Goal: Information Seeking & Learning: Find specific page/section

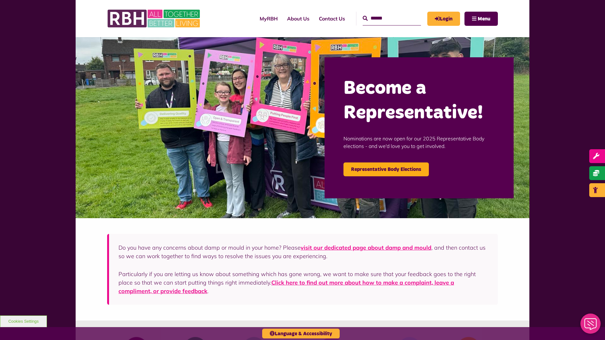
click at [385, 18] on input "Search" at bounding box center [392, 19] width 58 height 14
type input "*"
click at [363, 18] on icon "submit" at bounding box center [365, 18] width 5 height 5
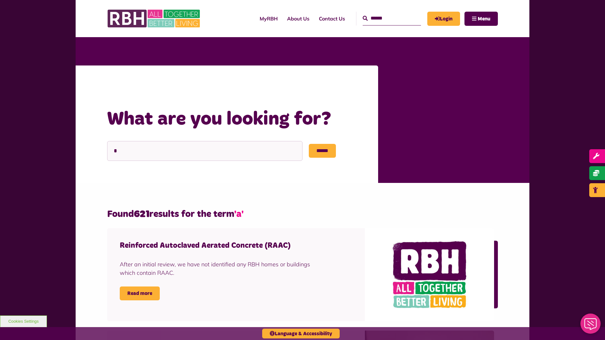
click at [385, 18] on input "Search" at bounding box center [392, 19] width 58 height 14
type input "*"
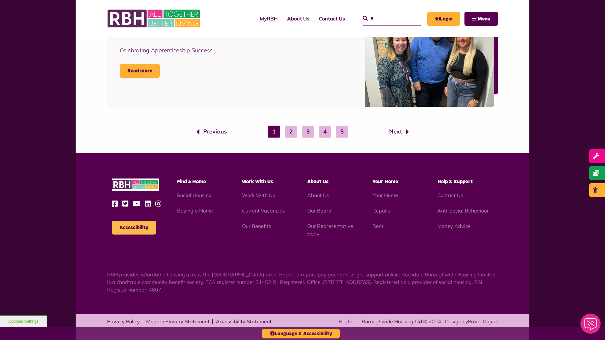
click at [134, 228] on button "Accessibility" at bounding box center [134, 228] width 44 height 14
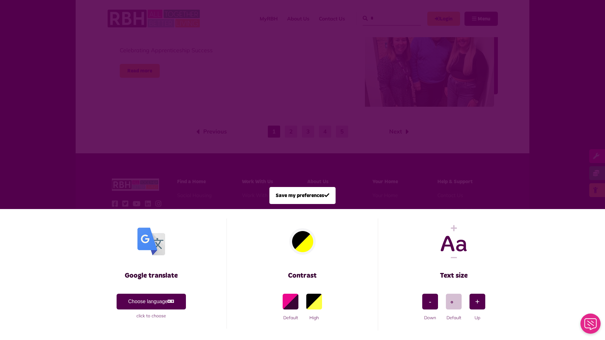
scroll to position [0, 0]
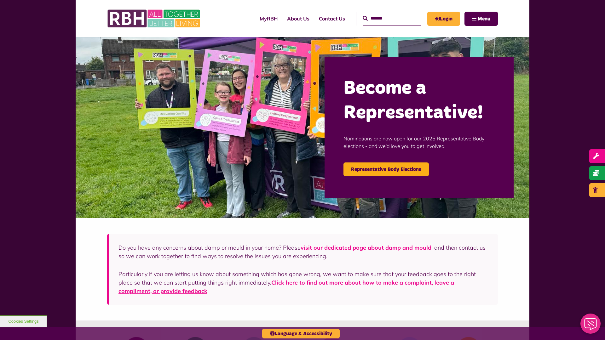
click at [385, 18] on input "Search" at bounding box center [392, 19] width 58 height 14
type input "*"
click at [23, 322] on button "Cookies Settings" at bounding box center [23, 322] width 47 height 12
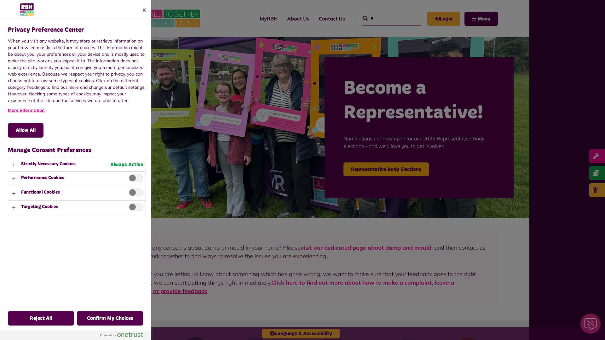
click at [385, 18] on div at bounding box center [302, 170] width 605 height 340
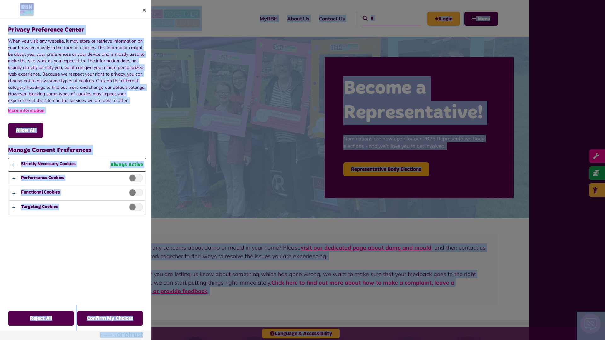
click at [77, 165] on button "Privacy Preference Center" at bounding box center [76, 165] width 137 height 13
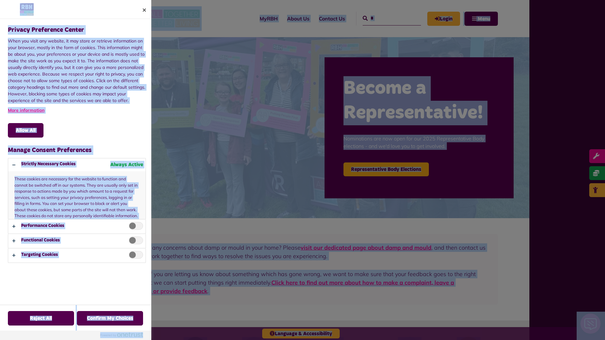
click at [385, 18] on div at bounding box center [302, 170] width 605 height 340
click at [134, 228] on span "Privacy Preference Center" at bounding box center [136, 226] width 14 height 8
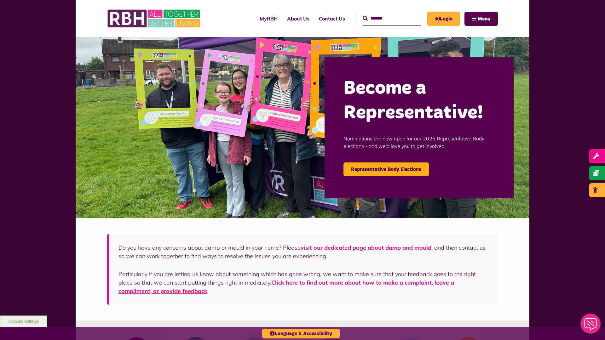
click at [385, 18] on input "Search" at bounding box center [392, 19] width 58 height 14
type input "*"
click at [23, 322] on button "Cookies Settings" at bounding box center [23, 322] width 47 height 12
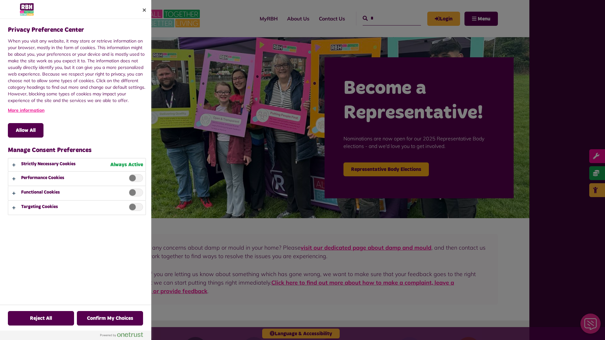
click at [385, 18] on div at bounding box center [302, 170] width 605 height 340
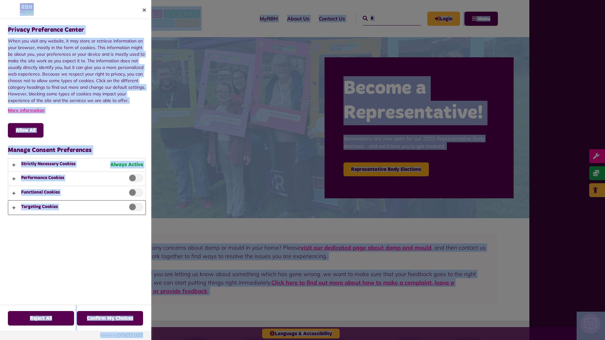
click at [77, 208] on button "Privacy Preference Center" at bounding box center [76, 208] width 137 height 14
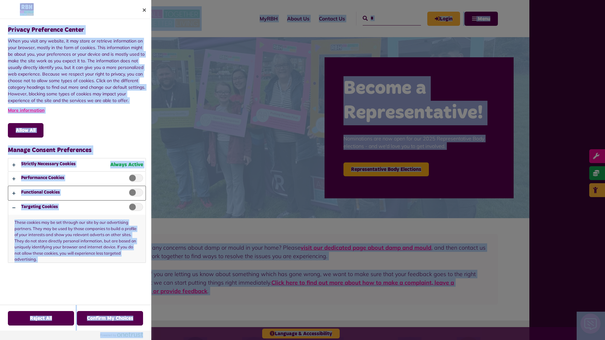
click at [77, 193] on button "Privacy Preference Center" at bounding box center [76, 193] width 137 height 14
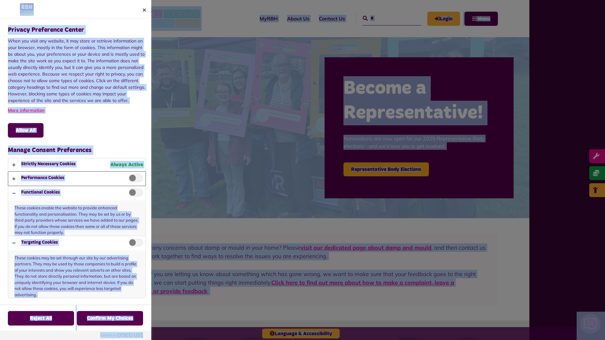
click at [77, 179] on button "Privacy Preference Center" at bounding box center [76, 179] width 137 height 14
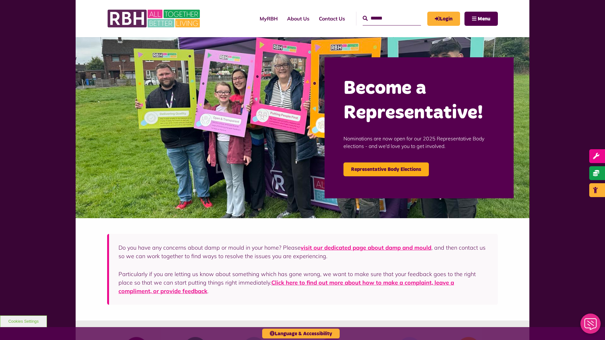
click at [385, 18] on input "Search" at bounding box center [392, 19] width 58 height 14
type input "*"
click at [23, 322] on button "Cookies Settings" at bounding box center [23, 322] width 47 height 12
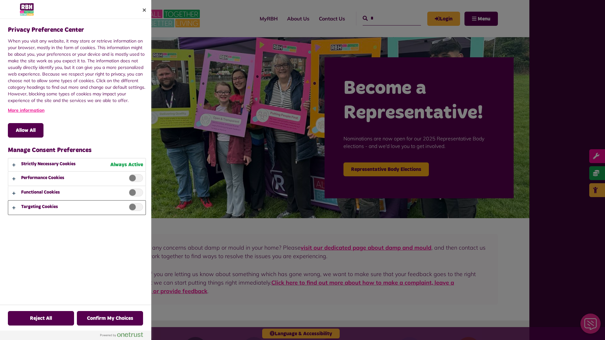
click at [77, 208] on button "Privacy Preference Center" at bounding box center [76, 208] width 137 height 14
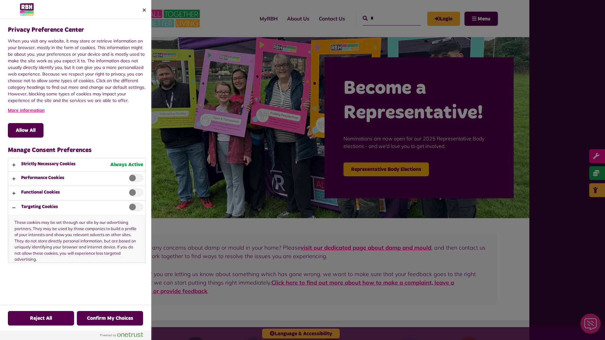
click at [385, 18] on div at bounding box center [302, 170] width 605 height 340
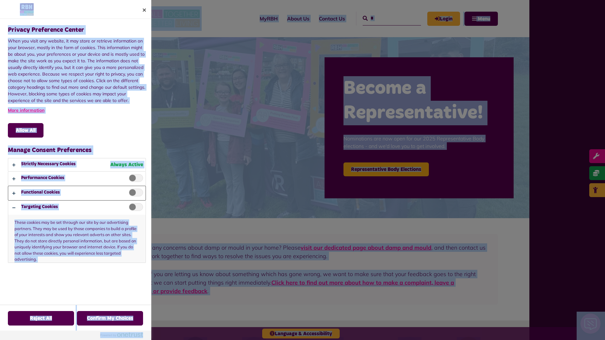
click at [77, 193] on button "Privacy Preference Center" at bounding box center [76, 193] width 137 height 14
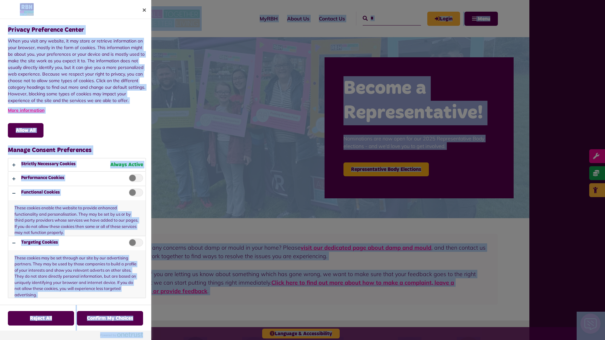
click at [385, 18] on div at bounding box center [302, 170] width 605 height 340
click at [77, 165] on button "Privacy Preference Center" at bounding box center [76, 165] width 137 height 13
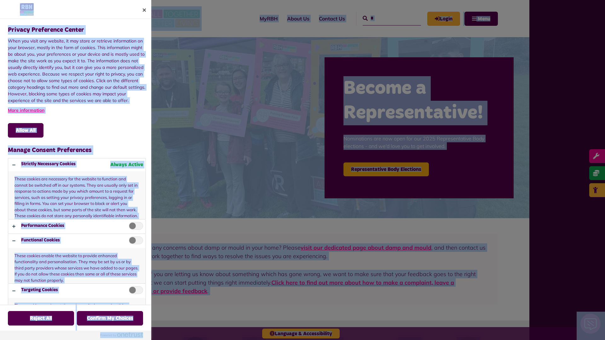
click at [385, 18] on div at bounding box center [302, 170] width 605 height 340
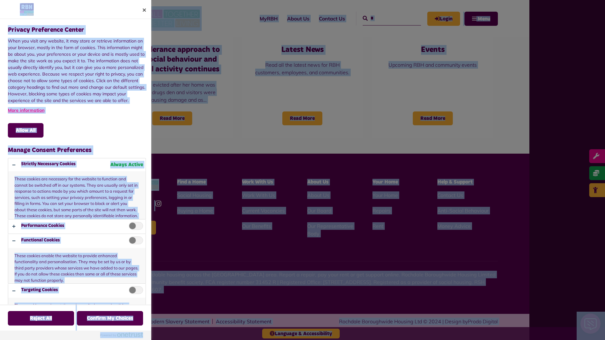
click at [134, 228] on span "Privacy Preference Center" at bounding box center [136, 226] width 14 height 8
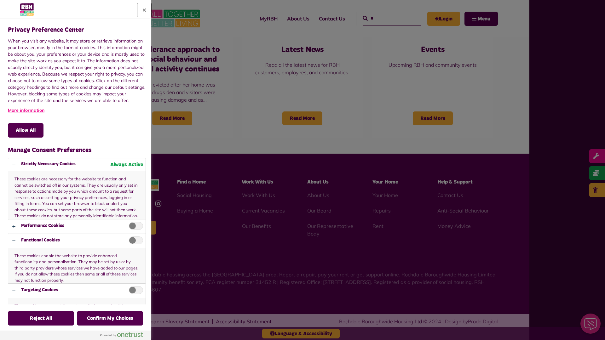
click at [144, 10] on button "Close" at bounding box center [144, 10] width 14 height 14
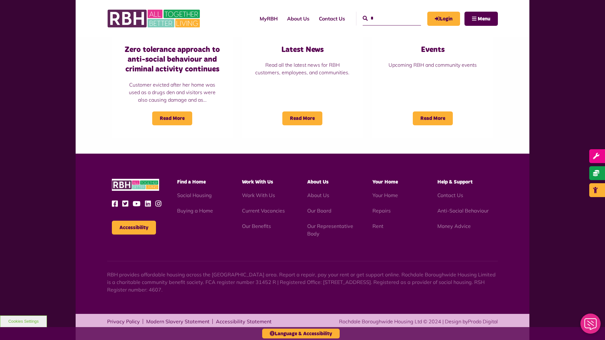
click at [385, 18] on input "*" at bounding box center [392, 19] width 58 height 14
type input "*"
click at [23, 322] on button "Cookies Settings" at bounding box center [23, 322] width 47 height 12
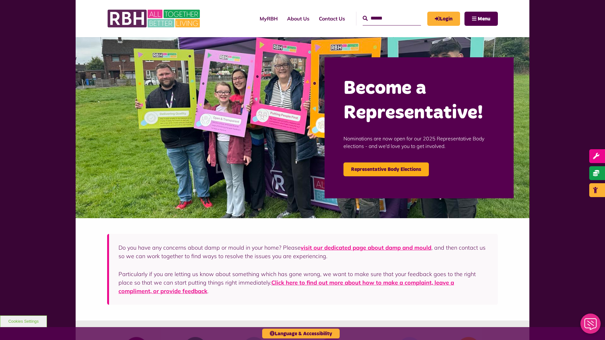
click at [385, 18] on input "Search" at bounding box center [392, 19] width 58 height 14
type input "*"
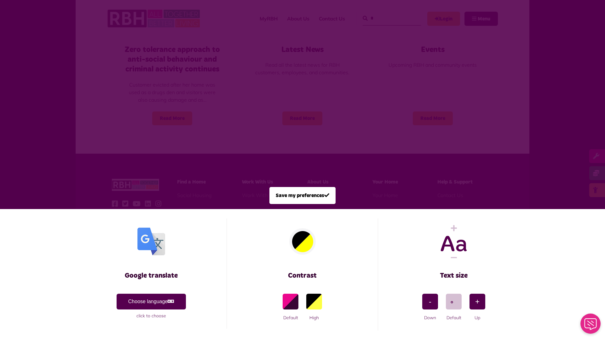
click at [385, 18] on span at bounding box center [302, 170] width 605 height 340
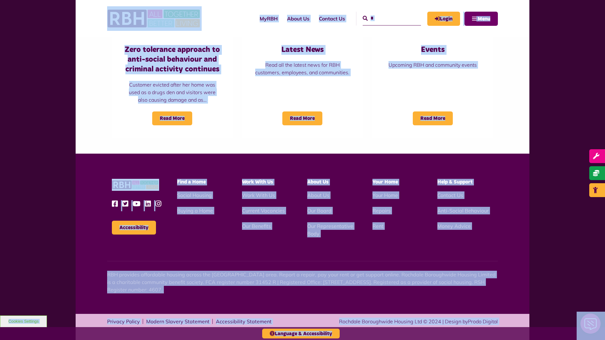
click at [481, 19] on span "Menu" at bounding box center [484, 18] width 13 height 5
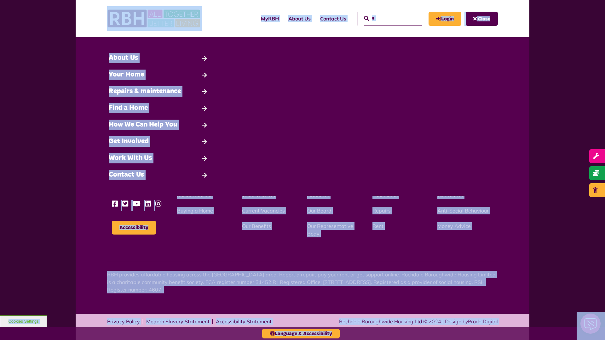
click at [386, 18] on input "*" at bounding box center [393, 19] width 58 height 14
type input "*"
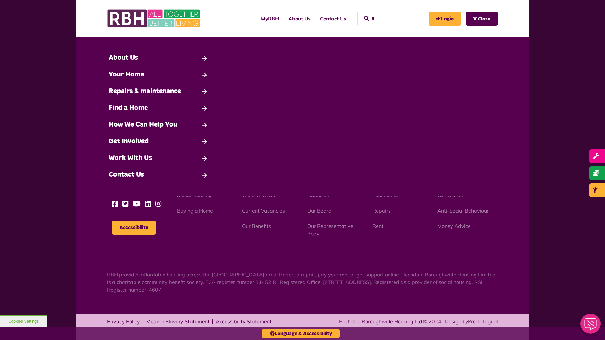
click at [23, 322] on button "Cookies Settings" at bounding box center [23, 322] width 47 height 12
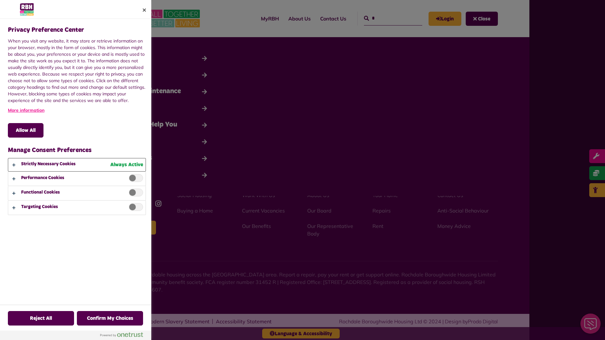
click at [76, 170] on button "Privacy Preference Center" at bounding box center [76, 165] width 137 height 13
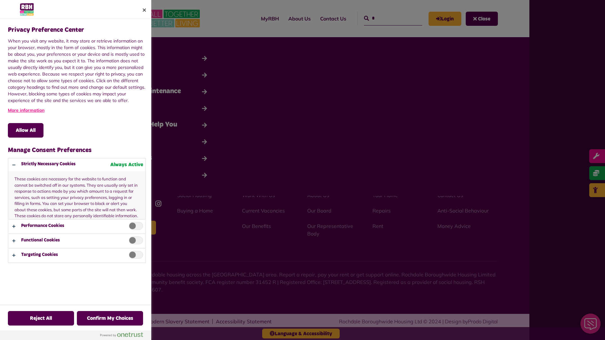
click at [386, 18] on div at bounding box center [302, 170] width 605 height 340
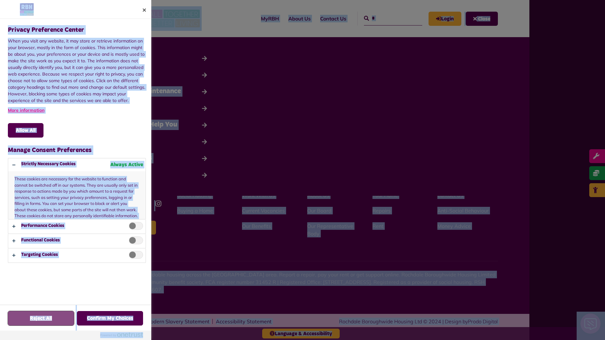
click at [41, 319] on button "Reject All" at bounding box center [41, 318] width 66 height 15
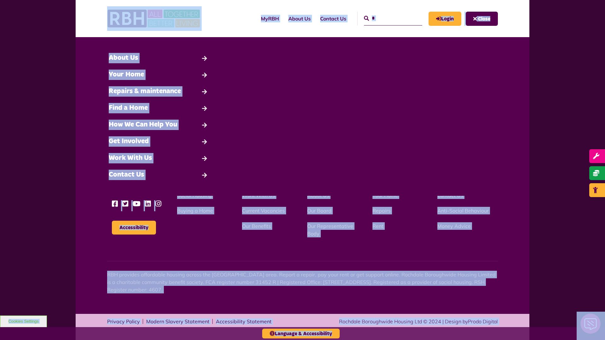
click at [386, 18] on input "*" at bounding box center [393, 19] width 58 height 14
type input "*"
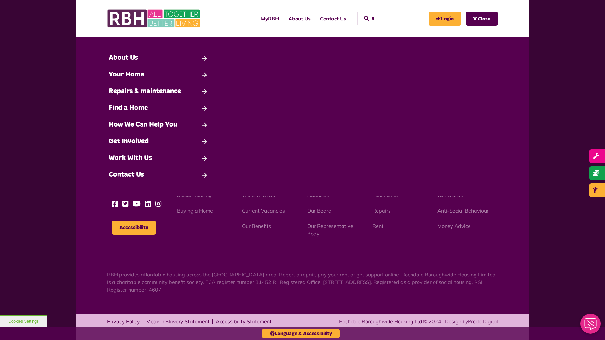
click at [23, 322] on button "Cookies Settings" at bounding box center [23, 322] width 47 height 12
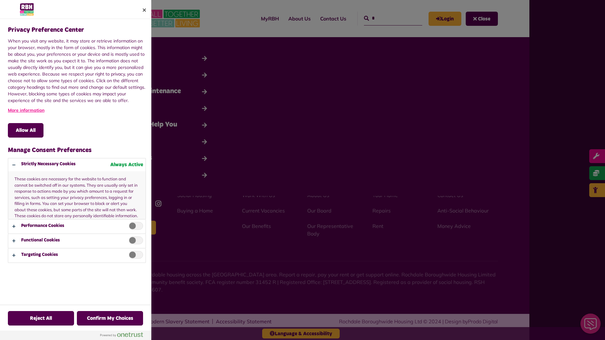
click at [386, 18] on div at bounding box center [302, 170] width 605 height 340
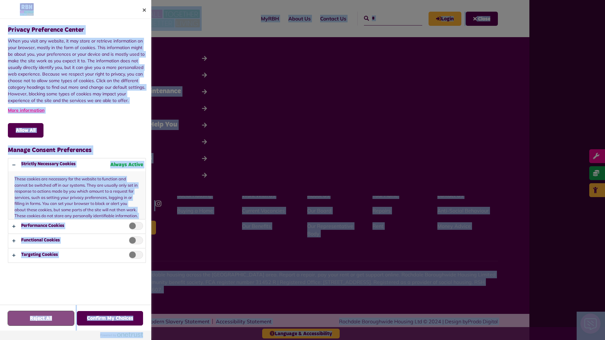
click at [41, 319] on button "Reject All" at bounding box center [41, 318] width 66 height 15
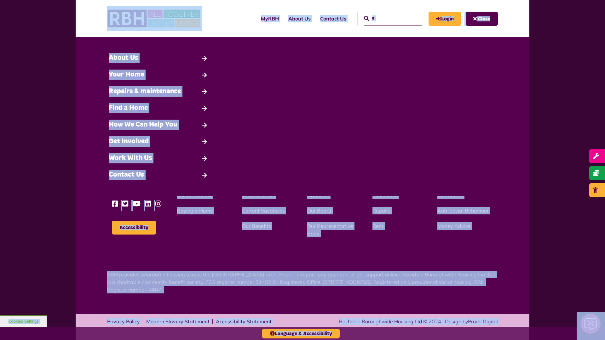
click at [386, 18] on input "*" at bounding box center [393, 19] width 58 height 14
type input "*"
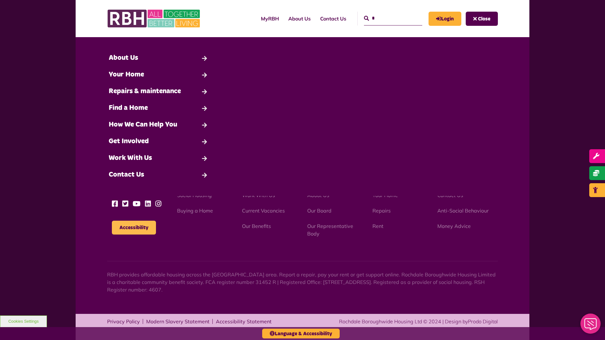
click at [134, 228] on button "Accessibility" at bounding box center [134, 228] width 44 height 14
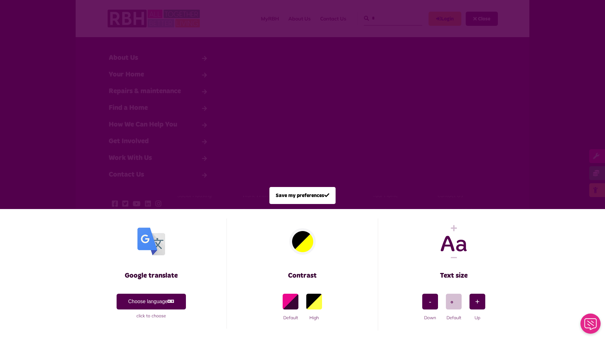
click at [386, 18] on span at bounding box center [302, 170] width 605 height 340
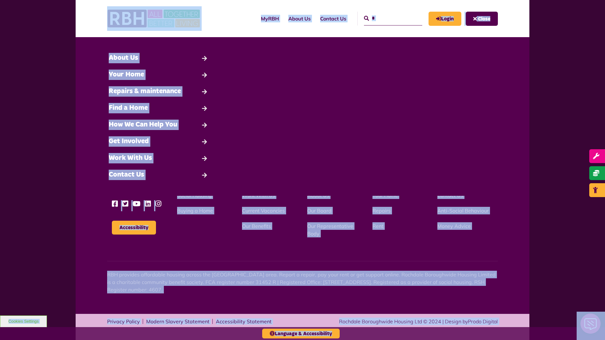
click at [23, 322] on button "Cookies Settings" at bounding box center [23, 322] width 47 height 12
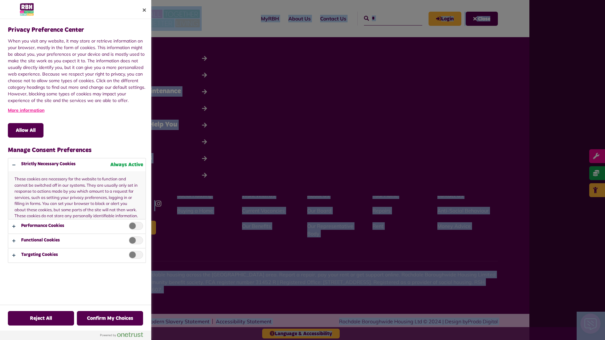
click at [386, 18] on div at bounding box center [302, 170] width 605 height 340
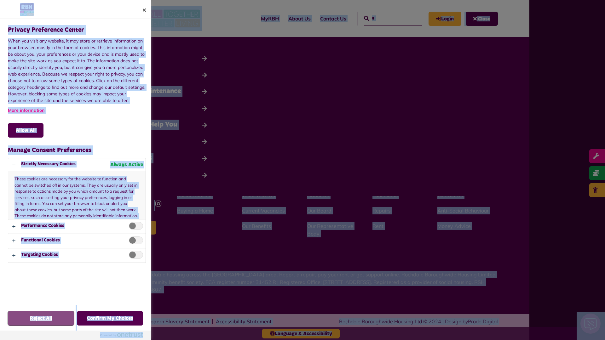
click at [41, 319] on button "Reject All" at bounding box center [41, 318] width 66 height 15
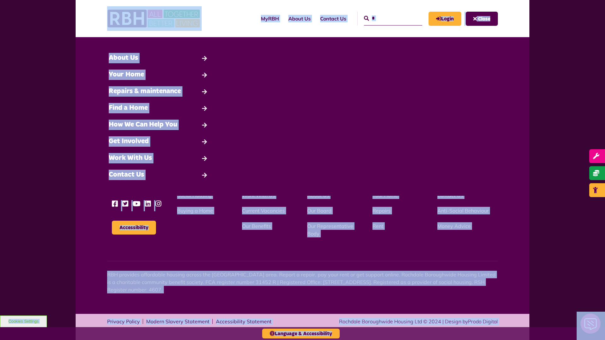
click at [386, 18] on input "*" at bounding box center [393, 19] width 58 height 14
type input "*"
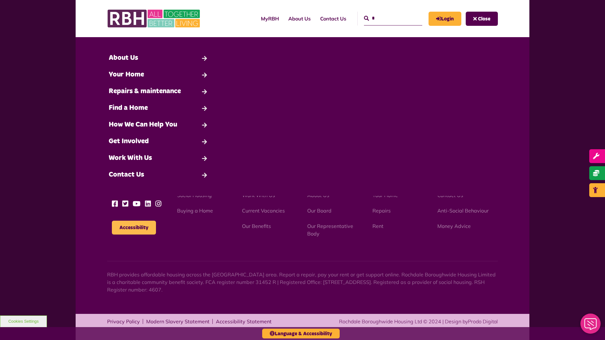
click at [134, 228] on button "Accessibility" at bounding box center [134, 228] width 44 height 14
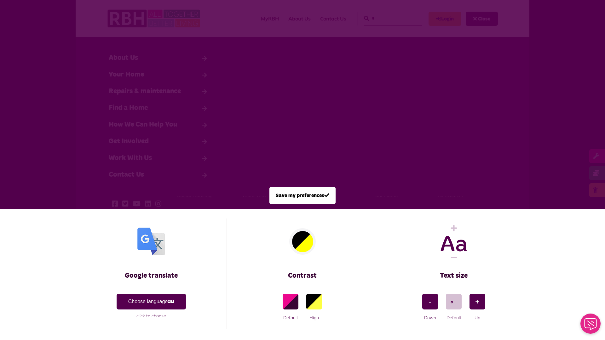
click at [386, 18] on span at bounding box center [302, 170] width 605 height 340
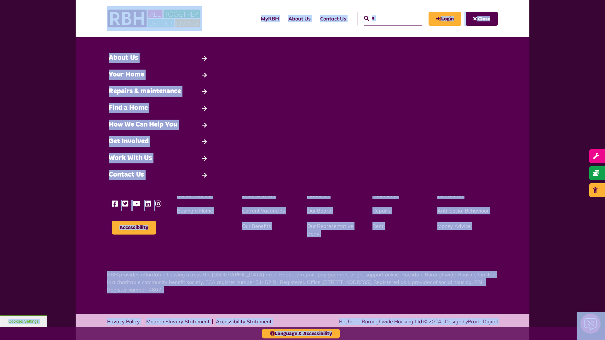
click at [23, 322] on button "Cookies Settings" at bounding box center [23, 322] width 47 height 12
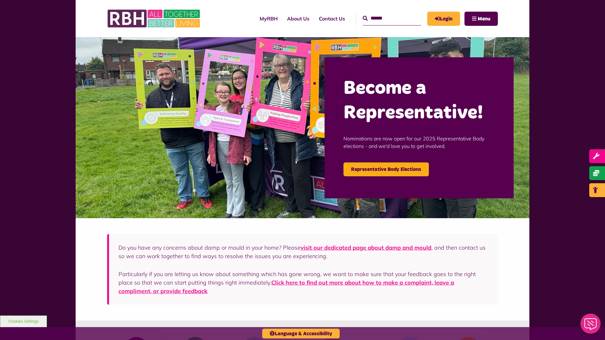
click at [385, 18] on input "Search" at bounding box center [392, 19] width 58 height 14
type input "*"
click at [23, 322] on button "Cookies Settings" at bounding box center [23, 322] width 47 height 12
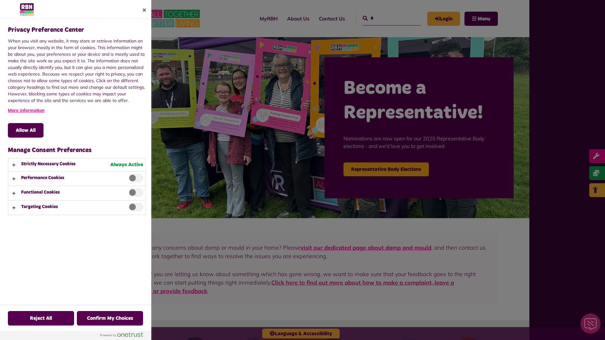
click at [385, 18] on div at bounding box center [302, 170] width 605 height 340
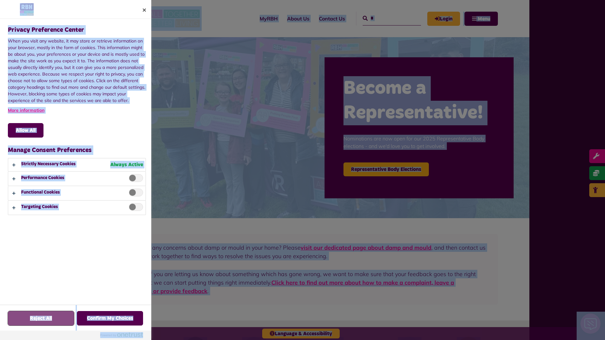
click at [23, 322] on button "Reject All" at bounding box center [41, 318] width 66 height 15
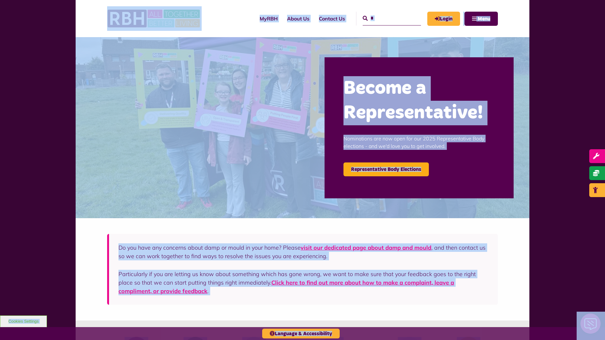
click at [385, 18] on input "*" at bounding box center [392, 19] width 58 height 14
type input "*"
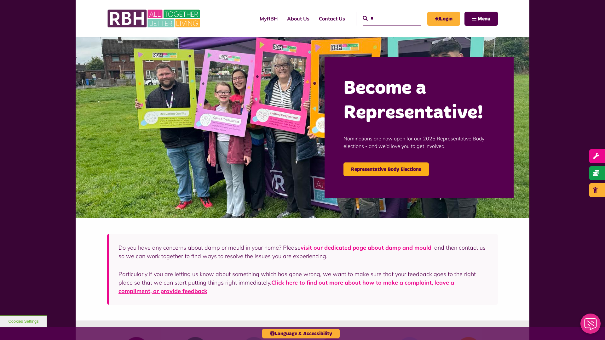
click at [23, 322] on button "Cookies Settings" at bounding box center [23, 322] width 47 height 12
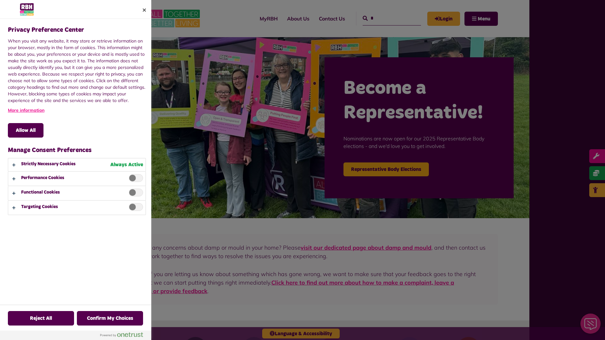
click at [385, 18] on div at bounding box center [302, 170] width 605 height 340
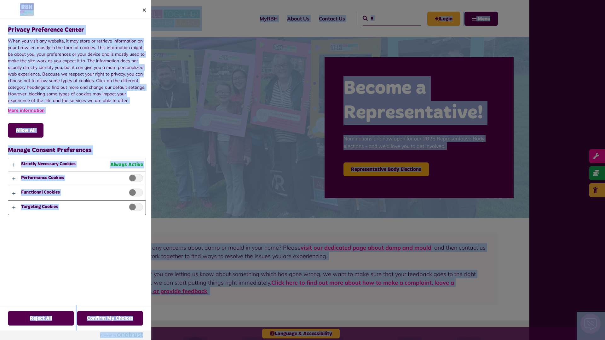
click at [77, 208] on button "Privacy Preference Center" at bounding box center [76, 208] width 137 height 14
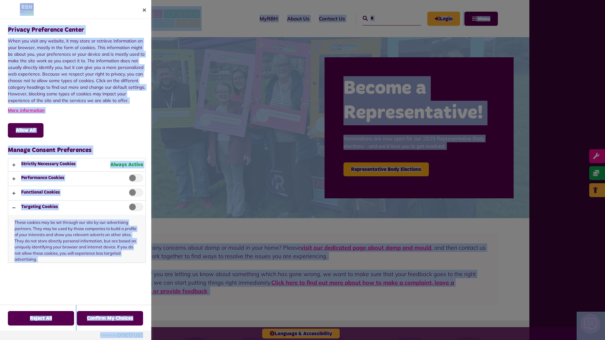
click at [385, 18] on div at bounding box center [302, 170] width 605 height 340
click at [134, 228] on p "These cookies may be set through our site by our advertising partners. They may…" at bounding box center [76, 239] width 137 height 48
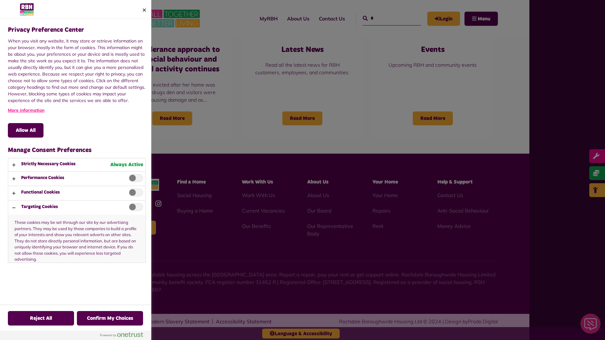
click at [385, 18] on div at bounding box center [302, 170] width 605 height 340
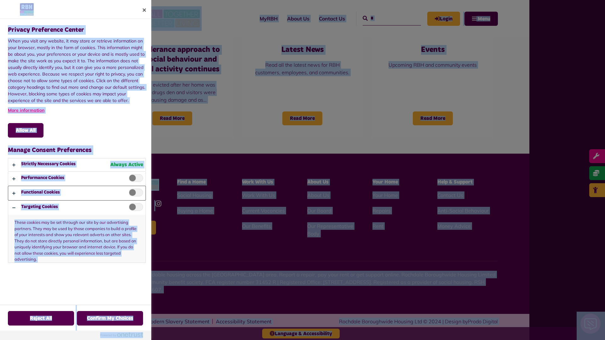
click at [77, 193] on button "Privacy Preference Center" at bounding box center [76, 193] width 137 height 14
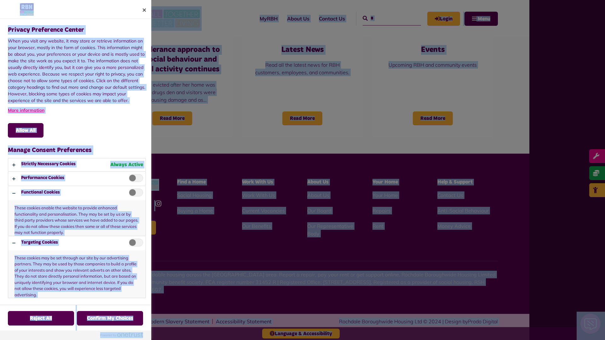
click at [385, 18] on div at bounding box center [302, 170] width 605 height 340
click at [134, 228] on p "These cookies enable the website to provide enhanced functionality and personal…" at bounding box center [76, 218] width 137 height 36
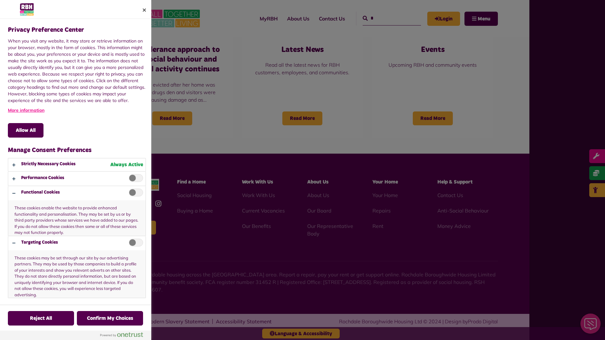
click at [385, 18] on div at bounding box center [302, 170] width 605 height 340
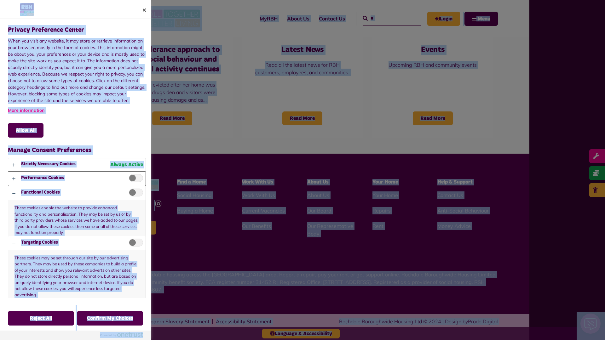
click at [77, 179] on button "Privacy Preference Center" at bounding box center [76, 179] width 137 height 14
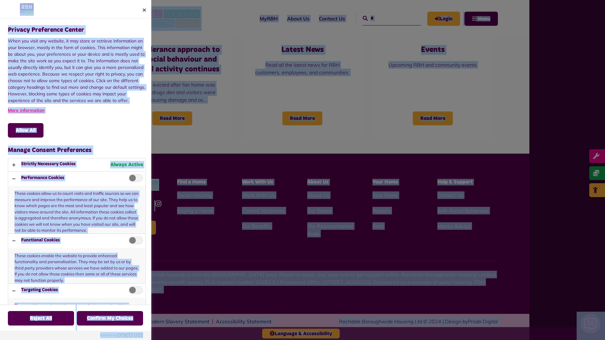
click at [385, 18] on div at bounding box center [302, 170] width 605 height 340
click at [26, 131] on button "Allow All" at bounding box center [26, 130] width 36 height 15
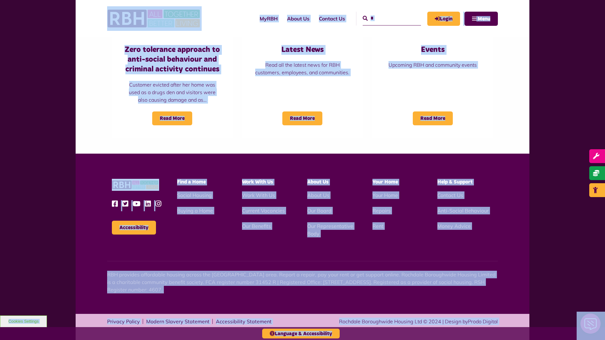
click at [385, 18] on input "*" at bounding box center [392, 19] width 58 height 14
type input "*"
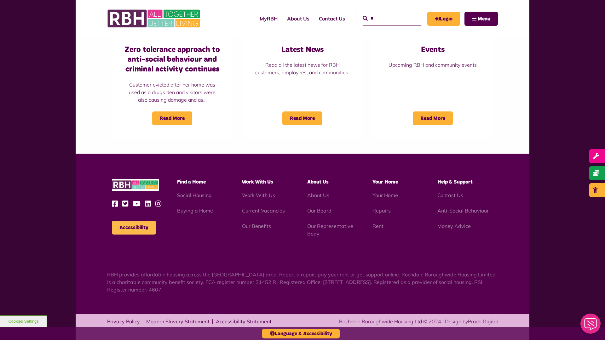
click at [134, 228] on button "Accessibility" at bounding box center [134, 228] width 44 height 14
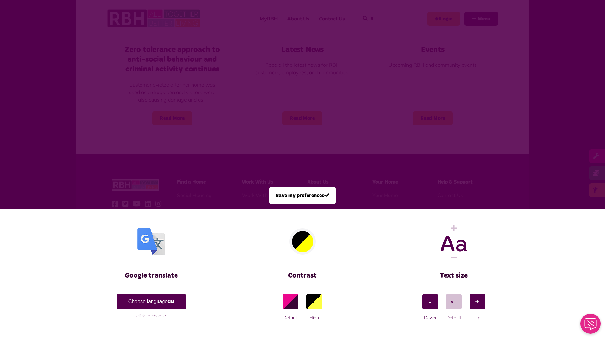
scroll to position [0, 0]
click at [385, 18] on span at bounding box center [302, 170] width 605 height 340
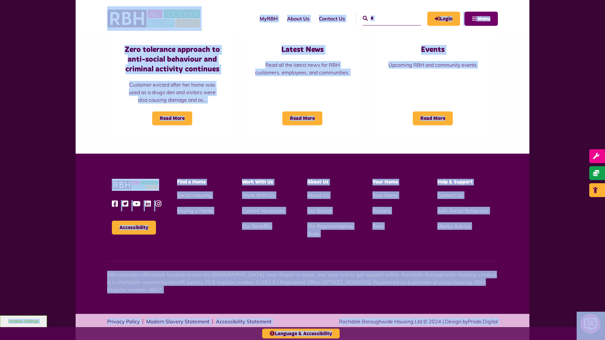
click at [481, 19] on span "Menu" at bounding box center [484, 18] width 13 height 5
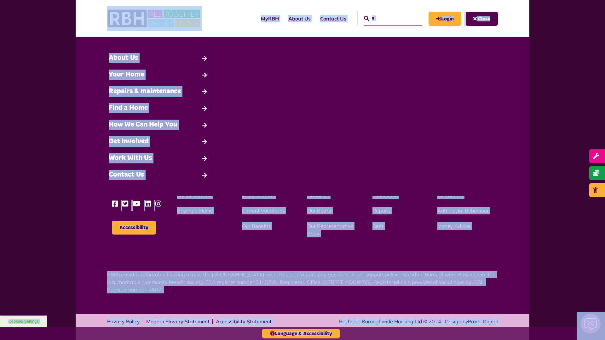
click at [386, 18] on input "*" at bounding box center [393, 19] width 58 height 14
type input "*"
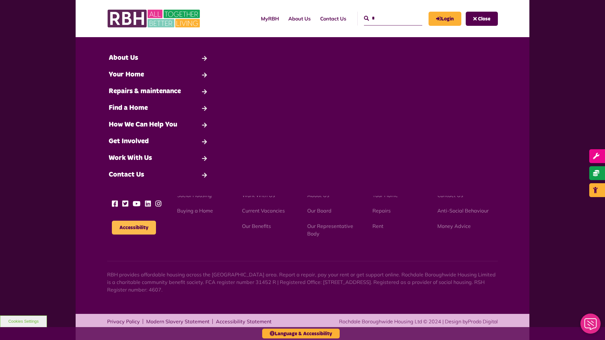
click at [134, 228] on button "Accessibility" at bounding box center [134, 228] width 44 height 14
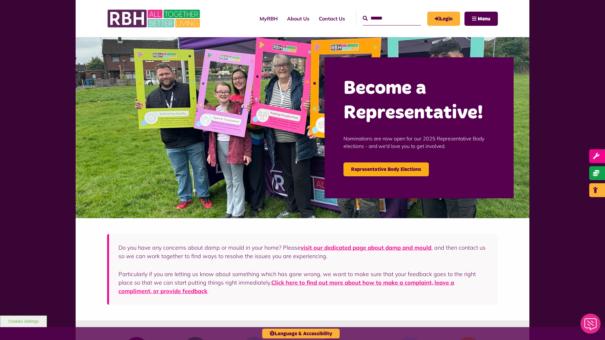
click at [385, 18] on input "Search" at bounding box center [392, 19] width 58 height 14
type input "*"
click at [363, 18] on icon "submit" at bounding box center [365, 18] width 5 height 5
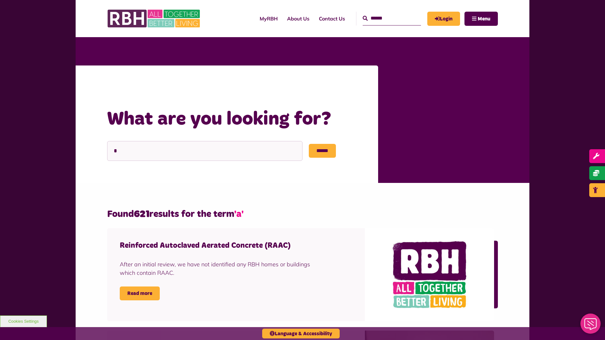
click at [385, 18] on input "Search" at bounding box center [392, 19] width 58 height 14
type input "*"
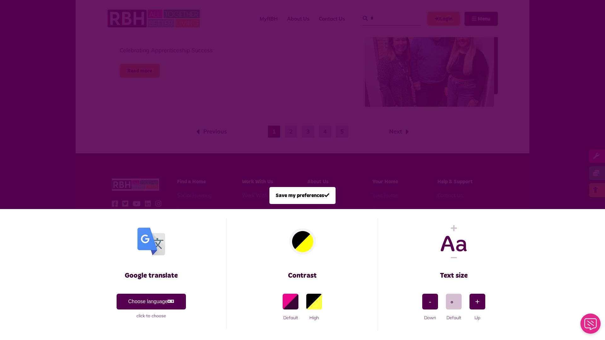
click at [385, 18] on span at bounding box center [302, 170] width 605 height 340
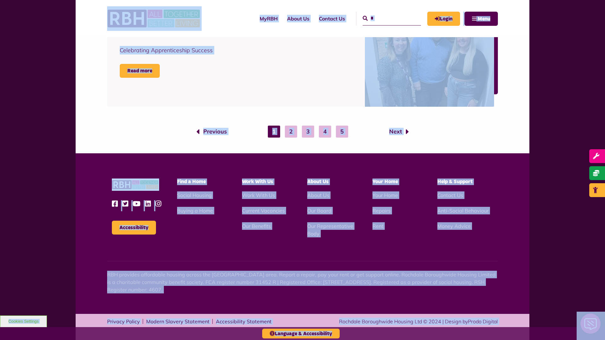
click at [23, 322] on button "Cookies Settings" at bounding box center [23, 322] width 47 height 12
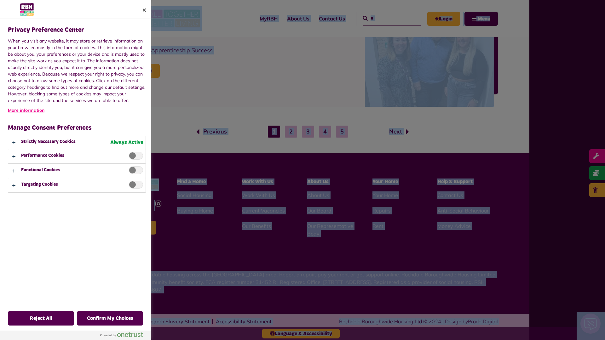
click at [385, 18] on div at bounding box center [302, 170] width 605 height 340
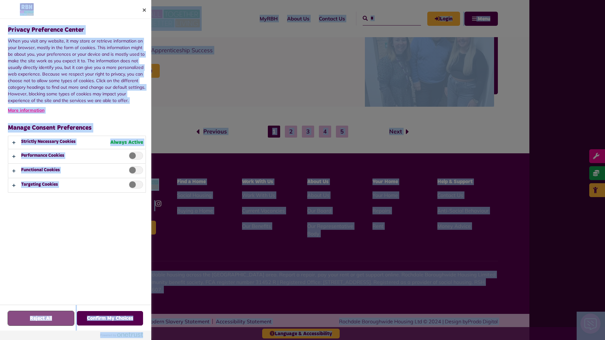
click at [41, 319] on button "Reject All" at bounding box center [41, 318] width 66 height 15
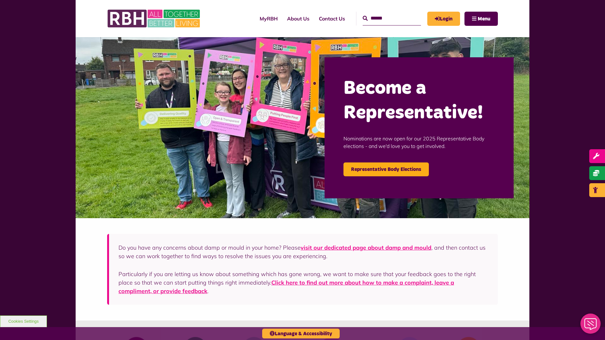
click at [385, 18] on input "Search" at bounding box center [392, 19] width 58 height 14
type input "*"
click at [23, 322] on button "Cookies Settings" at bounding box center [23, 322] width 47 height 12
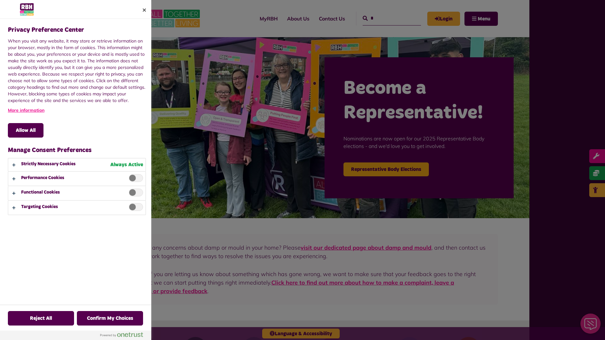
click at [385, 18] on div at bounding box center [302, 170] width 605 height 340
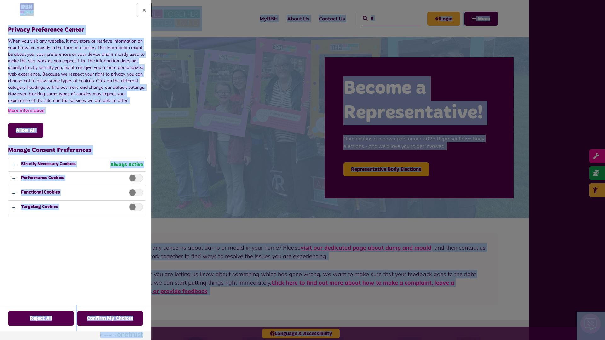
click at [144, 10] on button "Close" at bounding box center [144, 10] width 14 height 14
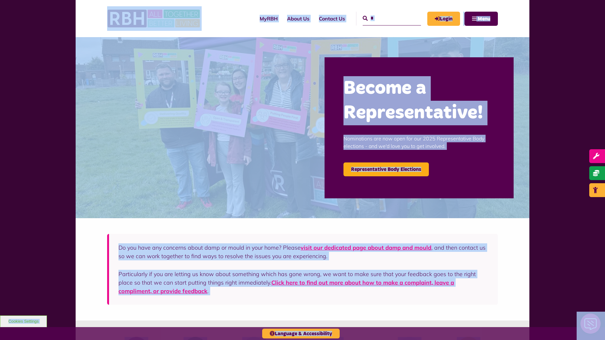
click at [385, 18] on input "*" at bounding box center [392, 19] width 58 height 14
type input "*"
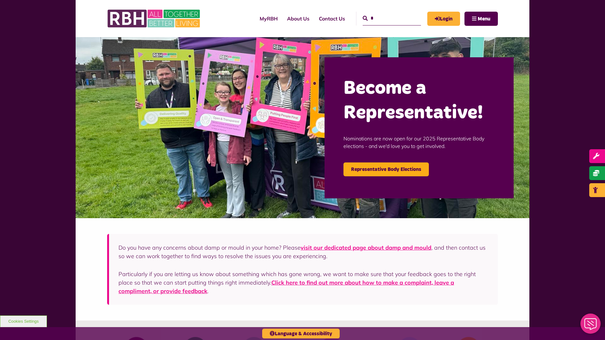
click at [23, 322] on button "Cookies Settings" at bounding box center [23, 322] width 47 height 12
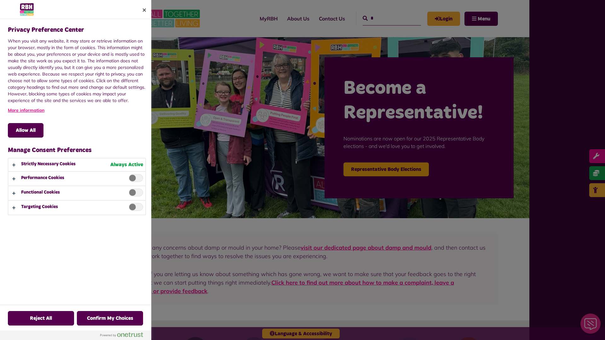
click at [385, 18] on div at bounding box center [302, 170] width 605 height 340
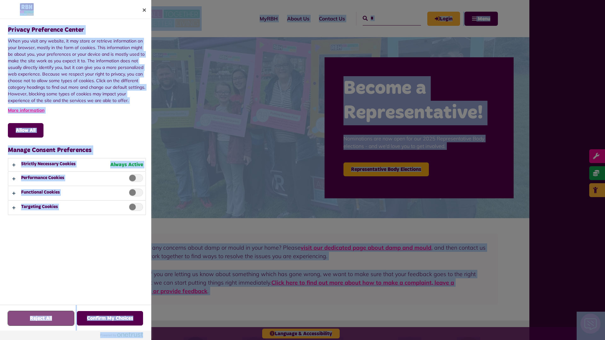
click at [41, 319] on button "Reject All" at bounding box center [41, 318] width 66 height 15
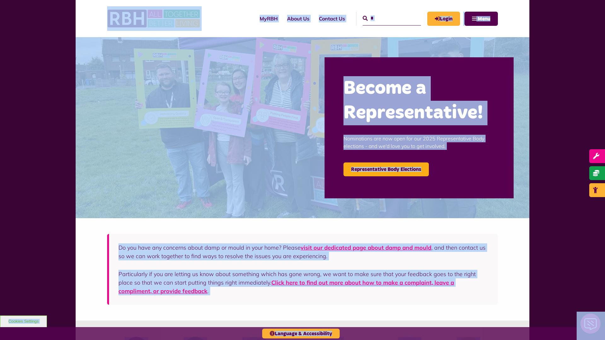
click at [385, 18] on input "*" at bounding box center [392, 19] width 58 height 14
type input "*"
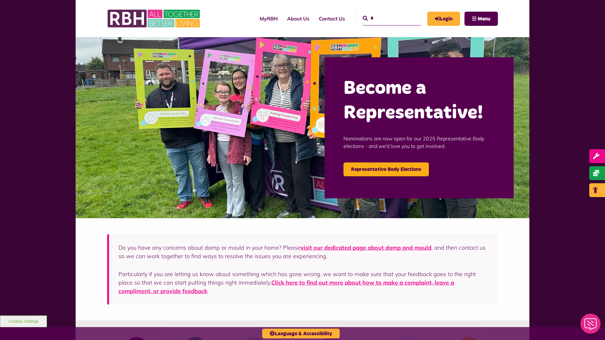
click at [23, 322] on button "Cookies Settings" at bounding box center [23, 322] width 47 height 12
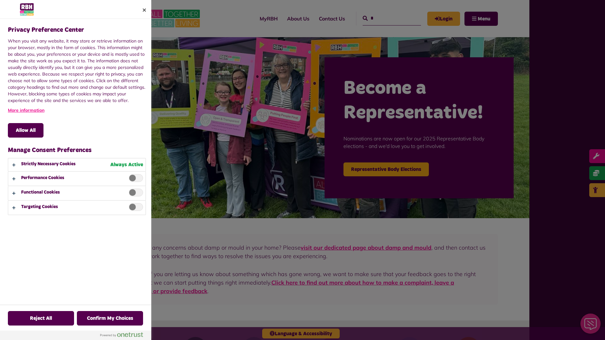
click at [385, 18] on div at bounding box center [302, 170] width 605 height 340
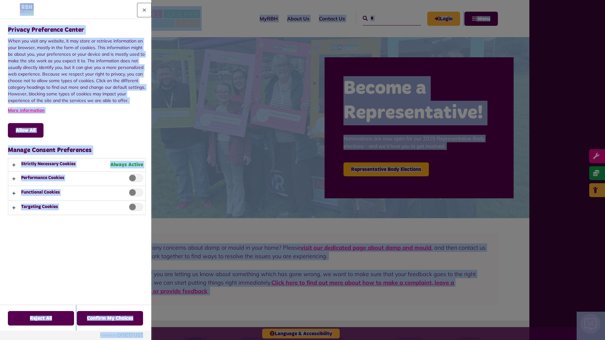
click at [144, 10] on button "Close" at bounding box center [144, 10] width 14 height 14
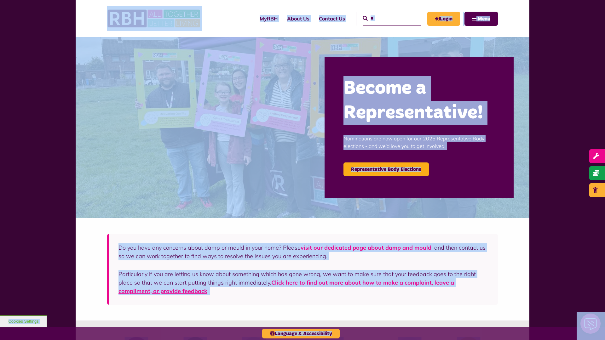
click at [385, 18] on input "*" at bounding box center [392, 19] width 58 height 14
type input "*"
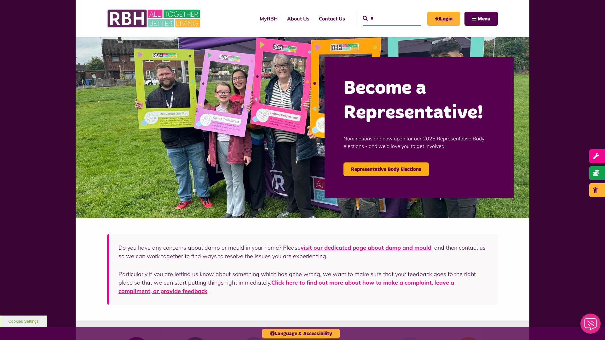
click at [23, 322] on button "Cookies Settings" at bounding box center [23, 322] width 47 height 12
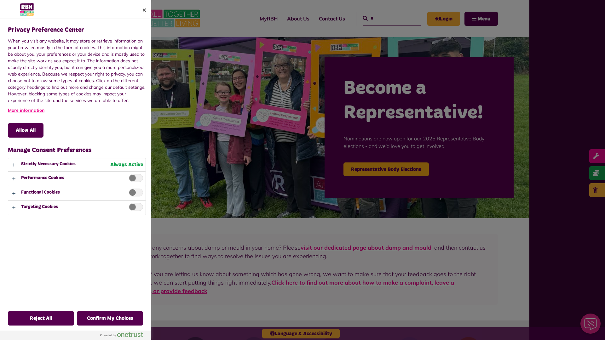
click at [385, 18] on div at bounding box center [302, 170] width 605 height 340
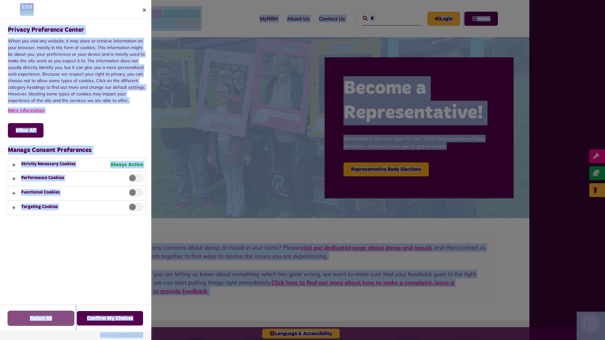
click at [41, 319] on button "Reject All" at bounding box center [41, 318] width 66 height 15
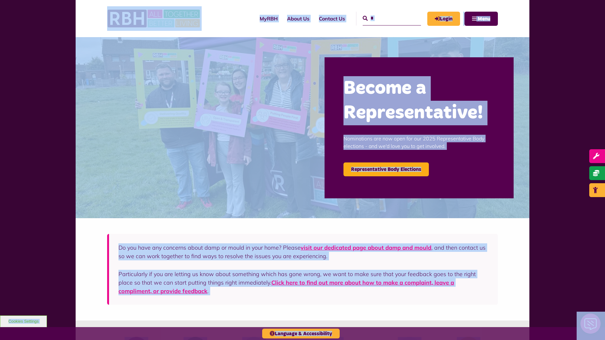
click at [385, 18] on input "*" at bounding box center [392, 19] width 58 height 14
type input "*"
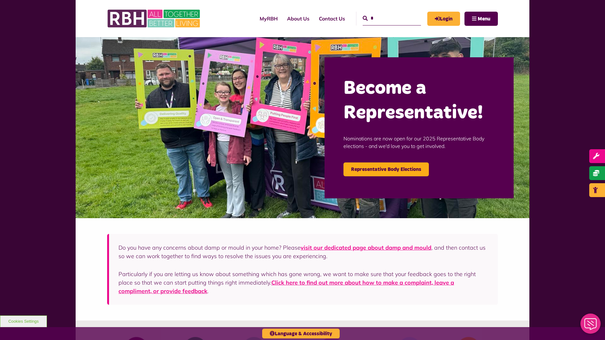
click at [23, 322] on button "Cookies Settings" at bounding box center [23, 322] width 47 height 12
click at [385, 18] on input "Search" at bounding box center [392, 19] width 58 height 14
type input "*"
click at [23, 322] on button "Cookies Settings" at bounding box center [23, 322] width 47 height 12
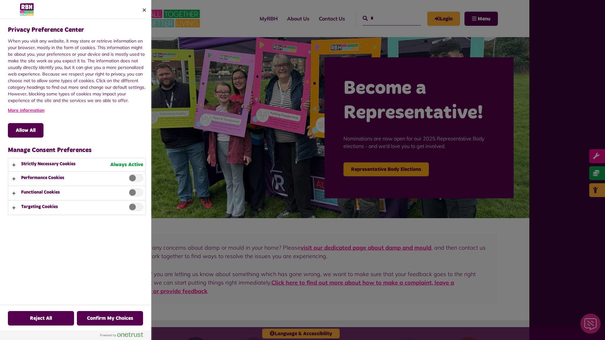
click at [385, 18] on div at bounding box center [302, 170] width 605 height 340
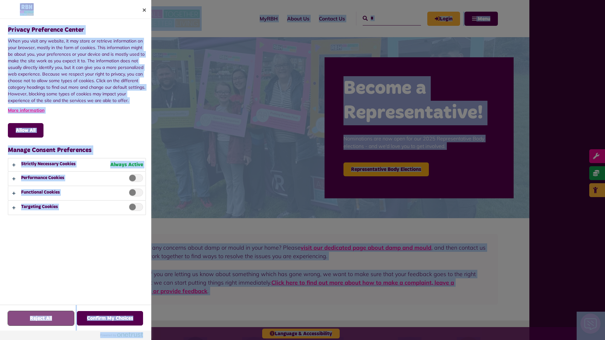
click at [41, 319] on button "Reject All" at bounding box center [41, 318] width 66 height 15
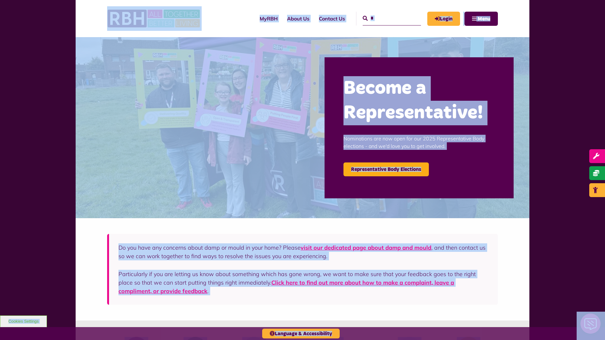
click at [385, 18] on input "*" at bounding box center [392, 19] width 58 height 14
type input "*"
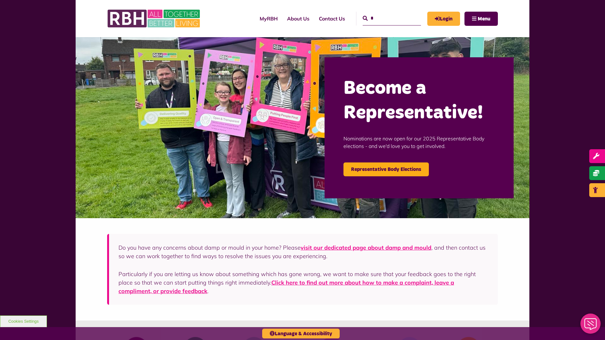
click at [23, 322] on button "Cookies Settings" at bounding box center [23, 322] width 47 height 12
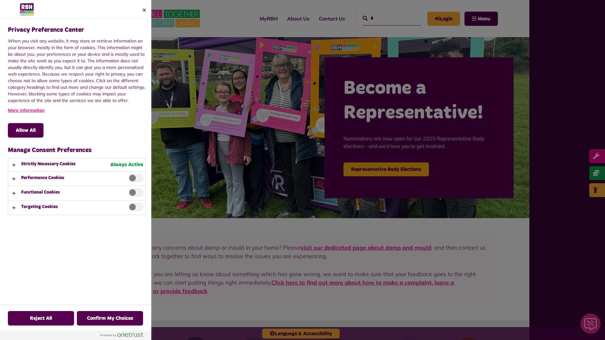
click at [385, 18] on div at bounding box center [302, 170] width 605 height 340
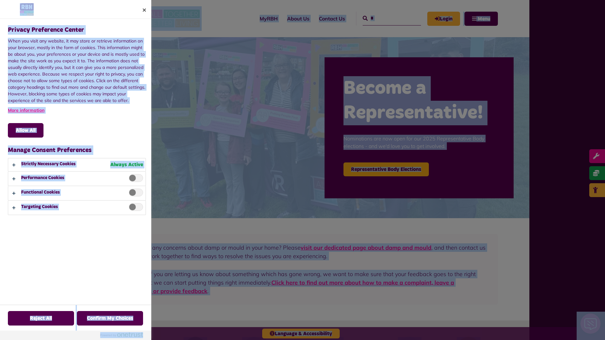
click at [134, 228] on div "Privacy Preference Center When you visit any website, it may store or retrieve …" at bounding box center [78, 162] width 142 height 286
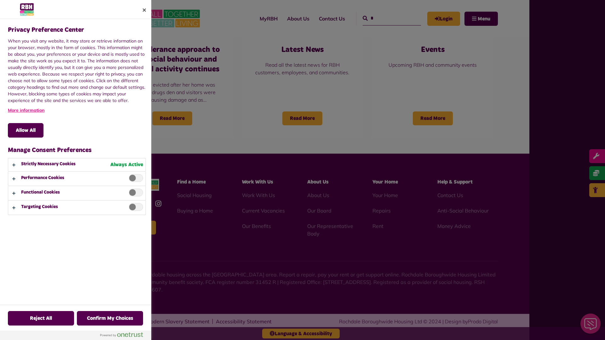
click at [385, 18] on div at bounding box center [302, 170] width 605 height 340
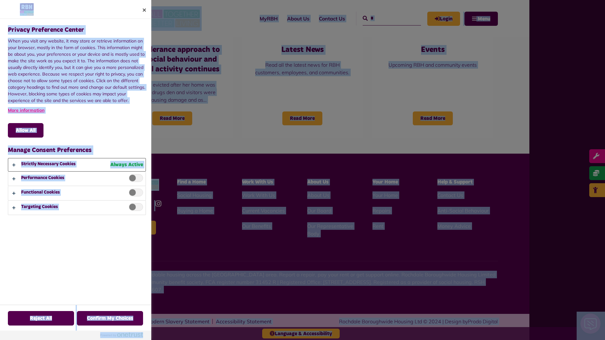
click at [77, 165] on button "Privacy Preference Center" at bounding box center [76, 165] width 137 height 13
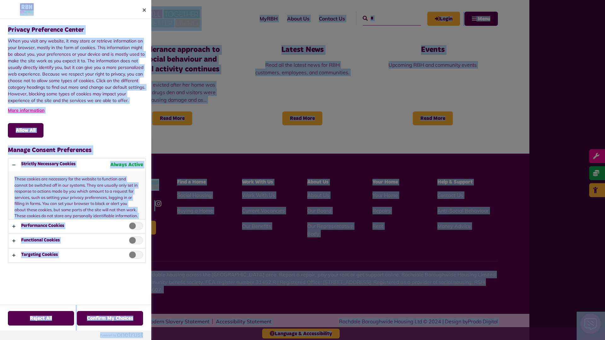
click at [385, 18] on div at bounding box center [302, 170] width 605 height 340
click at [77, 256] on button "Privacy Preference Center" at bounding box center [76, 256] width 137 height 14
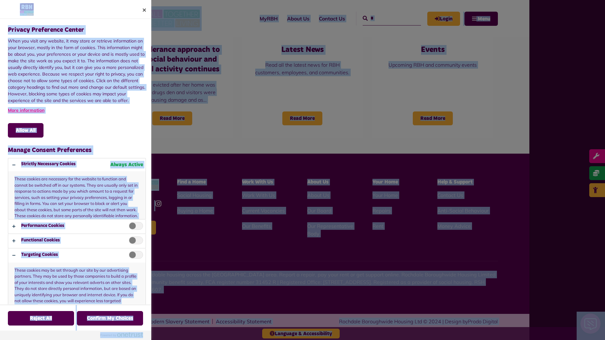
click at [385, 18] on div at bounding box center [302, 170] width 605 height 340
click at [26, 131] on button "Allow All" at bounding box center [26, 130] width 36 height 15
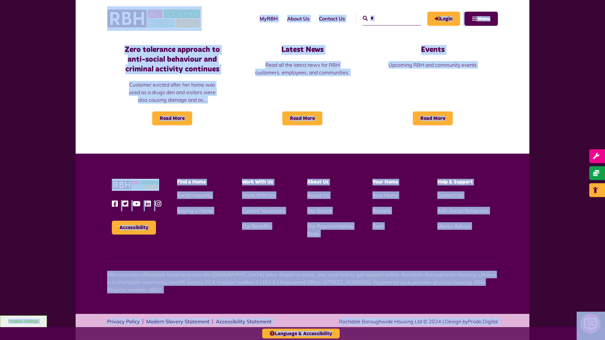
click at [385, 18] on input "*" at bounding box center [392, 19] width 58 height 14
type input "*"
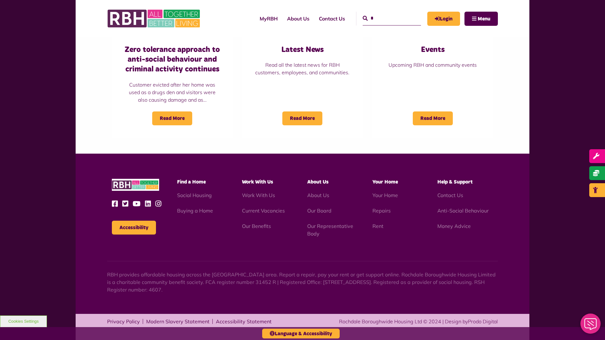
click at [23, 322] on button "Cookies Settings" at bounding box center [23, 322] width 47 height 12
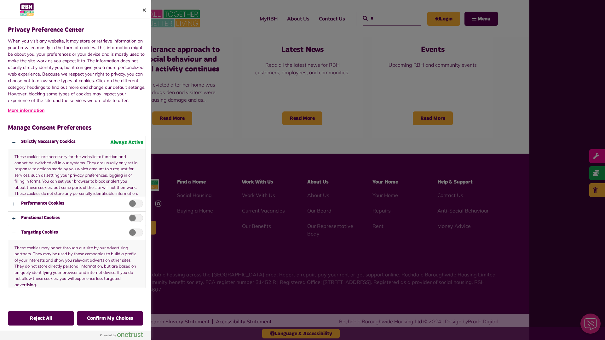
click at [385, 18] on div at bounding box center [302, 170] width 605 height 340
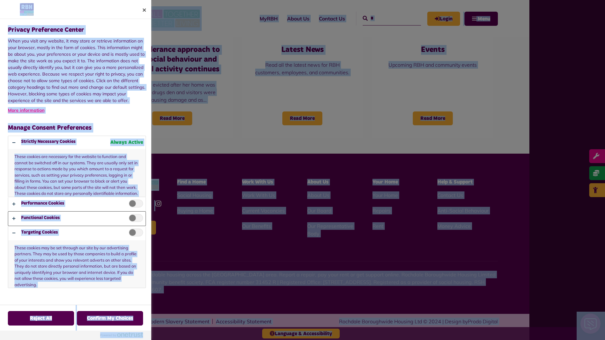
click at [77, 219] on button "Privacy Preference Center" at bounding box center [76, 219] width 137 height 14
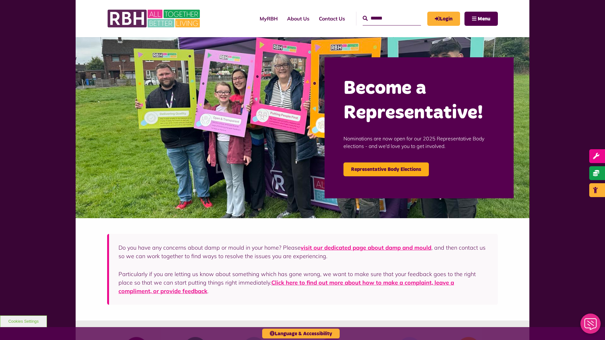
click at [385, 18] on input "Search" at bounding box center [392, 19] width 58 height 14
type input "*"
click at [23, 322] on button "Cookies Settings" at bounding box center [23, 322] width 47 height 12
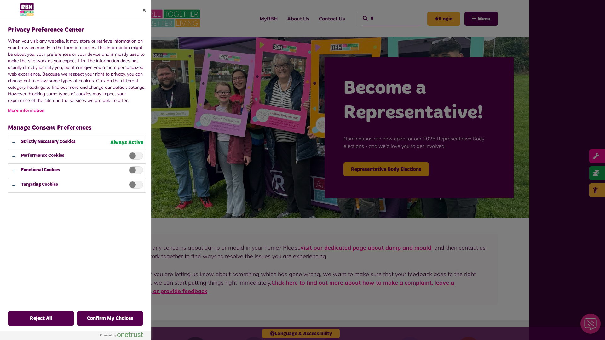
click at [385, 18] on div at bounding box center [302, 170] width 605 height 340
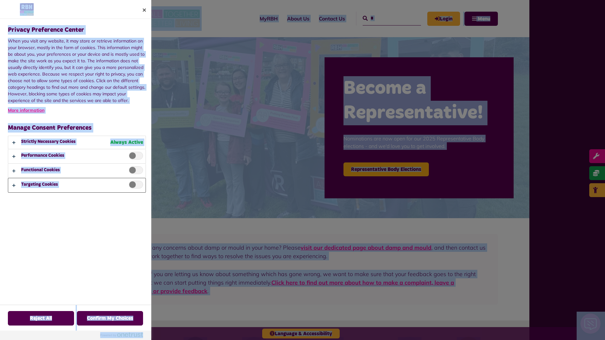
click at [77, 185] on button "Privacy Preference Center" at bounding box center [76, 185] width 137 height 14
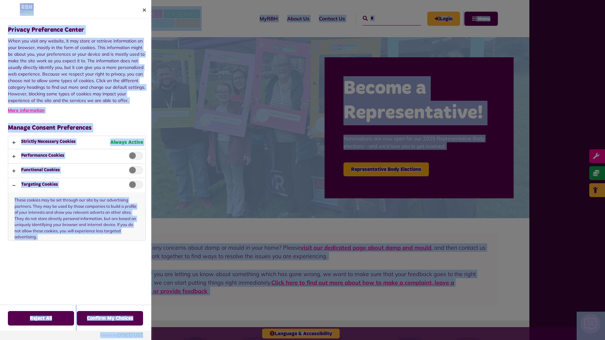
click at [385, 18] on div at bounding box center [302, 170] width 605 height 340
click at [134, 228] on p "These cookies may be set through our site by our advertising partners. They may…" at bounding box center [76, 217] width 137 height 48
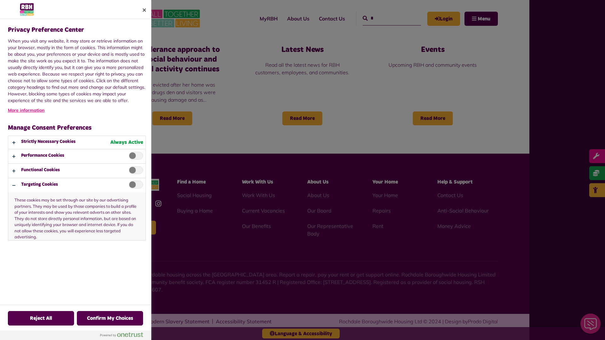
click at [385, 18] on div at bounding box center [302, 170] width 605 height 340
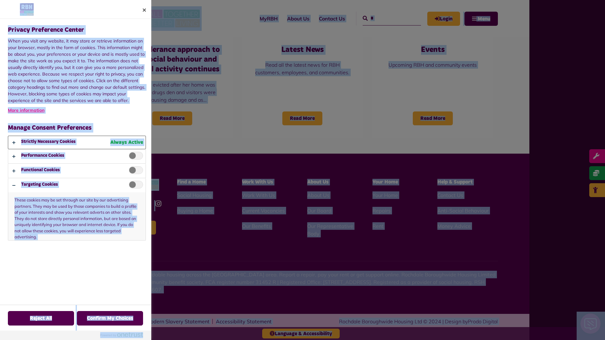
click at [77, 142] on button "Privacy Preference Center" at bounding box center [76, 142] width 137 height 13
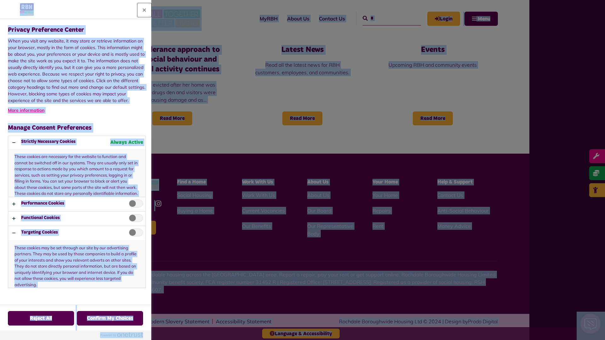
click at [144, 10] on button "Close" at bounding box center [144, 10] width 14 height 14
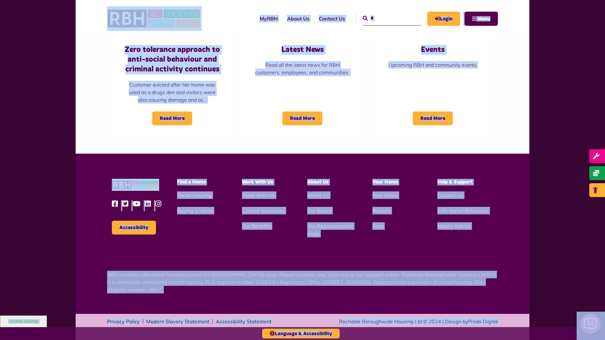
click at [385, 18] on input "*" at bounding box center [392, 19] width 58 height 14
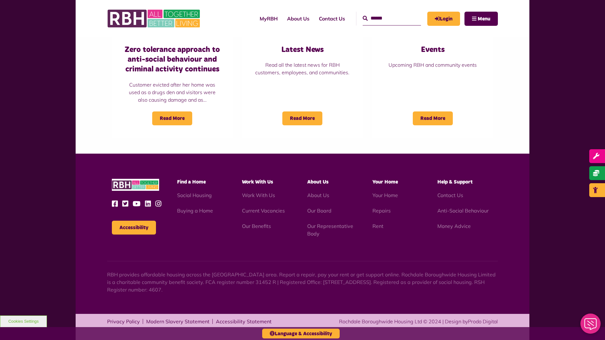
type input "*"
click at [23, 322] on button "Cookies Settings" at bounding box center [23, 322] width 47 height 12
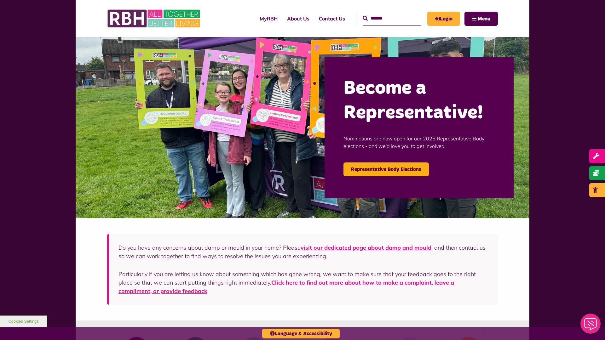
click at [385, 18] on input "Search" at bounding box center [392, 19] width 58 height 14
type input "*"
click at [23, 322] on button "Cookies Settings" at bounding box center [23, 322] width 47 height 12
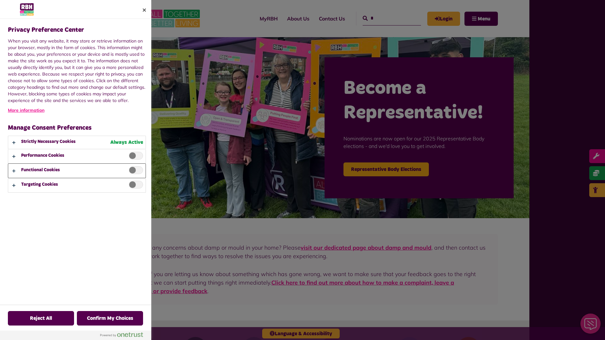
click at [76, 170] on button "Privacy Preference Center" at bounding box center [76, 171] width 137 height 14
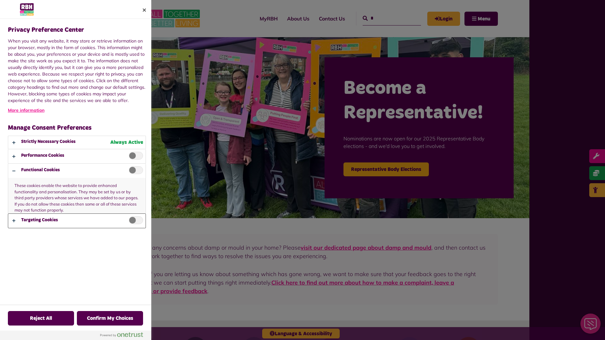
click at [77, 221] on button "Privacy Preference Center" at bounding box center [76, 221] width 137 height 14
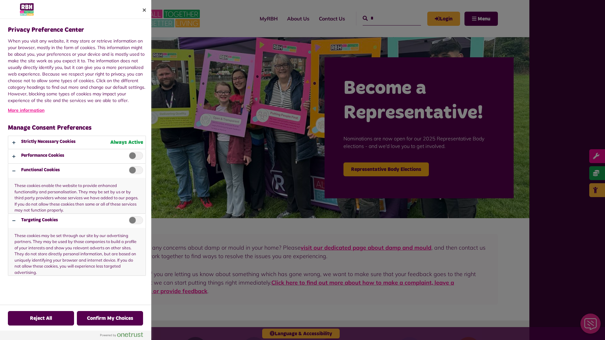
click at [385, 18] on div at bounding box center [302, 170] width 605 height 340
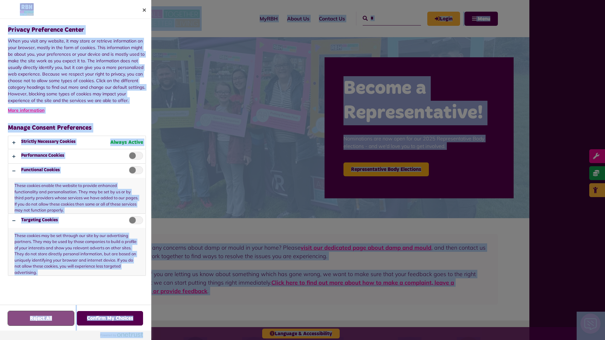
click at [41, 319] on button "Reject All" at bounding box center [41, 318] width 66 height 15
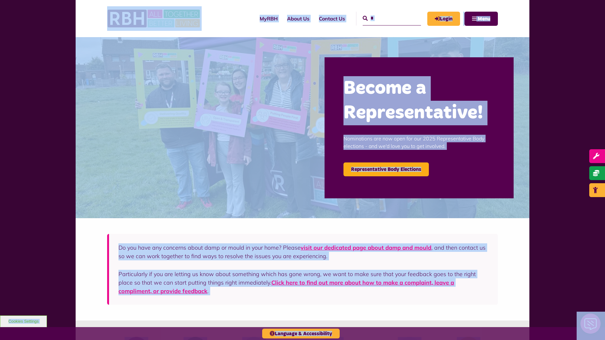
click at [385, 18] on input "*" at bounding box center [392, 19] width 58 height 14
type input "*"
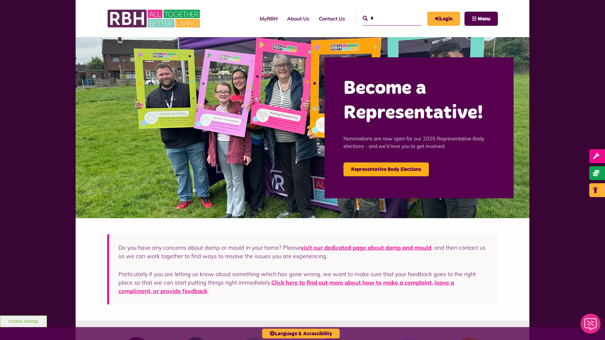
click at [23, 322] on button "Cookies Settings" at bounding box center [23, 322] width 47 height 12
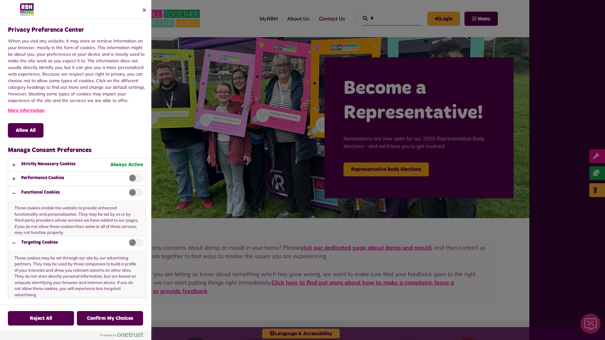
click at [385, 18] on div at bounding box center [302, 170] width 605 height 340
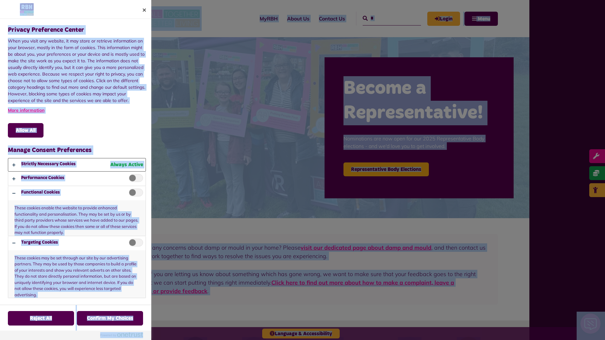
click at [77, 165] on button "Privacy Preference Center" at bounding box center [76, 165] width 137 height 13
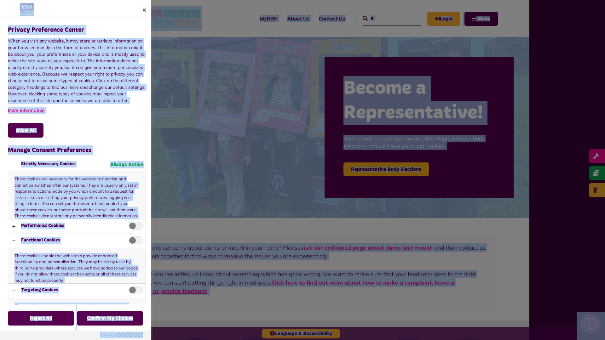
click at [385, 18] on div at bounding box center [302, 170] width 605 height 340
click at [26, 131] on button "Allow All" at bounding box center [26, 130] width 36 height 15
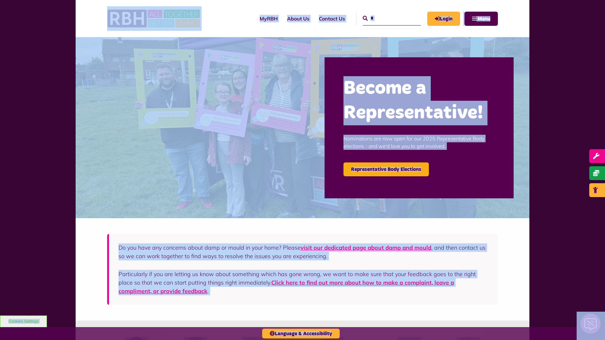
click at [385, 18] on input "*" at bounding box center [392, 19] width 58 height 14
type input "*"
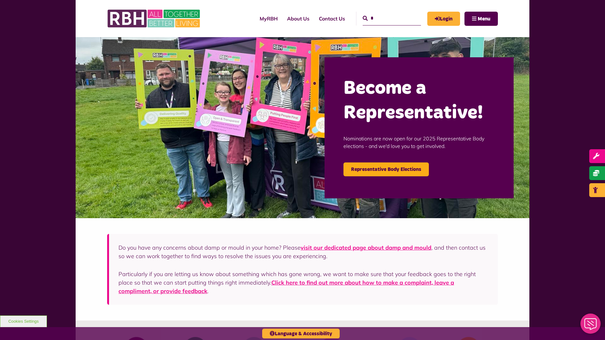
click at [23, 322] on button "Cookies Settings" at bounding box center [23, 322] width 47 height 12
click at [385, 18] on input "Search" at bounding box center [392, 19] width 58 height 14
type input "*"
click at [363, 18] on icon "submit" at bounding box center [365, 18] width 5 height 5
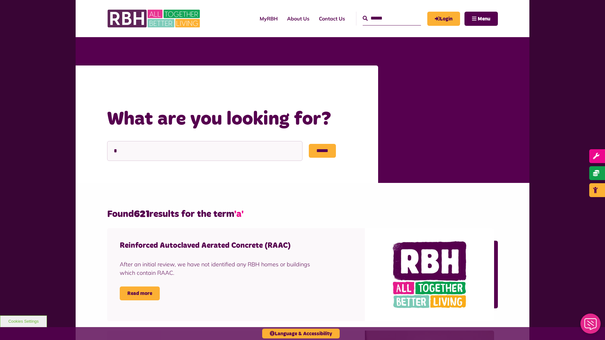
click at [385, 18] on input "Search" at bounding box center [392, 19] width 58 height 14
type input "*"
click at [23, 322] on button "Cookies Settings" at bounding box center [23, 322] width 47 height 12
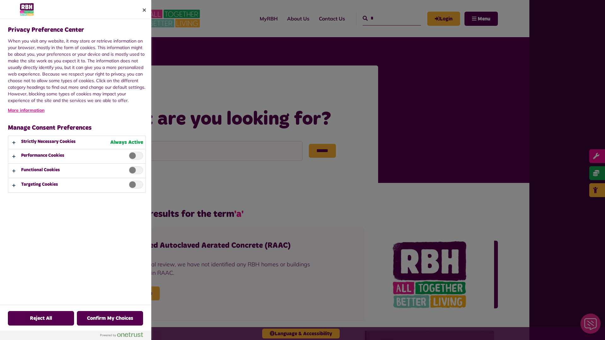
click at [385, 18] on div at bounding box center [302, 170] width 605 height 340
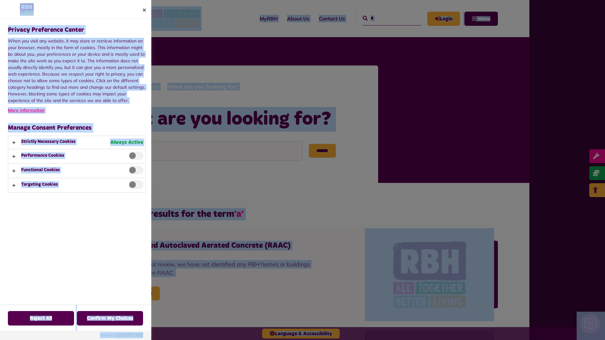
click at [134, 228] on div "Privacy Preference Center When you visit any website, it may store or retrieve …" at bounding box center [78, 162] width 142 height 286
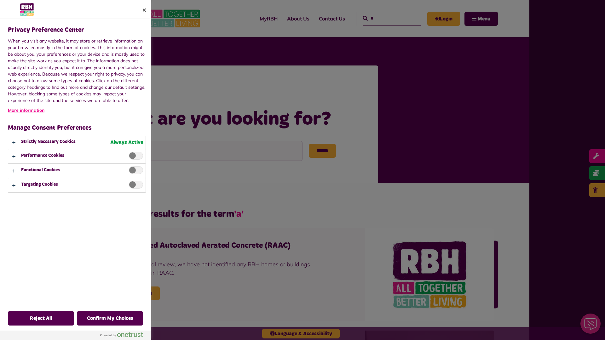
scroll to position [1037, 0]
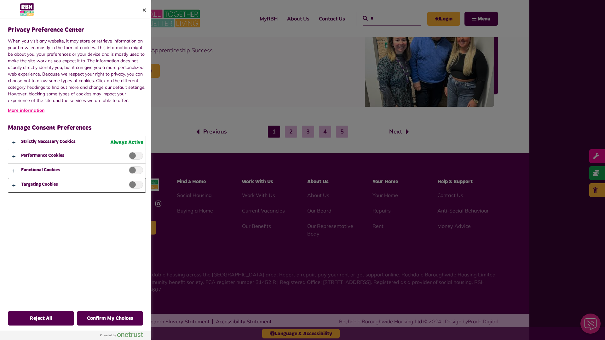
click at [77, 185] on button "Privacy Preference Center" at bounding box center [76, 185] width 137 height 14
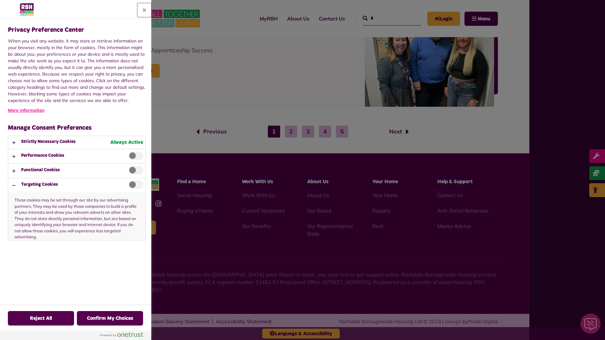
click at [144, 10] on button "Close" at bounding box center [144, 10] width 14 height 14
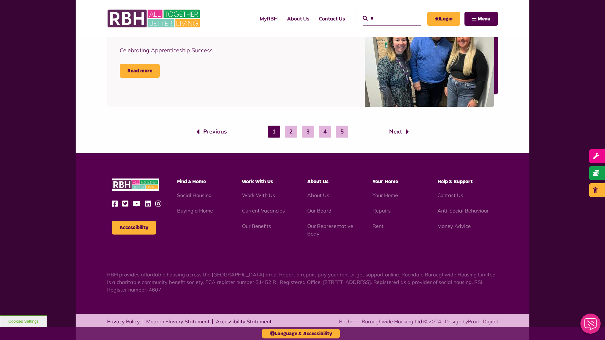
click at [385, 18] on input "*" at bounding box center [392, 19] width 58 height 14
type input "*"
click at [23, 322] on button "Cookies Settings" at bounding box center [23, 322] width 47 height 12
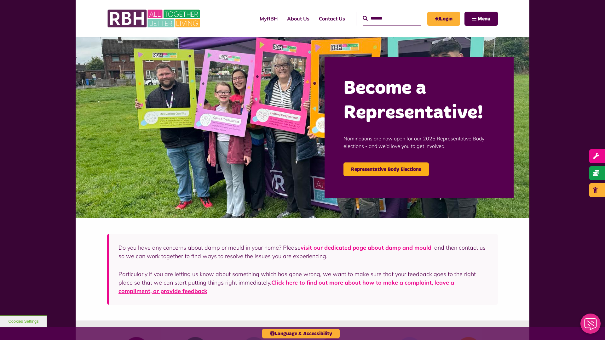
click at [385, 18] on input "Search" at bounding box center [392, 19] width 58 height 14
type input "*"
click at [23, 322] on button "Cookies Settings" at bounding box center [23, 322] width 47 height 12
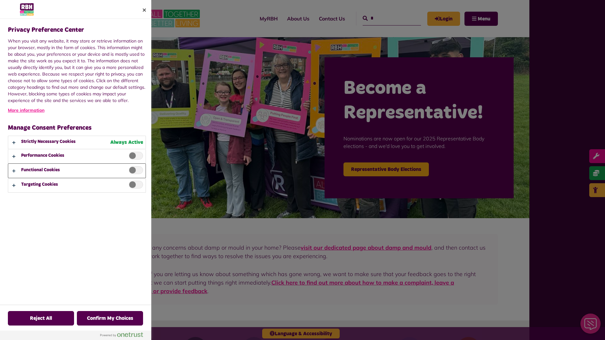
click at [76, 170] on button "Privacy Preference Center" at bounding box center [76, 171] width 137 height 14
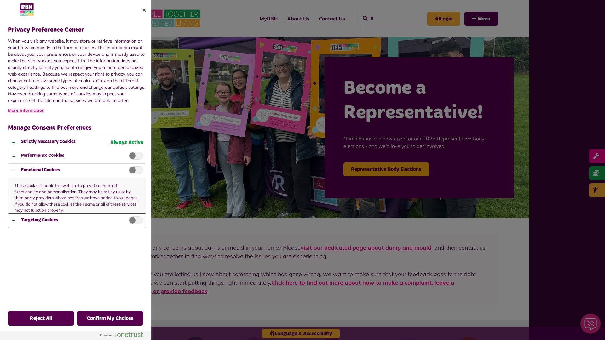
click at [77, 221] on button "Privacy Preference Center" at bounding box center [76, 221] width 137 height 14
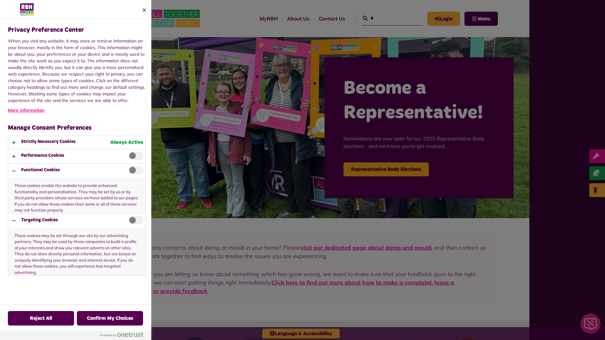
click at [385, 18] on div at bounding box center [302, 170] width 605 height 340
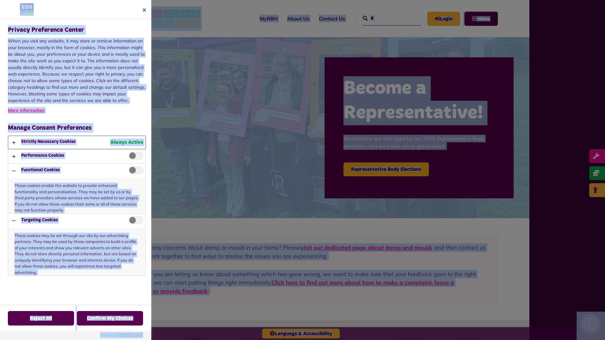
click at [77, 142] on button "Privacy Preference Center" at bounding box center [76, 142] width 137 height 13
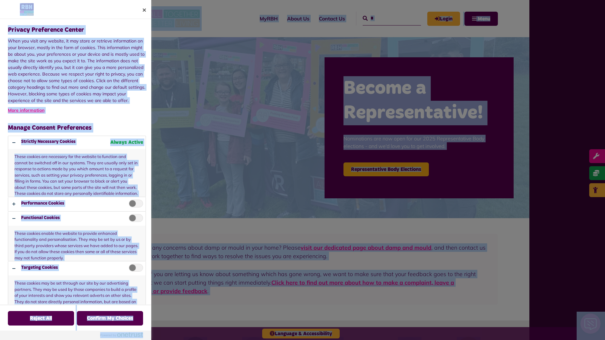
click at [385, 18] on div at bounding box center [302, 170] width 605 height 340
click at [134, 228] on p "These cookies enable the website to provide enhanced functionality and personal…" at bounding box center [76, 244] width 137 height 36
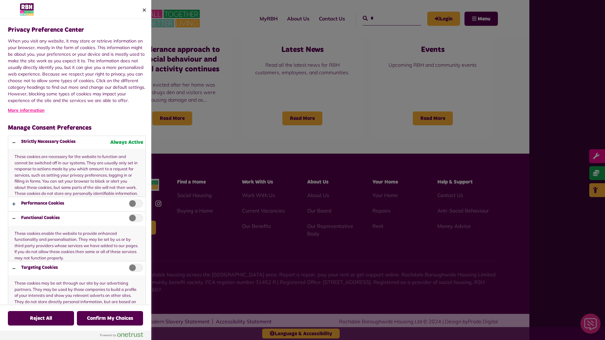
click at [385, 18] on div at bounding box center [302, 170] width 605 height 340
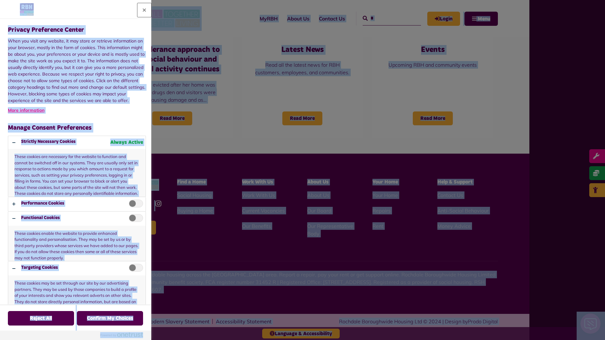
click at [144, 10] on button "Close" at bounding box center [144, 10] width 14 height 14
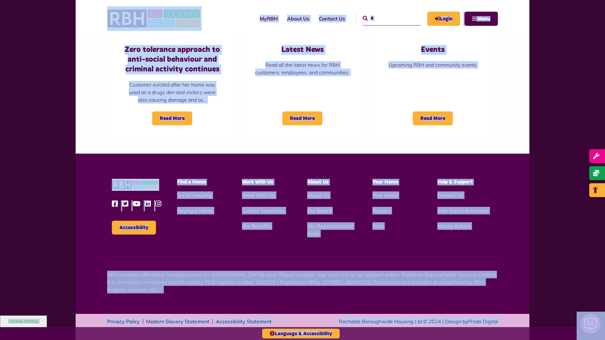
click at [385, 18] on input "*" at bounding box center [392, 19] width 58 height 14
type input "*"
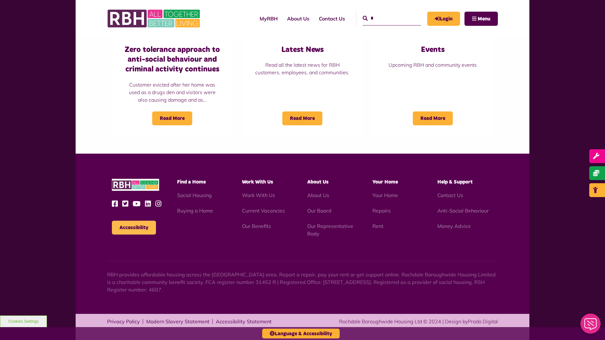
click at [134, 228] on button "Accessibility" at bounding box center [134, 228] width 44 height 14
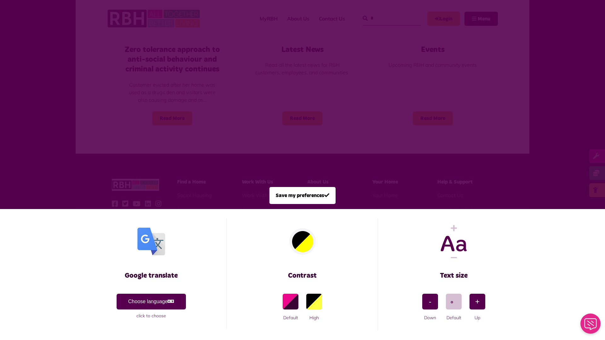
scroll to position [0, 0]
click at [385, 18] on span at bounding box center [302, 170] width 605 height 340
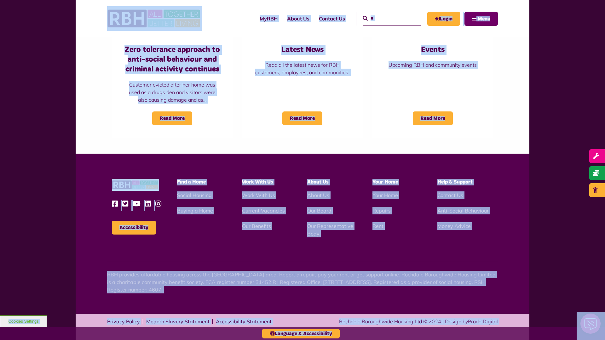
click at [481, 19] on span "Menu" at bounding box center [484, 18] width 13 height 5
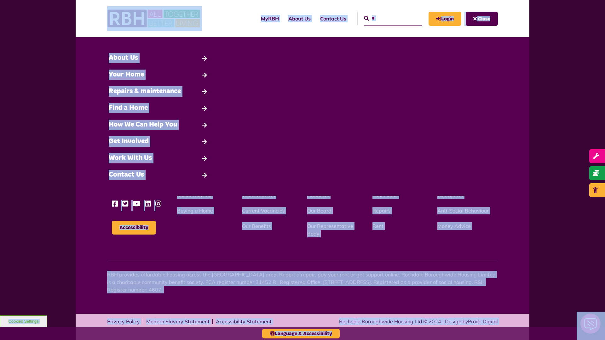
click at [386, 18] on input "*" at bounding box center [393, 19] width 58 height 14
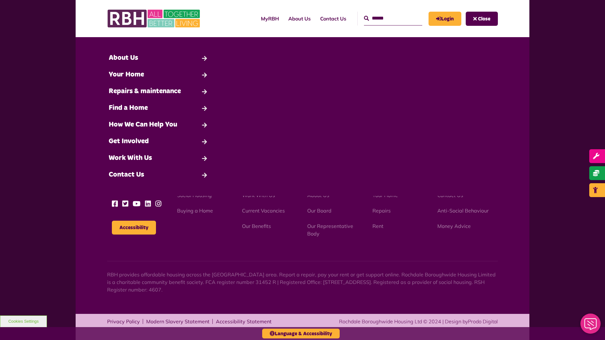
type input "*"
click at [386, 18] on input "*" at bounding box center [393, 19] width 58 height 14
type input "*"
click at [23, 322] on button "Cookies Settings" at bounding box center [23, 322] width 47 height 12
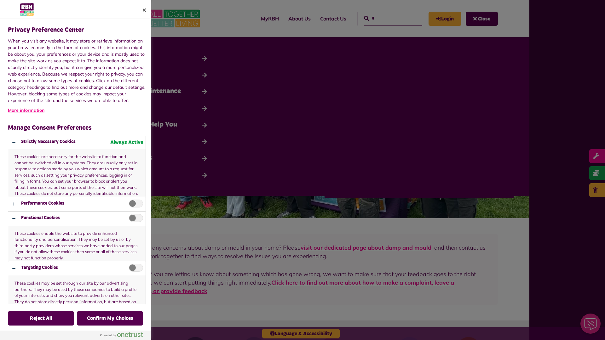
click at [386, 18] on div at bounding box center [302, 170] width 605 height 340
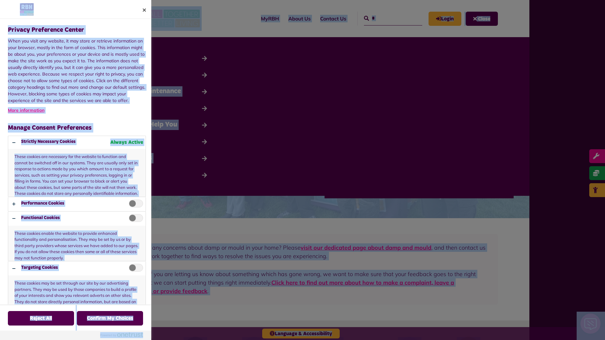
click at [353, 18] on div at bounding box center [302, 170] width 605 height 340
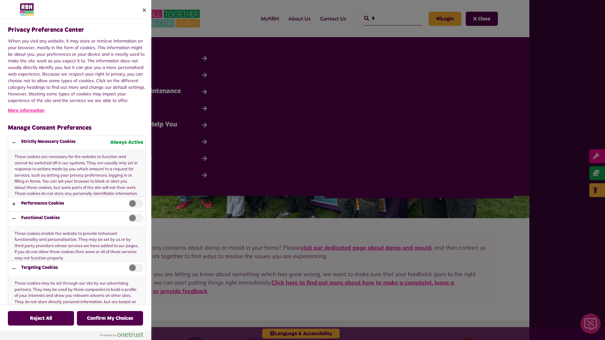
click at [386, 18] on div at bounding box center [302, 170] width 605 height 340
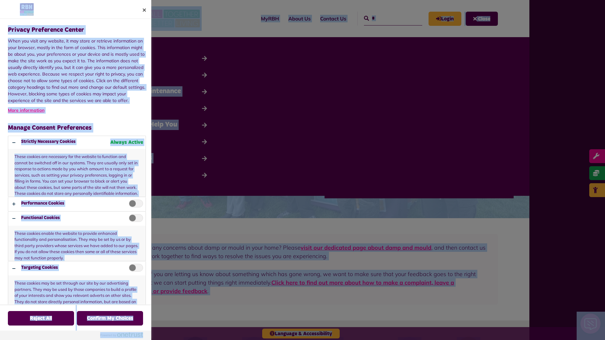
click at [77, 226] on p "These cookies enable the website to provide enhanced functionality and personal…" at bounding box center [76, 244] width 137 height 36
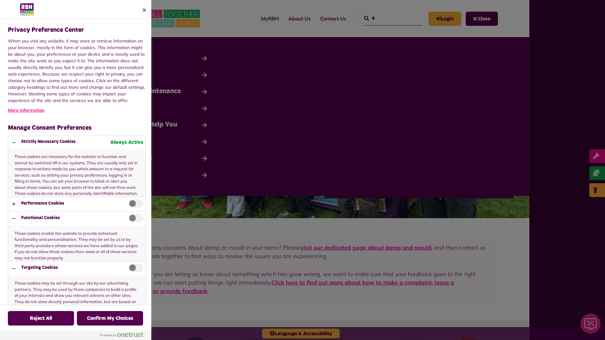
scroll to position [19, 0]
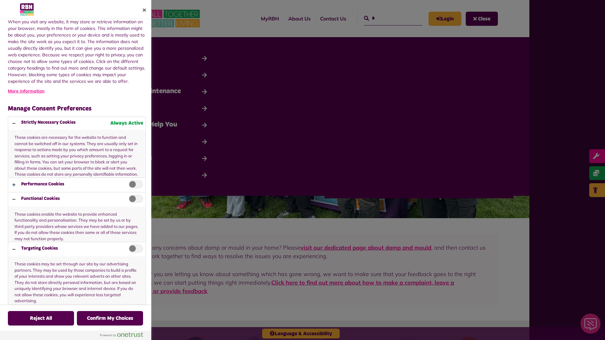
click at [386, 18] on div at bounding box center [302, 170] width 605 height 340
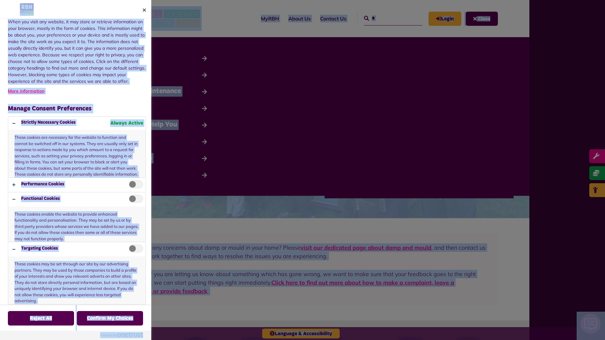
click at [77, 273] on p "These cookies may be set through our site by our advertising partners. They may…" at bounding box center [76, 281] width 137 height 48
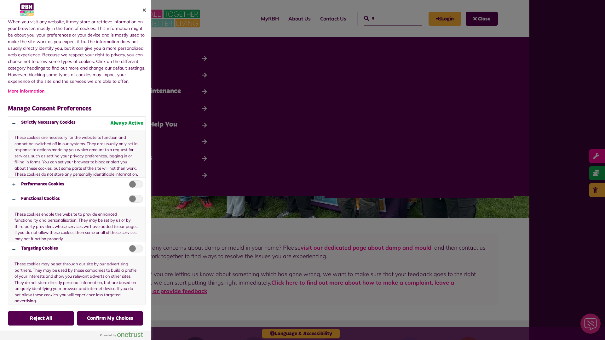
click at [386, 18] on div at bounding box center [302, 170] width 605 height 340
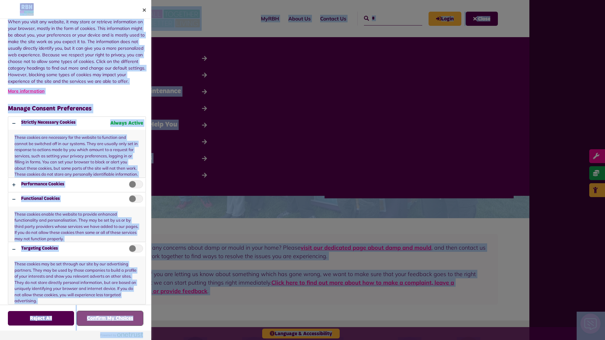
click at [110, 319] on button "Confirm My Choices" at bounding box center [110, 318] width 66 height 15
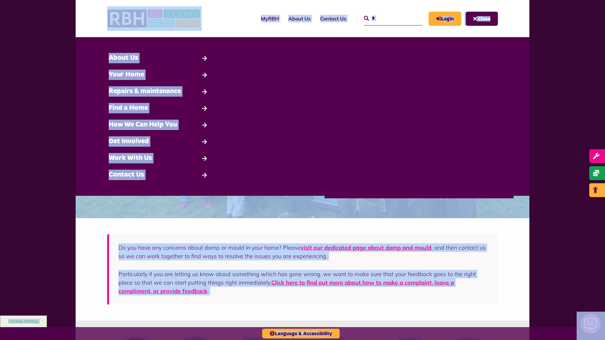
click at [386, 18] on input "*" at bounding box center [393, 19] width 58 height 14
type input "*"
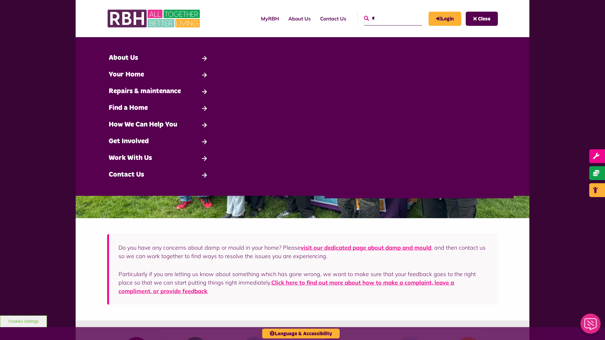
click at [364, 18] on icon "submit" at bounding box center [366, 18] width 5 height 5
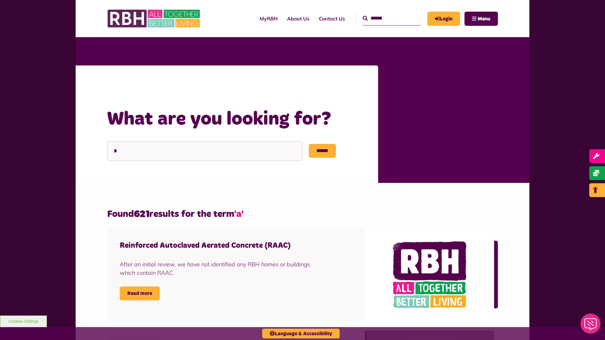
click at [385, 18] on input "Search" at bounding box center [392, 19] width 58 height 14
type input "*"
click at [23, 322] on button "Cookies Settings" at bounding box center [23, 322] width 47 height 12
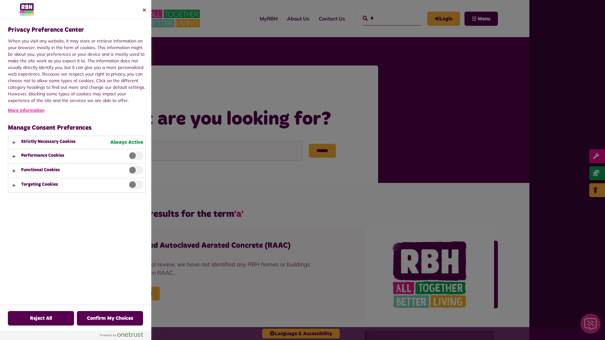
click at [385, 18] on div at bounding box center [302, 170] width 605 height 340
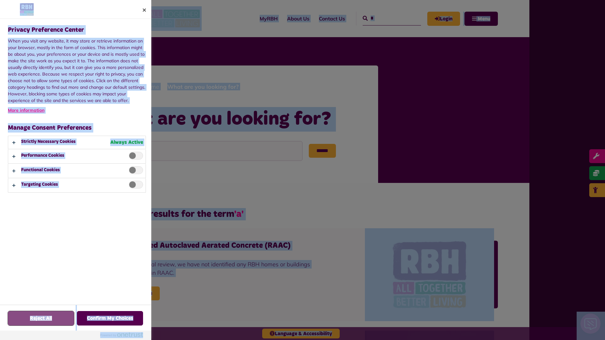
click at [23, 322] on button "Reject All" at bounding box center [41, 318] width 66 height 15
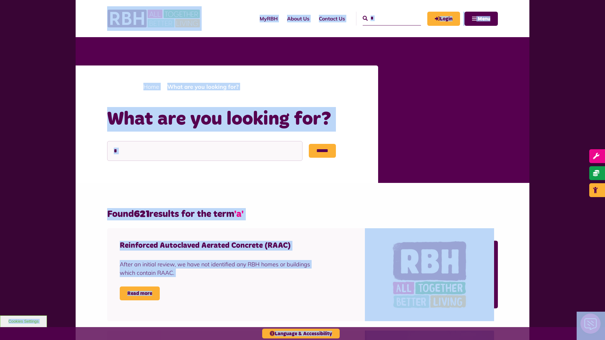
click at [385, 18] on input "*" at bounding box center [392, 19] width 58 height 14
type input "*"
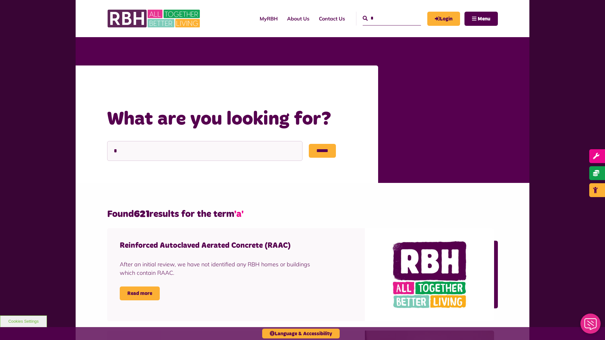
click at [385, 18] on input "*" at bounding box center [392, 19] width 58 height 14
type input "*"
click at [23, 322] on button "Cookies Settings" at bounding box center [23, 322] width 47 height 12
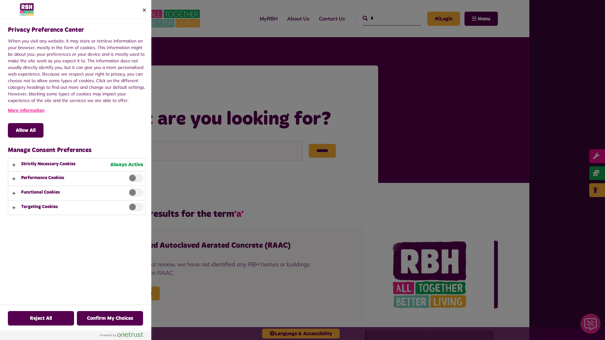
click at [385, 18] on div at bounding box center [302, 170] width 605 height 340
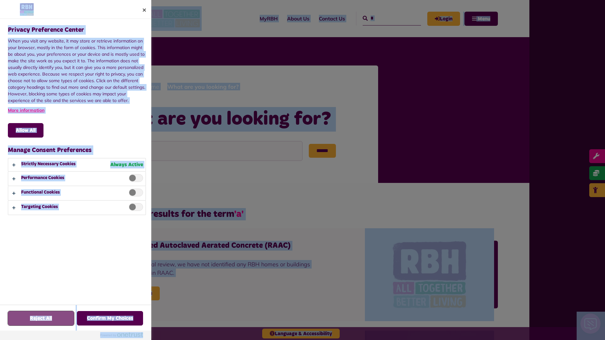
click at [23, 322] on button "Reject All" at bounding box center [41, 318] width 66 height 15
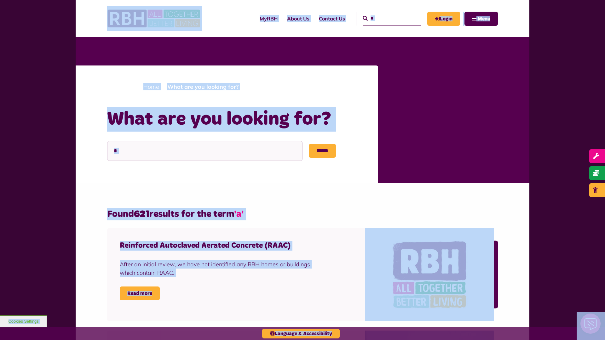
click at [385, 18] on input "*" at bounding box center [392, 19] width 58 height 14
type input "*"
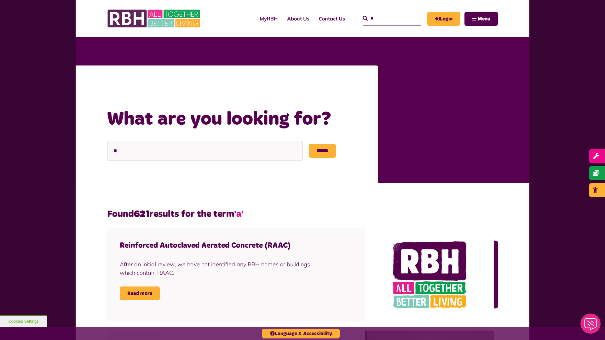
click at [385, 18] on input "*" at bounding box center [392, 19] width 58 height 14
type input "*"
click at [23, 322] on button "Cookies Settings" at bounding box center [23, 322] width 47 height 12
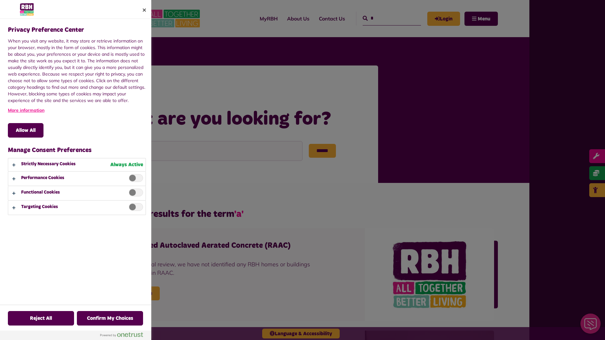
click at [385, 18] on div at bounding box center [302, 170] width 605 height 340
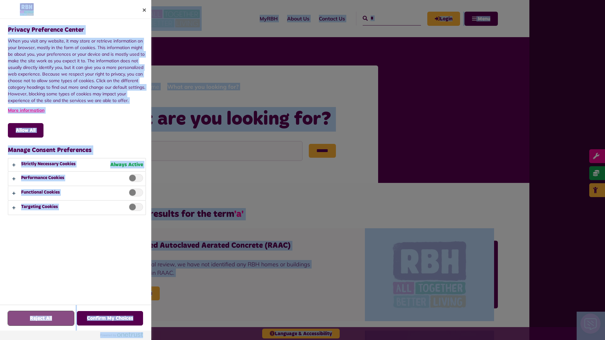
click at [23, 322] on button "Reject All" at bounding box center [41, 318] width 66 height 15
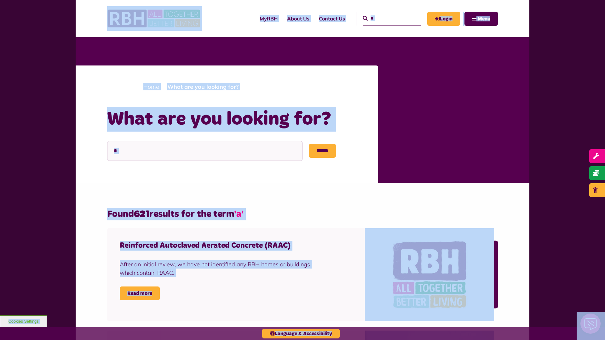
click at [385, 18] on input "*" at bounding box center [392, 19] width 58 height 14
type input "*"
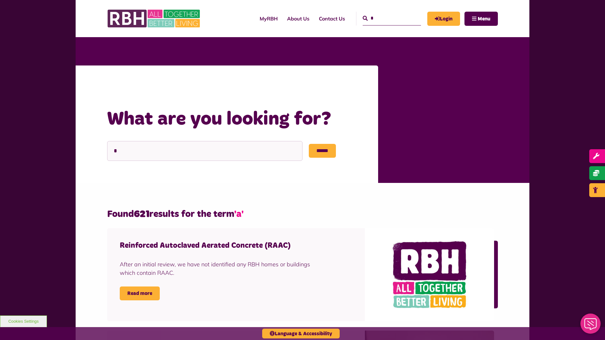
click at [385, 18] on input "*" at bounding box center [392, 19] width 58 height 14
type input "*"
click at [23, 322] on button "Cookies Settings" at bounding box center [23, 322] width 47 height 12
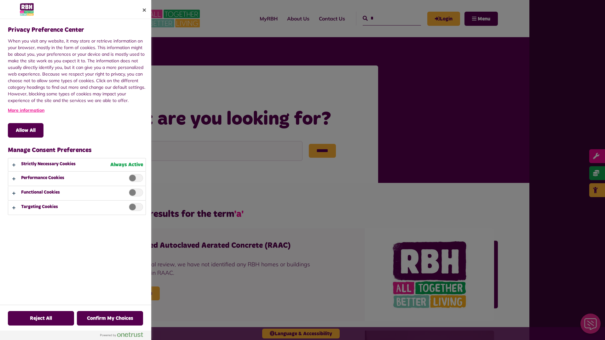
click at [385, 18] on div at bounding box center [302, 170] width 605 height 340
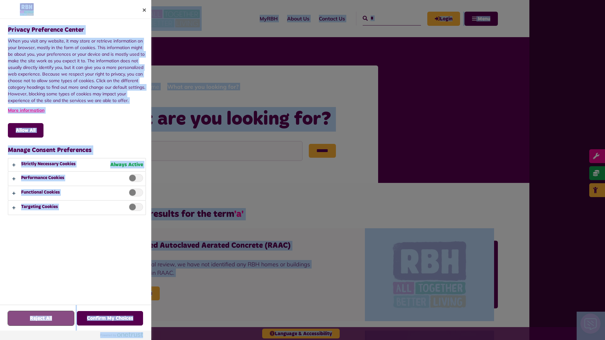
click at [23, 322] on button "Reject All" at bounding box center [41, 318] width 66 height 15
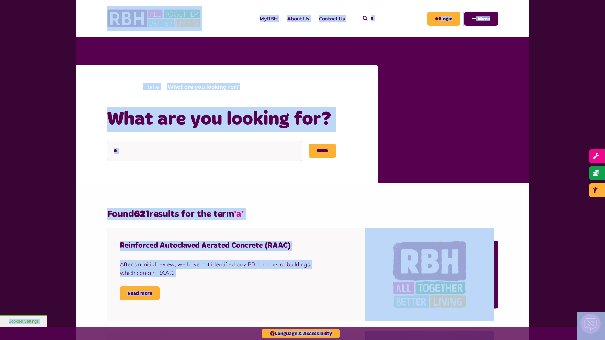
click at [385, 18] on input "*" at bounding box center [392, 19] width 58 height 14
type input "*"
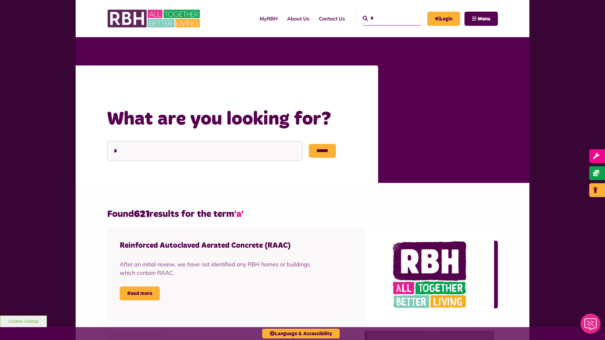
click at [385, 18] on input "*" at bounding box center [392, 19] width 58 height 14
type input "*"
click at [23, 322] on button "Cookies Settings" at bounding box center [23, 322] width 47 height 12
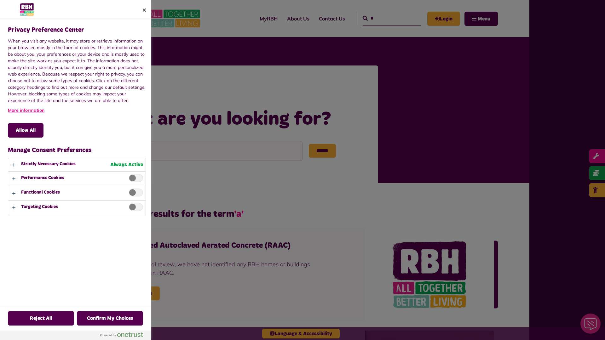
click at [385, 18] on div at bounding box center [302, 170] width 605 height 340
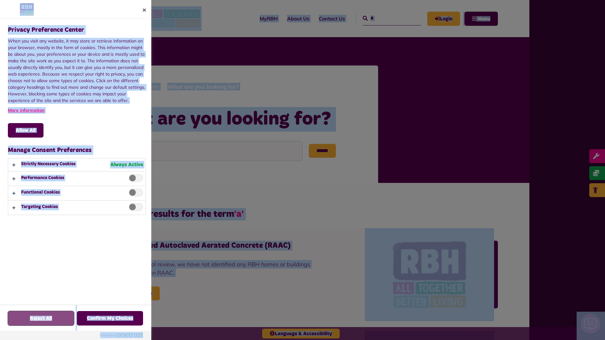
click at [23, 322] on button "Reject All" at bounding box center [41, 318] width 66 height 15
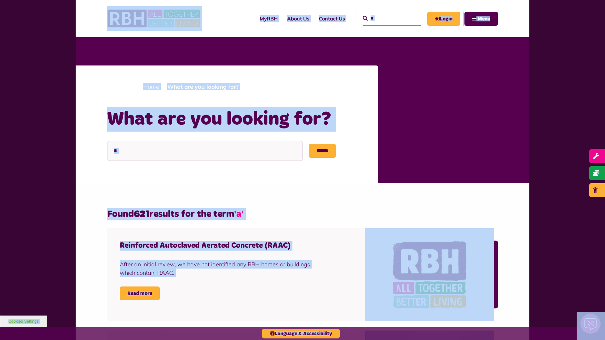
click at [385, 18] on input "*" at bounding box center [392, 19] width 58 height 14
type input "*"
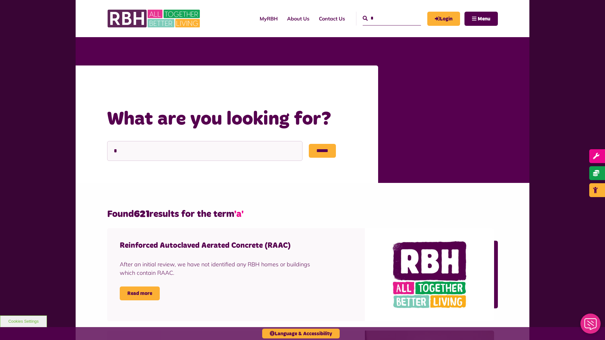
click at [23, 322] on button "Cookies Settings" at bounding box center [23, 322] width 47 height 12
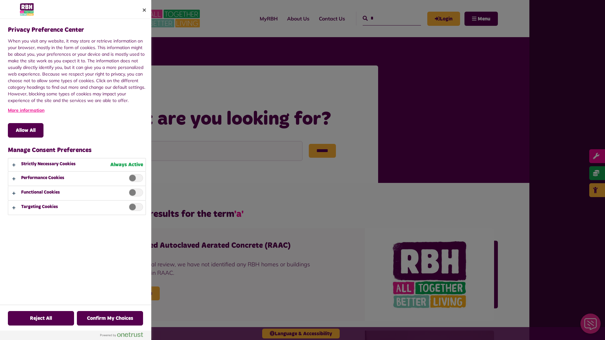
click at [385, 18] on div at bounding box center [302, 170] width 605 height 340
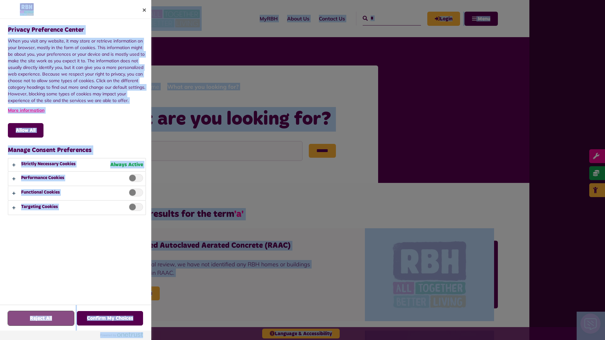
click at [23, 322] on button "Reject All" at bounding box center [41, 318] width 66 height 15
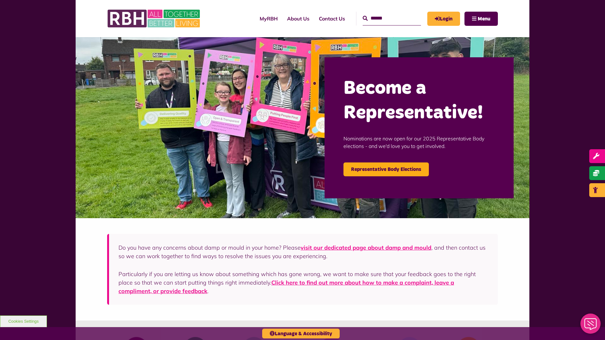
click at [385, 18] on input "Search" at bounding box center [392, 19] width 58 height 14
type input "*"
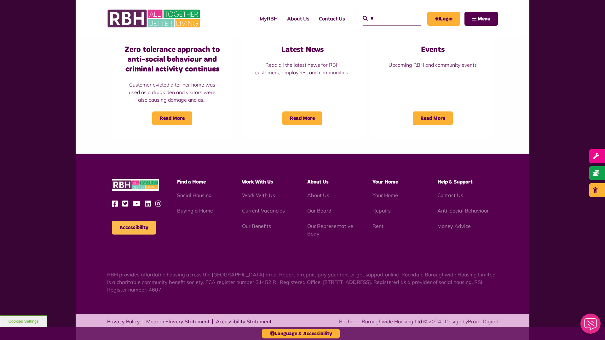
click at [134, 228] on button "Accessibility" at bounding box center [134, 228] width 44 height 14
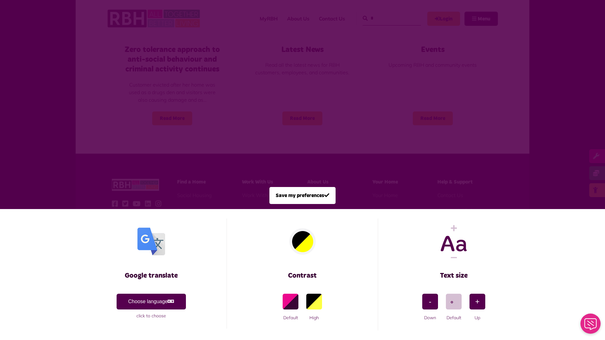
scroll to position [0, 0]
click at [385, 18] on span at bounding box center [302, 170] width 605 height 340
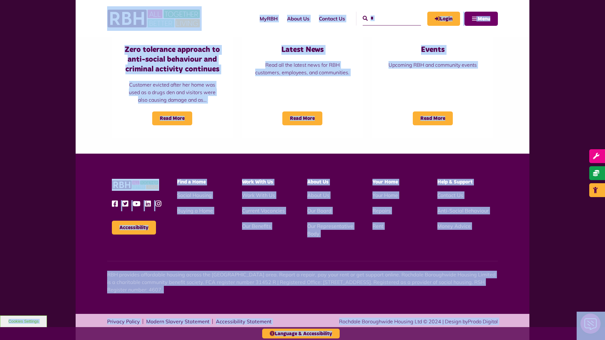
click at [481, 19] on span "Menu" at bounding box center [484, 18] width 13 height 5
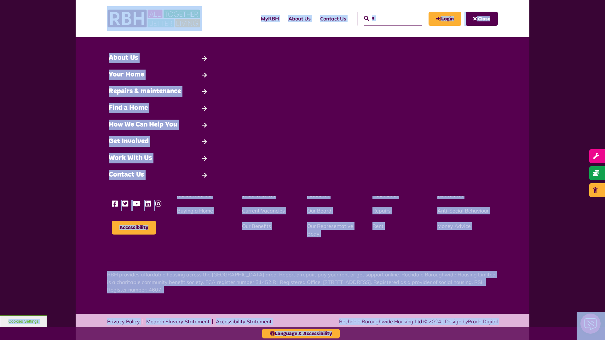
click at [386, 18] on input "*" at bounding box center [393, 19] width 58 height 14
type input "*"
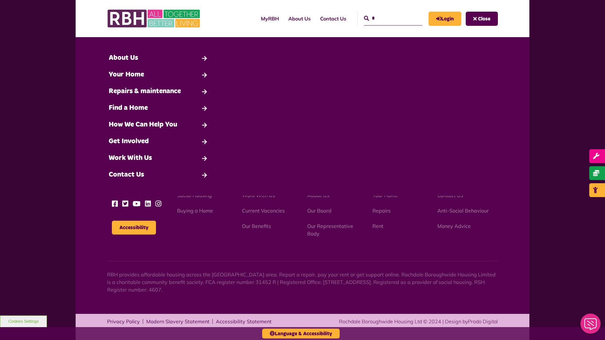
click at [23, 322] on button "Cookies Settings" at bounding box center [23, 322] width 47 height 12
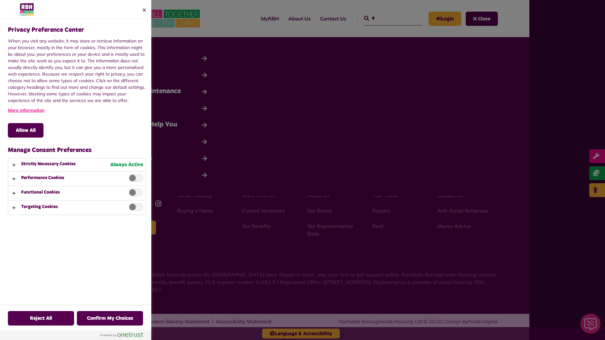
click at [386, 18] on div at bounding box center [302, 170] width 605 height 340
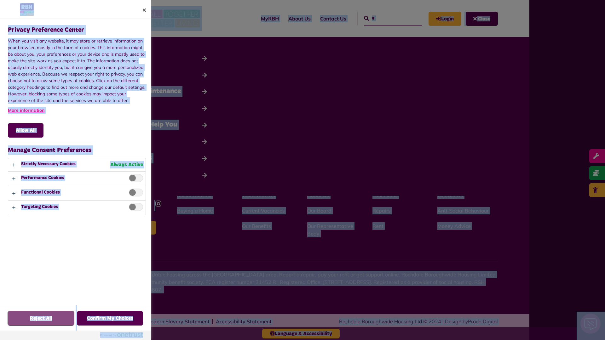
click at [23, 322] on button "Reject All" at bounding box center [41, 318] width 66 height 15
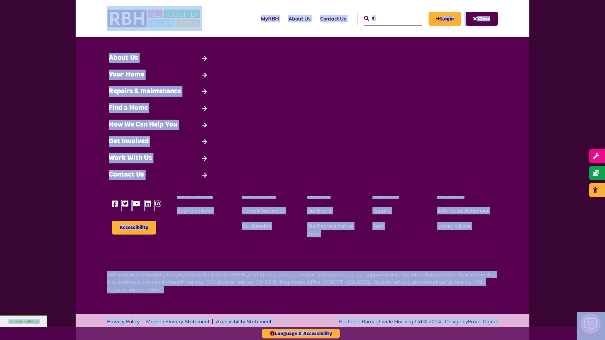
click at [386, 18] on input "*" at bounding box center [393, 19] width 58 height 14
type input "*"
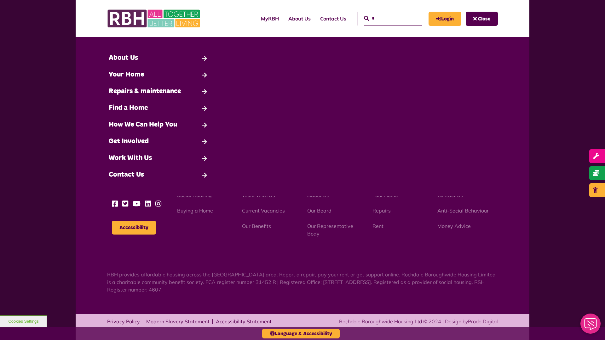
click at [23, 322] on button "Cookies Settings" at bounding box center [23, 322] width 47 height 12
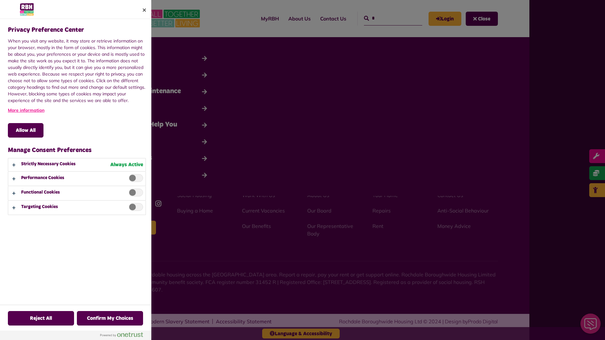
click at [386, 18] on div at bounding box center [302, 170] width 605 height 340
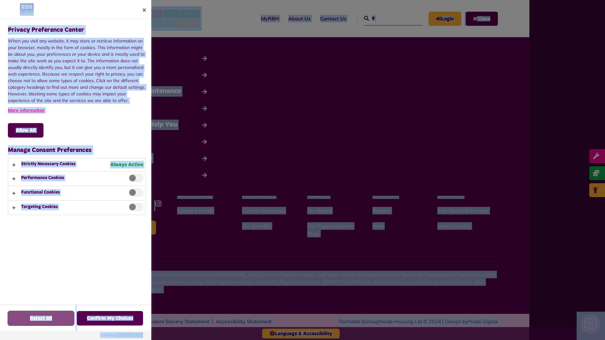
click at [23, 322] on button "Reject All" at bounding box center [41, 318] width 66 height 15
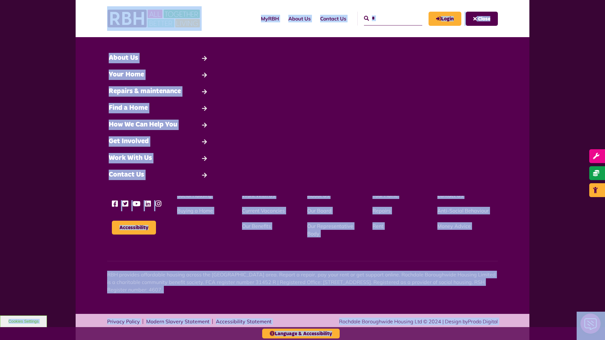
click at [386, 18] on input "*" at bounding box center [393, 19] width 58 height 14
type input "*"
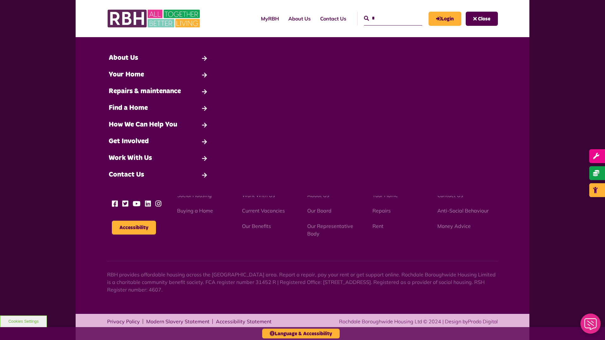
click at [23, 322] on button "Cookies Settings" at bounding box center [23, 322] width 47 height 12
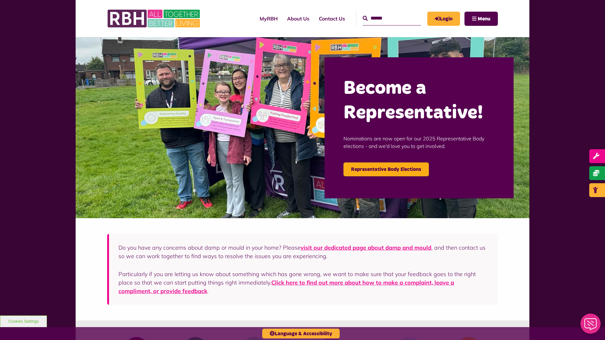
click at [385, 18] on input "Search" at bounding box center [392, 19] width 58 height 14
type input "*"
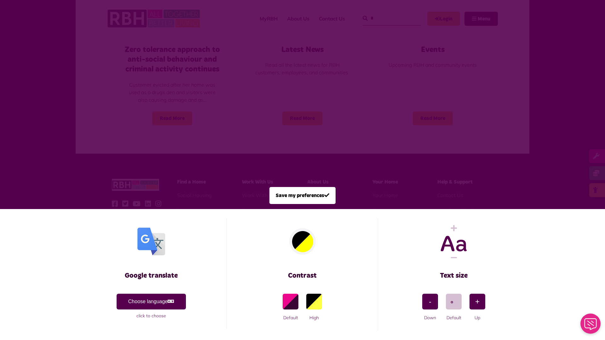
click at [385, 18] on span at bounding box center [302, 170] width 605 height 340
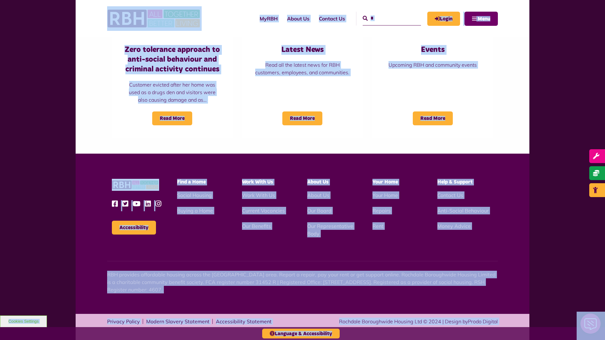
click at [481, 19] on span "Menu" at bounding box center [484, 18] width 13 height 5
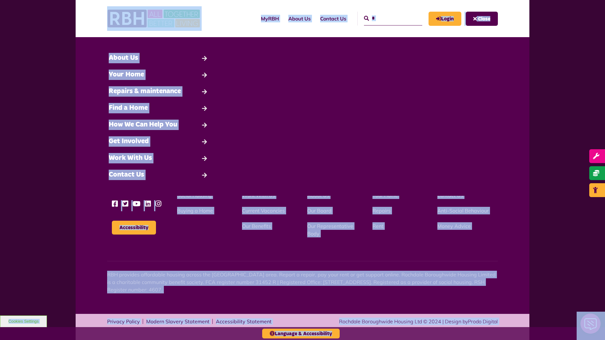
click at [386, 18] on input "*" at bounding box center [393, 19] width 58 height 14
type input "*"
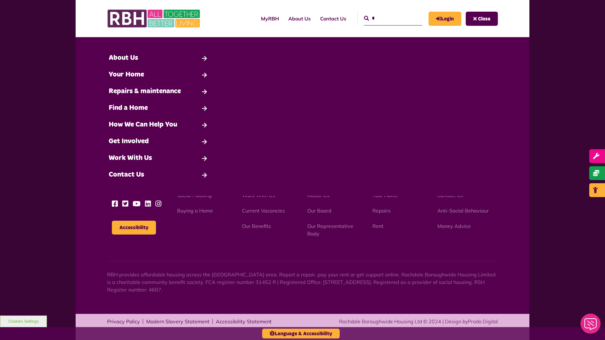
click at [23, 322] on button "Cookies Settings" at bounding box center [23, 322] width 47 height 12
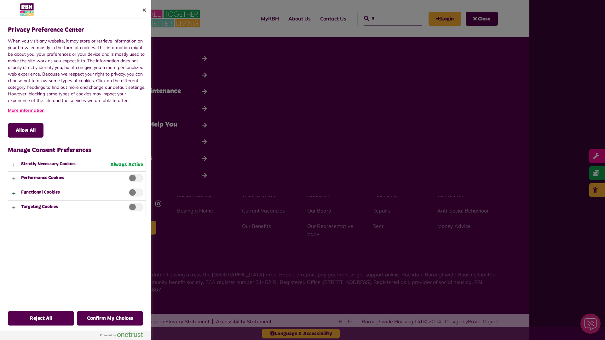
click at [386, 18] on div at bounding box center [302, 170] width 605 height 340
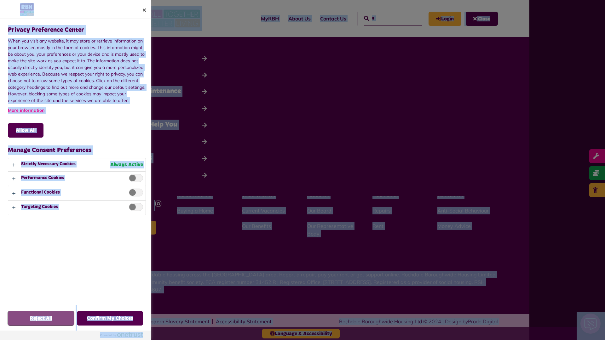
click at [23, 322] on button "Reject All" at bounding box center [41, 318] width 66 height 15
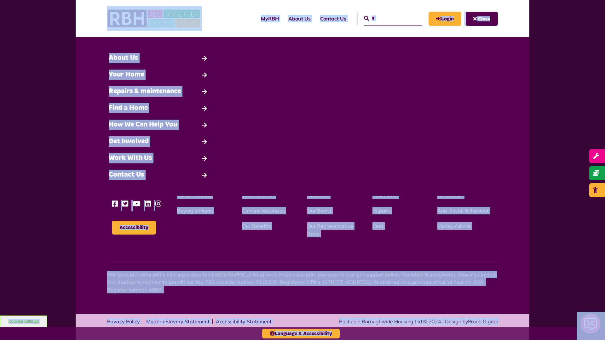
click at [386, 18] on input "*" at bounding box center [393, 19] width 58 height 14
type input "*"
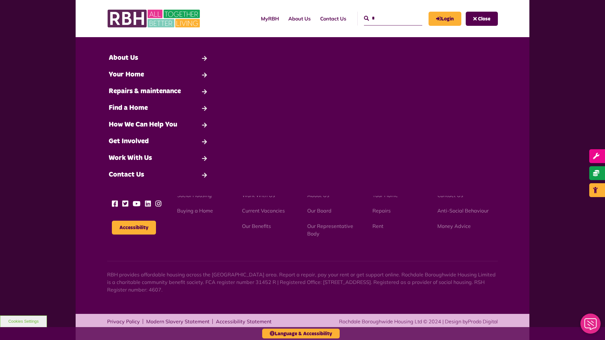
click at [23, 322] on button "Cookies Settings" at bounding box center [23, 322] width 47 height 12
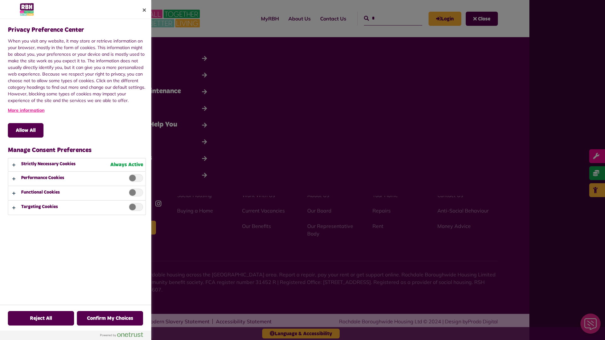
click at [386, 18] on div at bounding box center [302, 170] width 605 height 340
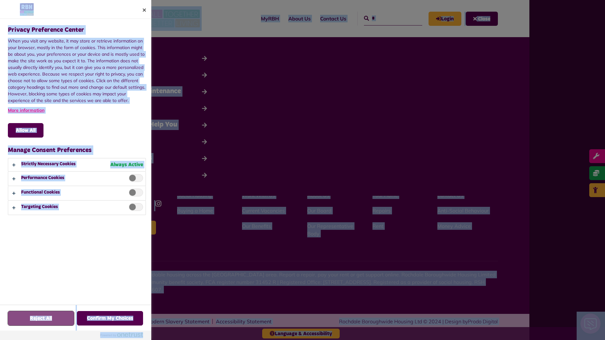
click at [23, 322] on button "Reject All" at bounding box center [41, 318] width 66 height 15
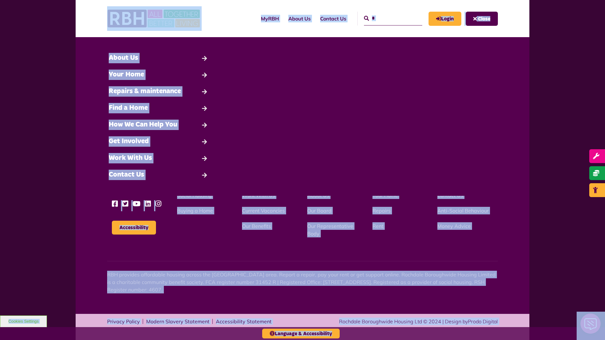
click at [386, 18] on input "*" at bounding box center [393, 19] width 58 height 14
type input "*"
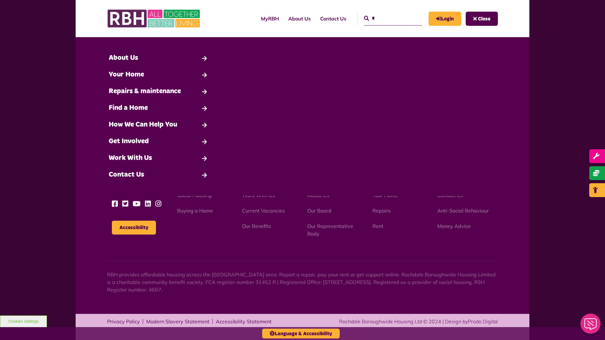
click at [23, 322] on button "Cookies Settings" at bounding box center [23, 322] width 47 height 12
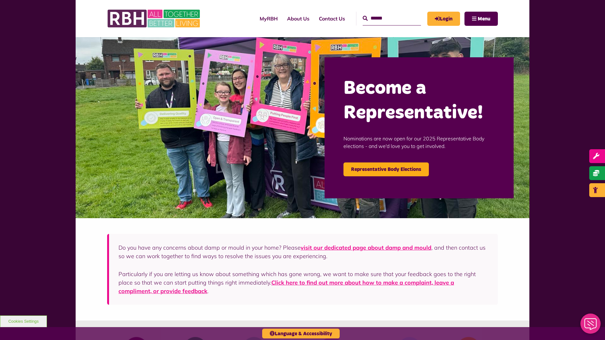
click at [385, 18] on input "Search" at bounding box center [392, 19] width 58 height 14
type input "*"
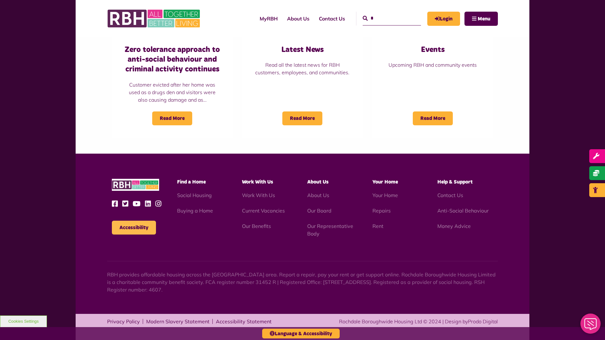
click at [134, 228] on button "Accessibility" at bounding box center [134, 228] width 44 height 14
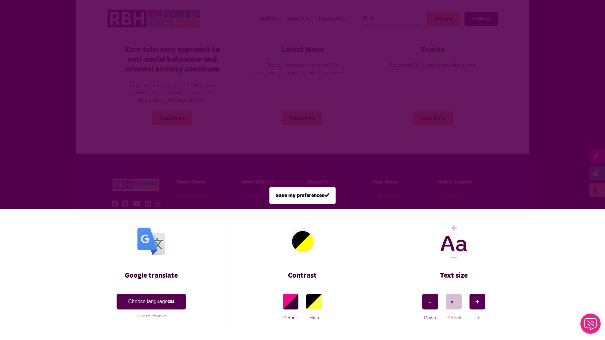
scroll to position [0, 0]
click at [385, 18] on span at bounding box center [302, 170] width 605 height 340
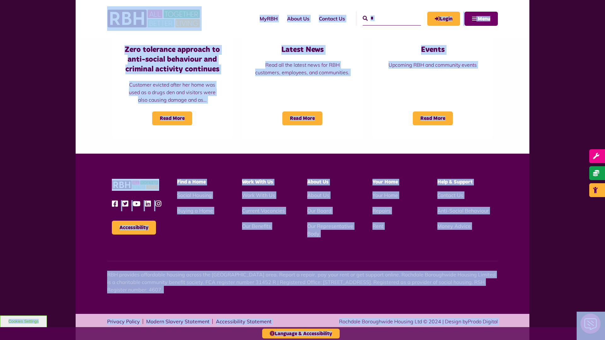
click at [481, 19] on span "Menu" at bounding box center [484, 18] width 13 height 5
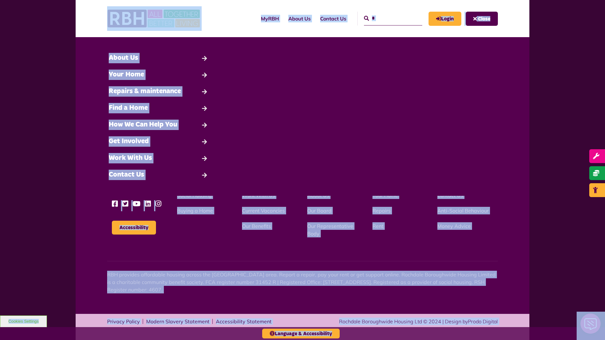
click at [386, 18] on input "*" at bounding box center [393, 19] width 58 height 14
type input "*"
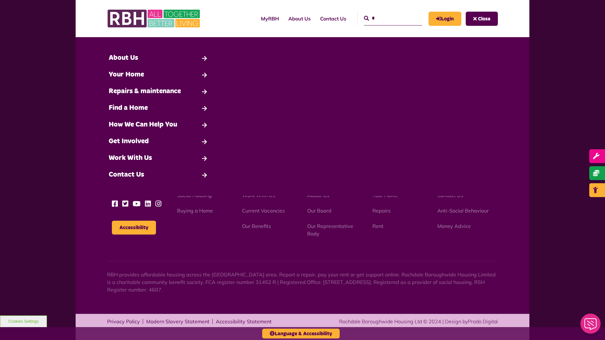
click at [23, 322] on button "Cookies Settings" at bounding box center [23, 322] width 47 height 12
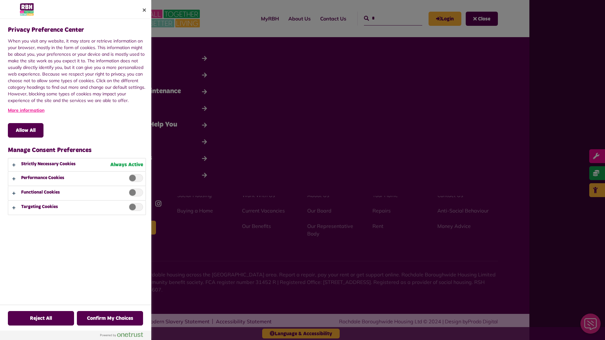
click at [386, 18] on div at bounding box center [302, 170] width 605 height 340
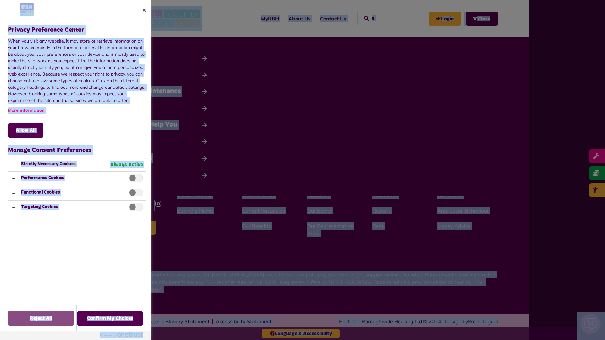
click at [23, 322] on button "Reject All" at bounding box center [41, 318] width 66 height 15
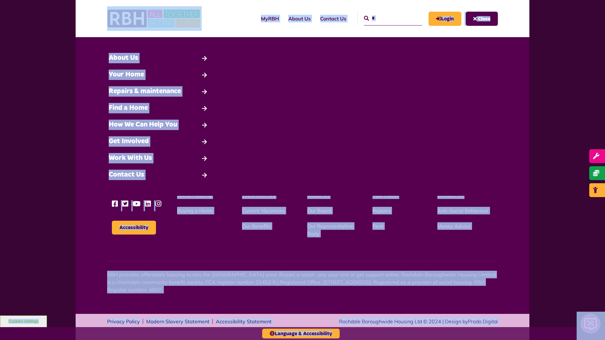
click at [386, 18] on input "*" at bounding box center [393, 19] width 58 height 14
type input "*"
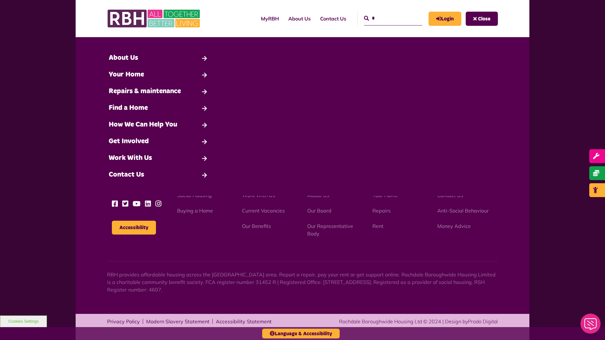
click at [23, 322] on button "Cookies Settings" at bounding box center [23, 322] width 47 height 12
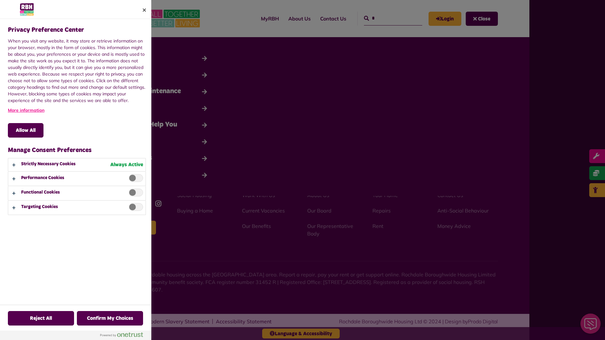
click at [386, 18] on div at bounding box center [302, 170] width 605 height 340
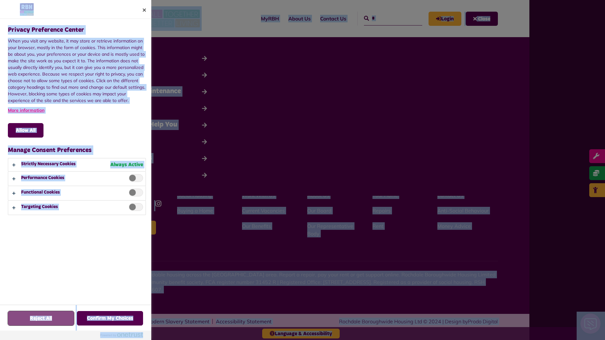
click at [23, 322] on button "Reject All" at bounding box center [41, 318] width 66 height 15
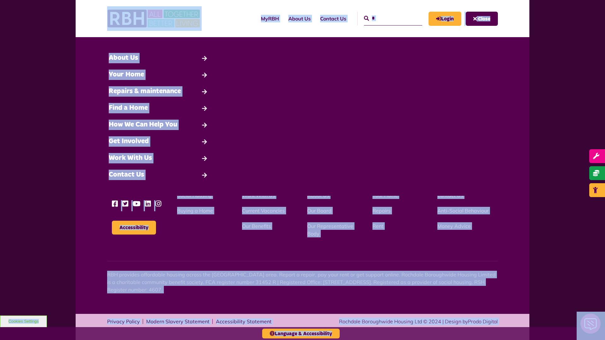
click at [386, 18] on input "*" at bounding box center [393, 19] width 58 height 14
type input "*"
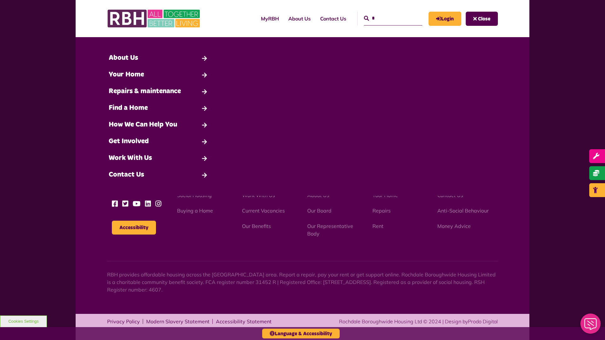
click at [23, 322] on button "Cookies Settings" at bounding box center [23, 322] width 47 height 12
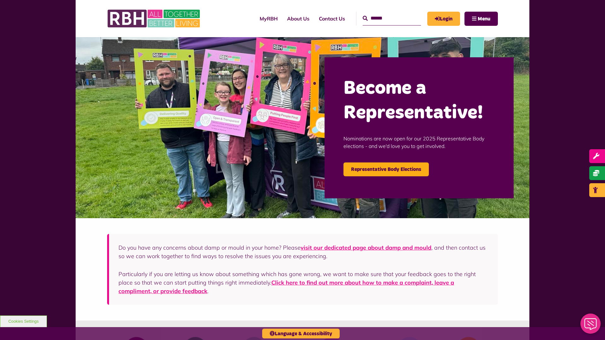
click at [385, 18] on input "Search" at bounding box center [392, 19] width 58 height 14
type input "*"
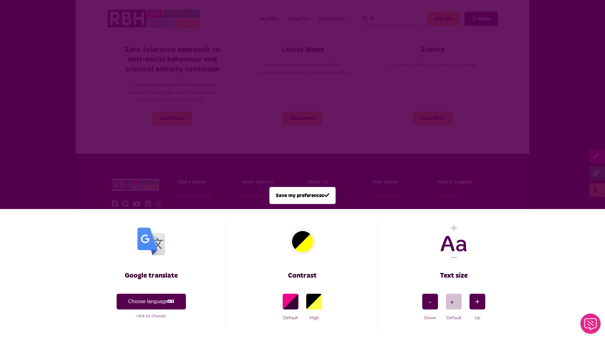
click at [385, 18] on span at bounding box center [302, 170] width 605 height 340
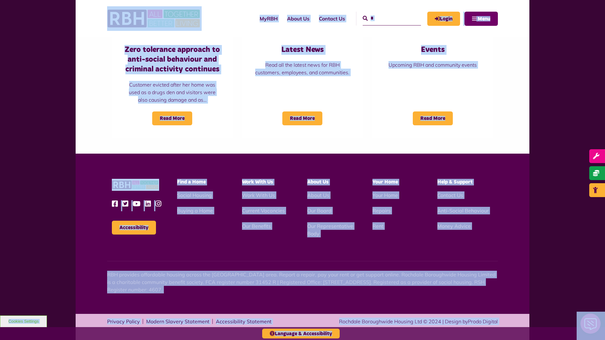
click at [481, 19] on span "Menu" at bounding box center [484, 18] width 13 height 5
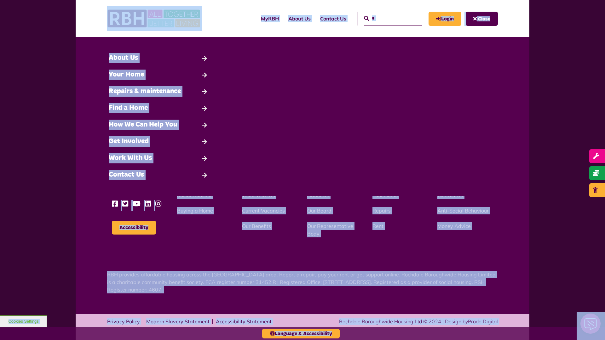
click at [386, 18] on input "*" at bounding box center [393, 19] width 58 height 14
type input "*"
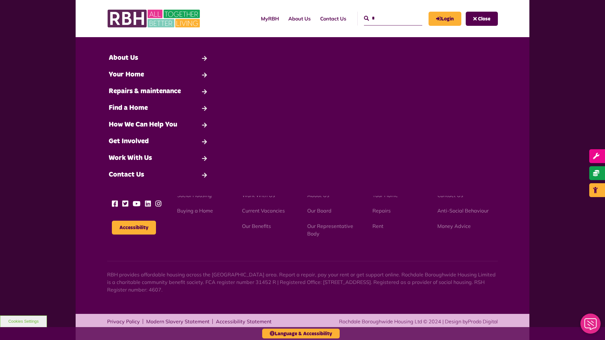
click at [23, 322] on button "Cookies Settings" at bounding box center [23, 322] width 47 height 12
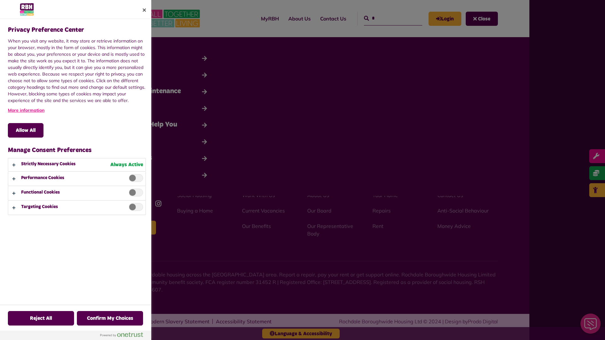
click at [386, 18] on div at bounding box center [302, 170] width 605 height 340
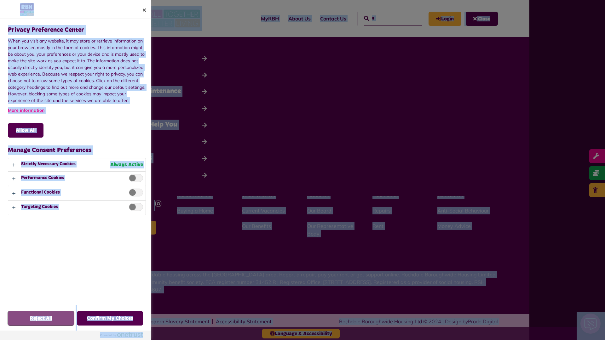
click at [23, 322] on button "Reject All" at bounding box center [41, 318] width 66 height 15
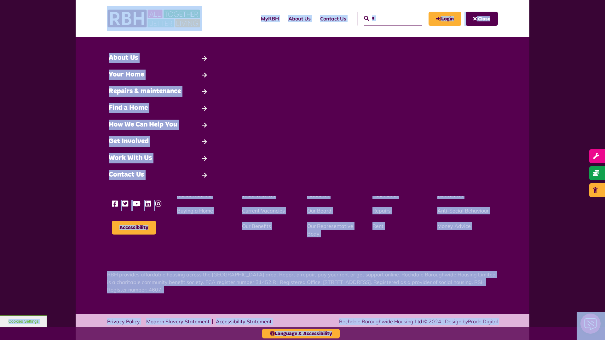
click at [386, 18] on input "*" at bounding box center [393, 19] width 58 height 14
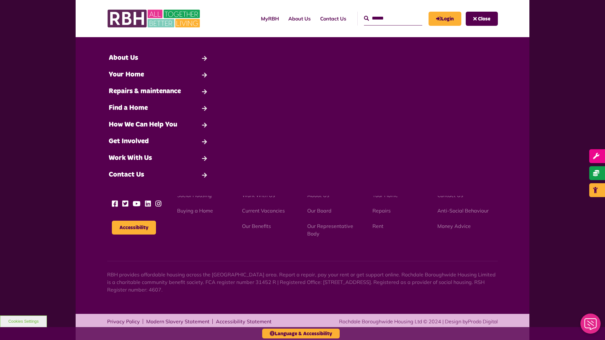
type input "*"
click at [23, 322] on button "Cookies Settings" at bounding box center [23, 322] width 47 height 12
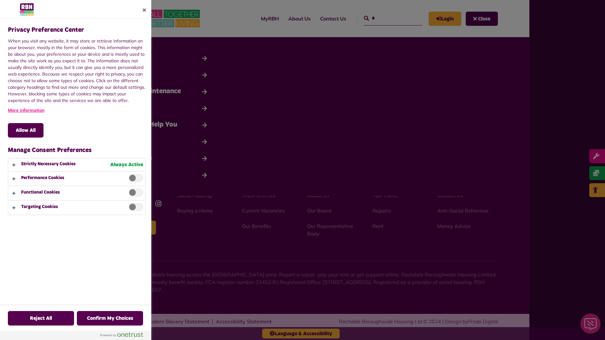
click at [386, 18] on div at bounding box center [302, 170] width 605 height 340
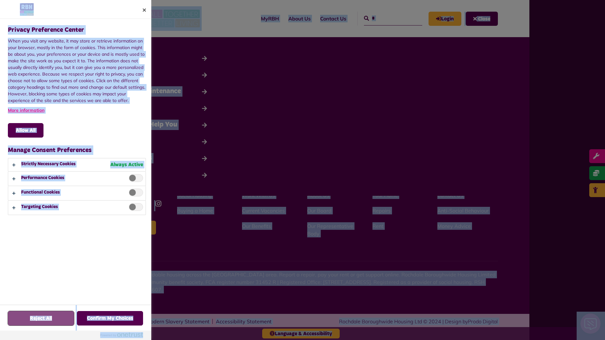
click at [23, 322] on button "Reject All" at bounding box center [41, 318] width 66 height 15
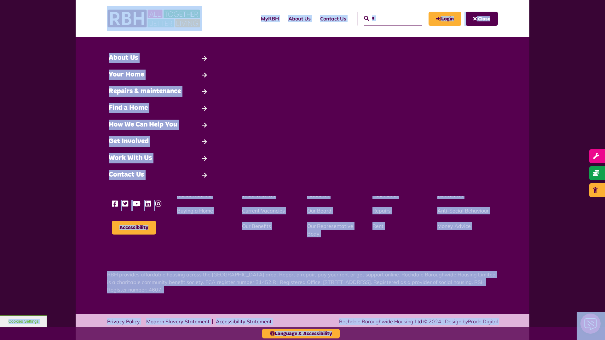
click at [386, 18] on input "*" at bounding box center [393, 19] width 58 height 14
type input "*"
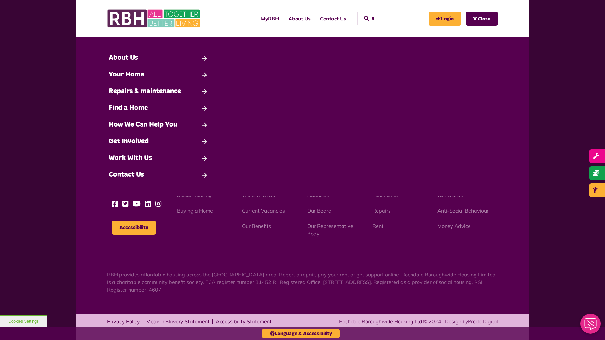
click at [23, 322] on button "Cookies Settings" at bounding box center [23, 322] width 47 height 12
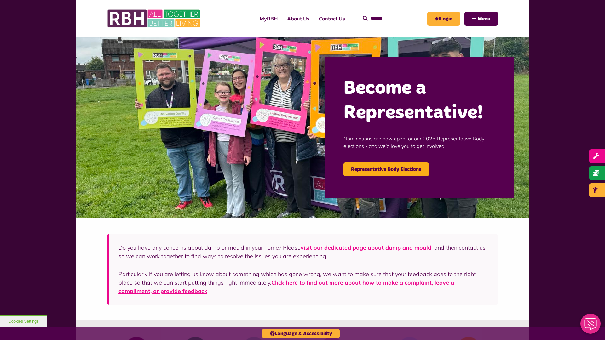
click at [385, 18] on input "Search" at bounding box center [392, 19] width 58 height 14
type input "*"
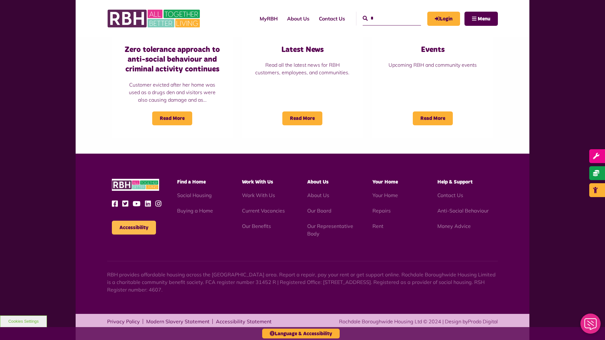
click at [134, 228] on button "Accessibility" at bounding box center [134, 228] width 44 height 14
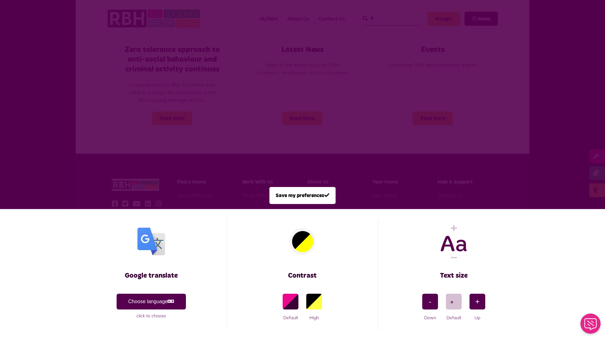
scroll to position [0, 0]
click at [385, 18] on span at bounding box center [302, 170] width 605 height 340
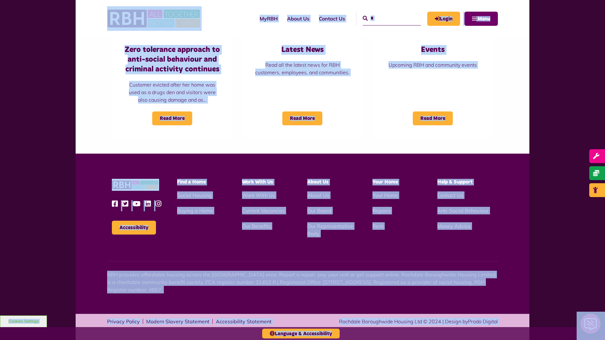
click at [481, 19] on span "Menu" at bounding box center [484, 18] width 13 height 5
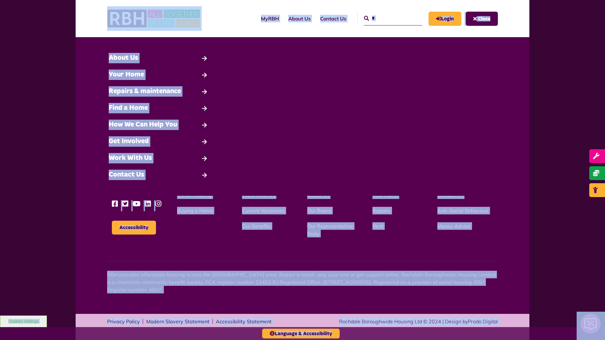
click at [386, 18] on input "*" at bounding box center [393, 19] width 58 height 14
type input "*"
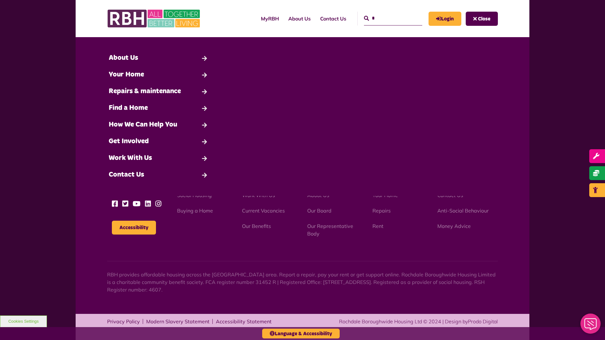
click at [23, 322] on button "Cookies Settings" at bounding box center [23, 322] width 47 height 12
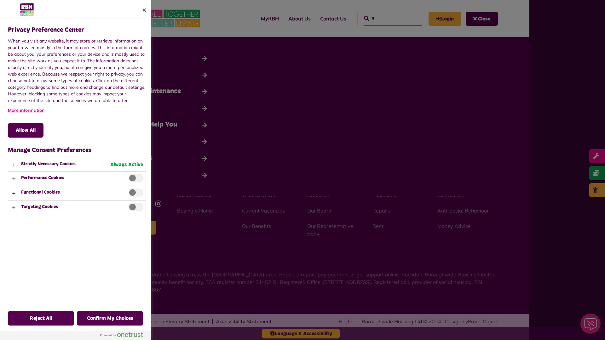
click at [386, 18] on div at bounding box center [302, 170] width 605 height 340
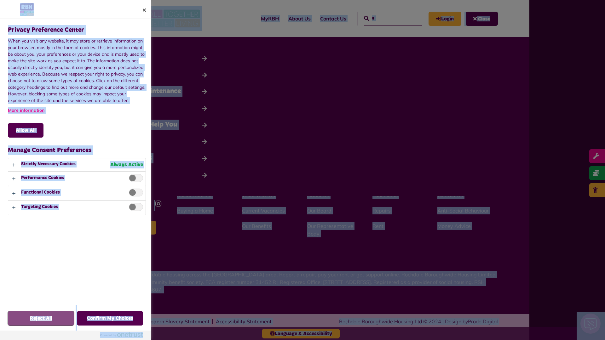
click at [23, 322] on button "Reject All" at bounding box center [41, 318] width 66 height 15
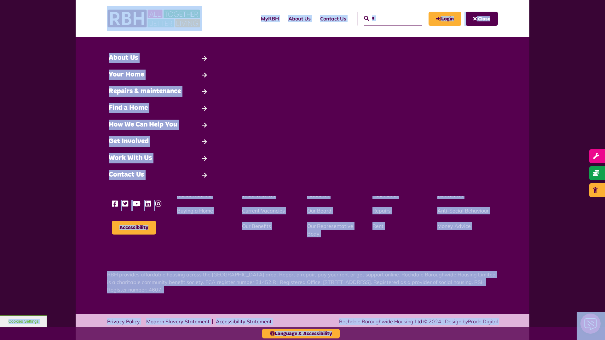
click at [386, 18] on input "*" at bounding box center [393, 19] width 58 height 14
type input "*"
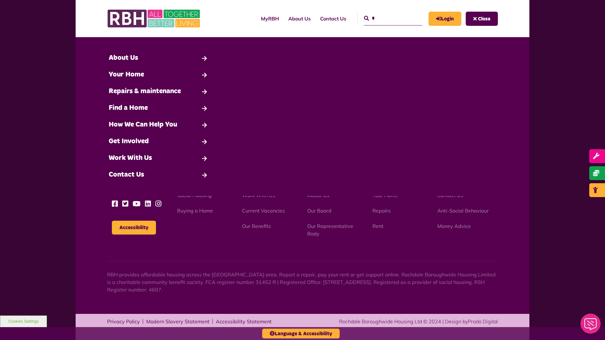
click at [23, 322] on button "Cookies Settings" at bounding box center [23, 322] width 47 height 12
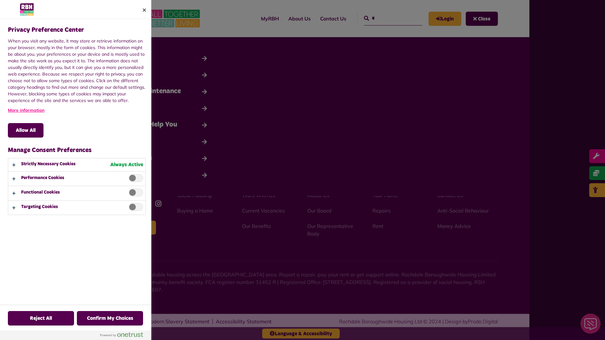
click at [386, 18] on div at bounding box center [302, 170] width 605 height 340
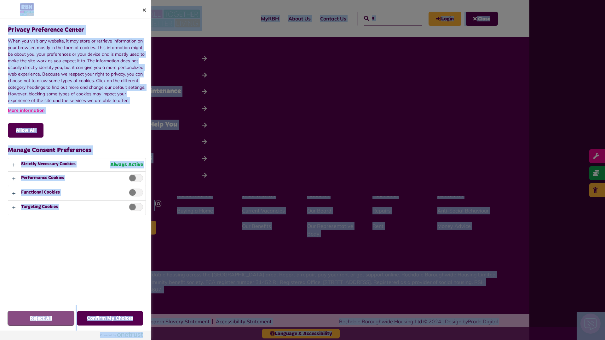
click at [23, 322] on button "Reject All" at bounding box center [41, 318] width 66 height 15
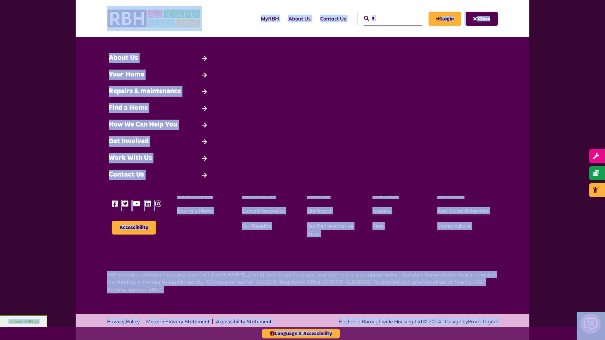
click at [386, 18] on input "*" at bounding box center [393, 19] width 58 height 14
type input "*"
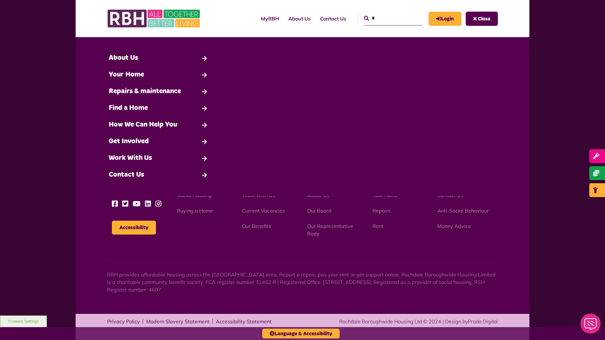
click at [23, 322] on button "Cookies Settings" at bounding box center [23, 322] width 47 height 12
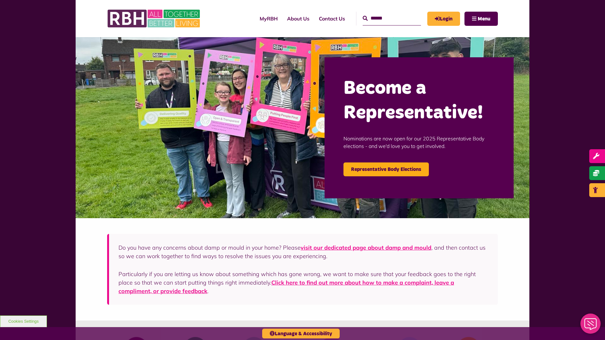
click at [385, 18] on input "Search" at bounding box center [392, 19] width 58 height 14
type input "*"
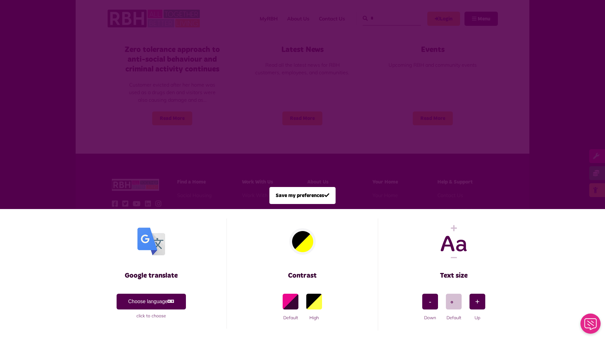
click at [385, 18] on span at bounding box center [302, 170] width 605 height 340
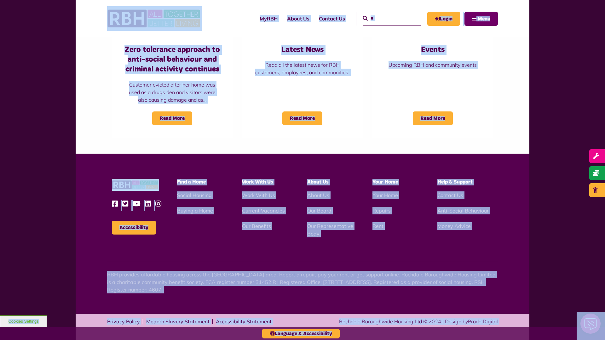
click at [481, 19] on span "Menu" at bounding box center [484, 18] width 13 height 5
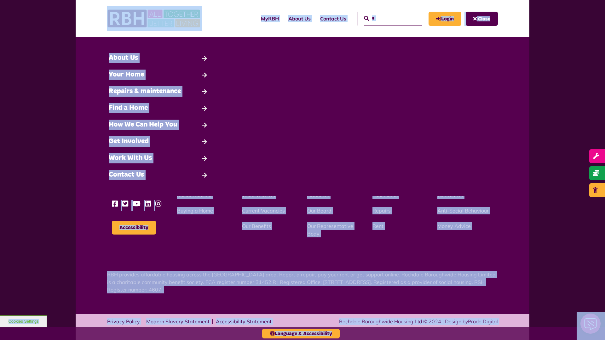
click at [386, 18] on input "*" at bounding box center [393, 19] width 58 height 14
type input "*"
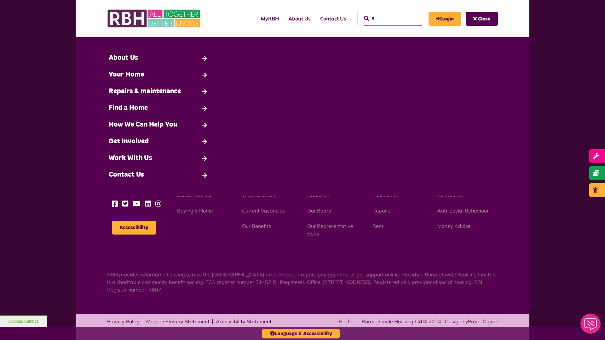
click at [23, 322] on button "Cookies Settings" at bounding box center [23, 322] width 47 height 12
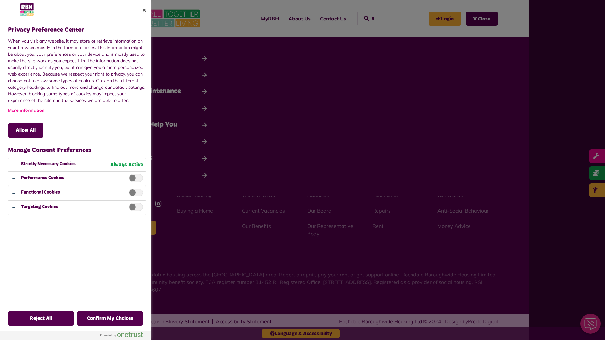
click at [386, 18] on div at bounding box center [302, 170] width 605 height 340
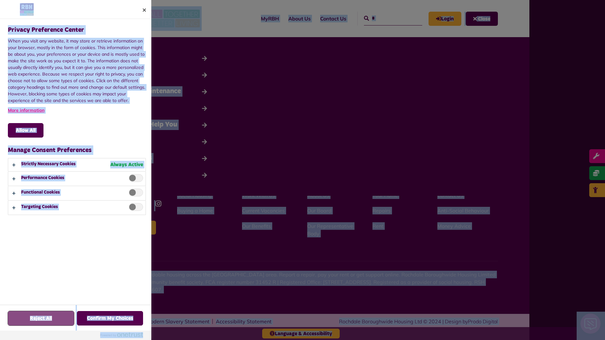
click at [23, 322] on button "Reject All" at bounding box center [41, 318] width 66 height 15
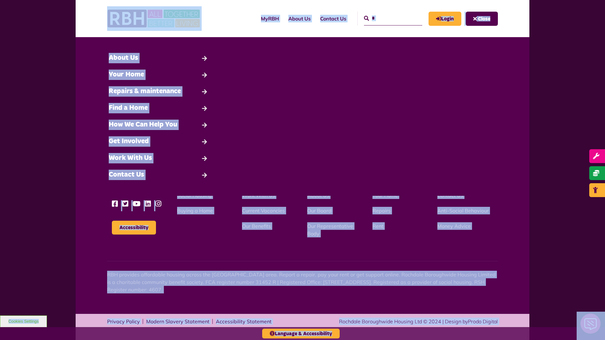
click at [386, 18] on input "*" at bounding box center [393, 19] width 58 height 14
type input "*"
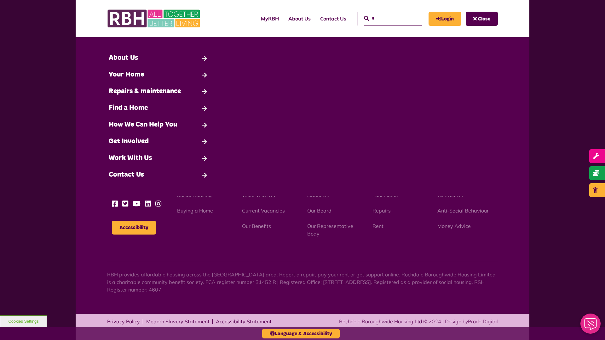
click at [23, 322] on button "Cookies Settings" at bounding box center [23, 322] width 47 height 12
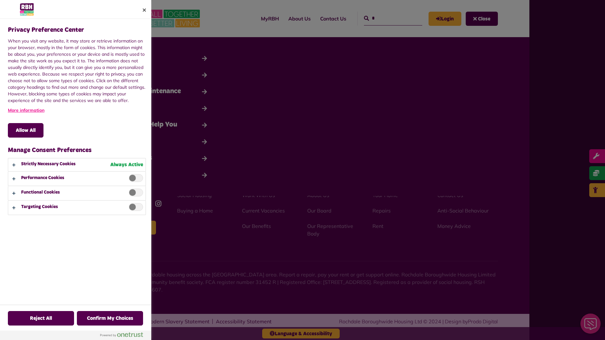
click at [386, 18] on div at bounding box center [302, 170] width 605 height 340
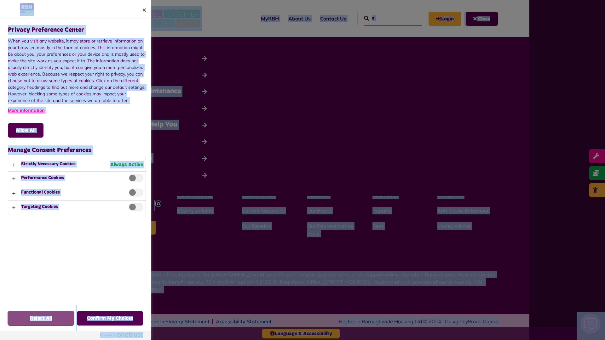
click at [23, 322] on button "Reject All" at bounding box center [41, 318] width 66 height 15
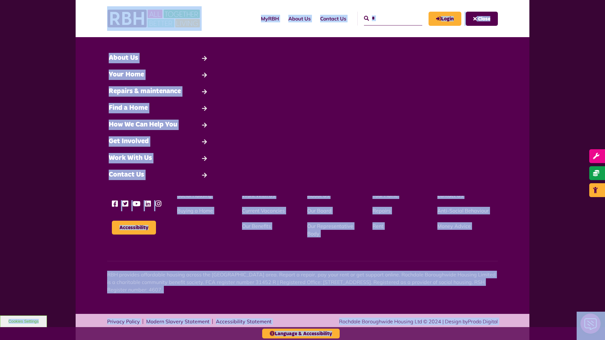
click at [386, 18] on input "*" at bounding box center [393, 19] width 58 height 14
type input "*"
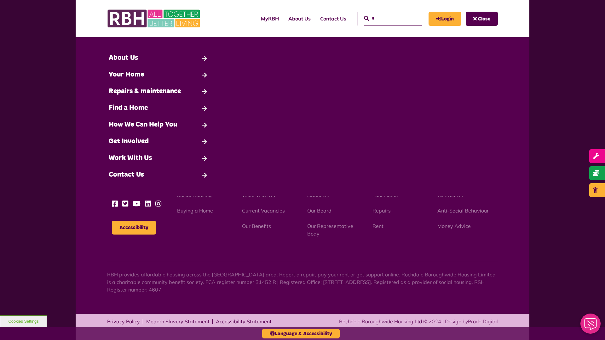
click at [23, 322] on button "Cookies Settings" at bounding box center [23, 322] width 47 height 12
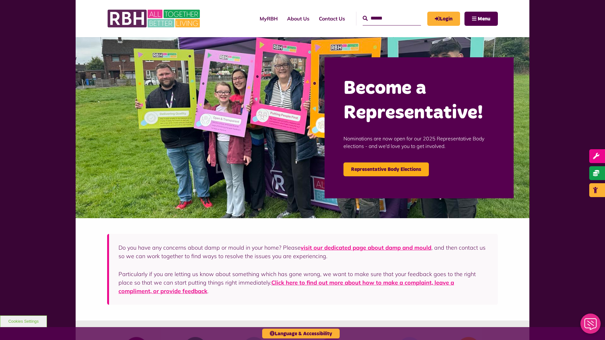
click at [385, 18] on input "Search" at bounding box center [392, 19] width 58 height 14
type input "*"
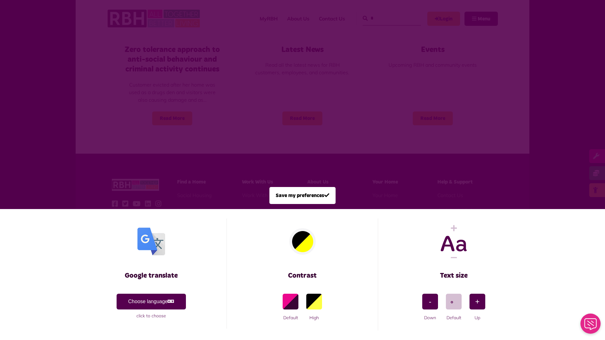
click at [385, 18] on span at bounding box center [302, 170] width 605 height 340
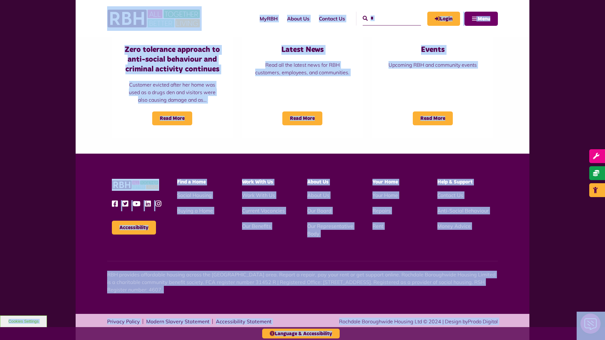
click at [481, 19] on span "Menu" at bounding box center [484, 18] width 13 height 5
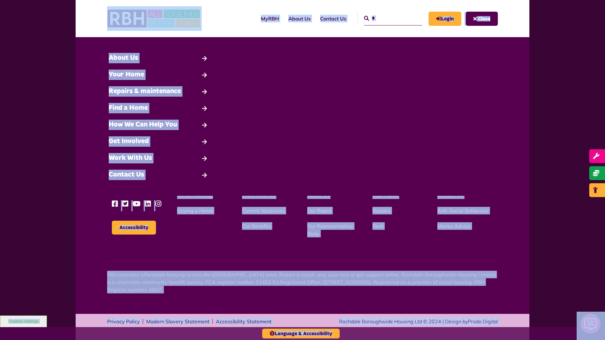
click at [386, 18] on input "*" at bounding box center [393, 19] width 58 height 14
type input "*"
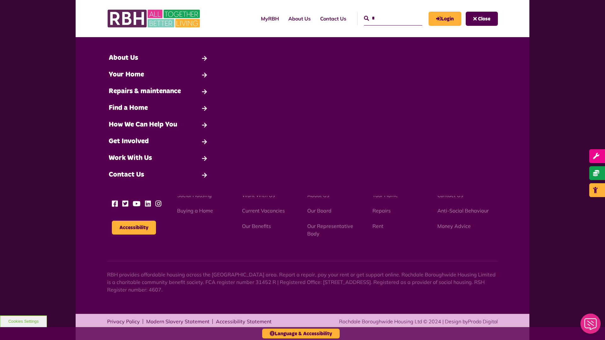
click at [23, 322] on button "Cookies Settings" at bounding box center [23, 322] width 47 height 12
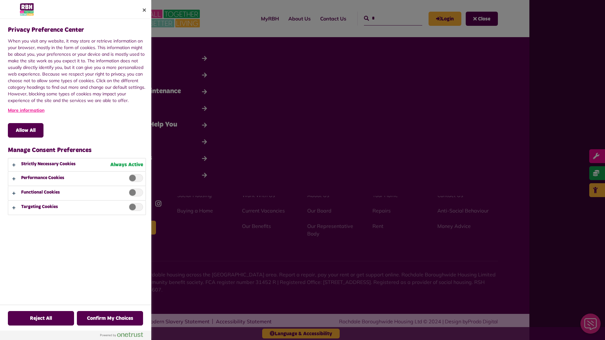
click at [386, 18] on div at bounding box center [302, 170] width 605 height 340
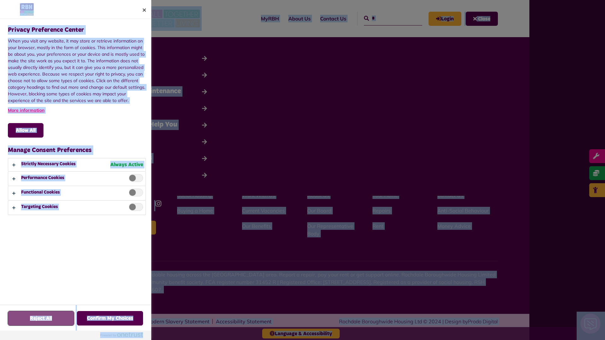
click at [23, 322] on button "Reject All" at bounding box center [41, 318] width 66 height 15
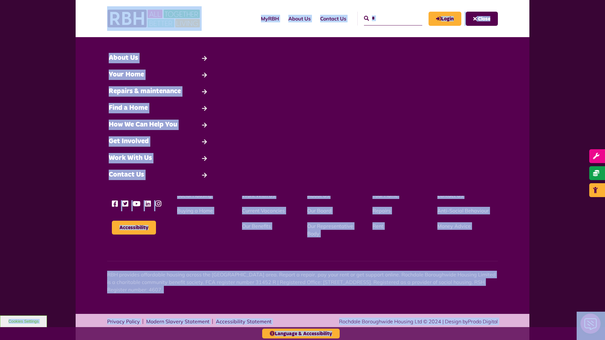
click at [386, 18] on input "*" at bounding box center [393, 19] width 58 height 14
type input "*"
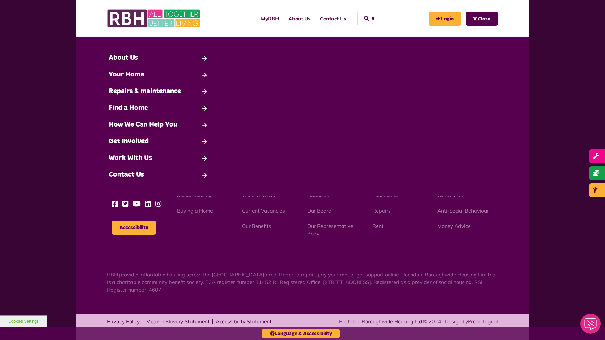
click at [23, 322] on button "Cookies Settings" at bounding box center [23, 322] width 47 height 12
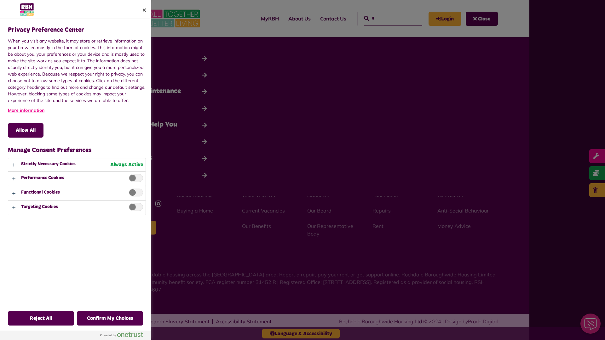
click at [386, 18] on div at bounding box center [302, 170] width 605 height 340
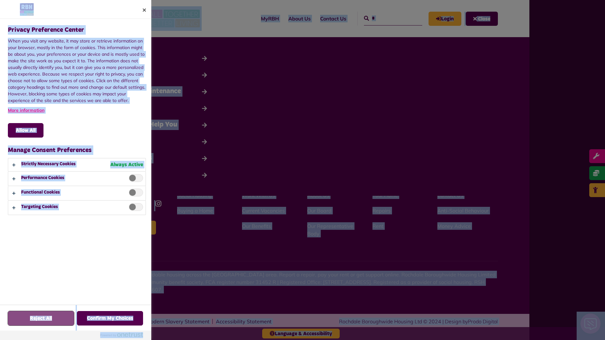
click at [23, 322] on button "Reject All" at bounding box center [41, 318] width 66 height 15
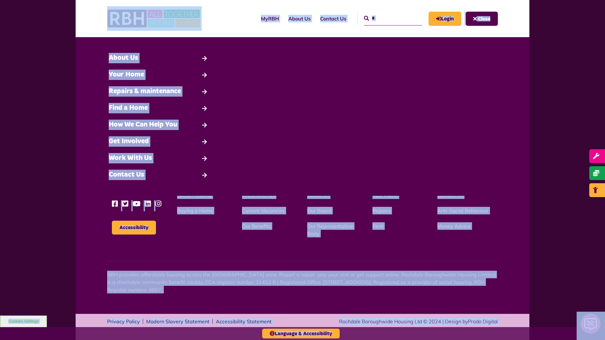
click at [386, 18] on input "*" at bounding box center [393, 19] width 58 height 14
type input "*"
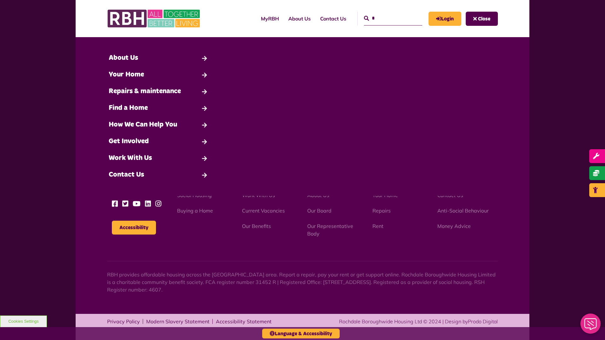
click at [23, 322] on button "Cookies Settings" at bounding box center [23, 322] width 47 height 12
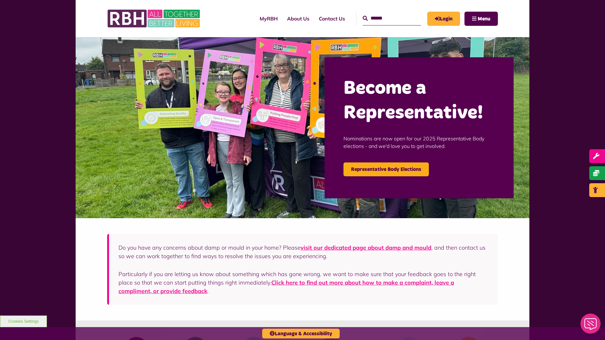
click at [385, 18] on input "Search" at bounding box center [392, 19] width 58 height 14
type input "*"
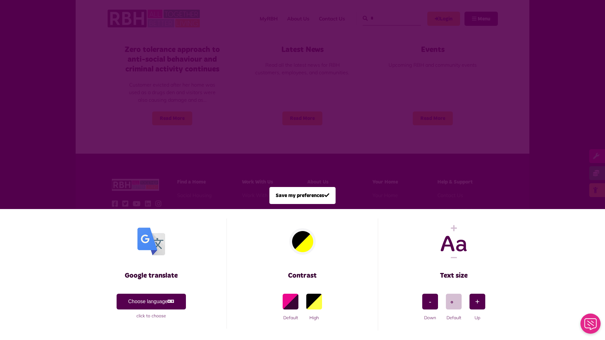
click at [385, 18] on span at bounding box center [302, 170] width 605 height 340
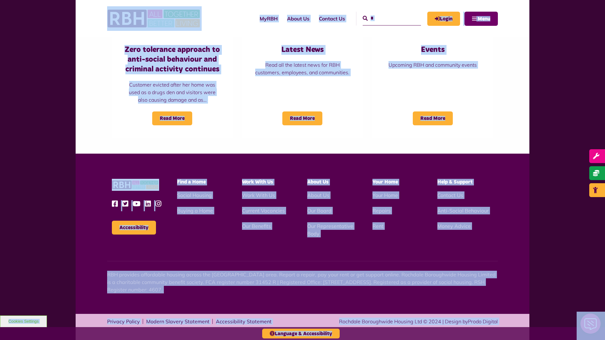
click at [481, 19] on span "Menu" at bounding box center [484, 18] width 13 height 5
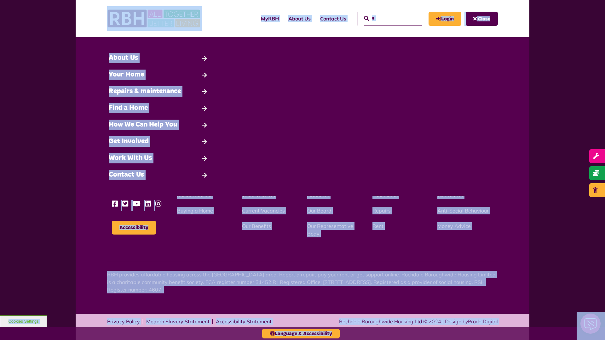
click at [386, 18] on input "*" at bounding box center [393, 19] width 58 height 14
type input "*"
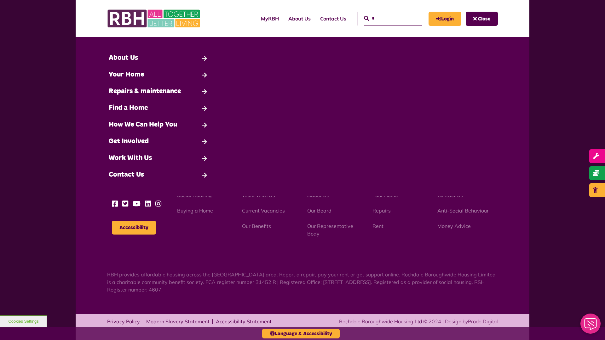
click at [23, 322] on button "Cookies Settings" at bounding box center [23, 322] width 47 height 12
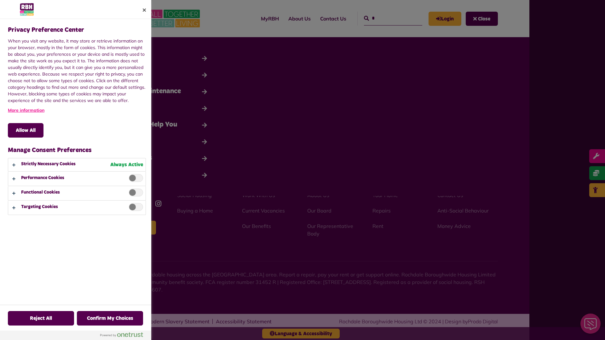
click at [386, 18] on div at bounding box center [302, 170] width 605 height 340
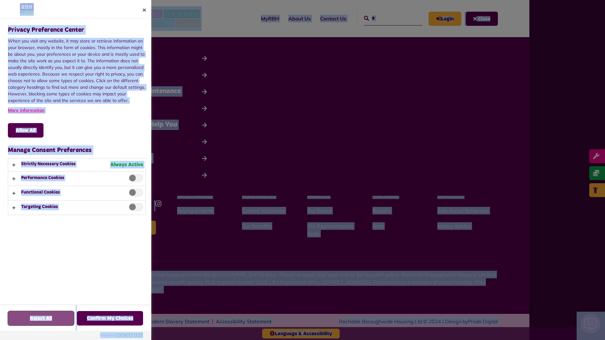
click at [23, 322] on button "Reject All" at bounding box center [41, 318] width 66 height 15
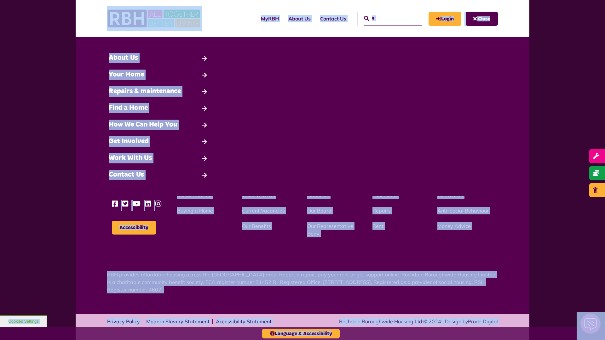
click at [386, 18] on input "*" at bounding box center [393, 19] width 58 height 14
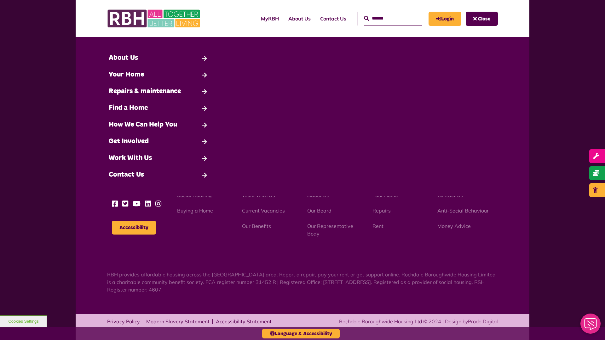
type input "*"
click at [23, 322] on button "Cookies Settings" at bounding box center [23, 322] width 47 height 12
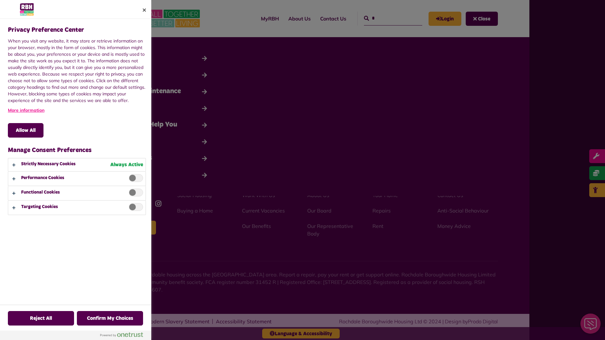
click at [386, 18] on div at bounding box center [302, 170] width 605 height 340
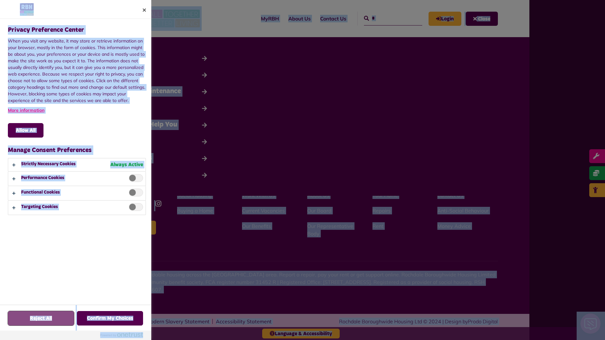
click at [23, 322] on button "Reject All" at bounding box center [41, 318] width 66 height 15
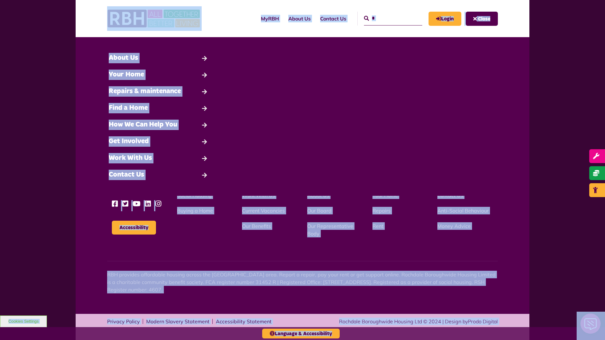
click at [386, 18] on input "*" at bounding box center [393, 19] width 58 height 14
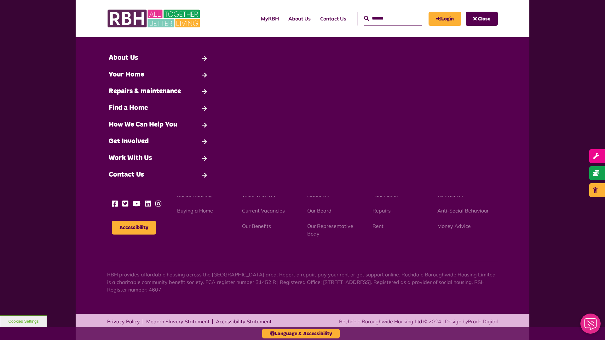
type input "*"
click at [23, 322] on button "Cookies Settings" at bounding box center [23, 322] width 47 height 12
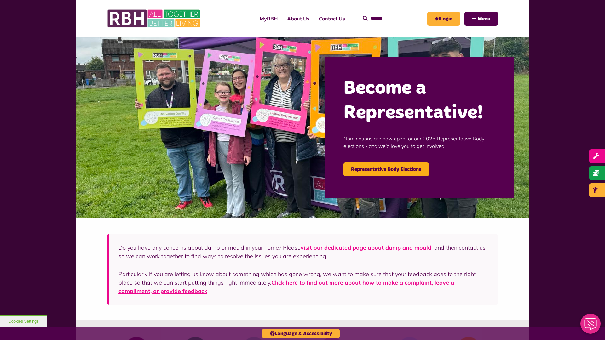
click at [385, 18] on input "Search" at bounding box center [392, 19] width 58 height 14
type input "*"
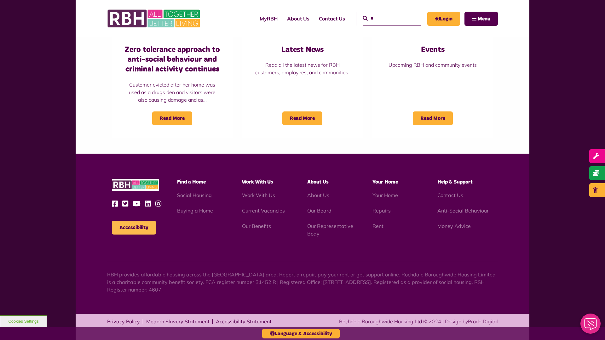
click at [134, 228] on button "Accessibility" at bounding box center [134, 228] width 44 height 14
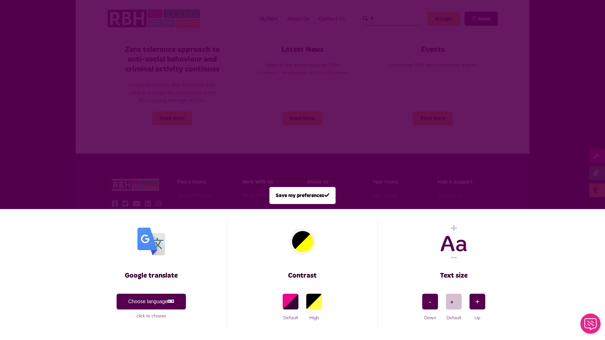
scroll to position [0, 0]
click at [303, 170] on span at bounding box center [302, 170] width 605 height 340
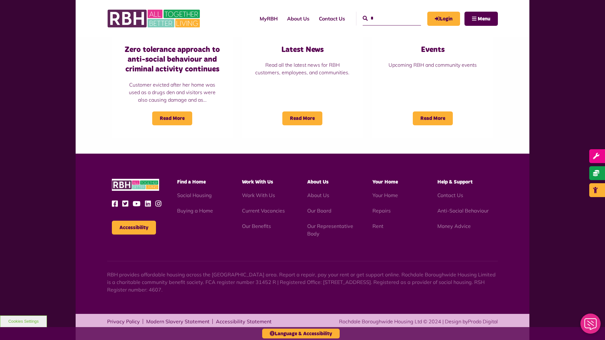
click at [385, 18] on input "*" at bounding box center [392, 19] width 58 height 14
type input "*"
click at [23, 322] on button "Cookies Settings" at bounding box center [23, 322] width 47 height 12
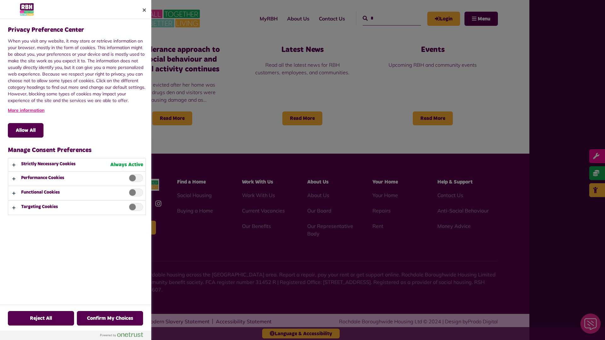
click at [385, 18] on div at bounding box center [302, 170] width 605 height 340
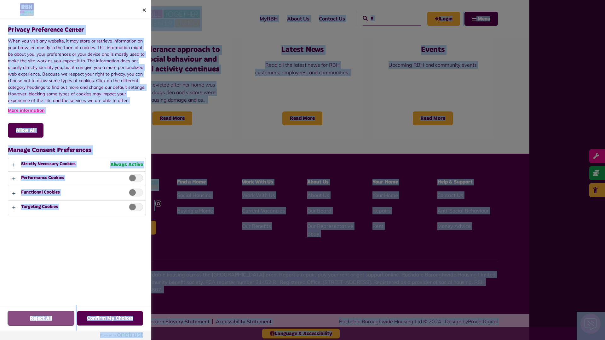
click at [23, 322] on button "Reject All" at bounding box center [41, 318] width 66 height 15
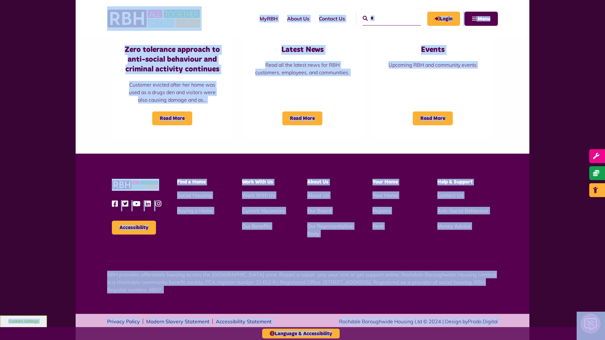
click at [385, 18] on input "*" at bounding box center [392, 19] width 58 height 14
type input "*"
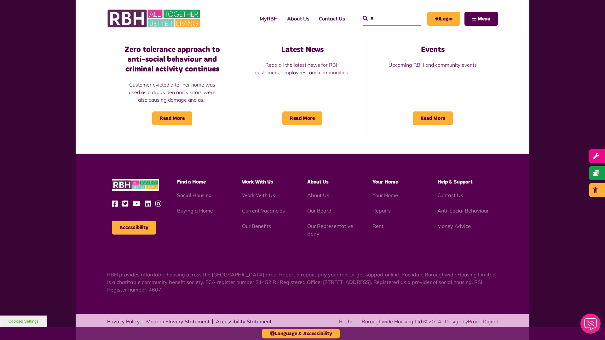
click at [23, 322] on button "Cookies Settings" at bounding box center [23, 322] width 47 height 12
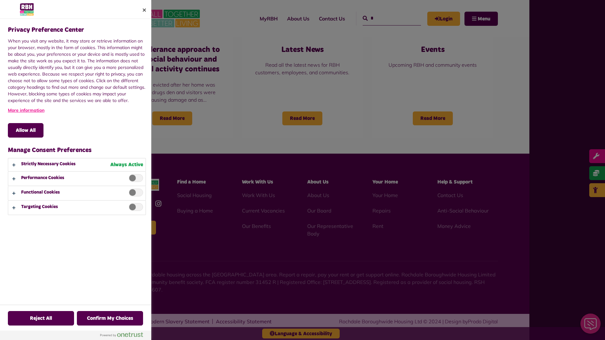
click at [385, 18] on div at bounding box center [302, 170] width 605 height 340
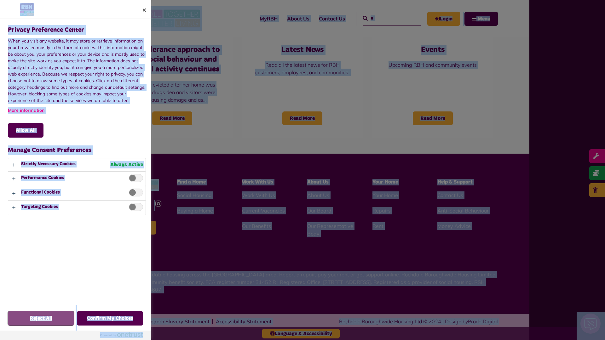
click at [23, 322] on button "Reject All" at bounding box center [41, 318] width 66 height 15
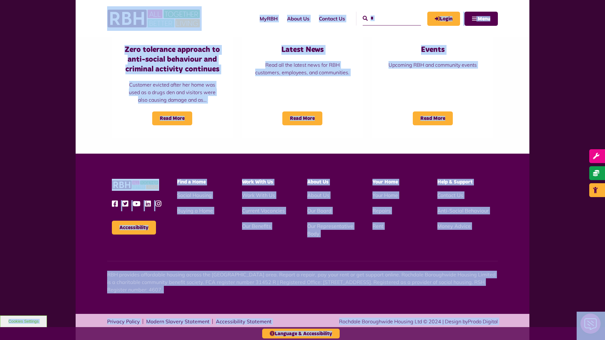
click at [385, 18] on input "*" at bounding box center [392, 19] width 58 height 14
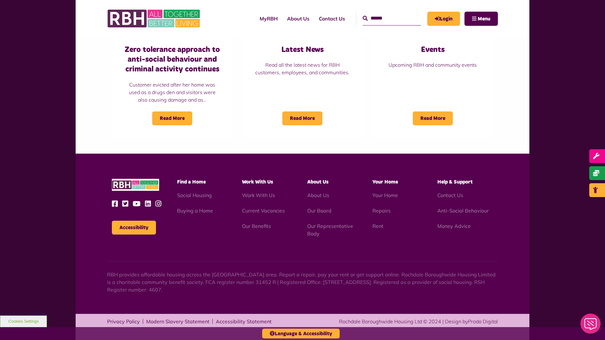
type input "*"
click at [23, 322] on button "Cookies Settings" at bounding box center [23, 322] width 47 height 12
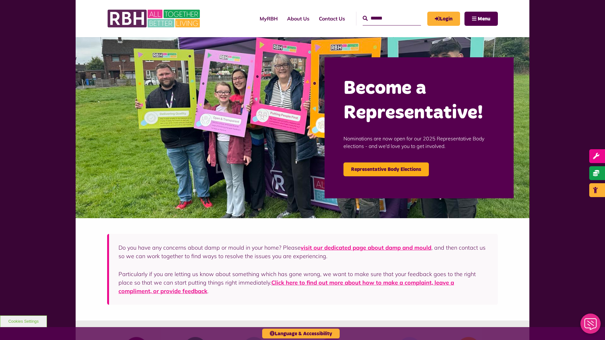
click at [385, 18] on input "Search" at bounding box center [392, 19] width 58 height 14
type input "*"
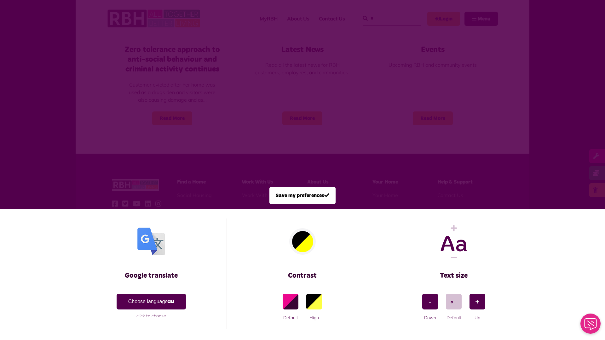
click at [303, 170] on span at bounding box center [302, 170] width 605 height 340
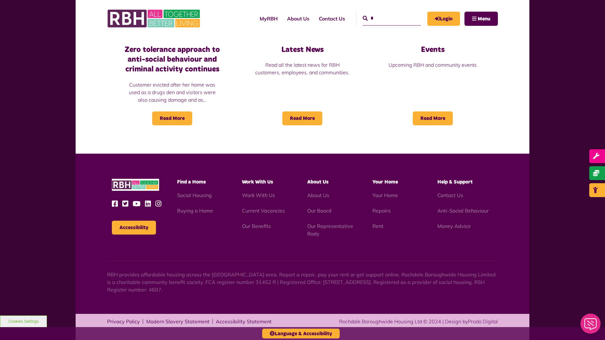
click at [385, 18] on input "*" at bounding box center [392, 19] width 58 height 14
type input "*"
click at [23, 322] on button "Cookies Settings" at bounding box center [23, 322] width 47 height 12
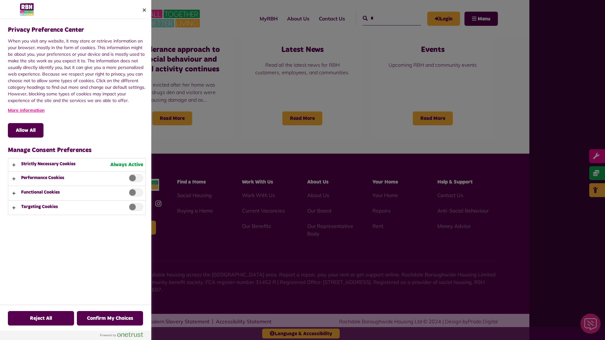
click at [385, 18] on div at bounding box center [302, 170] width 605 height 340
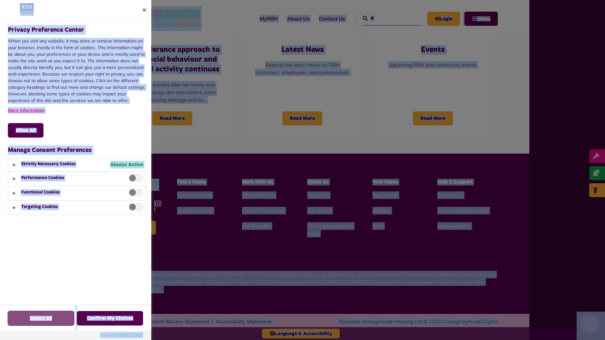
click at [23, 322] on button "Reject All" at bounding box center [41, 318] width 66 height 15
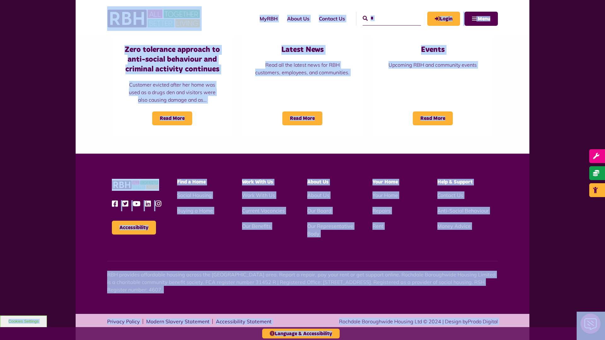
click at [385, 18] on input "*" at bounding box center [392, 19] width 58 height 14
type input "*"
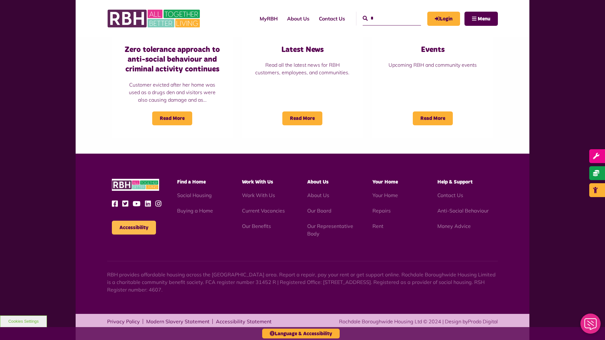
click at [134, 228] on button "Accessibility" at bounding box center [134, 228] width 44 height 14
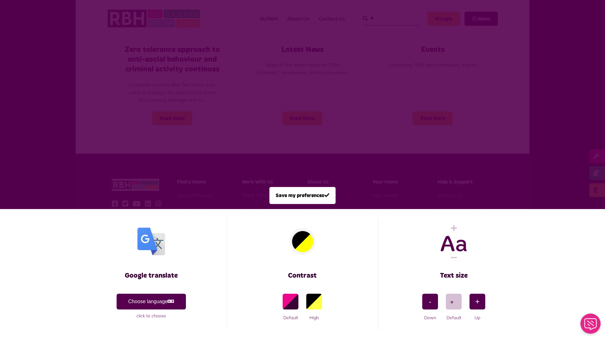
click at [385, 18] on span at bounding box center [302, 170] width 605 height 340
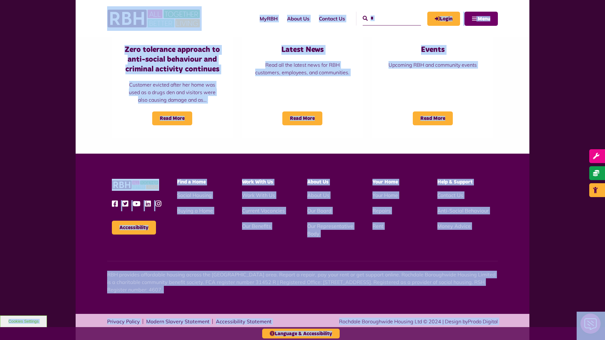
click at [481, 19] on span "Menu" at bounding box center [484, 18] width 13 height 5
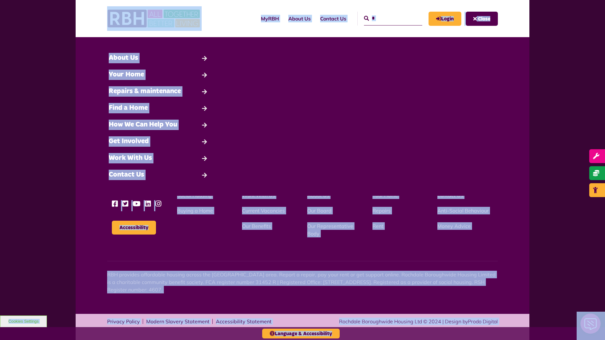
click at [386, 18] on input "*" at bounding box center [393, 19] width 58 height 14
type input "*"
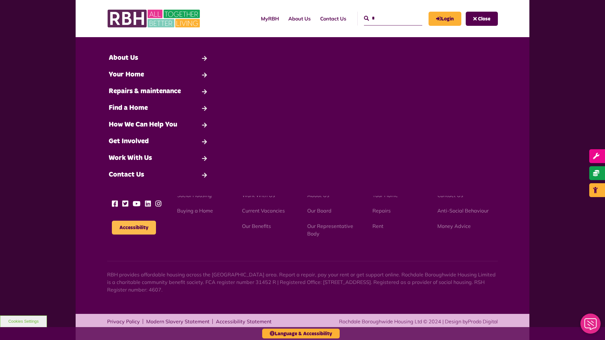
click at [134, 228] on button "Accessibility" at bounding box center [134, 228] width 44 height 14
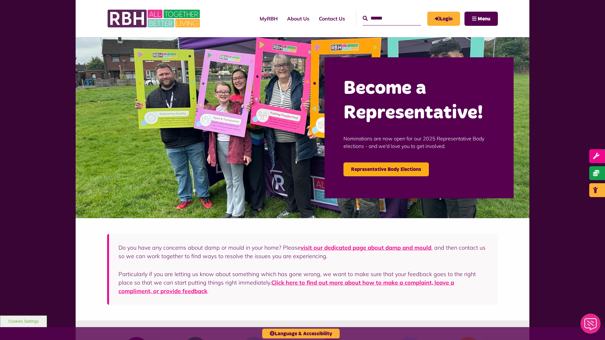
click at [385, 18] on input "Search" at bounding box center [392, 19] width 58 height 14
type input "*"
click at [363, 18] on icon "submit" at bounding box center [365, 18] width 5 height 5
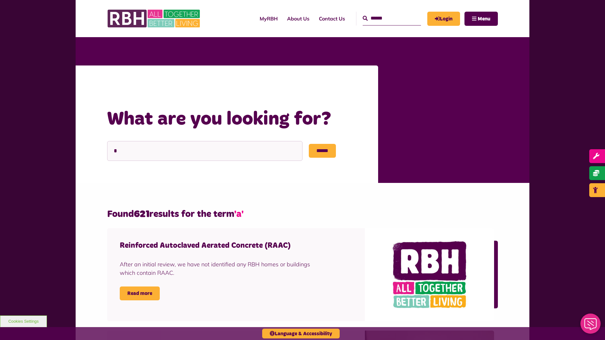
click at [385, 18] on input "Search" at bounding box center [392, 19] width 58 height 14
type input "*"
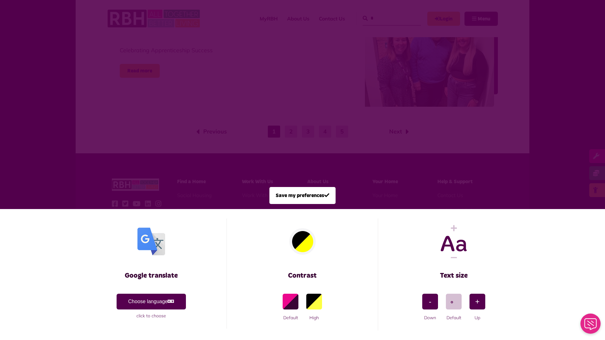
click at [385, 18] on span at bounding box center [302, 170] width 605 height 340
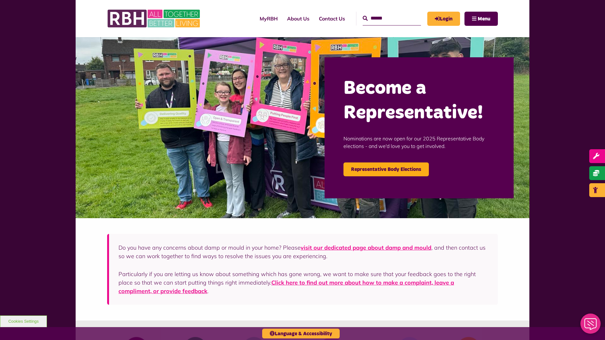
click at [385, 18] on input "Search" at bounding box center [392, 19] width 58 height 14
type input "*"
click at [23, 322] on button "Cookies Settings" at bounding box center [23, 322] width 47 height 12
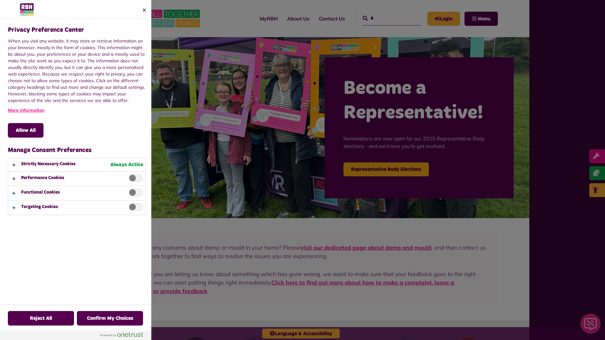
click at [385, 18] on div at bounding box center [302, 170] width 605 height 340
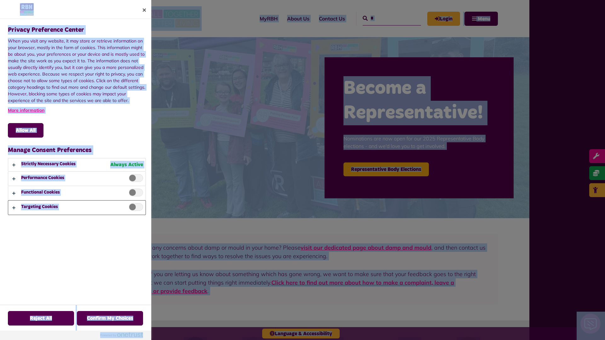
click at [77, 208] on button "Privacy Preference Center" at bounding box center [76, 208] width 137 height 14
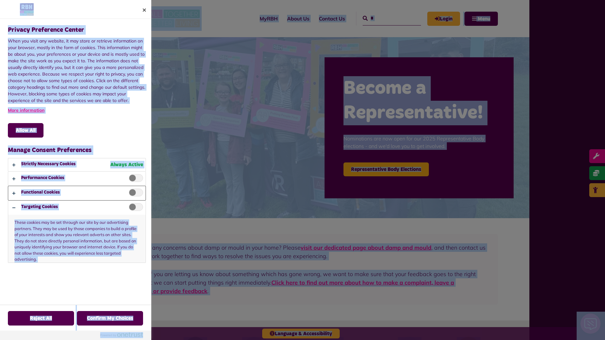
click at [77, 193] on button "Privacy Preference Center" at bounding box center [76, 193] width 137 height 14
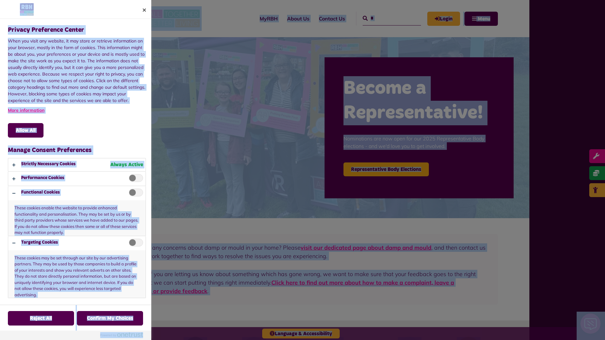
click at [385, 18] on div at bounding box center [302, 170] width 605 height 340
click at [77, 165] on button "Privacy Preference Center" at bounding box center [76, 165] width 137 height 13
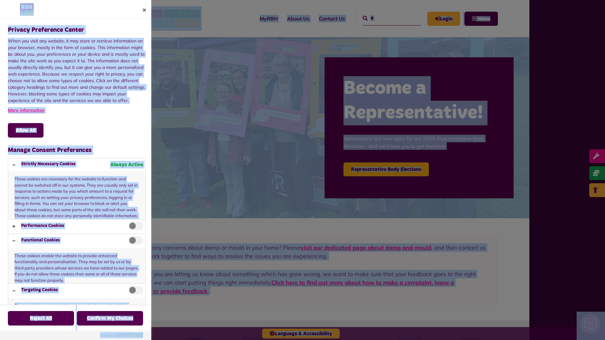
click at [385, 18] on div at bounding box center [302, 170] width 605 height 340
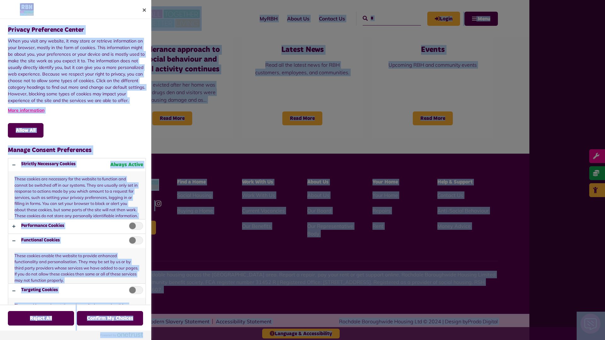
click at [134, 228] on span "Privacy Preference Center" at bounding box center [136, 226] width 14 height 8
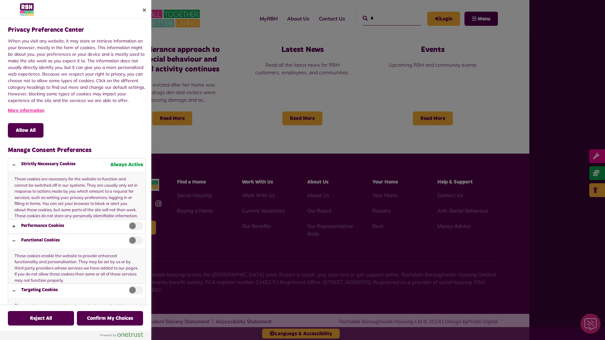
click at [385, 18] on div at bounding box center [302, 170] width 605 height 340
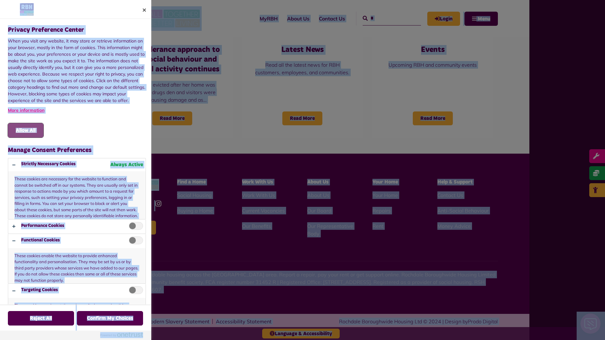
click at [26, 131] on button "Allow All" at bounding box center [26, 130] width 36 height 15
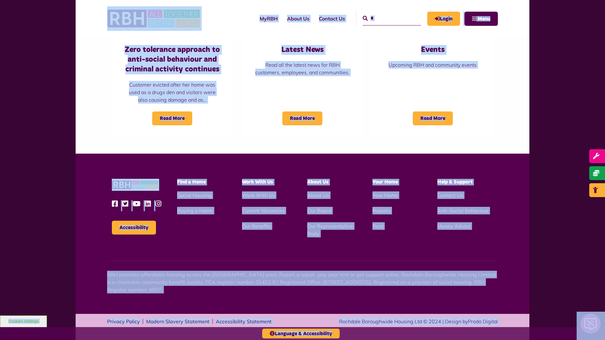
click at [385, 18] on input "*" at bounding box center [392, 19] width 58 height 14
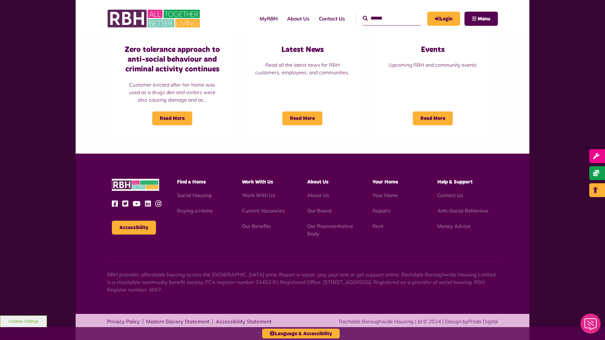
type input "*"
click at [23, 322] on button "Cookies Settings" at bounding box center [23, 322] width 47 height 12
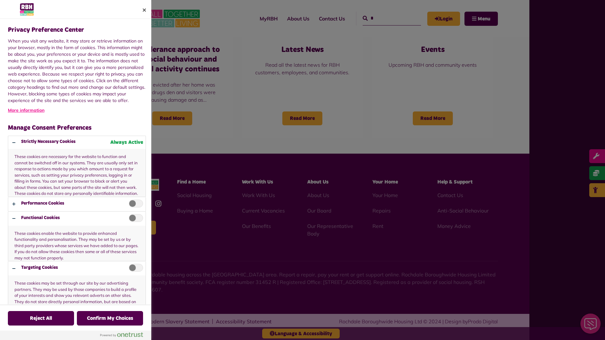
click at [385, 18] on div at bounding box center [302, 170] width 605 height 340
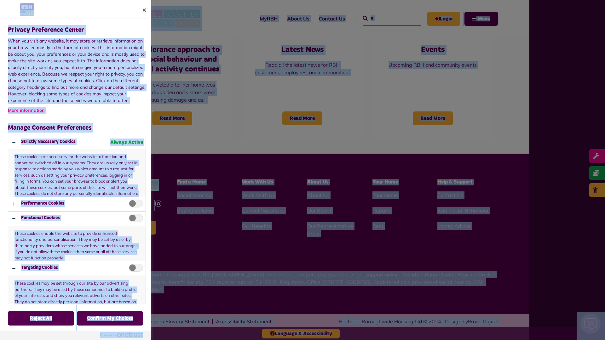
click at [385, 18] on div at bounding box center [302, 170] width 605 height 340
click at [144, 10] on button "Close" at bounding box center [144, 10] width 14 height 14
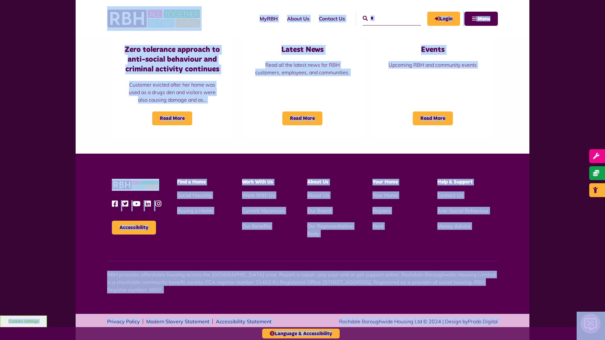
click at [385, 18] on input "*" at bounding box center [392, 19] width 58 height 14
type input "*"
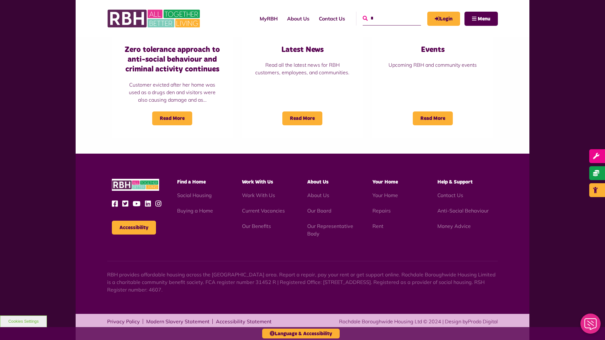
click at [363, 18] on icon "submit" at bounding box center [365, 18] width 5 height 5
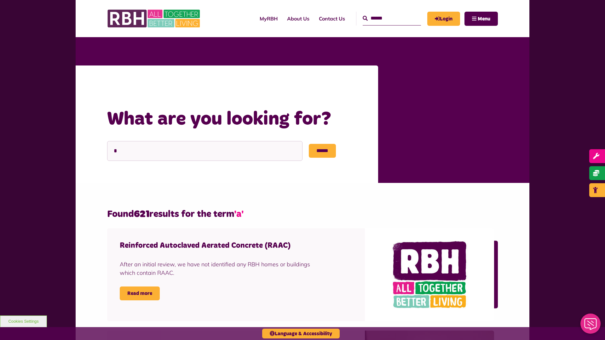
click at [385, 18] on input "Search" at bounding box center [392, 19] width 58 height 14
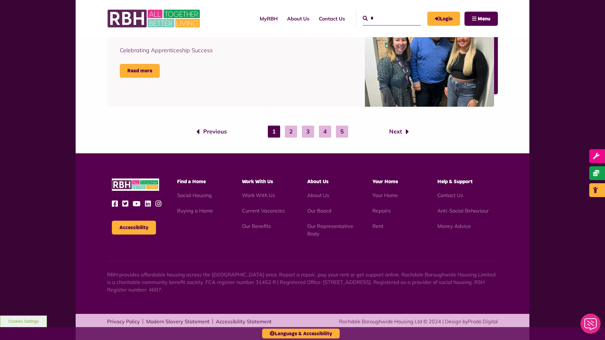
type input "*"
click at [134, 228] on button "Accessibility" at bounding box center [134, 228] width 44 height 14
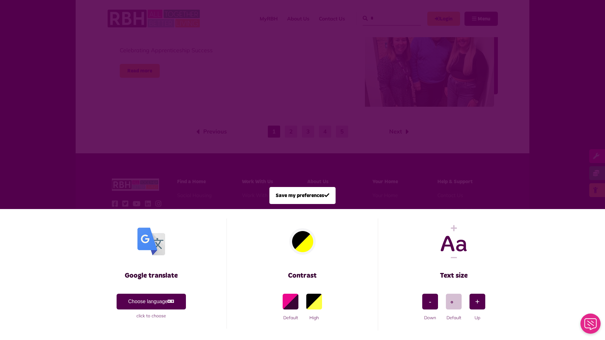
scroll to position [0, 0]
click at [385, 18] on span at bounding box center [302, 170] width 605 height 340
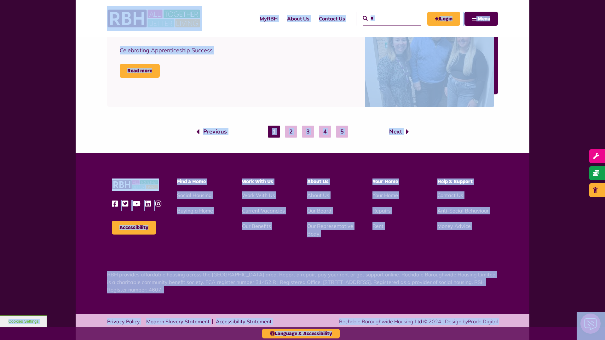
click at [23, 322] on button "Cookies Settings" at bounding box center [23, 322] width 47 height 12
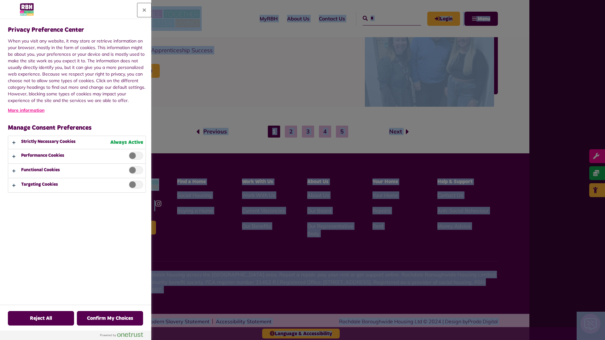
click at [144, 10] on button "Close" at bounding box center [144, 10] width 14 height 14
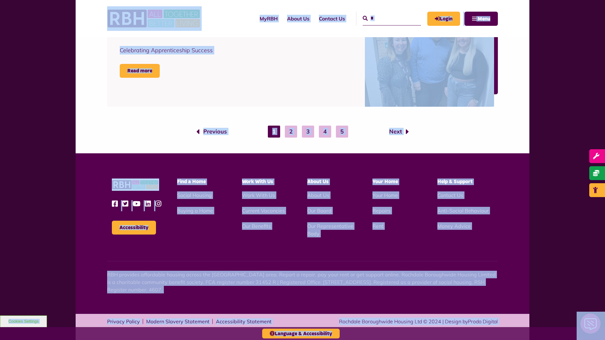
click at [385, 18] on input "*" at bounding box center [392, 19] width 58 height 14
type input "*"
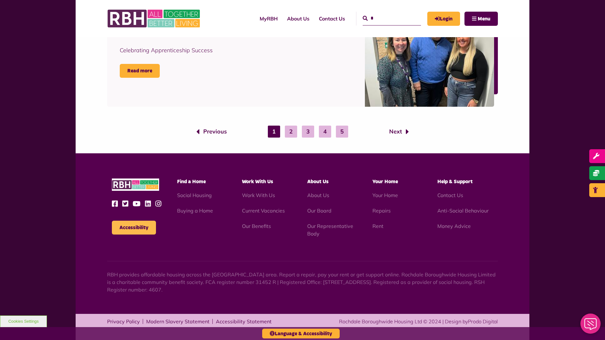
click at [134, 228] on button "Accessibility" at bounding box center [134, 228] width 44 height 14
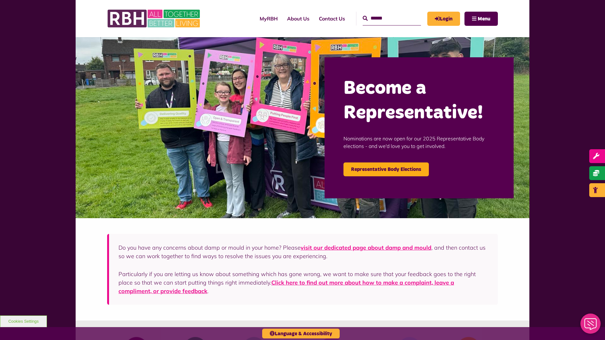
click at [385, 18] on input "Search" at bounding box center [392, 19] width 58 height 14
type input "*"
click at [363, 18] on icon "submit" at bounding box center [365, 18] width 5 height 5
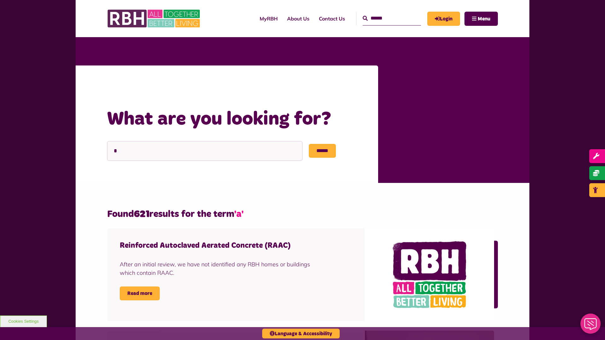
click at [385, 18] on input "Search" at bounding box center [392, 19] width 58 height 14
type input "*"
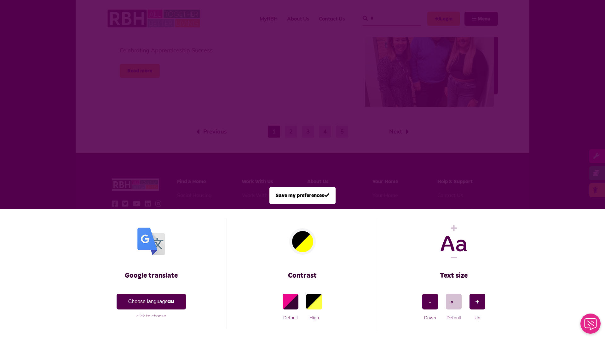
click at [385, 18] on span at bounding box center [302, 170] width 605 height 340
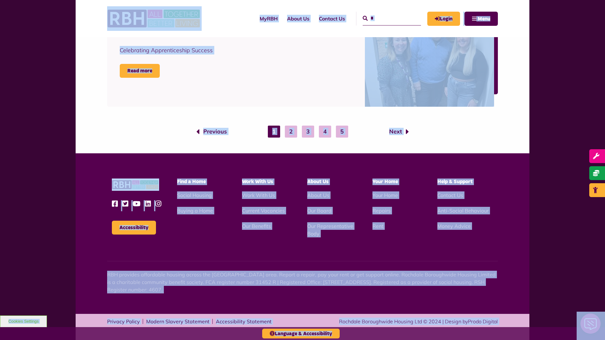
click at [23, 322] on button "Cookies Settings" at bounding box center [23, 322] width 47 height 12
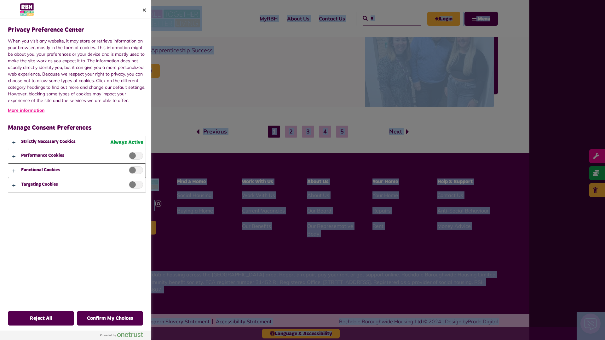
click at [76, 170] on button "Privacy Preference Center" at bounding box center [76, 171] width 137 height 14
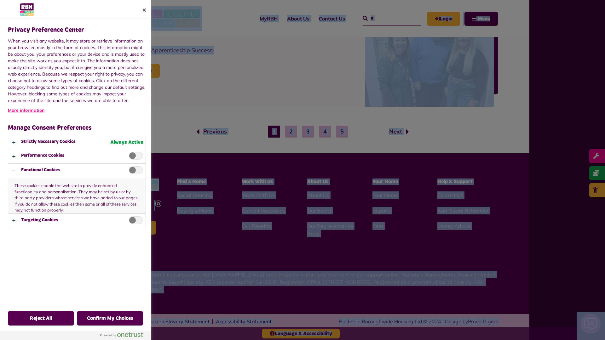
click at [385, 18] on div at bounding box center [302, 170] width 605 height 340
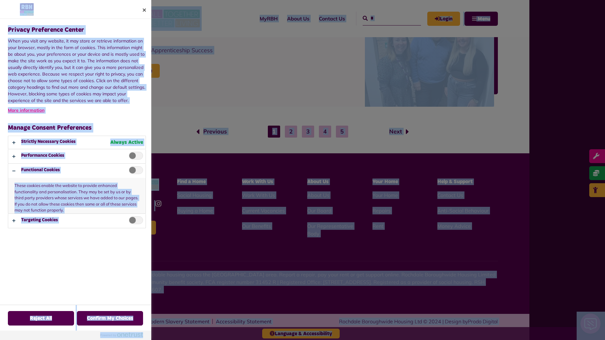
click at [301, 334] on div at bounding box center [302, 170] width 605 height 340
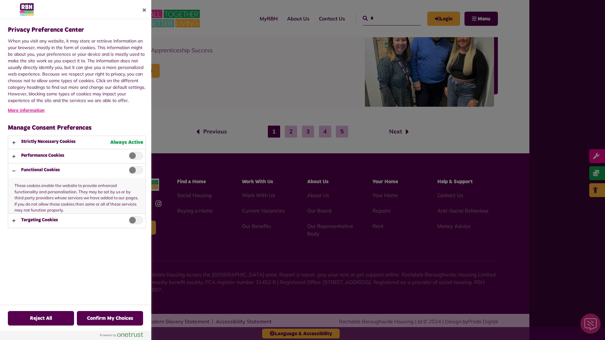
click at [385, 18] on div at bounding box center [302, 170] width 605 height 340
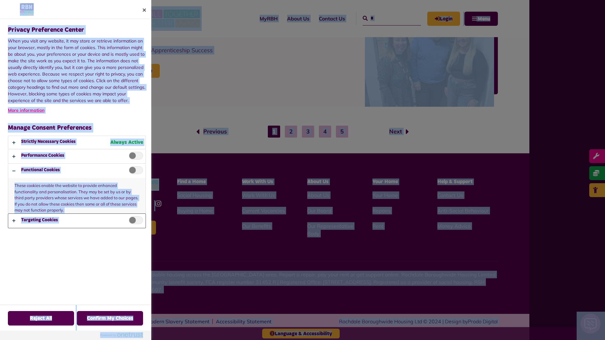
click at [77, 221] on button "Privacy Preference Center" at bounding box center [76, 221] width 137 height 14
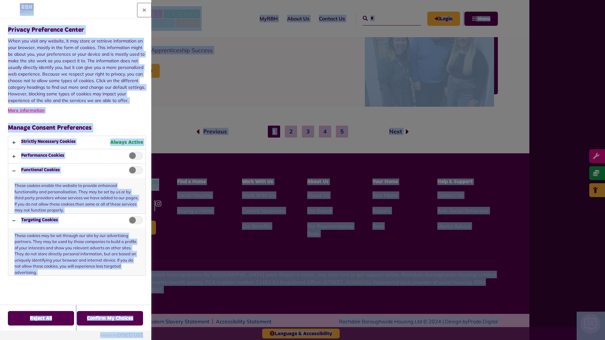
click at [144, 10] on button "Close" at bounding box center [144, 10] width 14 height 14
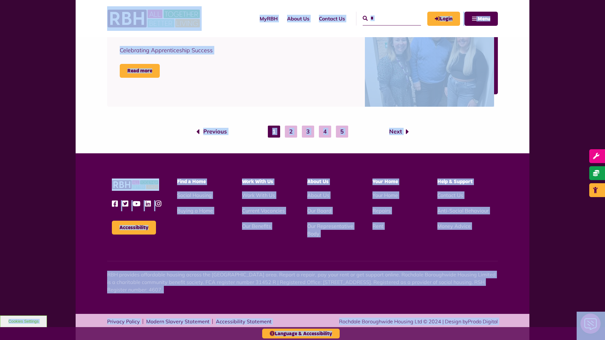
click at [385, 18] on input "*" at bounding box center [392, 19] width 58 height 14
type input "*"
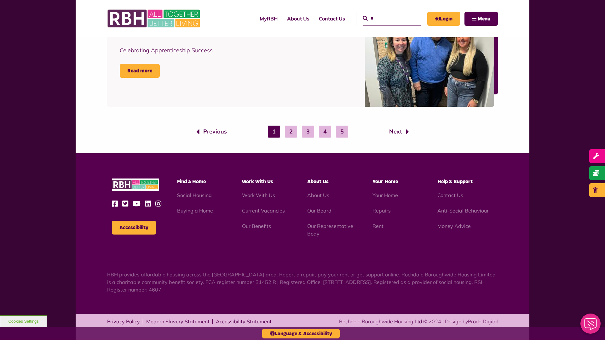
click at [23, 322] on button "Cookies Settings" at bounding box center [23, 322] width 47 height 12
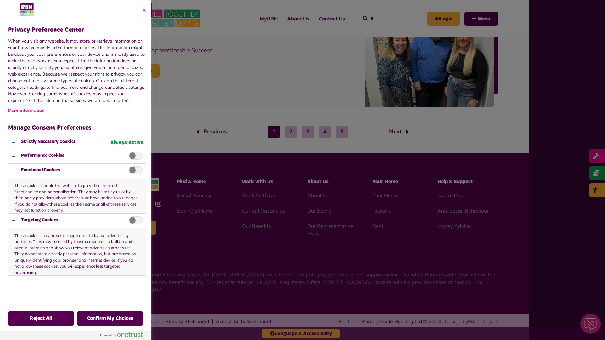
click at [144, 10] on button "Close" at bounding box center [144, 10] width 14 height 14
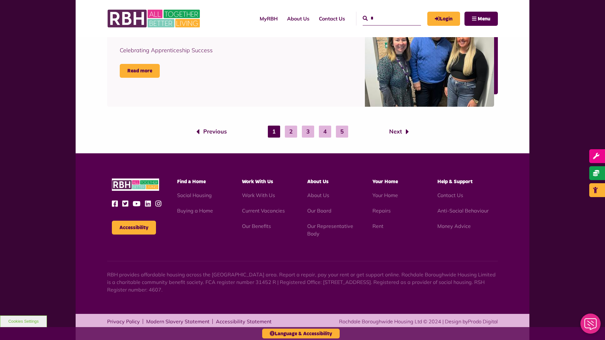
click at [385, 18] on input "*" at bounding box center [392, 19] width 58 height 14
type input "*"
click at [23, 322] on button "Cookies Settings" at bounding box center [23, 322] width 47 height 12
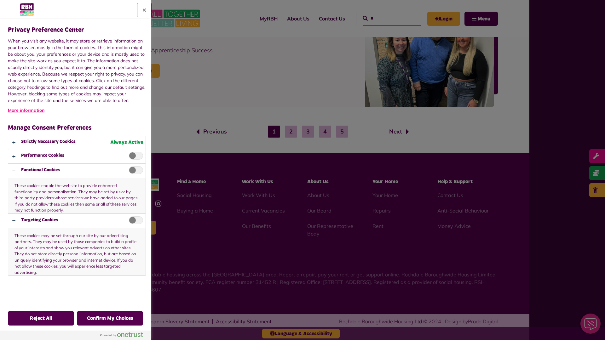
click at [144, 10] on button "Close" at bounding box center [144, 10] width 14 height 14
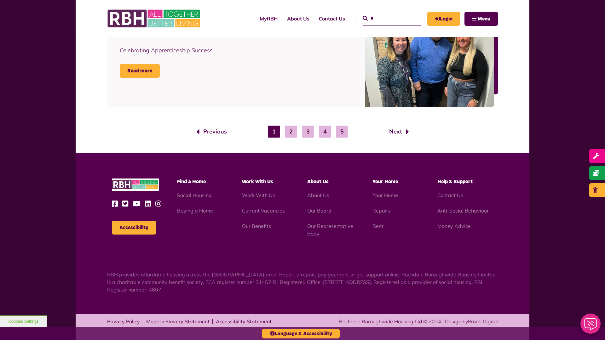
click at [385, 18] on input "*" at bounding box center [392, 19] width 58 height 14
type input "*"
click at [23, 322] on button "Cookies Settings" at bounding box center [23, 322] width 47 height 12
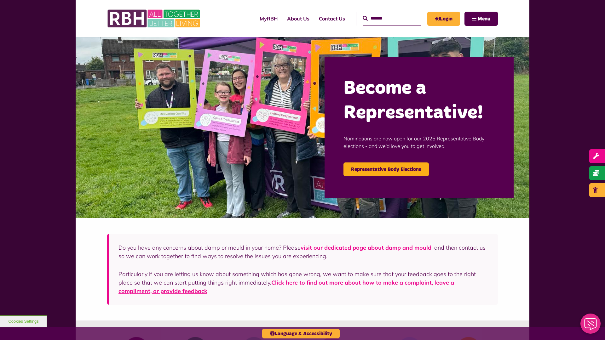
click at [385, 18] on input "Search" at bounding box center [392, 19] width 58 height 14
type input "*"
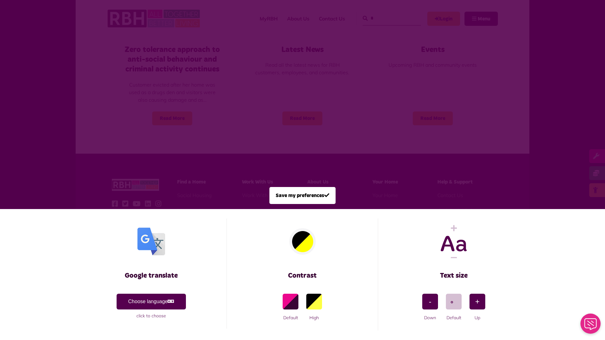
click at [385, 18] on span at bounding box center [302, 170] width 605 height 340
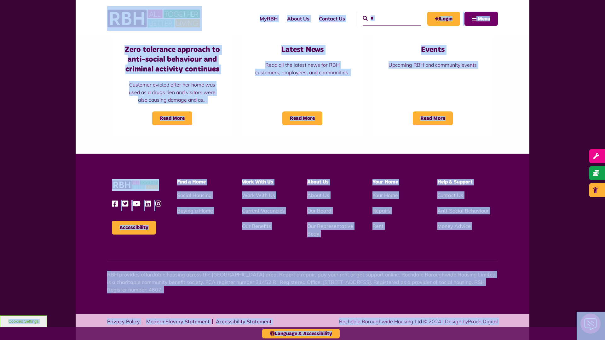
click at [481, 19] on span "Menu" at bounding box center [484, 18] width 13 height 5
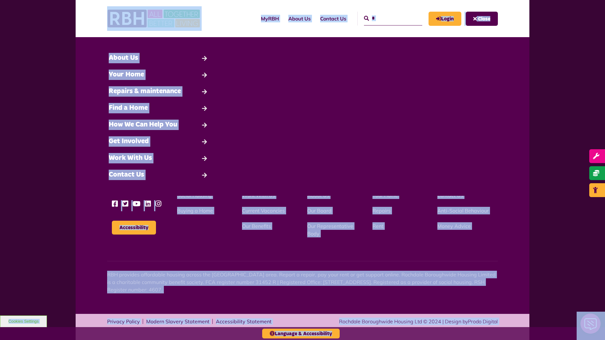
click at [386, 18] on input "*" at bounding box center [393, 19] width 58 height 14
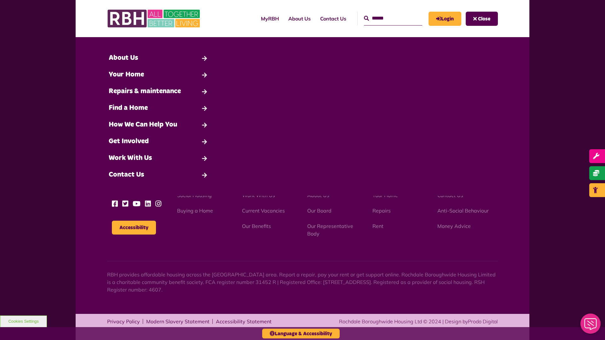
type input "*"
click at [23, 322] on button "Cookies Settings" at bounding box center [23, 322] width 47 height 12
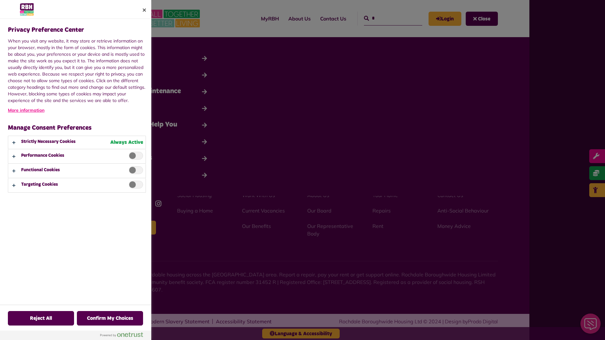
click at [482, 19] on div at bounding box center [302, 170] width 605 height 340
click at [386, 18] on div at bounding box center [302, 170] width 605 height 340
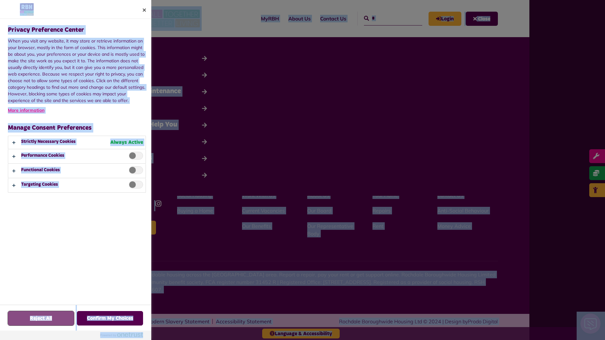
click at [23, 322] on button "Reject All" at bounding box center [41, 318] width 66 height 15
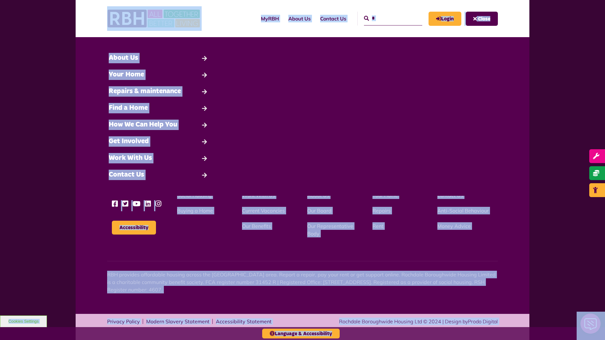
click at [386, 18] on input "*" at bounding box center [393, 19] width 58 height 14
type input "*"
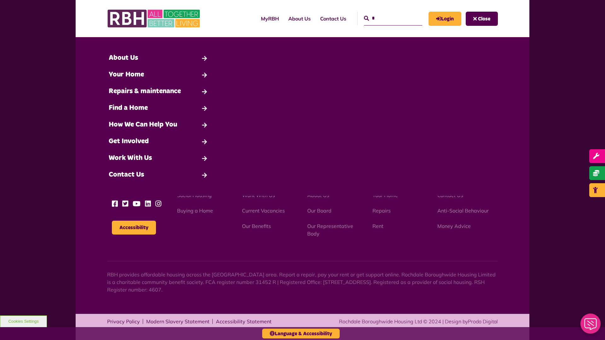
click at [386, 18] on input "*" at bounding box center [393, 19] width 58 height 14
type input "*"
click at [23, 322] on button "Cookies Settings" at bounding box center [23, 322] width 47 height 12
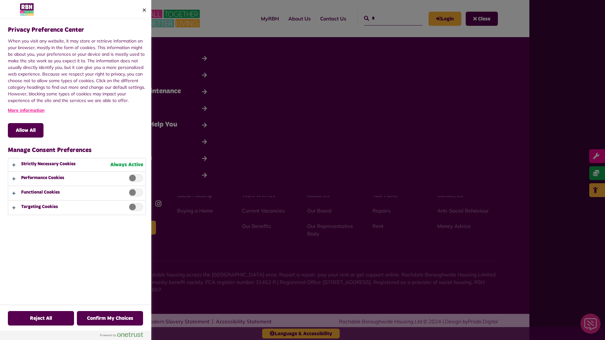
click at [386, 18] on div at bounding box center [302, 170] width 605 height 340
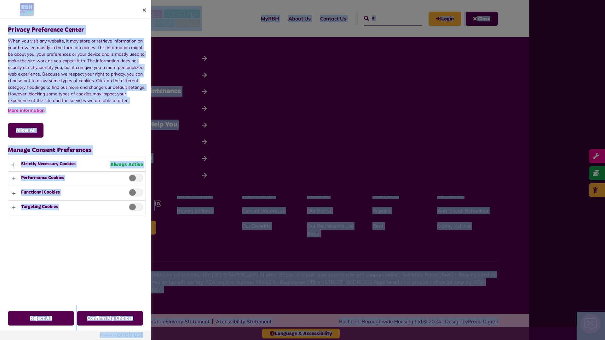
click at [386, 18] on div at bounding box center [302, 170] width 605 height 340
click at [23, 322] on button "Reject All" at bounding box center [41, 318] width 66 height 15
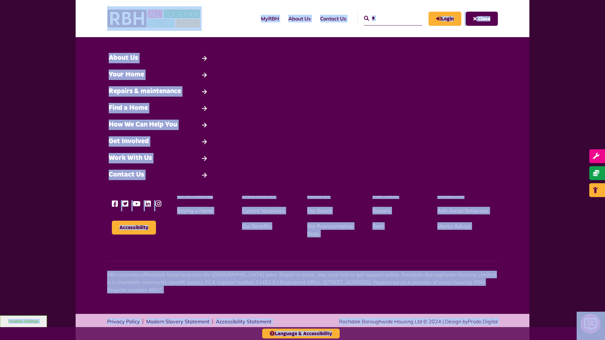
click at [386, 18] on input "*" at bounding box center [393, 19] width 58 height 14
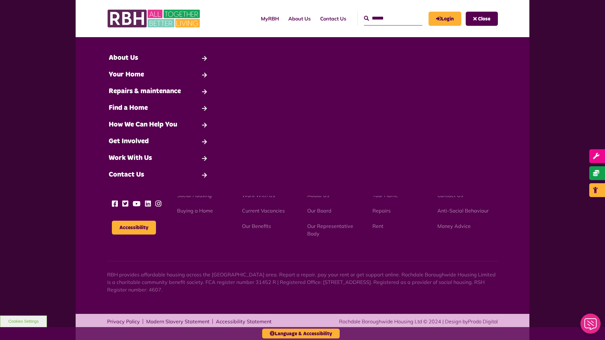
type input "*"
click at [134, 228] on button "Accessibility" at bounding box center [134, 228] width 44 height 14
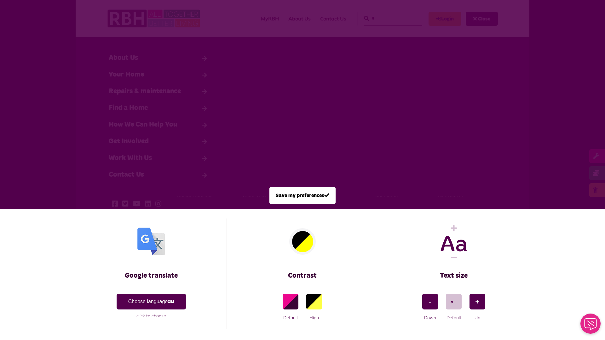
click at [386, 18] on span at bounding box center [302, 170] width 605 height 340
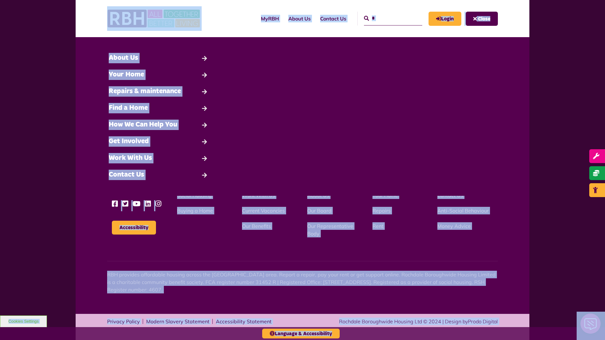
click at [23, 322] on button "Cookies Settings" at bounding box center [23, 322] width 47 height 12
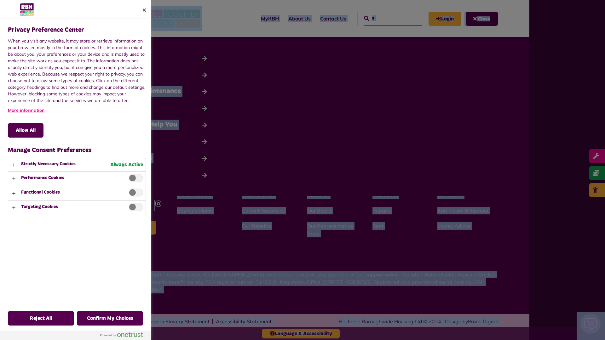
click at [386, 18] on div at bounding box center [302, 170] width 605 height 340
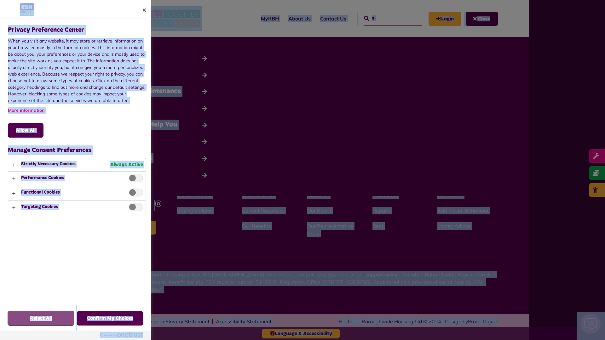
click at [41, 319] on button "Reject All" at bounding box center [41, 318] width 66 height 15
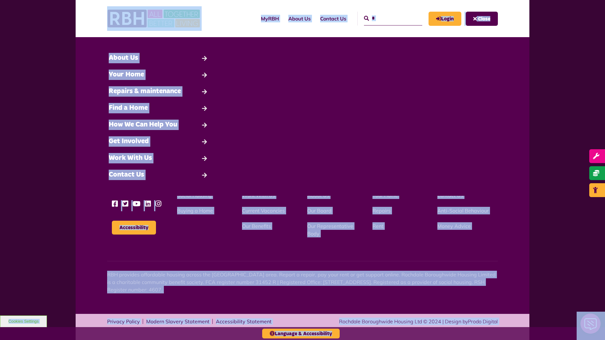
click at [386, 18] on input "*" at bounding box center [393, 19] width 58 height 14
type input "*"
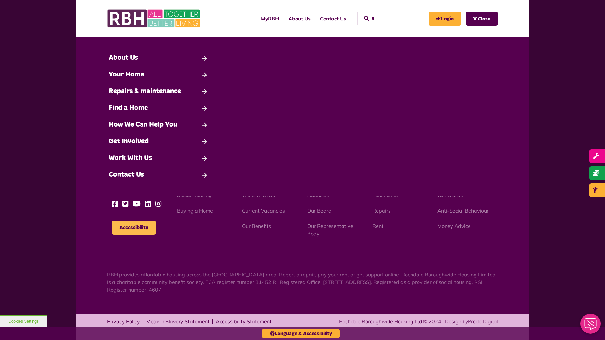
click at [134, 228] on button "Accessibility" at bounding box center [134, 228] width 44 height 14
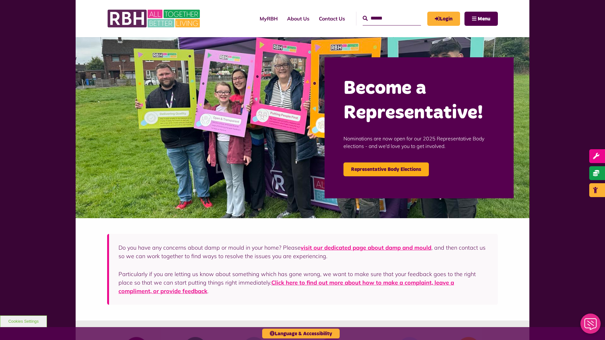
click at [385, 18] on input "Search" at bounding box center [392, 19] width 58 height 14
type input "*"
click at [363, 18] on icon "submit" at bounding box center [365, 18] width 5 height 5
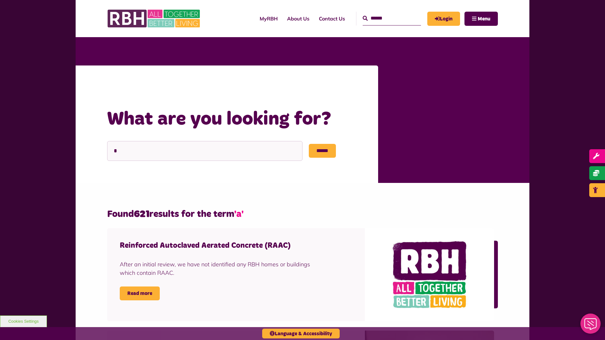
click at [385, 18] on input "Search" at bounding box center [392, 19] width 58 height 14
type input "*"
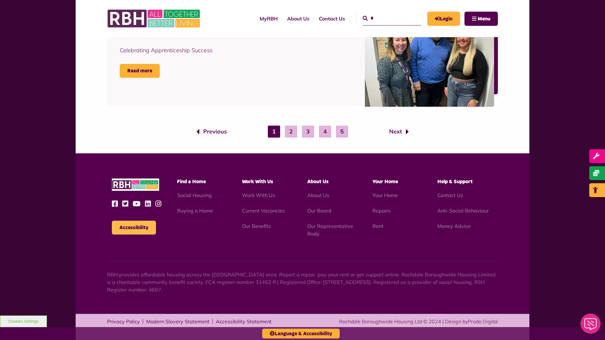
click at [134, 228] on button "Accessibility" at bounding box center [134, 228] width 44 height 14
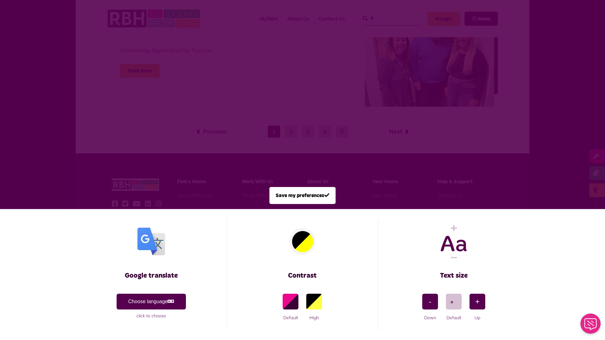
scroll to position [0, 0]
click at [385, 18] on span at bounding box center [302, 170] width 605 height 340
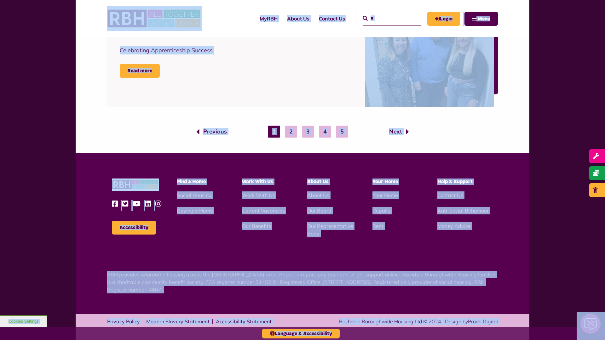
click at [23, 322] on button "Cookies Settings" at bounding box center [23, 322] width 47 height 12
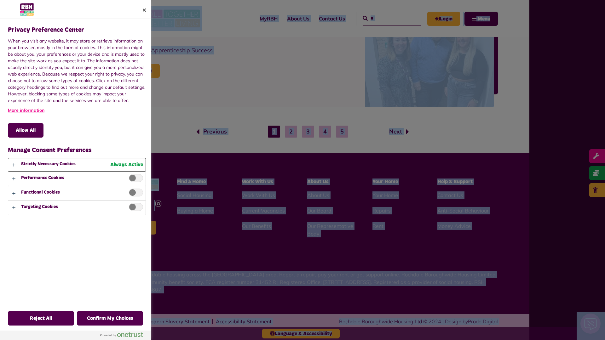
click at [76, 170] on button "Privacy Preference Center" at bounding box center [76, 165] width 137 height 13
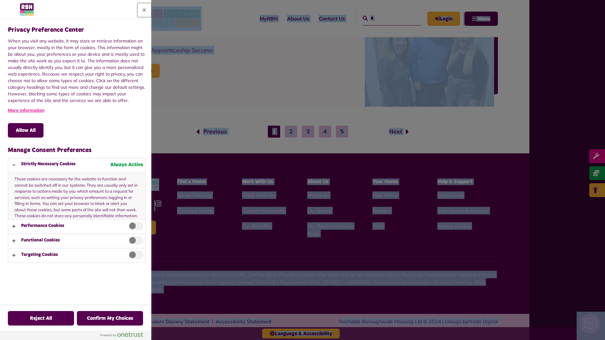
click at [144, 10] on button "Close" at bounding box center [144, 10] width 14 height 14
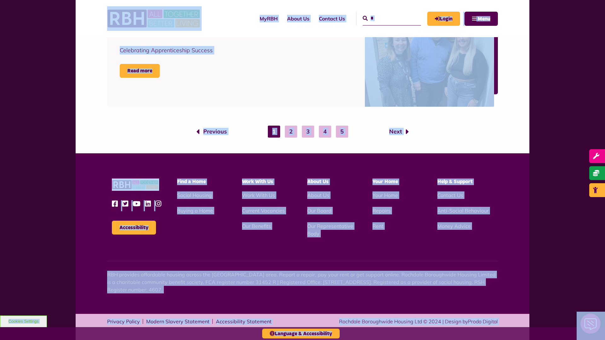
click at [385, 18] on input "*" at bounding box center [392, 19] width 58 height 14
type input "*"
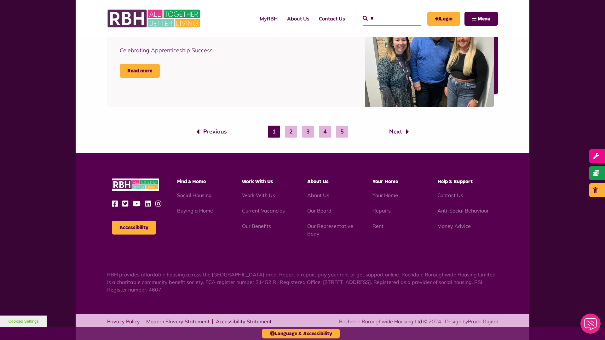
click at [23, 322] on button "Cookies Settings" at bounding box center [23, 322] width 47 height 12
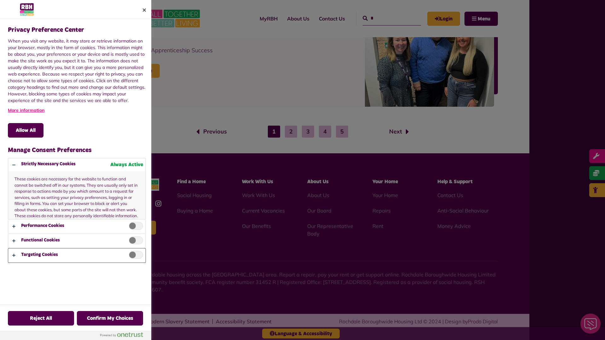
click at [77, 256] on button "Privacy Preference Center" at bounding box center [76, 256] width 137 height 14
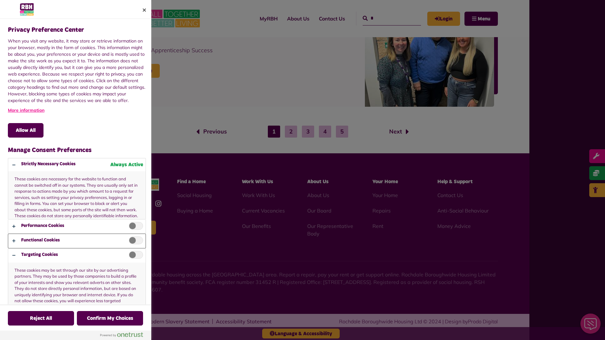
click at [77, 235] on button "Privacy Preference Center" at bounding box center [76, 241] width 137 height 14
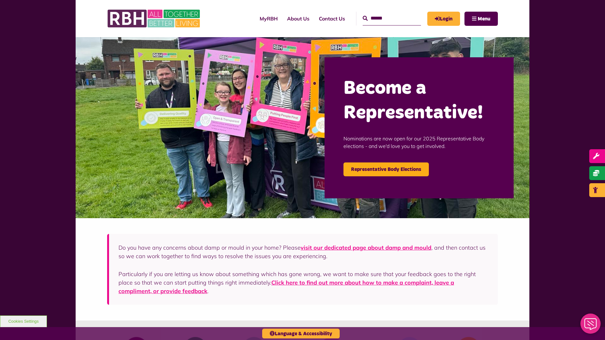
click at [385, 18] on input "Search" at bounding box center [392, 19] width 58 height 14
type input "*"
click at [23, 322] on button "Cookies Settings" at bounding box center [23, 322] width 47 height 12
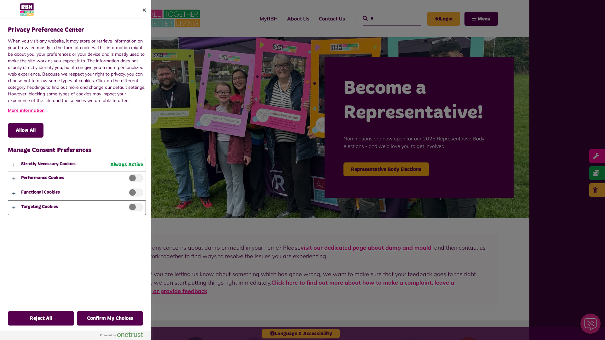
click at [77, 208] on button "Privacy Preference Center" at bounding box center [76, 208] width 137 height 14
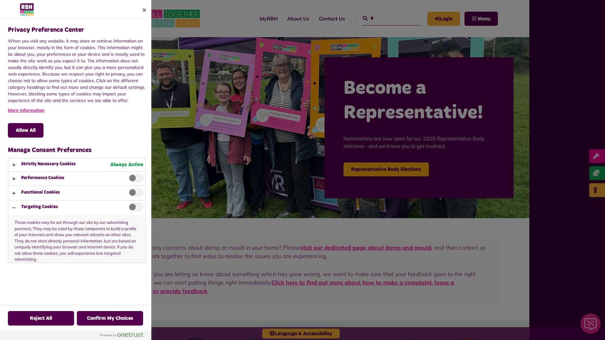
click at [385, 18] on div at bounding box center [302, 170] width 605 height 340
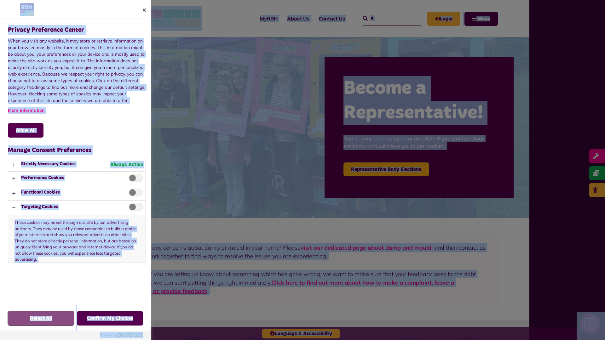
click at [41, 319] on button "Reject All" at bounding box center [41, 318] width 66 height 15
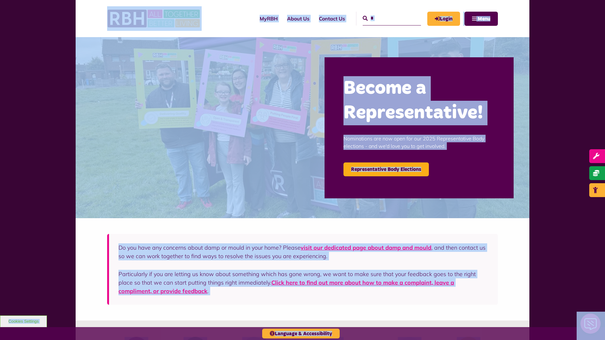
click at [385, 18] on input "*" at bounding box center [392, 19] width 58 height 14
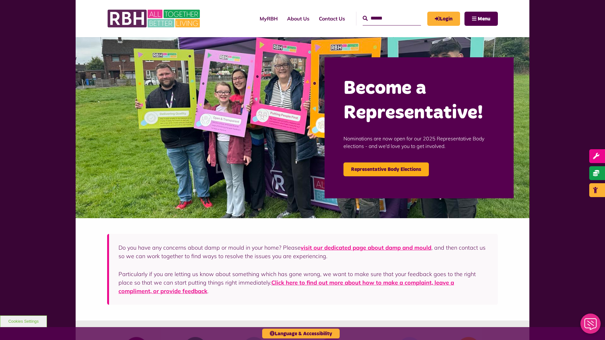
type input "*"
click at [363, 18] on icon "submit" at bounding box center [365, 18] width 5 height 5
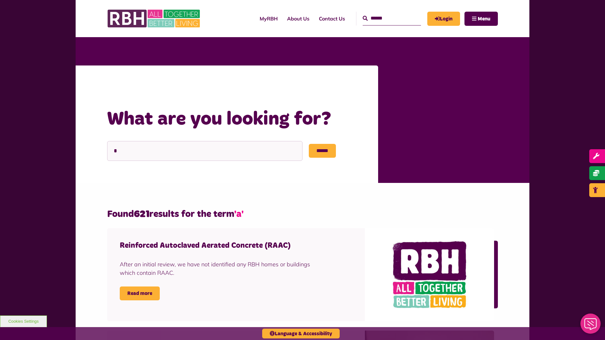
click at [385, 18] on input "Search" at bounding box center [392, 19] width 58 height 14
type input "*"
click at [23, 322] on button "Cookies Settings" at bounding box center [23, 322] width 47 height 12
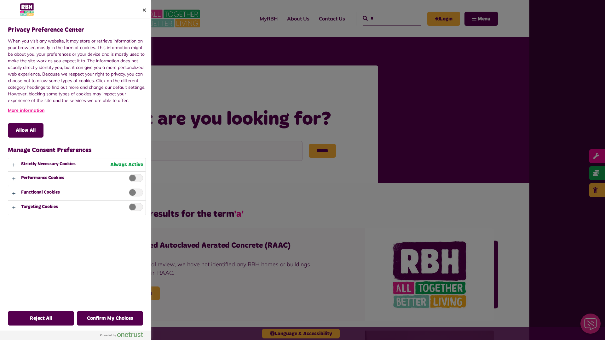
click at [385, 18] on div at bounding box center [302, 170] width 605 height 340
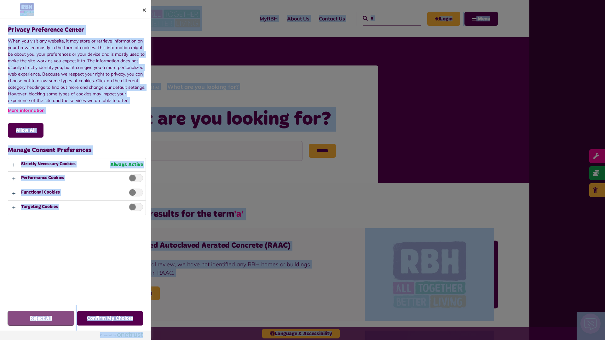
click at [23, 322] on button "Reject All" at bounding box center [41, 318] width 66 height 15
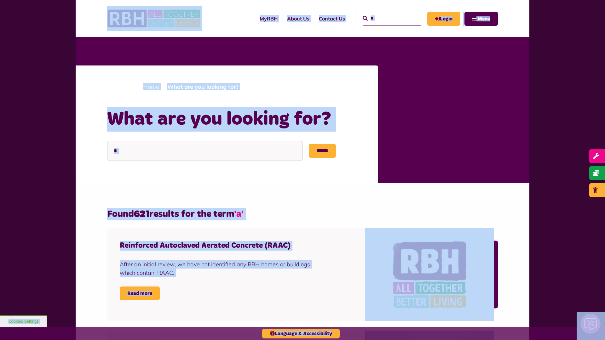
click at [385, 18] on input "*" at bounding box center [392, 19] width 58 height 14
type input "*"
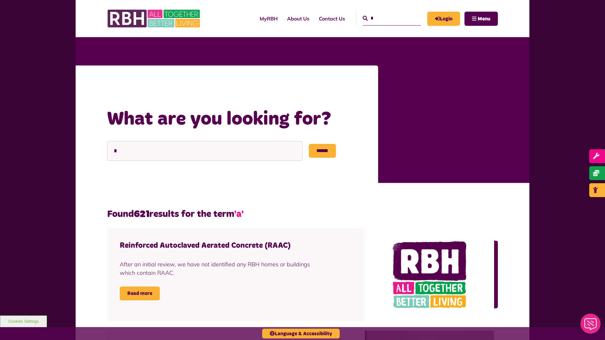
click at [23, 322] on button "Cookies Settings" at bounding box center [23, 322] width 47 height 12
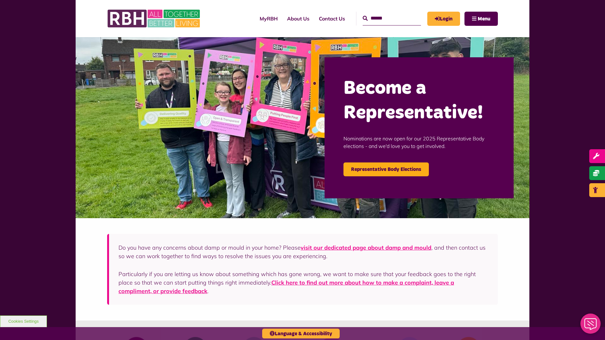
click at [385, 18] on input "Search" at bounding box center [392, 19] width 58 height 14
type input "*"
click at [363, 18] on icon "submit" at bounding box center [365, 18] width 5 height 5
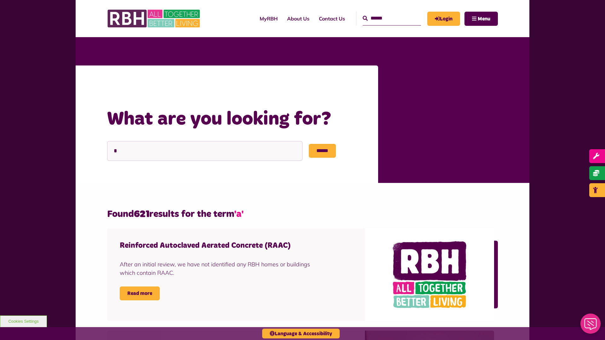
click at [385, 18] on input "Search" at bounding box center [392, 19] width 58 height 14
type input "*"
click at [23, 322] on button "Cookies Settings" at bounding box center [23, 322] width 47 height 12
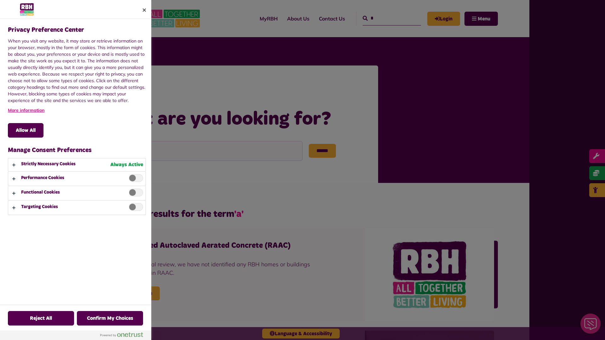
click at [385, 18] on div at bounding box center [302, 170] width 605 height 340
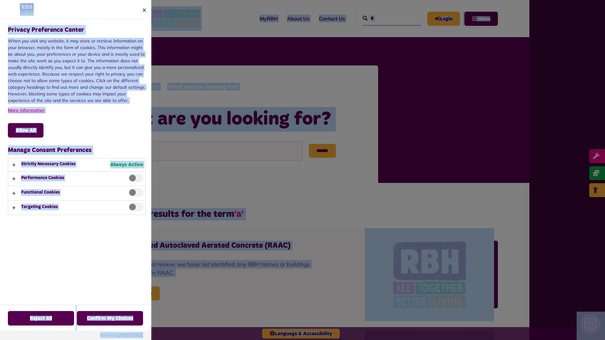
click at [134, 228] on div "Privacy Preference Center When you visit any website, it may store or retrieve …" at bounding box center [78, 162] width 142 height 286
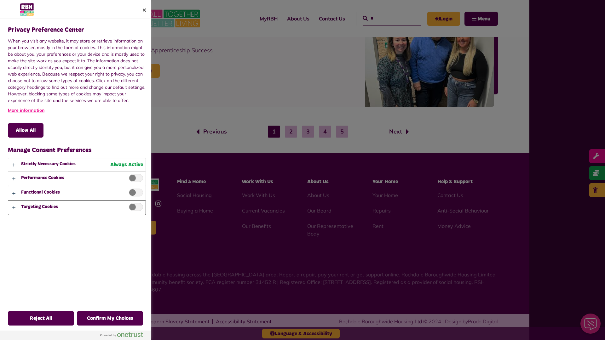
click at [77, 208] on button "Privacy Preference Center" at bounding box center [76, 208] width 137 height 14
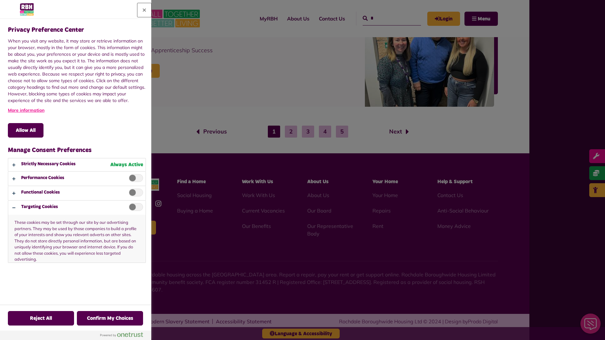
click at [144, 10] on button "Close" at bounding box center [144, 10] width 14 height 14
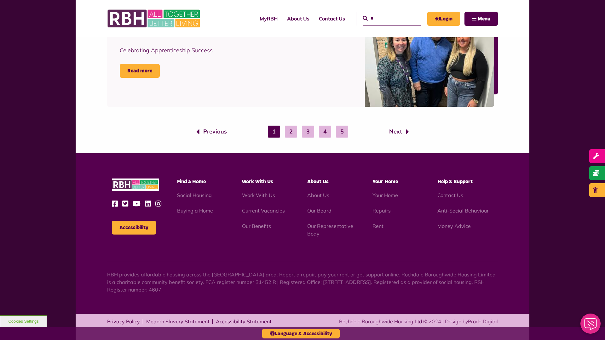
click at [385, 18] on input "*" at bounding box center [392, 19] width 58 height 14
type input "*"
click at [23, 322] on button "Cookies Settings" at bounding box center [23, 322] width 47 height 12
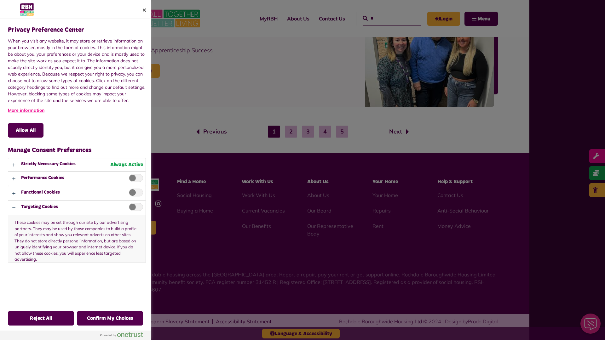
click at [385, 18] on div at bounding box center [302, 170] width 605 height 340
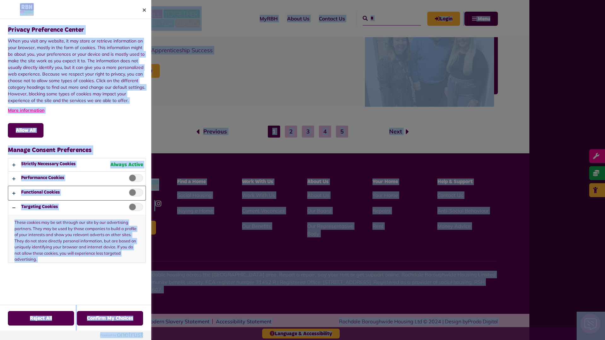
click at [77, 193] on button "Privacy Preference Center" at bounding box center [76, 193] width 137 height 14
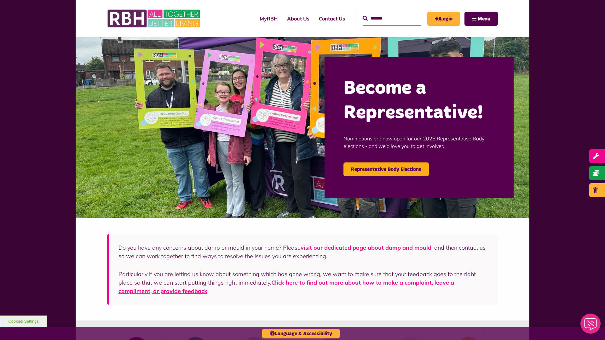
click at [385, 18] on input "Search" at bounding box center [392, 19] width 58 height 14
type input "*"
click at [23, 322] on button "Cookies Settings" at bounding box center [23, 322] width 47 height 12
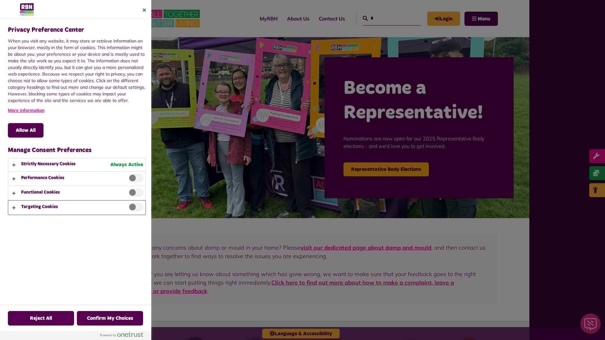
click at [77, 208] on button "Privacy Preference Center" at bounding box center [76, 208] width 137 height 14
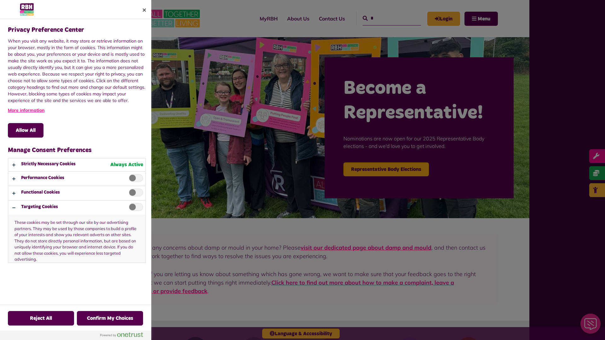
click at [385, 18] on div at bounding box center [302, 170] width 605 height 340
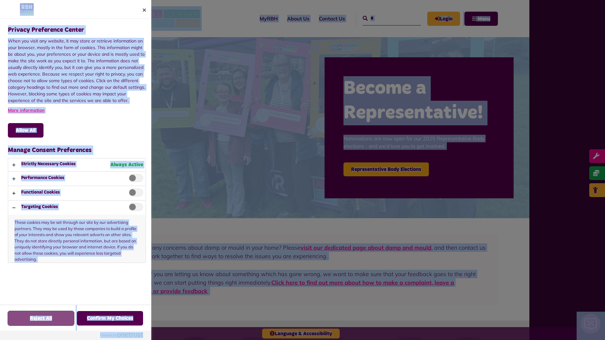
click at [41, 319] on button "Reject All" at bounding box center [41, 318] width 66 height 15
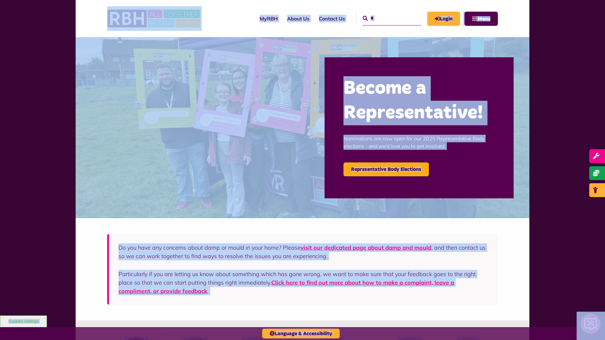
click at [385, 18] on input "*" at bounding box center [392, 19] width 58 height 14
type input "*"
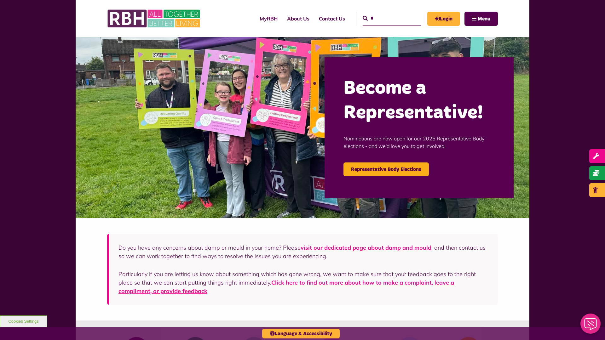
click at [23, 322] on button "Cookies Settings" at bounding box center [23, 322] width 47 height 12
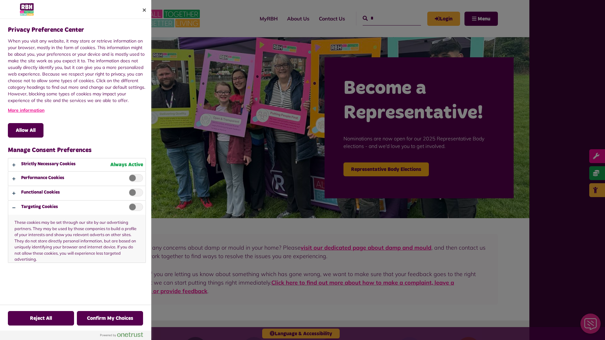
click at [385, 18] on div at bounding box center [302, 170] width 605 height 340
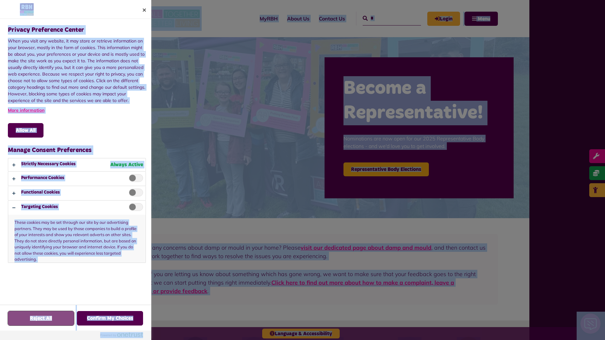
click at [41, 319] on button "Reject All" at bounding box center [41, 318] width 66 height 15
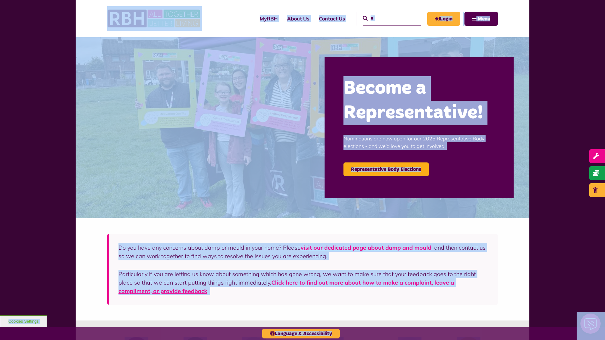
click at [385, 18] on input "*" at bounding box center [392, 19] width 58 height 14
type input "*"
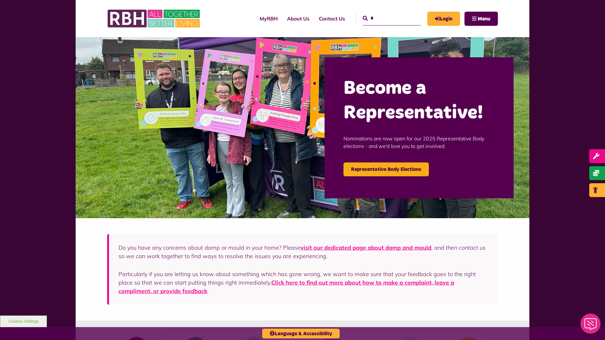
click at [23, 322] on button "Cookies Settings" at bounding box center [23, 322] width 47 height 12
click at [385, 18] on input "Search" at bounding box center [392, 19] width 58 height 14
type input "*"
click at [23, 322] on button "Cookies Settings" at bounding box center [23, 322] width 47 height 12
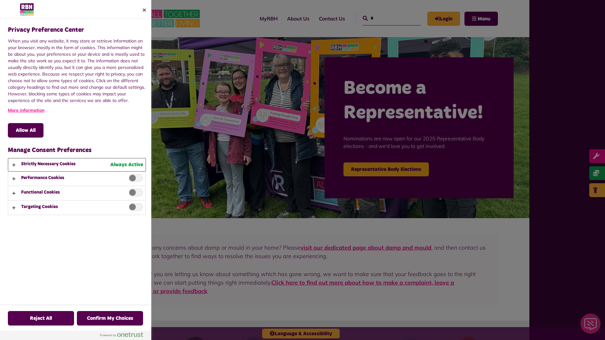
click at [76, 170] on button "Privacy Preference Center" at bounding box center [76, 165] width 137 height 13
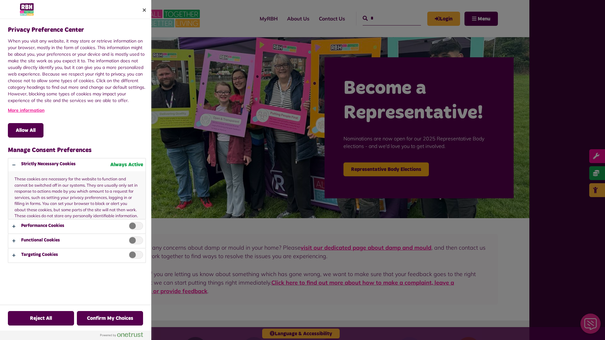
click at [385, 18] on div at bounding box center [302, 170] width 605 height 340
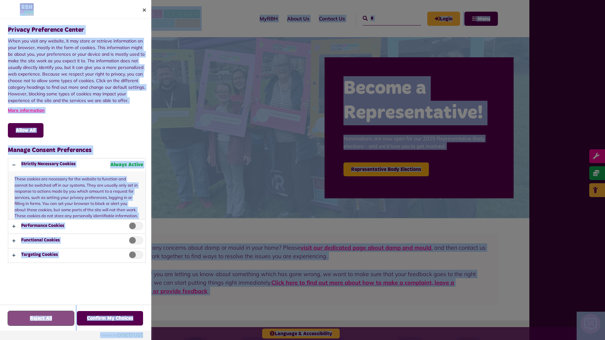
click at [23, 322] on button "Reject All" at bounding box center [41, 318] width 66 height 15
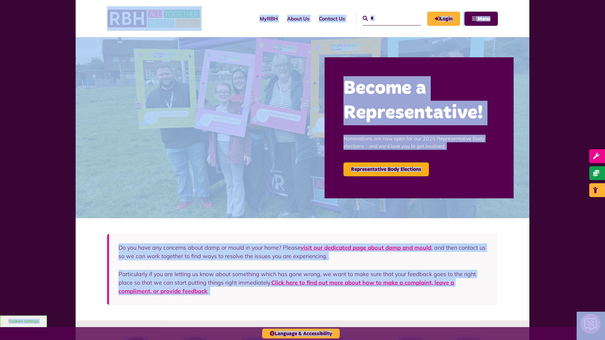
click at [385, 18] on input "*" at bounding box center [392, 19] width 58 height 14
type input "*"
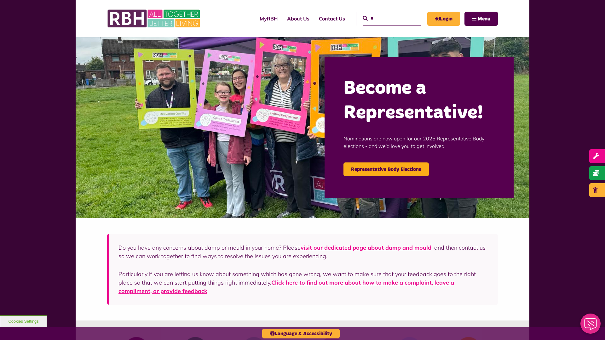
click at [23, 322] on button "Cookies Settings" at bounding box center [23, 322] width 47 height 12
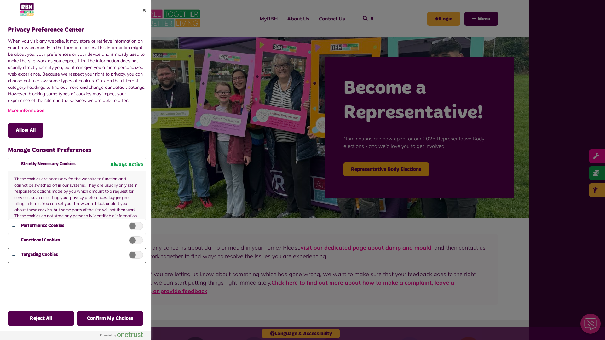
click at [77, 256] on button "Privacy Preference Center" at bounding box center [76, 256] width 137 height 14
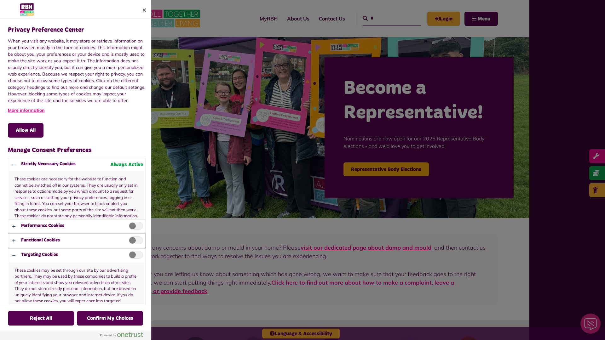
click at [77, 235] on button "Privacy Preference Center" at bounding box center [76, 241] width 137 height 14
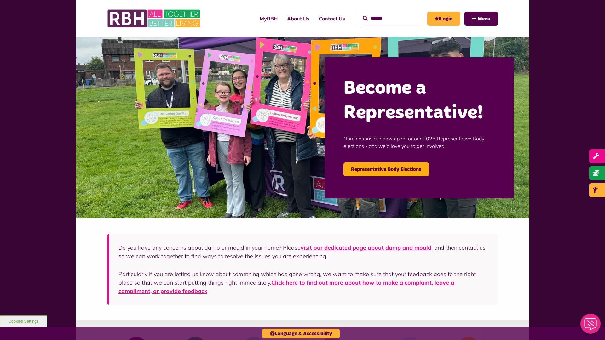
click at [385, 18] on input "Search" at bounding box center [392, 19] width 58 height 14
type input "*"
click at [23, 322] on button "Cookies Settings" at bounding box center [23, 322] width 47 height 12
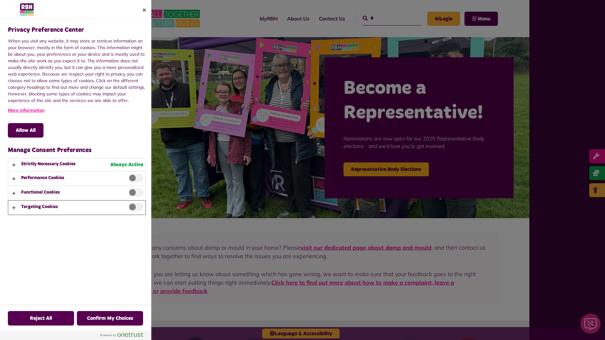
click at [77, 208] on button "Privacy Preference Center" at bounding box center [76, 208] width 137 height 14
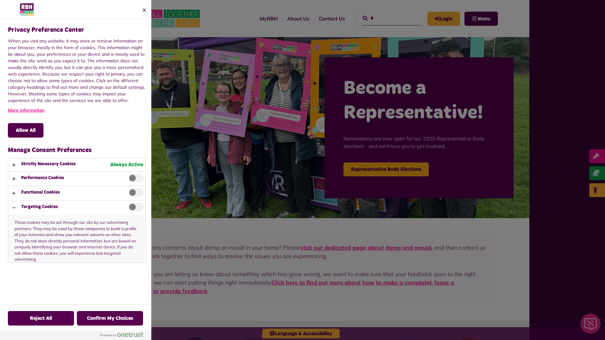
click at [385, 18] on div at bounding box center [302, 170] width 605 height 340
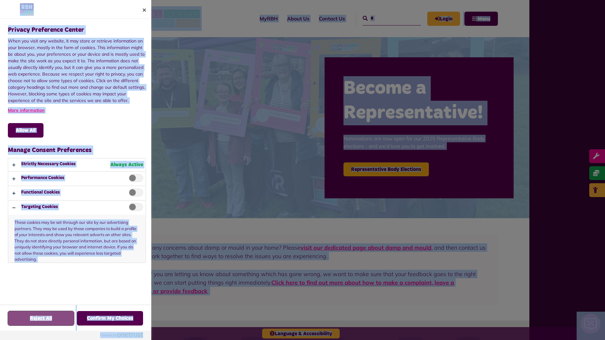
click at [41, 319] on button "Reject All" at bounding box center [41, 318] width 66 height 15
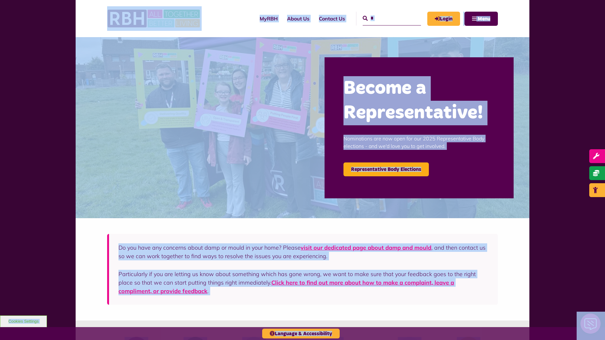
click at [385, 18] on input "*" at bounding box center [392, 19] width 58 height 14
type input "*"
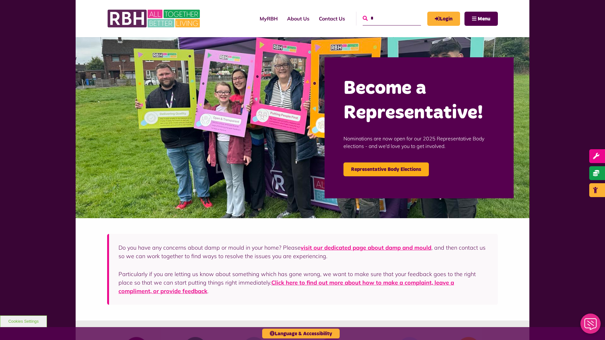
click at [363, 18] on icon "submit" at bounding box center [365, 18] width 5 height 5
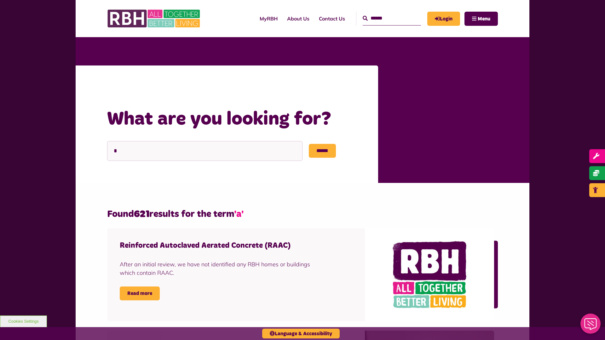
click at [385, 18] on input "Search" at bounding box center [392, 19] width 58 height 14
type input "*"
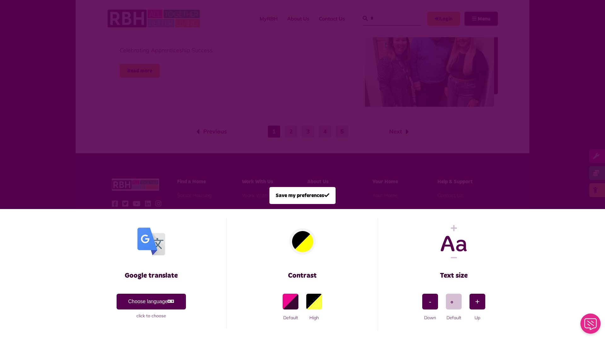
click at [385, 18] on span at bounding box center [302, 170] width 605 height 340
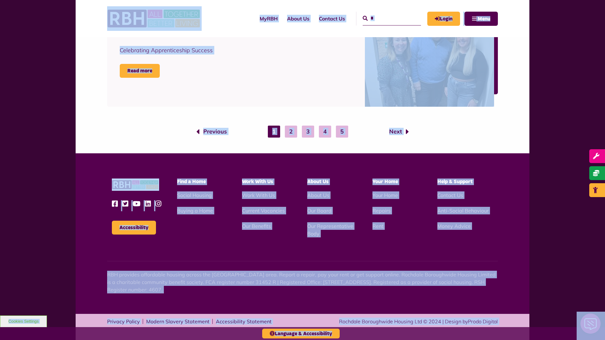
click at [23, 322] on button "Cookies Settings" at bounding box center [23, 322] width 47 height 12
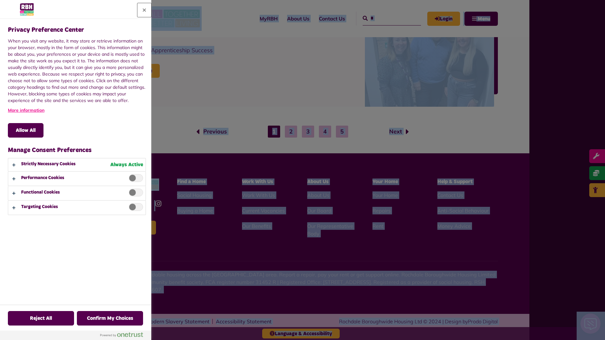
click at [144, 10] on button "Close" at bounding box center [144, 10] width 14 height 14
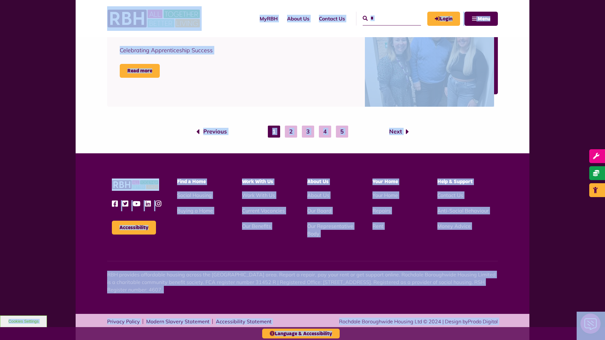
click at [385, 18] on input "*" at bounding box center [392, 19] width 58 height 14
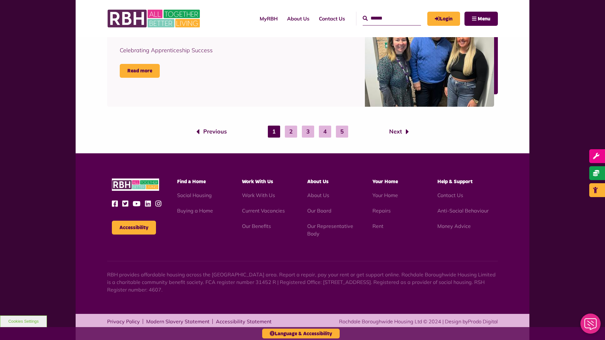
type input "*"
click at [134, 228] on button "Accessibility" at bounding box center [134, 228] width 44 height 14
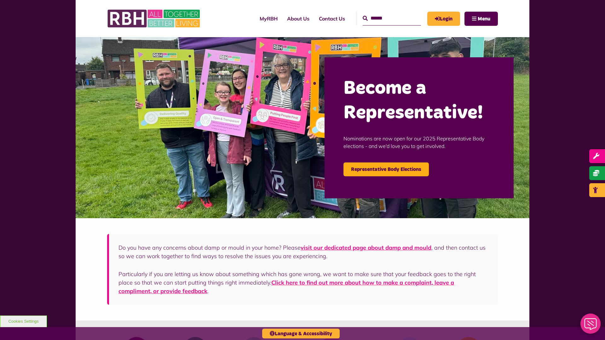
click at [385, 18] on input "Search" at bounding box center [392, 19] width 58 height 14
type input "*"
click at [363, 18] on icon "submit" at bounding box center [365, 18] width 5 height 5
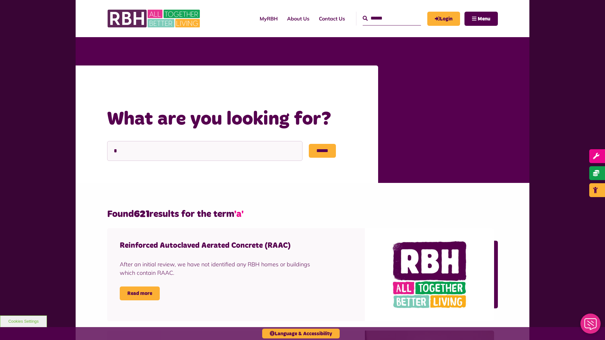
click at [385, 18] on input "Search" at bounding box center [392, 19] width 58 height 14
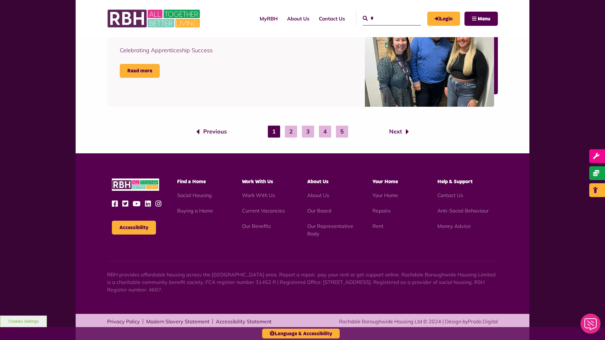
type input "*"
click at [134, 228] on button "Accessibility" at bounding box center [134, 228] width 44 height 14
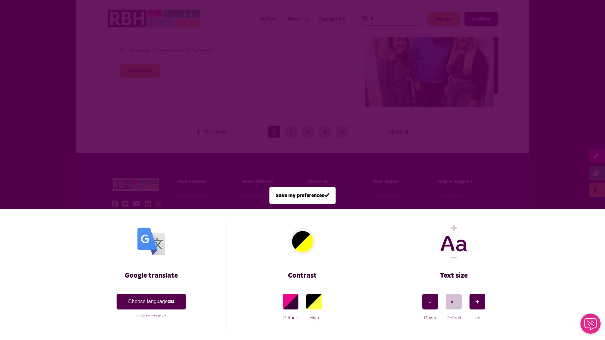
scroll to position [0, 0]
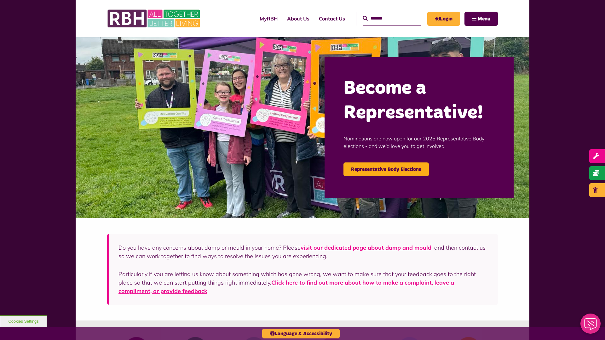
click at [385, 18] on input "Search" at bounding box center [392, 19] width 58 height 14
type input "*"
click at [23, 322] on button "Cookies Settings" at bounding box center [23, 322] width 47 height 12
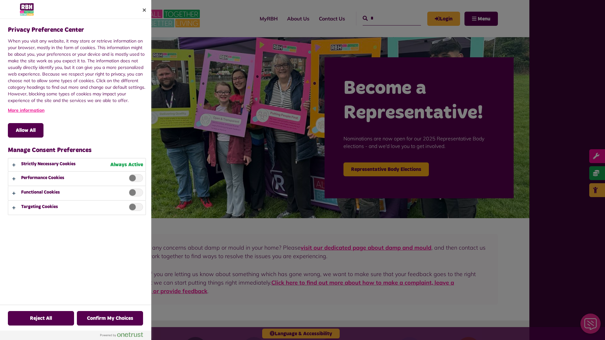
click at [385, 18] on div at bounding box center [302, 170] width 605 height 340
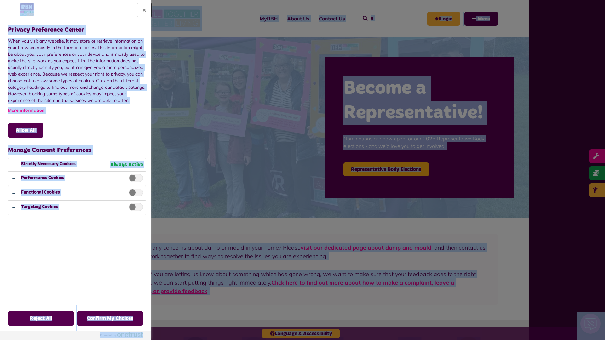
click at [144, 10] on button "Close" at bounding box center [144, 10] width 14 height 14
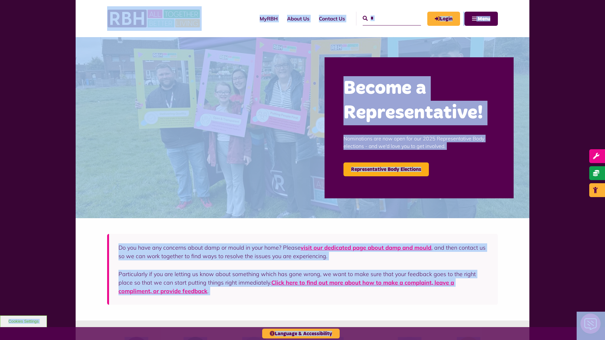
click at [385, 18] on input "*" at bounding box center [392, 19] width 58 height 14
type input "*"
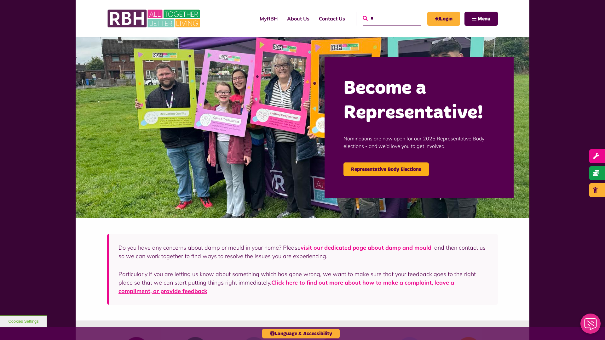
click at [363, 18] on icon "submit" at bounding box center [365, 18] width 5 height 5
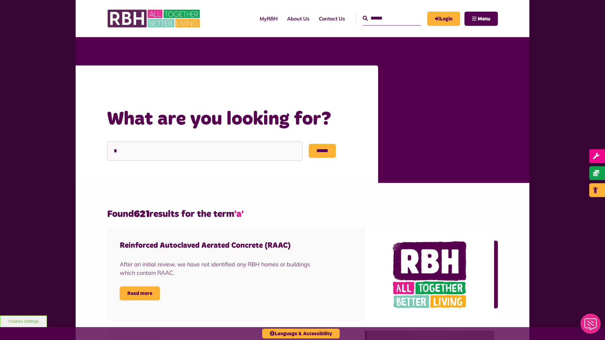
click at [385, 18] on input "Search" at bounding box center [392, 19] width 58 height 14
type input "*"
click at [23, 322] on button "Cookies Settings" at bounding box center [23, 322] width 47 height 12
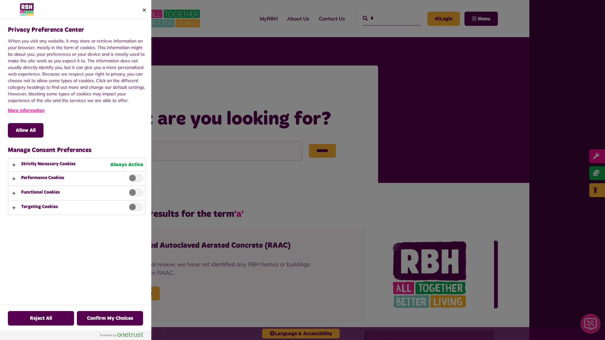
click at [385, 18] on div at bounding box center [302, 170] width 605 height 340
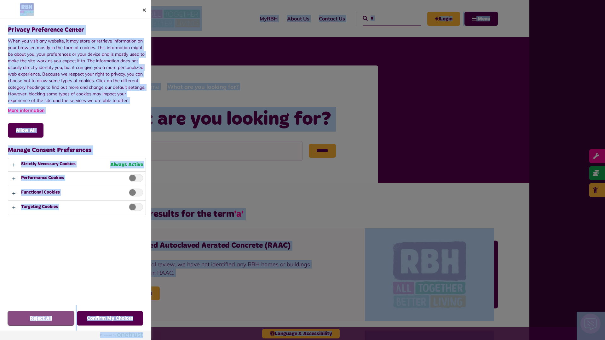
click at [23, 322] on button "Reject All" at bounding box center [41, 318] width 66 height 15
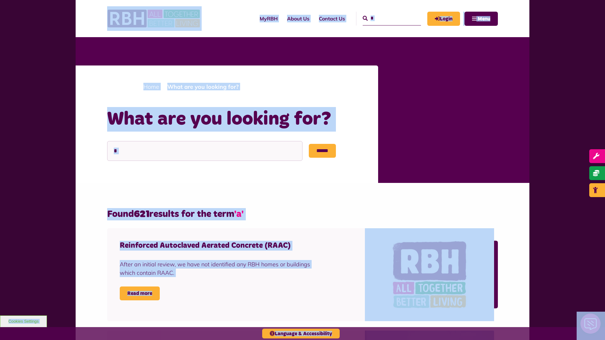
click at [385, 18] on input "*" at bounding box center [392, 19] width 58 height 14
type input "*"
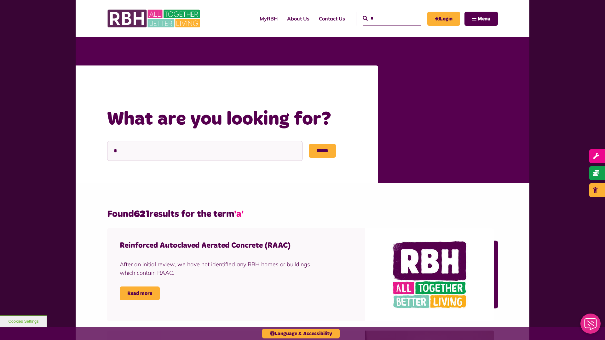
click at [23, 322] on button "Cookies Settings" at bounding box center [23, 322] width 47 height 12
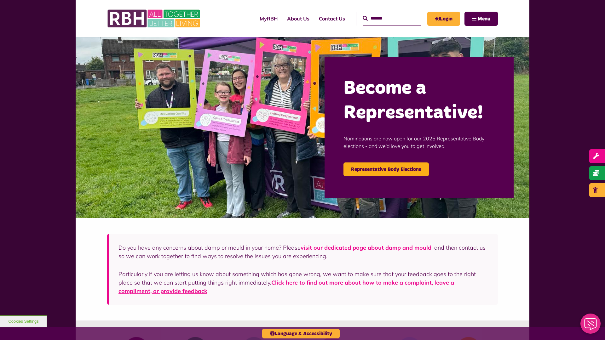
click at [385, 18] on input "Search" at bounding box center [392, 19] width 58 height 14
type input "*"
click at [363, 18] on icon "submit" at bounding box center [365, 18] width 5 height 5
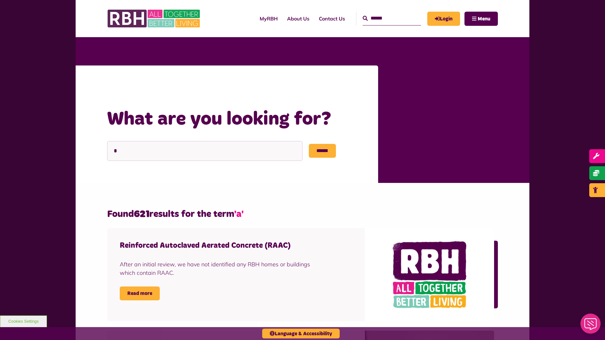
click at [385, 18] on input "Search" at bounding box center [392, 19] width 58 height 14
type input "*"
click at [23, 322] on button "Cookies Settings" at bounding box center [23, 322] width 47 height 12
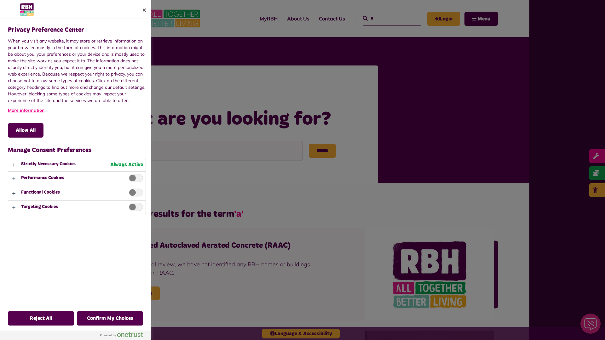
click at [385, 18] on div at bounding box center [302, 170] width 605 height 340
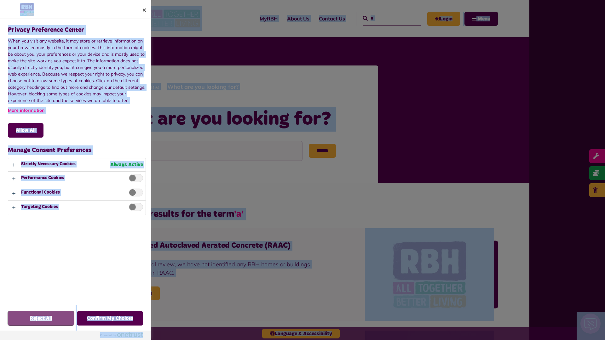
click at [23, 322] on button "Reject All" at bounding box center [41, 318] width 66 height 15
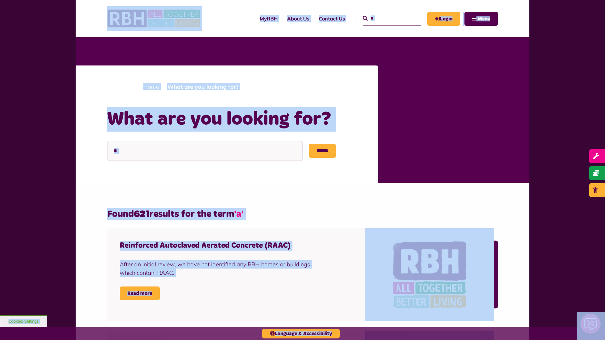
click at [385, 18] on input "*" at bounding box center [392, 19] width 58 height 14
type input "*"
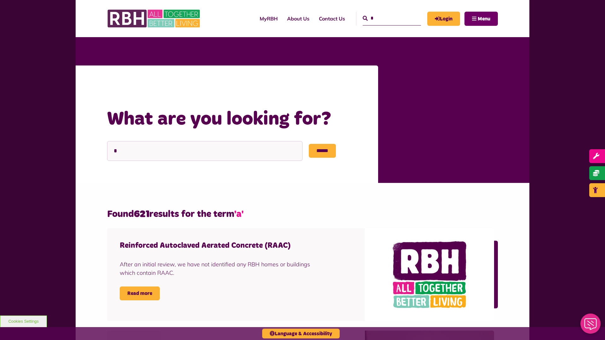
click at [481, 19] on span "Menu" at bounding box center [484, 18] width 13 height 5
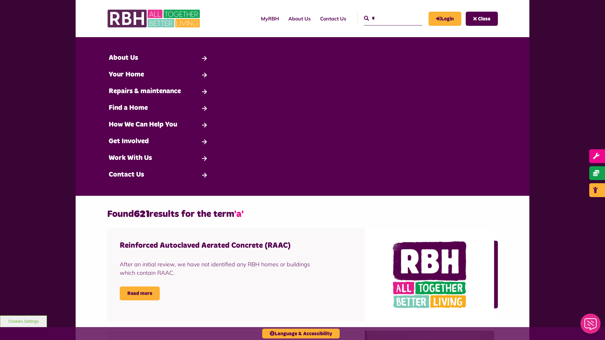
click at [386, 18] on input "*" at bounding box center [393, 19] width 58 height 14
type input "*"
click at [23, 322] on button "Cookies Settings" at bounding box center [23, 322] width 47 height 12
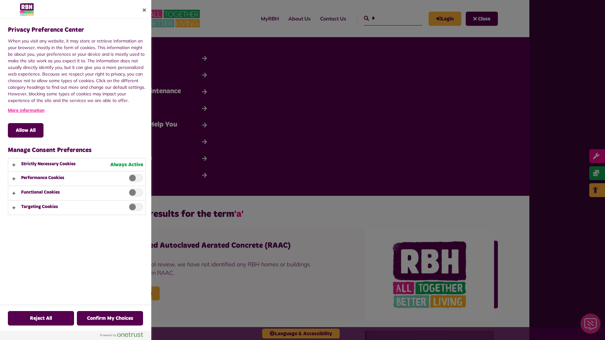
click at [386, 18] on div at bounding box center [302, 170] width 605 height 340
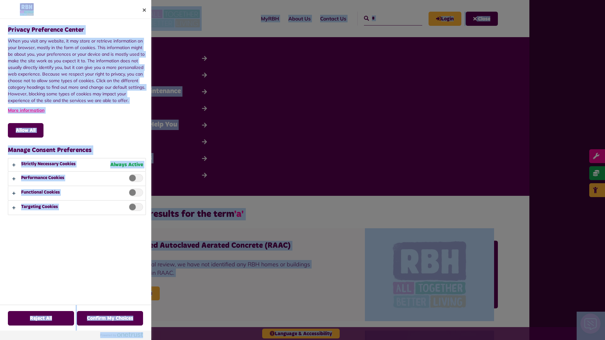
click at [134, 228] on div "Privacy Preference Center When you visit any website, it may store or retrieve …" at bounding box center [78, 162] width 142 height 286
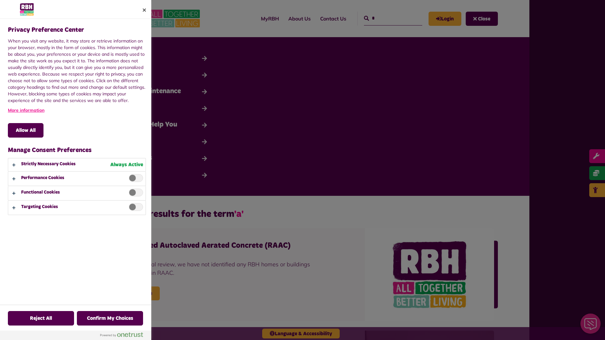
scroll to position [1037, 0]
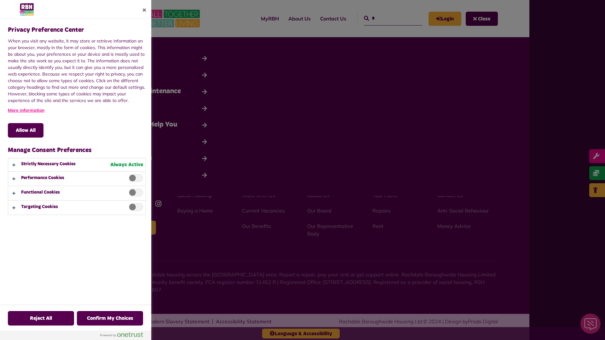
click at [482, 19] on div at bounding box center [302, 170] width 605 height 340
click at [386, 18] on div at bounding box center [302, 170] width 605 height 340
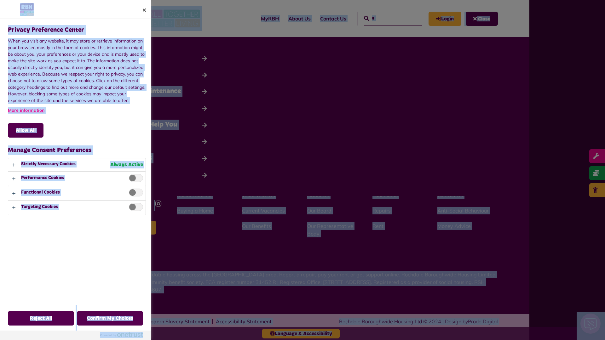
scroll to position [0, 0]
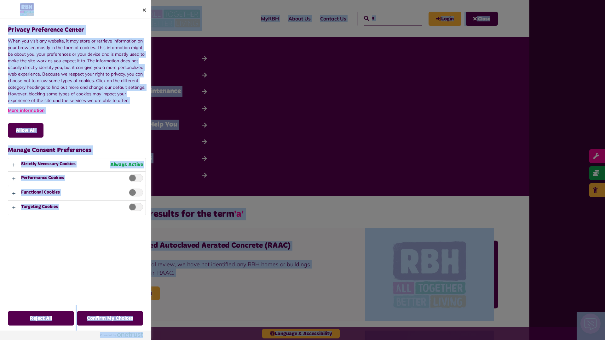
click at [324, 151] on div at bounding box center [302, 170] width 605 height 340
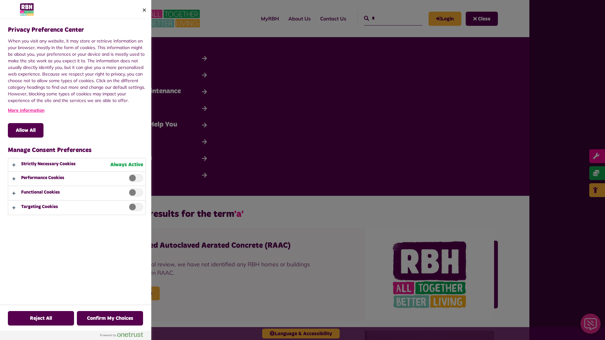
click at [386, 18] on div at bounding box center [302, 170] width 605 height 340
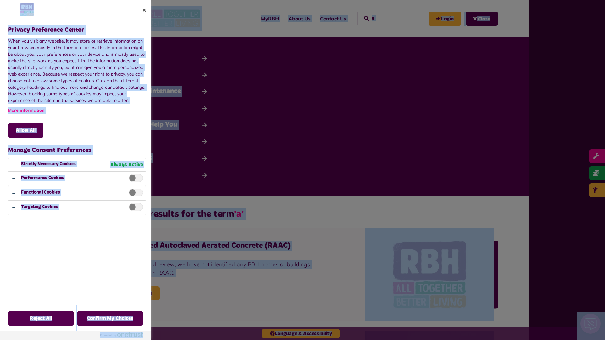
scroll to position [1037, 0]
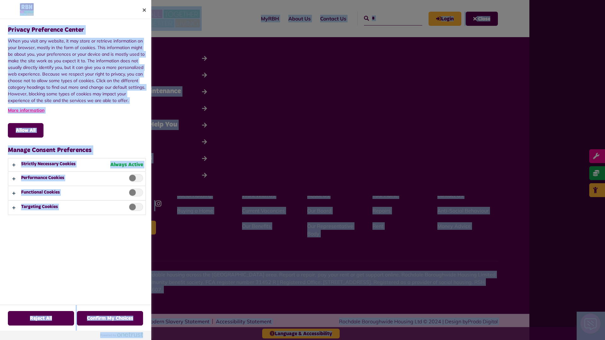
click at [134, 228] on div "Privacy Preference Center When you visit any website, it may store or retrieve …" at bounding box center [78, 162] width 142 height 286
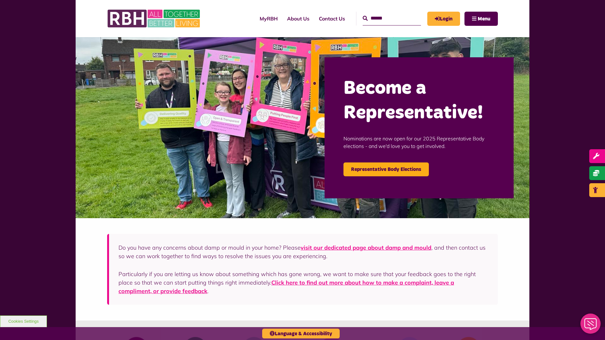
click at [385, 18] on input "Search" at bounding box center [392, 19] width 58 height 14
type input "*"
click at [23, 322] on button "Cookies Settings" at bounding box center [23, 322] width 47 height 12
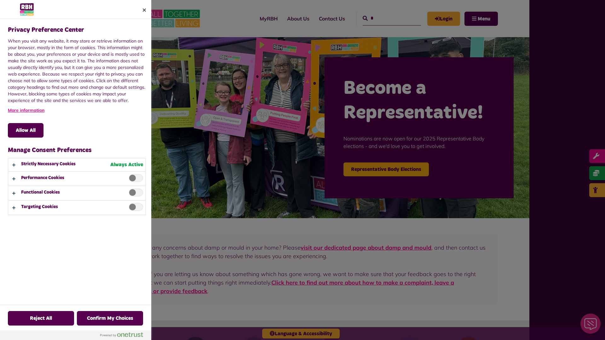
click at [385, 18] on div at bounding box center [302, 170] width 605 height 340
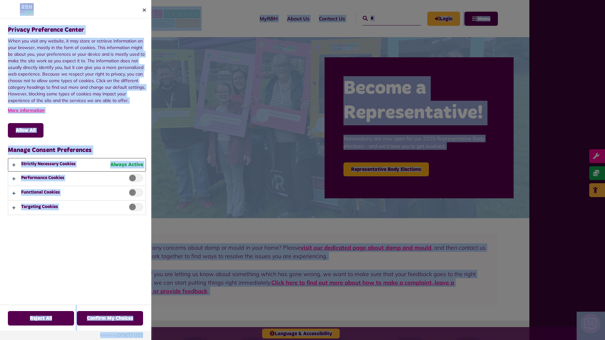
click at [77, 165] on button "Privacy Preference Center" at bounding box center [76, 165] width 137 height 13
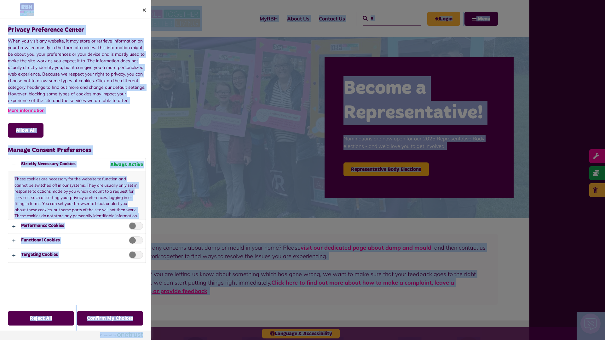
click at [385, 18] on div at bounding box center [302, 170] width 605 height 340
click at [134, 228] on span "Privacy Preference Center" at bounding box center [136, 226] width 14 height 8
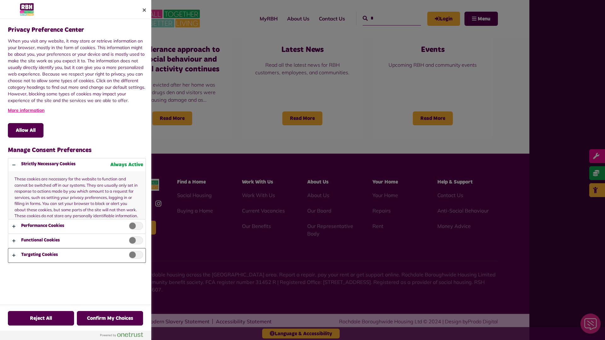
click at [77, 256] on button "Privacy Preference Center" at bounding box center [76, 256] width 137 height 14
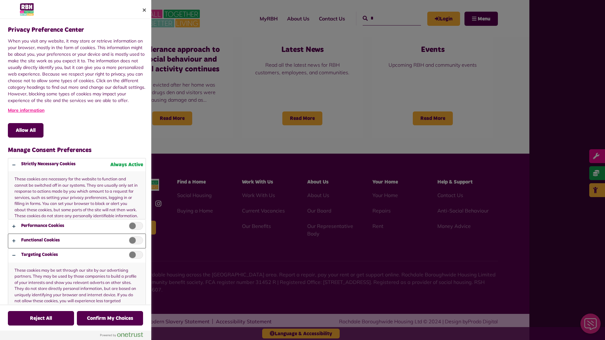
click at [77, 235] on button "Privacy Preference Center" at bounding box center [76, 241] width 137 height 14
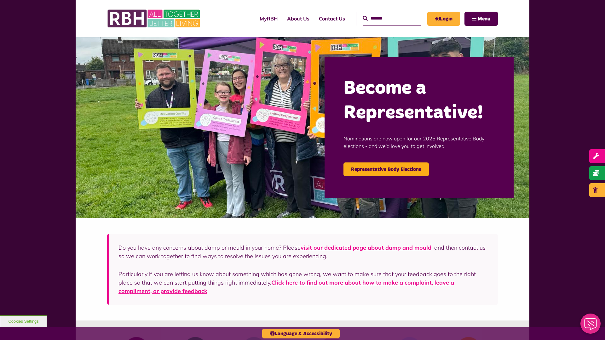
click at [385, 18] on input "Search" at bounding box center [392, 19] width 58 height 14
type input "*"
click at [23, 322] on button "Cookies Settings" at bounding box center [23, 322] width 47 height 12
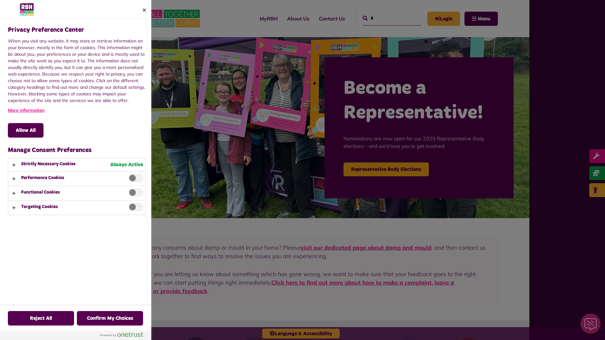
click at [385, 18] on div at bounding box center [302, 170] width 605 height 340
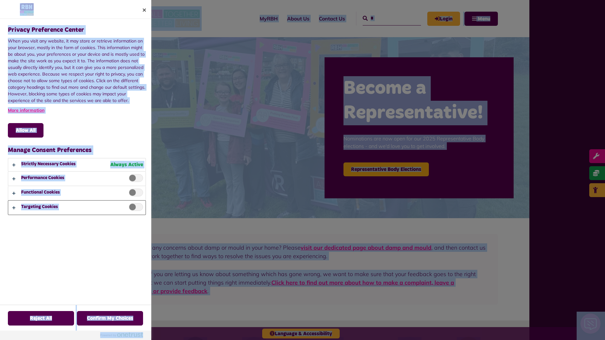
click at [77, 208] on button "Privacy Preference Center" at bounding box center [76, 208] width 137 height 14
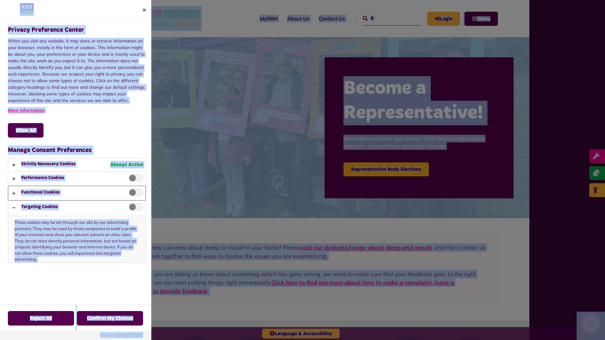
click at [77, 193] on button "Privacy Preference Center" at bounding box center [76, 193] width 137 height 14
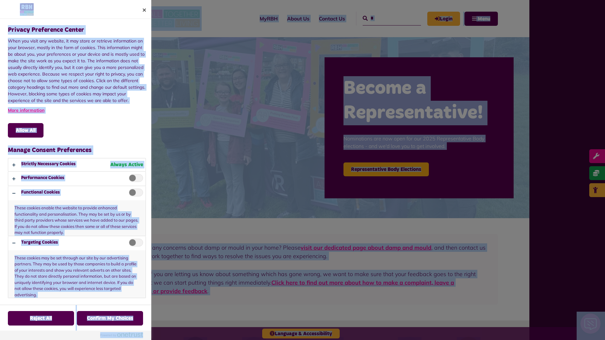
click at [385, 18] on div at bounding box center [302, 170] width 605 height 340
click at [77, 165] on button "Privacy Preference Center" at bounding box center [76, 165] width 137 height 13
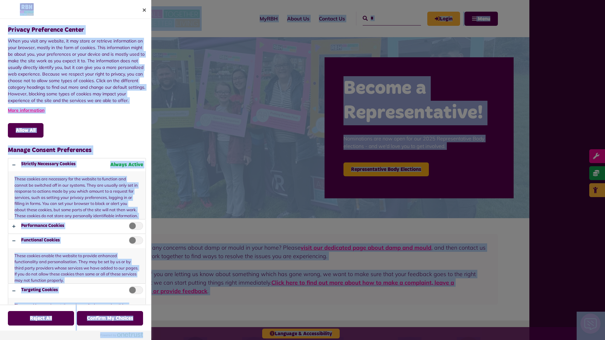
click at [385, 18] on div at bounding box center [302, 170] width 605 height 340
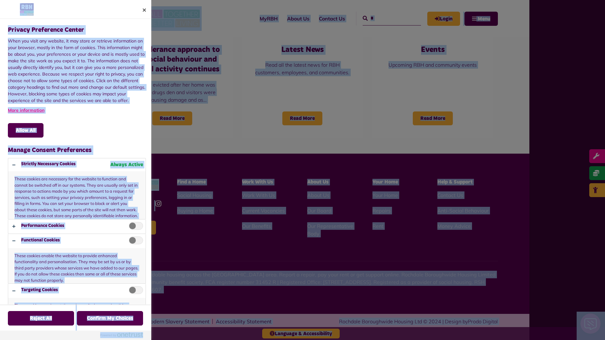
click at [134, 228] on span "Privacy Preference Center" at bounding box center [136, 226] width 14 height 8
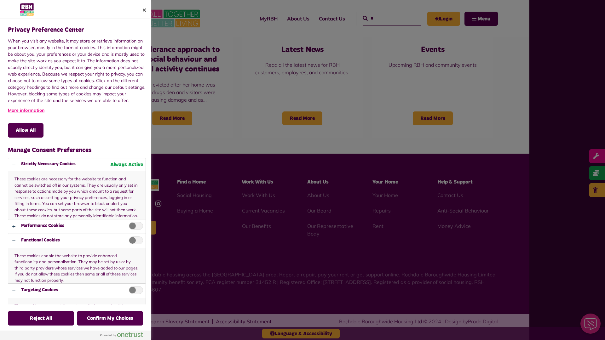
click at [385, 18] on div at bounding box center [302, 170] width 605 height 340
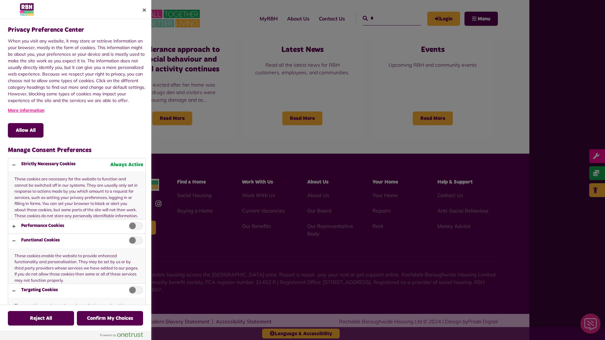
click at [385, 18] on div at bounding box center [302, 170] width 605 height 340
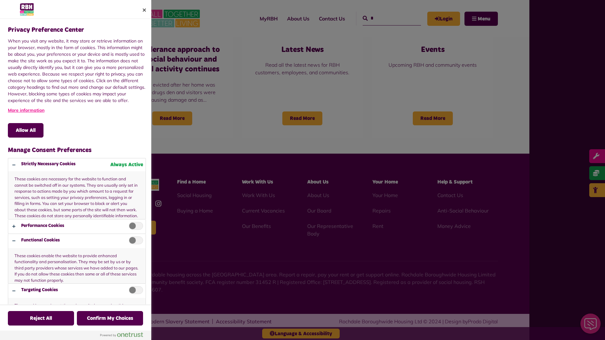
click at [385, 18] on div at bounding box center [302, 170] width 605 height 340
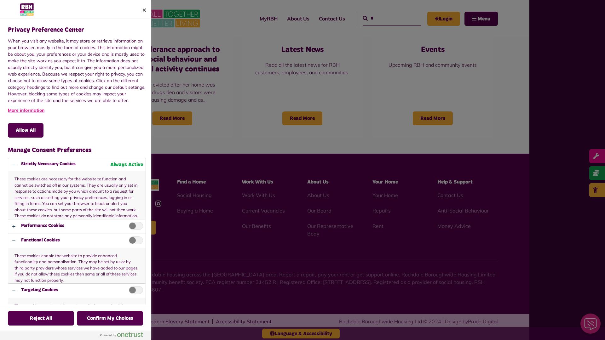
click at [385, 18] on div at bounding box center [302, 170] width 605 height 340
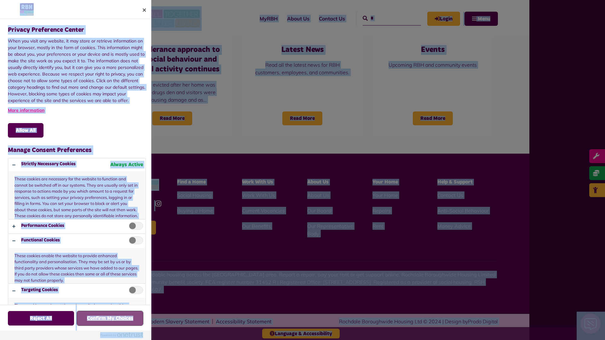
click at [110, 319] on button "Confirm My Choices" at bounding box center [110, 318] width 66 height 15
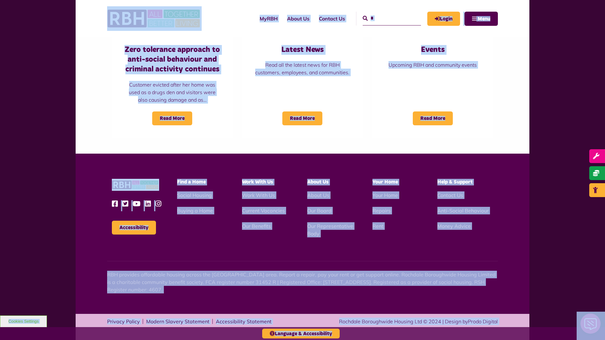
click at [385, 18] on input "*" at bounding box center [392, 19] width 58 height 14
type input "*"
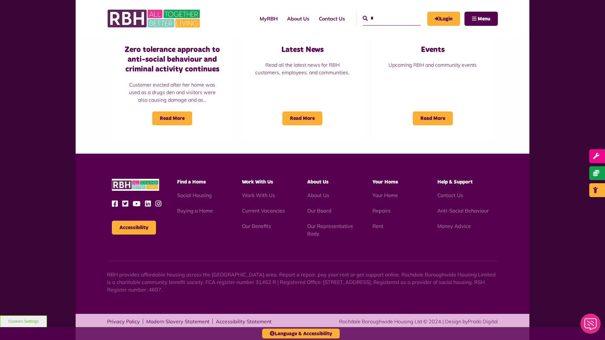
click at [23, 322] on button "Cookies Settings" at bounding box center [23, 322] width 47 height 12
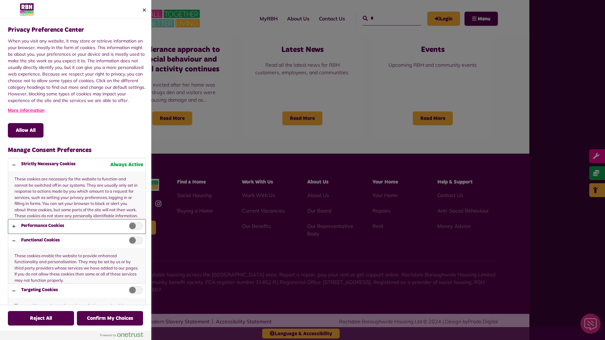
click at [77, 220] on button "Privacy Preference Center" at bounding box center [76, 227] width 137 height 14
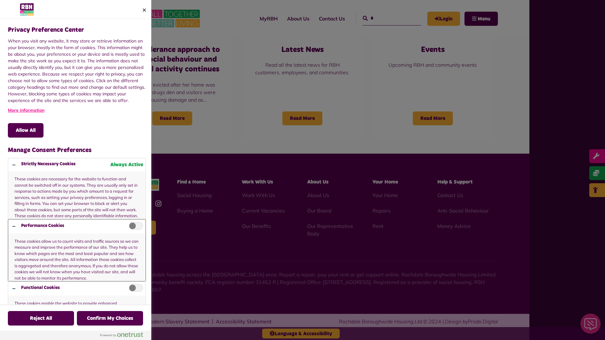
scroll to position [42, 0]
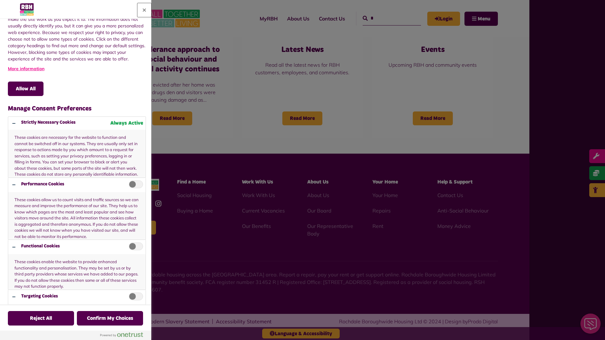
click at [144, 10] on button "Close" at bounding box center [144, 10] width 14 height 14
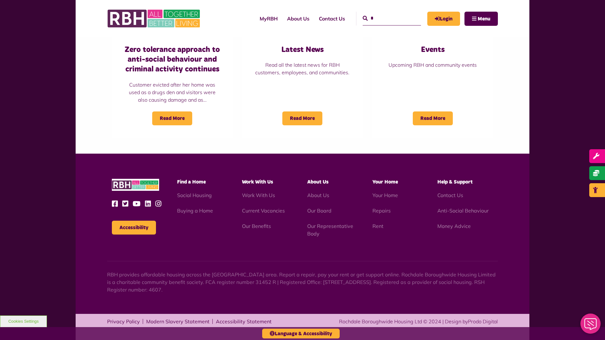
click at [385, 18] on input "*" at bounding box center [392, 19] width 58 height 14
type input "*"
click at [23, 322] on button "Cookies Settings" at bounding box center [23, 322] width 47 height 12
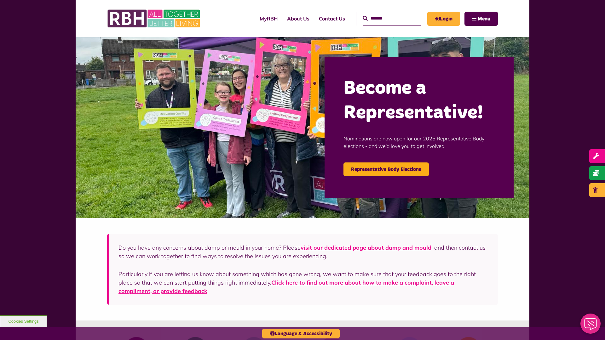
click at [385, 18] on input "Search" at bounding box center [392, 19] width 58 height 14
type input "*"
click at [23, 322] on button "Cookies Settings" at bounding box center [23, 322] width 47 height 12
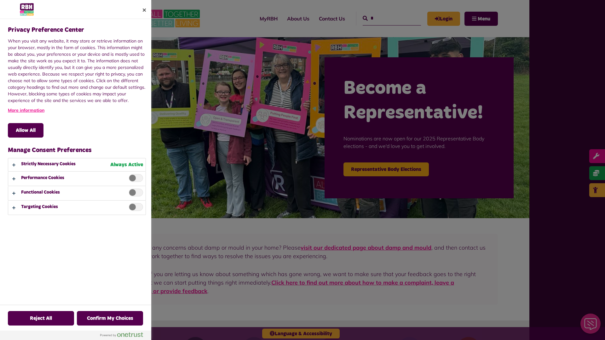
click at [385, 18] on div at bounding box center [302, 170] width 605 height 340
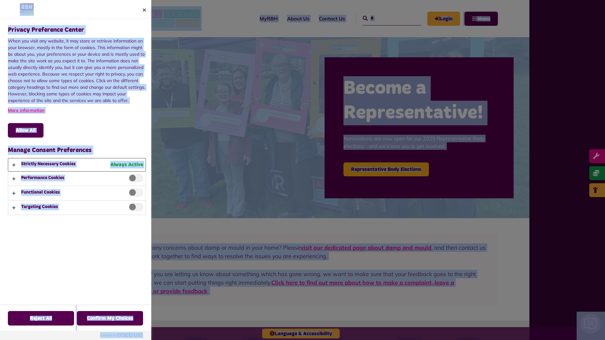
click at [77, 165] on button "Privacy Preference Center" at bounding box center [76, 165] width 137 height 13
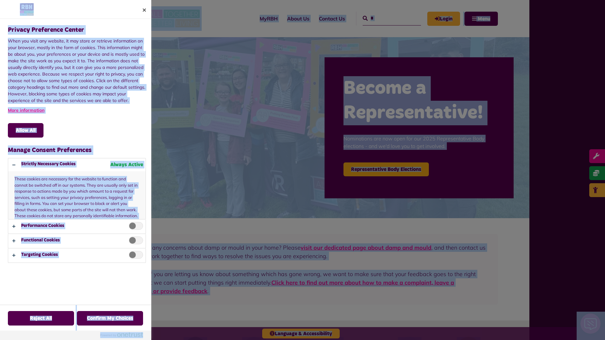
click at [385, 18] on div at bounding box center [302, 170] width 605 height 340
click at [23, 322] on button "Reject All" at bounding box center [41, 318] width 66 height 15
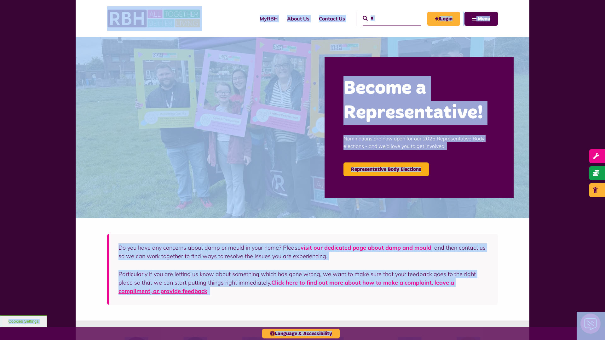
click at [385, 18] on input "*" at bounding box center [392, 19] width 58 height 14
type input "*"
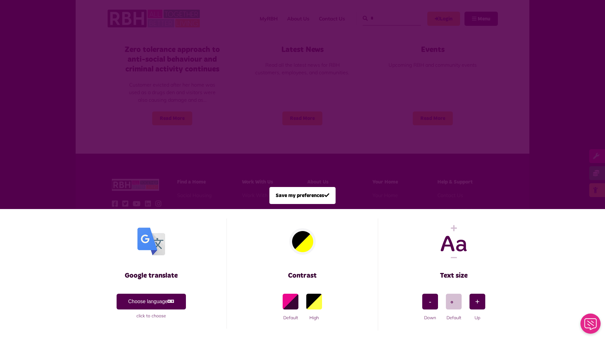
click at [385, 18] on span at bounding box center [302, 170] width 605 height 340
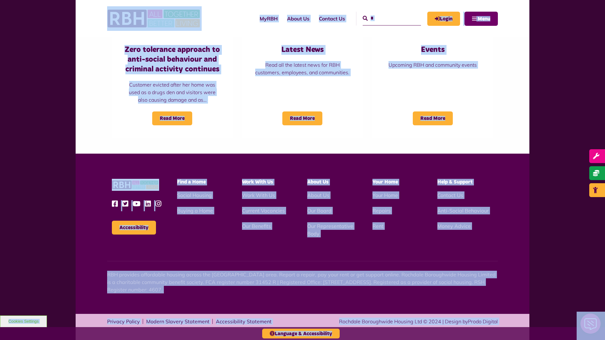
click at [481, 19] on span "Menu" at bounding box center [484, 18] width 13 height 5
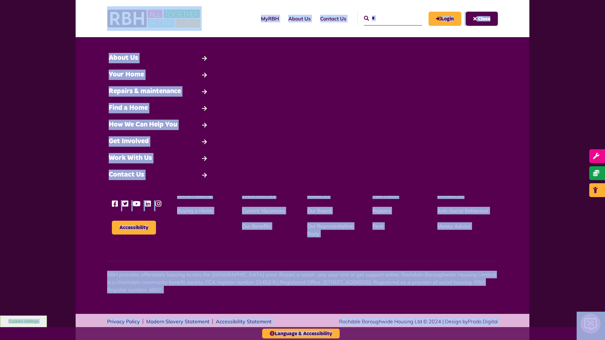
click at [386, 18] on input "*" at bounding box center [393, 19] width 58 height 14
type input "*"
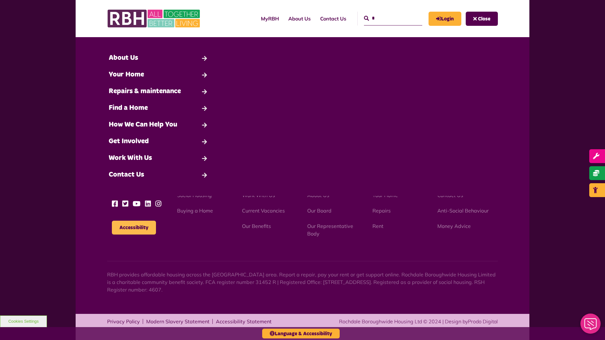
click at [134, 228] on button "Accessibility" at bounding box center [134, 228] width 44 height 14
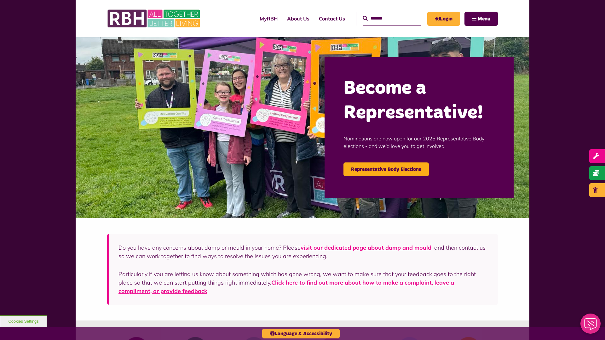
click at [385, 18] on input "Search" at bounding box center [392, 19] width 58 height 14
type input "*"
click at [363, 18] on icon "submit" at bounding box center [365, 18] width 5 height 5
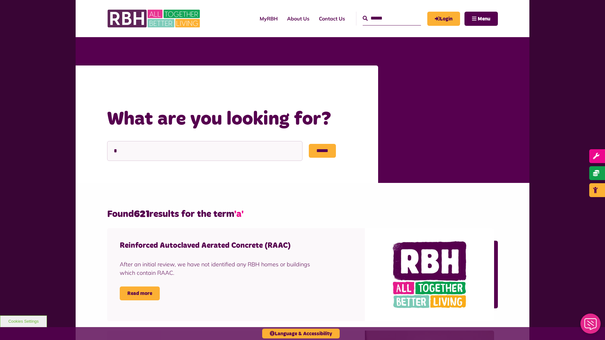
click at [385, 18] on input "Search" at bounding box center [392, 19] width 58 height 14
type input "*"
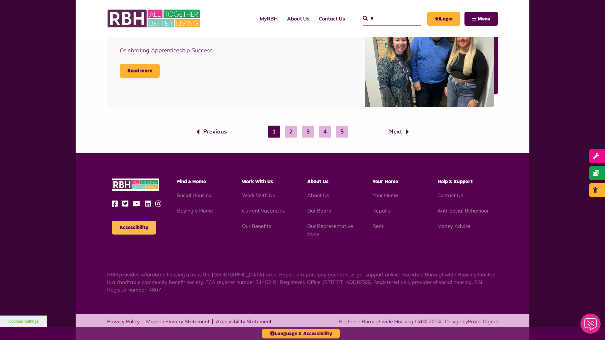
click at [134, 228] on button "Accessibility" at bounding box center [134, 228] width 44 height 14
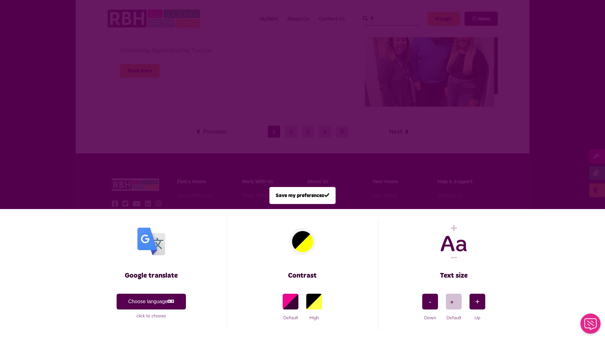
scroll to position [0, 0]
click at [385, 18] on span at bounding box center [302, 170] width 605 height 340
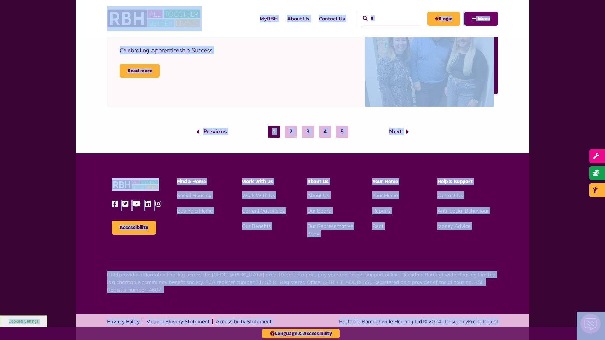
click at [481, 19] on span "Menu" at bounding box center [484, 18] width 13 height 5
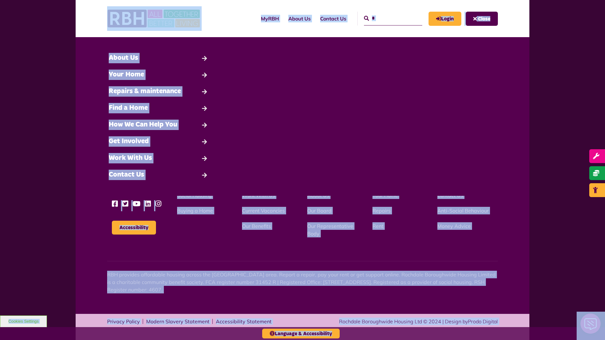
click at [386, 18] on input "*" at bounding box center [393, 19] width 58 height 14
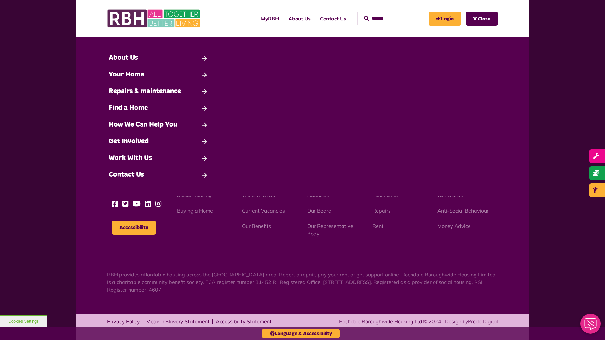
type input "*"
click at [482, 19] on span "Close" at bounding box center [484, 18] width 12 height 5
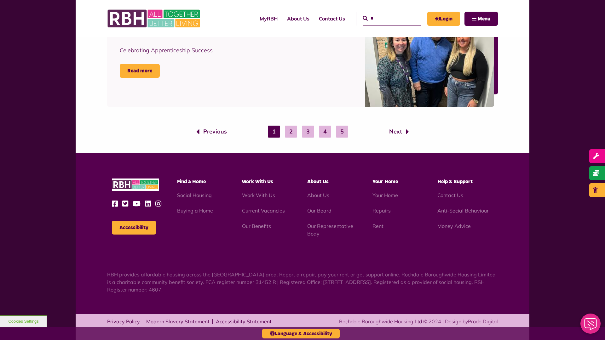
click at [385, 18] on input "*" at bounding box center [392, 19] width 58 height 14
type input "*"
click at [363, 18] on icon "submit" at bounding box center [365, 18] width 5 height 5
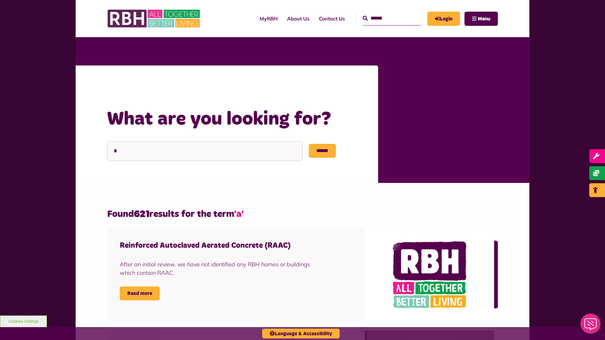
click at [385, 18] on input "Search" at bounding box center [392, 19] width 58 height 14
type input "*"
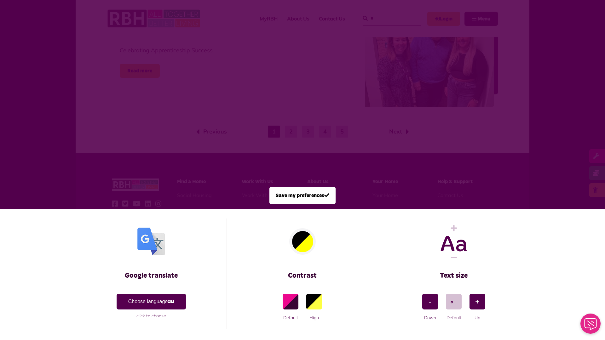
click at [385, 18] on span at bounding box center [302, 170] width 605 height 340
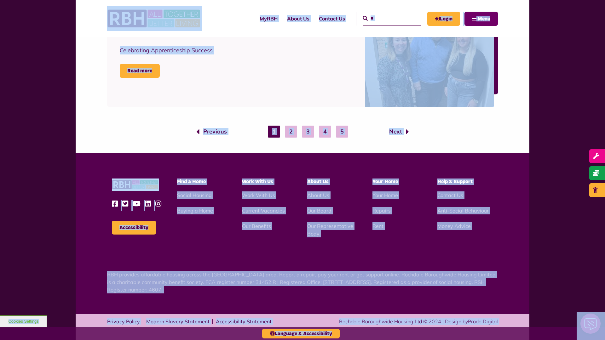
click at [481, 19] on span "Menu" at bounding box center [484, 18] width 13 height 5
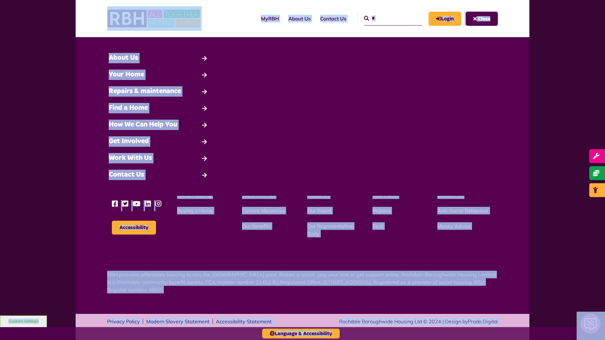
click at [386, 18] on input "*" at bounding box center [393, 19] width 58 height 14
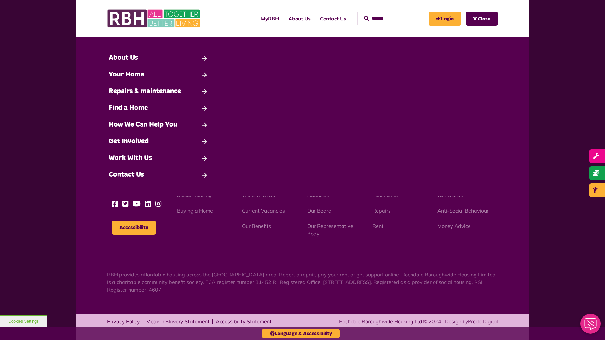
type input "*"
click at [324, 151] on div "* Search About Us Back" at bounding box center [303, 117] width 432 height 134
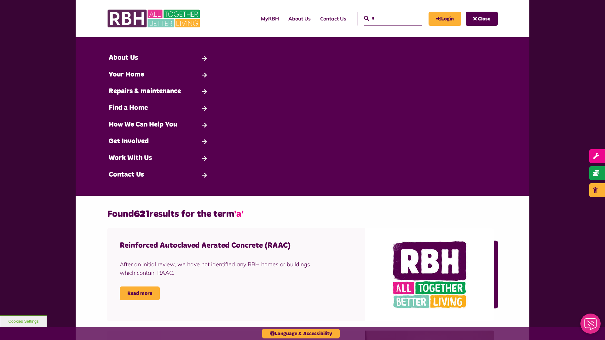
click at [386, 18] on input "*" at bounding box center [393, 19] width 58 height 14
type input "*"
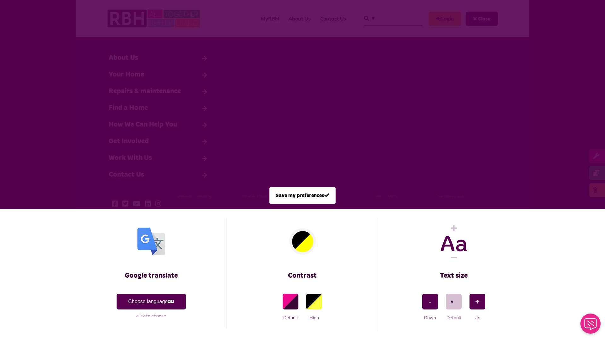
click at [386, 18] on span at bounding box center [302, 170] width 605 height 340
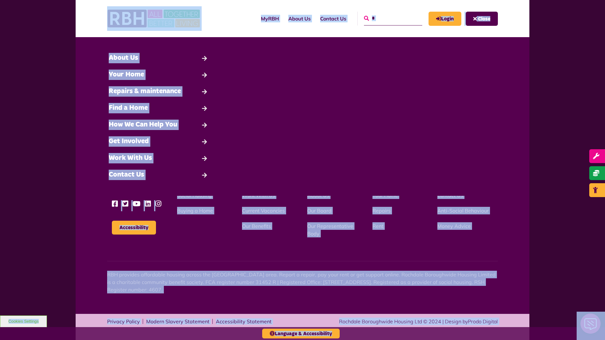
click at [364, 18] on icon "submit" at bounding box center [366, 18] width 5 height 5
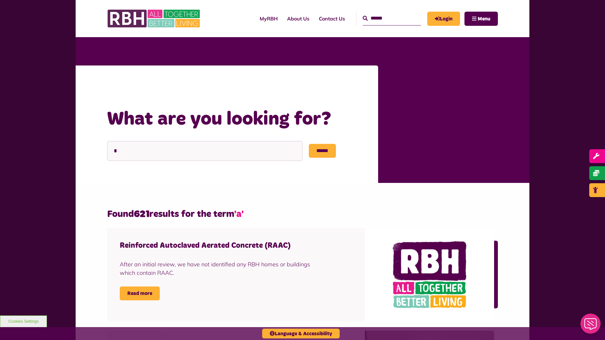
click at [385, 18] on input "Search" at bounding box center [392, 19] width 58 height 14
type input "*"
click at [23, 322] on button "Cookies Settings" at bounding box center [23, 322] width 47 height 12
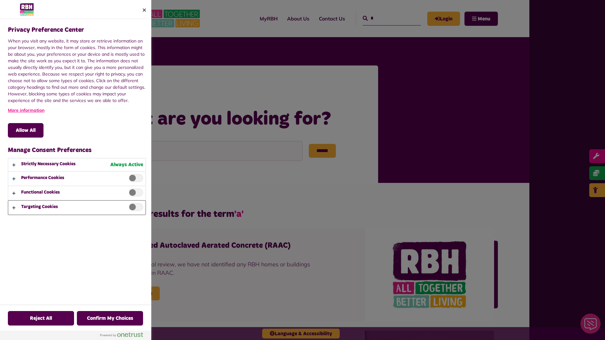
click at [77, 208] on button "Privacy Preference Center" at bounding box center [76, 208] width 137 height 14
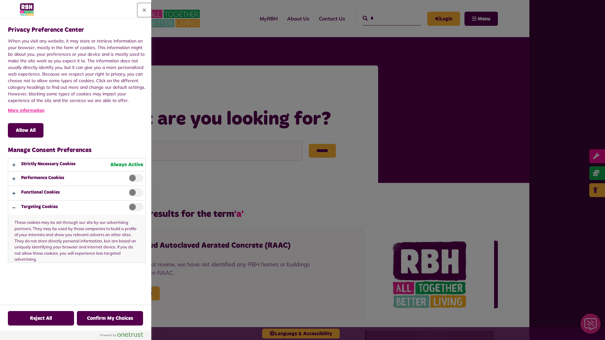
click at [144, 10] on button "Close" at bounding box center [144, 10] width 14 height 14
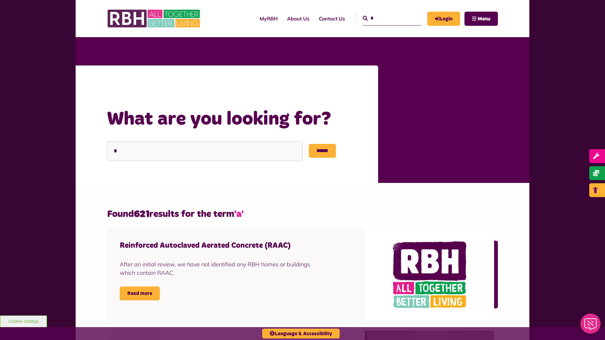
click at [385, 18] on input "*" at bounding box center [392, 19] width 58 height 14
type input "*"
click at [23, 322] on button "Cookies Settings" at bounding box center [23, 322] width 47 height 12
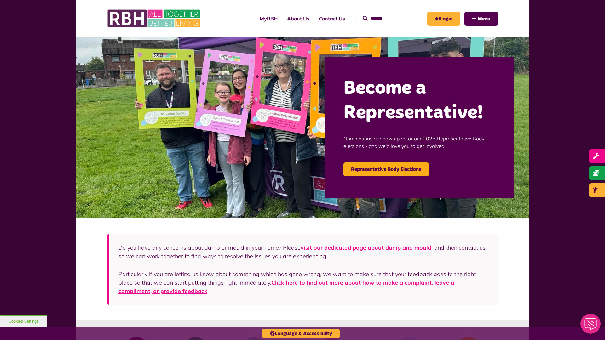
click at [385, 18] on input "Search" at bounding box center [392, 19] width 58 height 14
type input "*"
click at [23, 322] on button "Cookies Settings" at bounding box center [23, 322] width 47 height 12
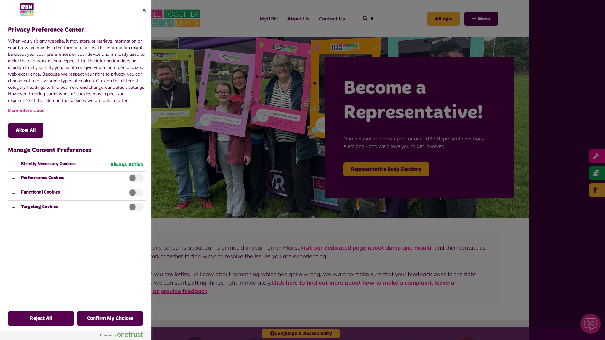
click at [385, 18] on div at bounding box center [302, 170] width 605 height 340
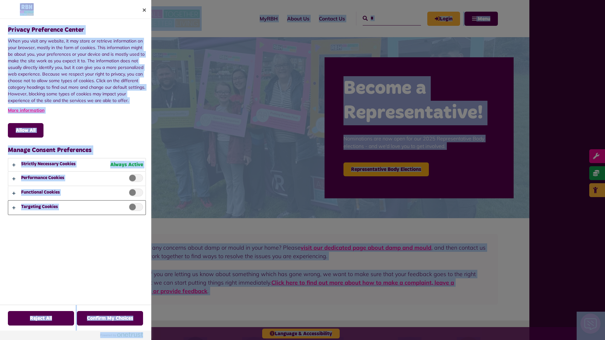
click at [77, 208] on button "Privacy Preference Center" at bounding box center [76, 208] width 137 height 14
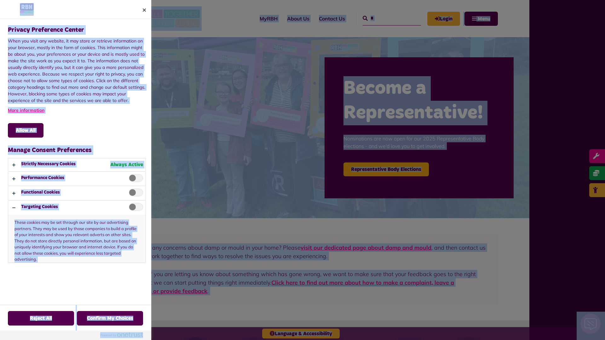
click at [385, 18] on div at bounding box center [302, 170] width 605 height 340
click at [23, 322] on button "Reject All" at bounding box center [41, 318] width 66 height 15
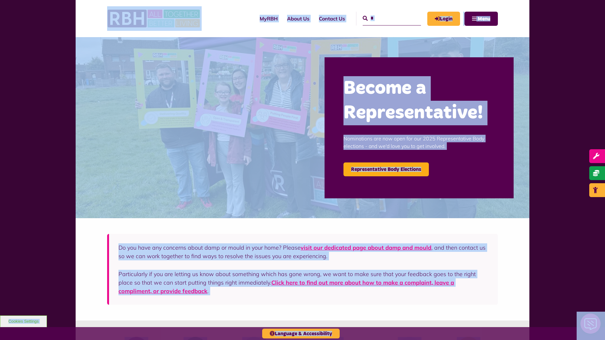
click at [385, 18] on input "*" at bounding box center [392, 19] width 58 height 14
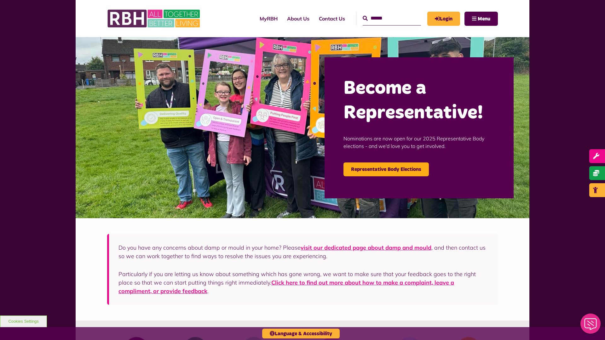
type input "*"
click at [23, 322] on button "Cookies Settings" at bounding box center [23, 322] width 47 height 12
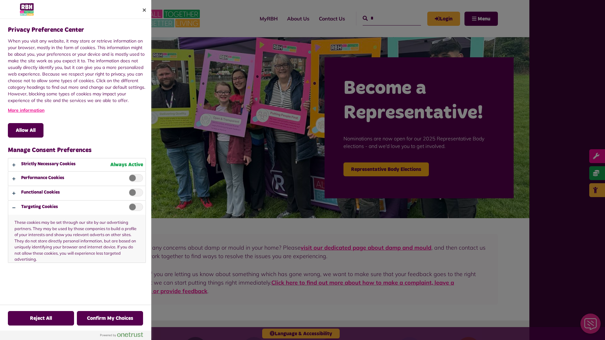
click at [385, 18] on div at bounding box center [302, 170] width 605 height 340
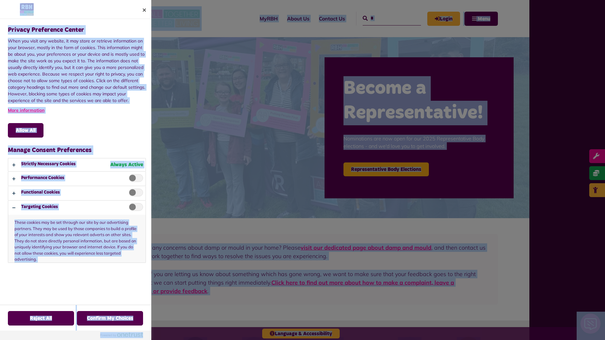
click at [134, 228] on p "These cookies may be set through our site by our advertising partners. They may…" at bounding box center [76, 239] width 137 height 48
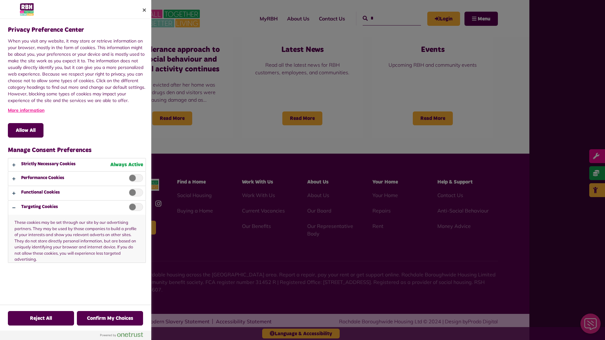
click at [385, 18] on div at bounding box center [302, 170] width 605 height 340
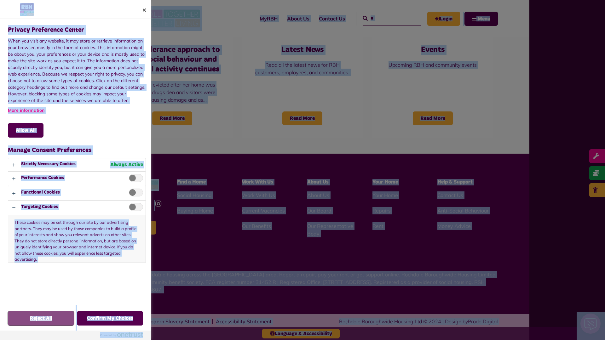
click at [41, 319] on button "Reject All" at bounding box center [41, 318] width 66 height 15
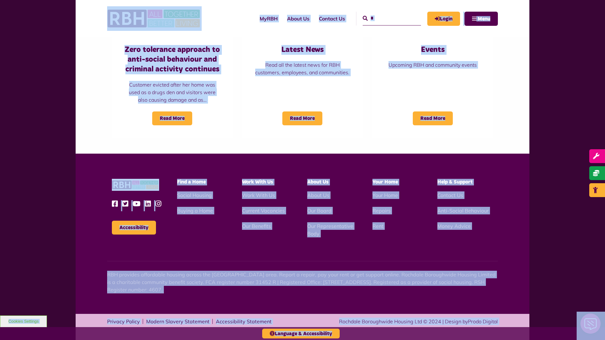
click at [385, 18] on input "*" at bounding box center [392, 19] width 58 height 14
type input "*"
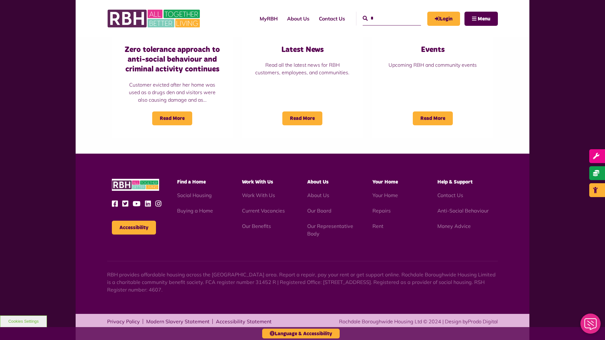
click at [23, 322] on button "Cookies Settings" at bounding box center [23, 322] width 47 height 12
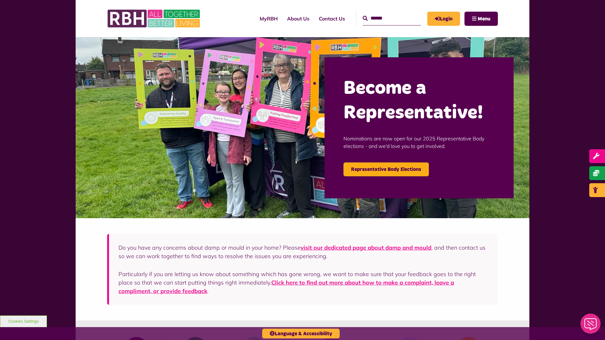
click at [385, 18] on input "Search" at bounding box center [392, 19] width 58 height 14
type input "*"
click at [363, 18] on icon "submit" at bounding box center [365, 18] width 5 height 5
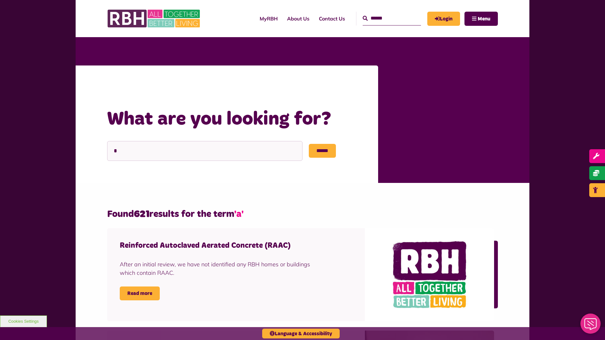
click at [385, 18] on input "Search" at bounding box center [392, 19] width 58 height 14
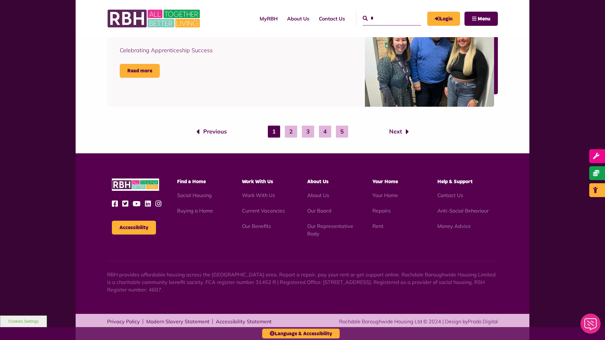
type input "*"
click at [134, 228] on button "Accessibility" at bounding box center [134, 228] width 44 height 14
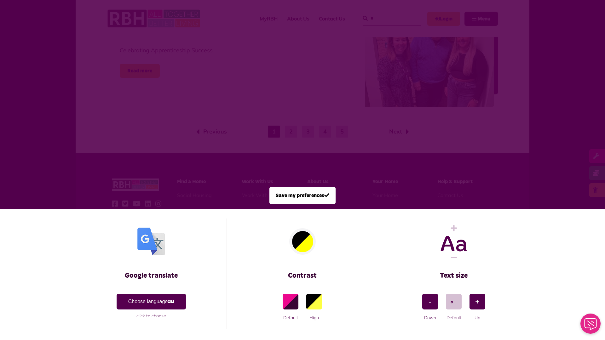
scroll to position [0, 0]
click at [385, 18] on span at bounding box center [302, 170] width 605 height 340
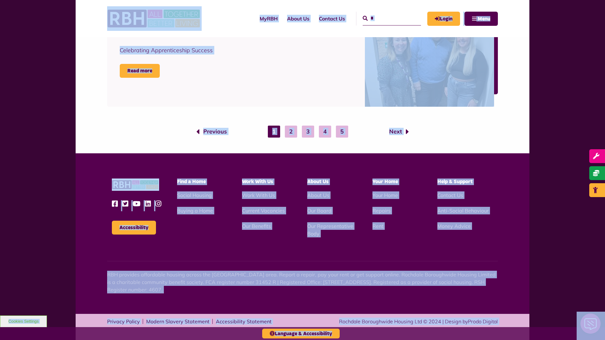
click at [23, 322] on button "Cookies Settings" at bounding box center [23, 322] width 47 height 12
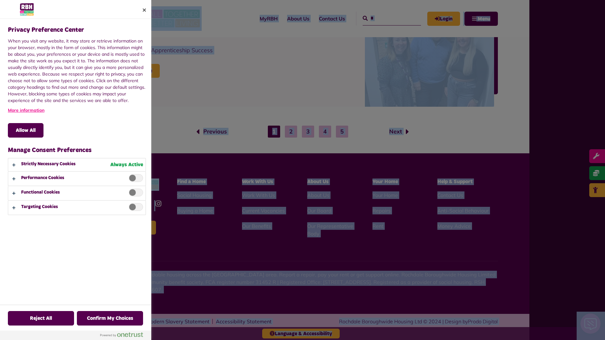
click at [385, 18] on div at bounding box center [302, 170] width 605 height 340
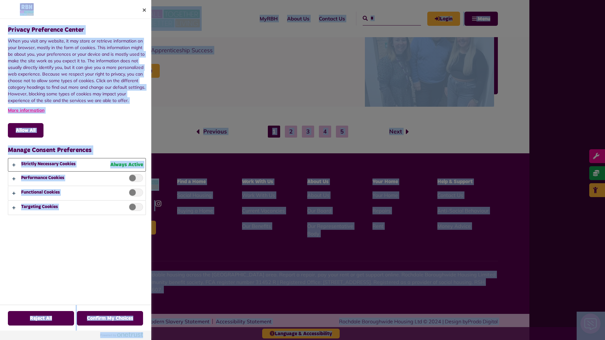
click at [77, 165] on button "Privacy Preference Center" at bounding box center [76, 165] width 137 height 13
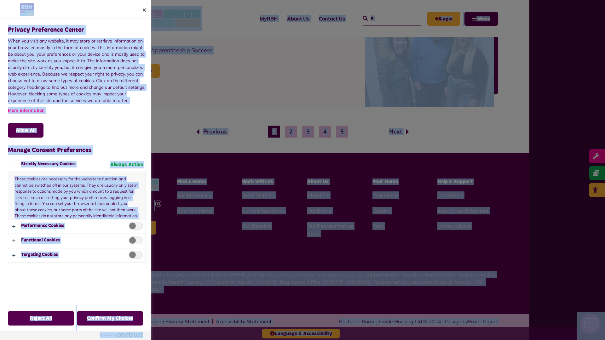
click at [385, 18] on div at bounding box center [302, 170] width 605 height 340
click at [41, 319] on button "Reject All" at bounding box center [41, 318] width 66 height 15
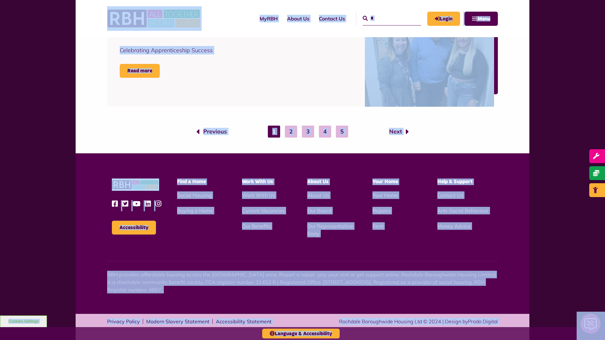
click at [385, 18] on input "*" at bounding box center [392, 19] width 58 height 14
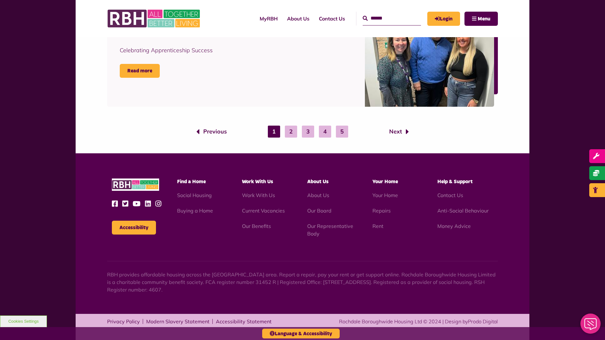
type input "*"
click at [363, 18] on icon "submit" at bounding box center [365, 18] width 5 height 5
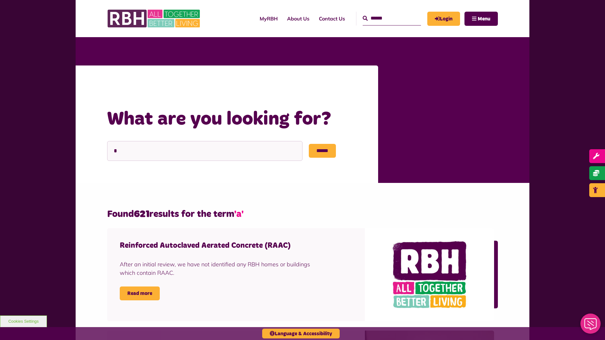
click at [385, 18] on input "Search" at bounding box center [392, 19] width 58 height 14
type input "*"
click at [23, 322] on button "Cookies Settings" at bounding box center [23, 322] width 47 height 12
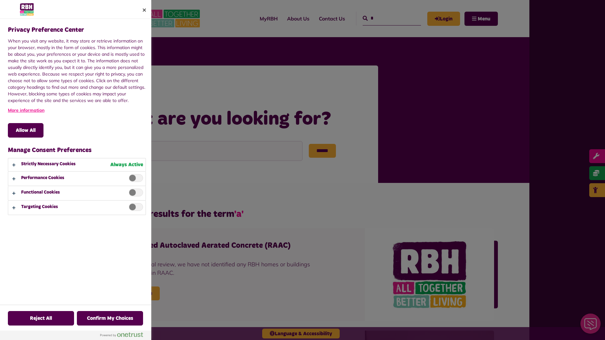
click at [385, 18] on div at bounding box center [302, 170] width 605 height 340
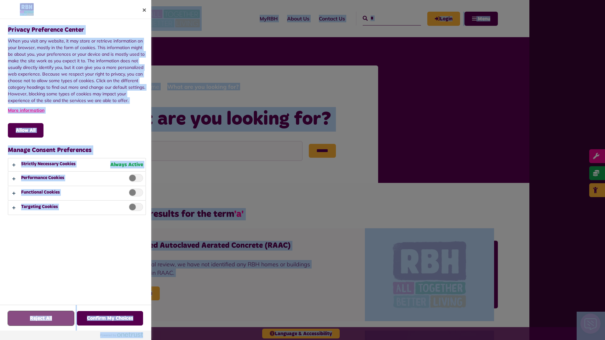
click at [23, 322] on button "Reject All" at bounding box center [41, 318] width 66 height 15
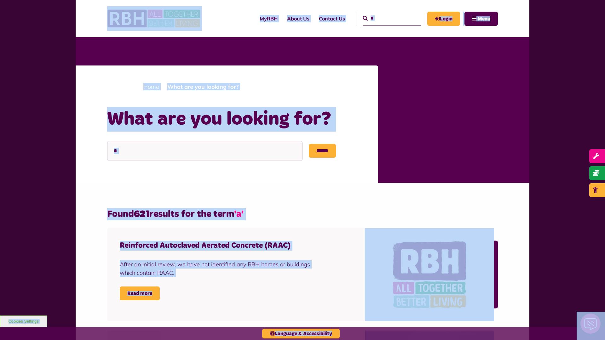
click at [385, 18] on input "*" at bounding box center [392, 19] width 58 height 14
type input "*"
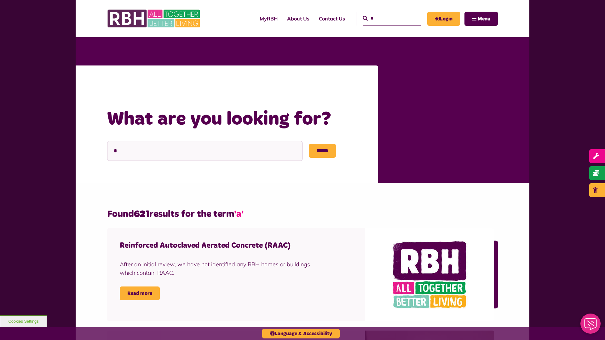
click at [23, 322] on button "Cookies Settings" at bounding box center [23, 322] width 47 height 12
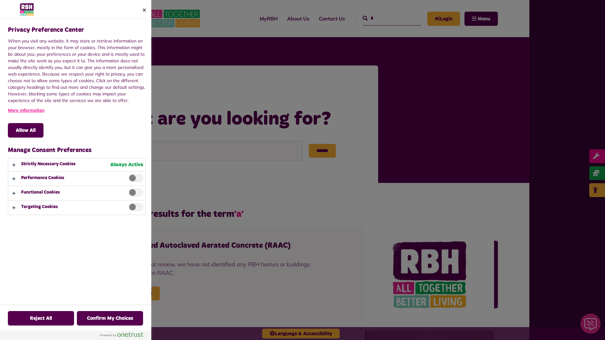
click at [385, 18] on div at bounding box center [302, 170] width 605 height 340
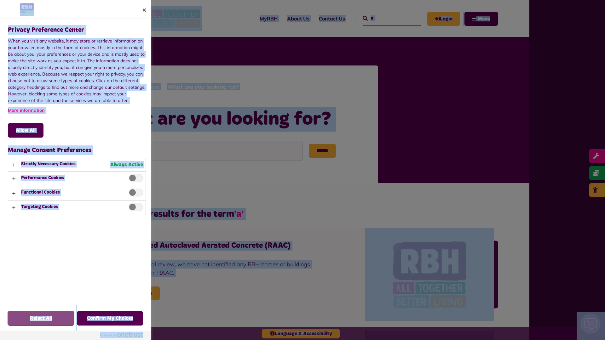
click at [23, 322] on button "Reject All" at bounding box center [41, 318] width 66 height 15
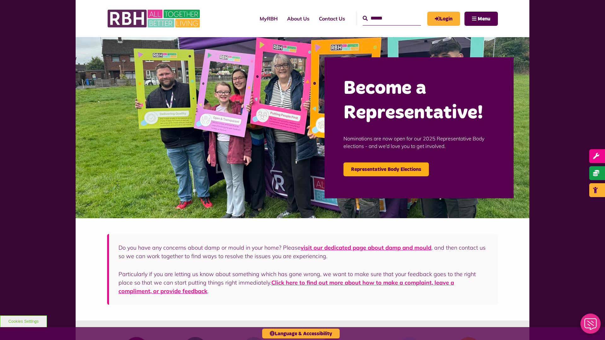
click at [385, 18] on input "Search" at bounding box center [392, 19] width 58 height 14
type input "*"
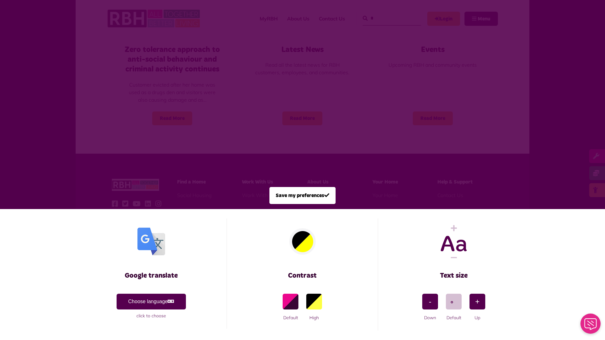
click at [385, 18] on span at bounding box center [302, 170] width 605 height 340
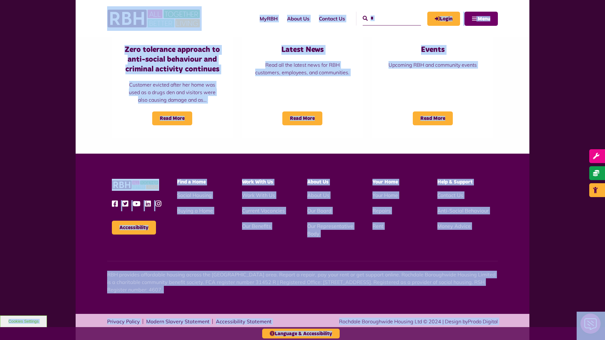
click at [481, 19] on span "Menu" at bounding box center [484, 18] width 13 height 5
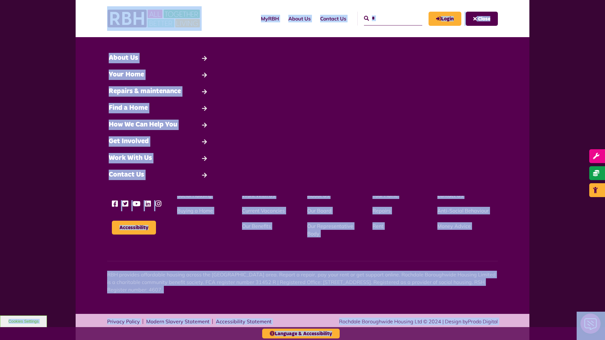
click at [386, 18] on input "*" at bounding box center [393, 19] width 58 height 14
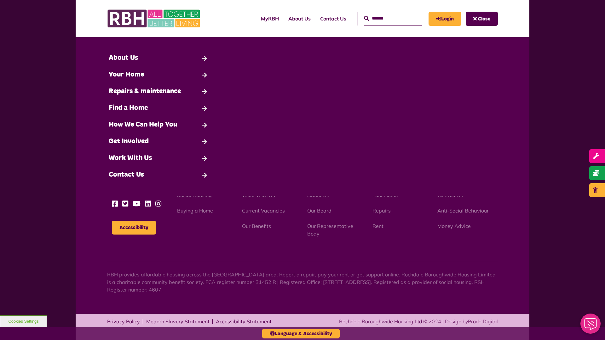
type input "*"
click at [23, 322] on button "Cookies Settings" at bounding box center [23, 322] width 47 height 12
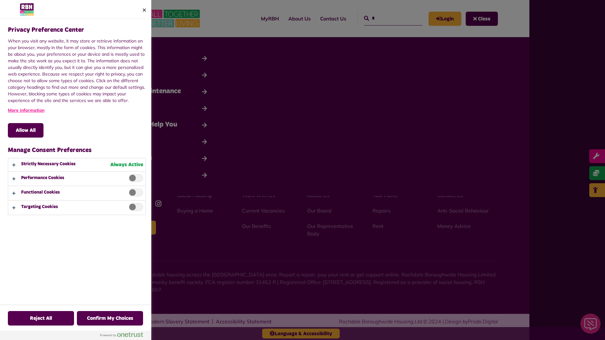
click at [386, 18] on div at bounding box center [302, 170] width 605 height 340
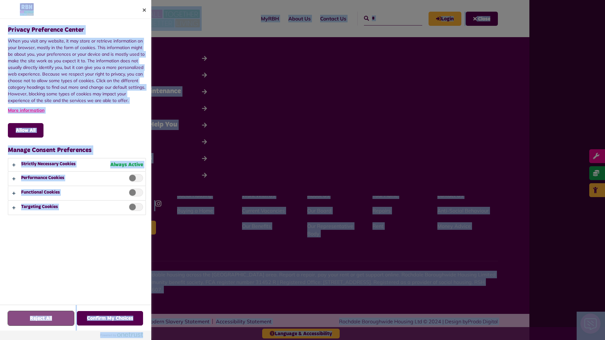
click at [23, 322] on button "Reject All" at bounding box center [41, 318] width 66 height 15
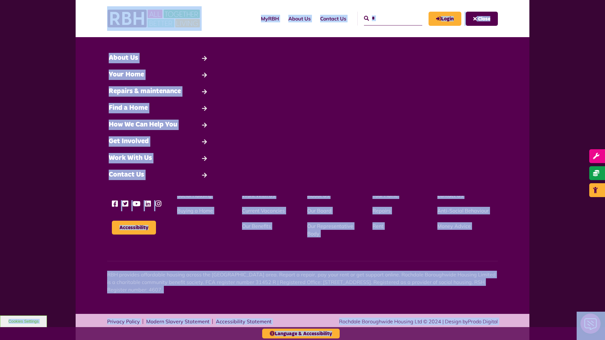
click at [386, 18] on input "*" at bounding box center [393, 19] width 58 height 14
type input "*"
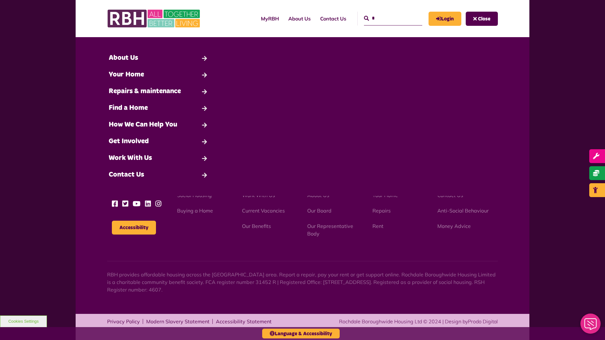
click at [23, 322] on button "Cookies Settings" at bounding box center [23, 322] width 47 height 12
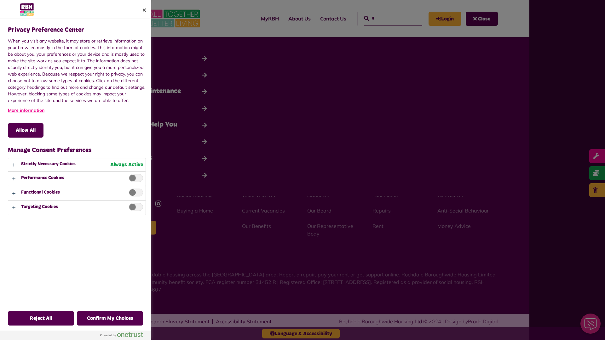
click at [386, 18] on div at bounding box center [302, 170] width 605 height 340
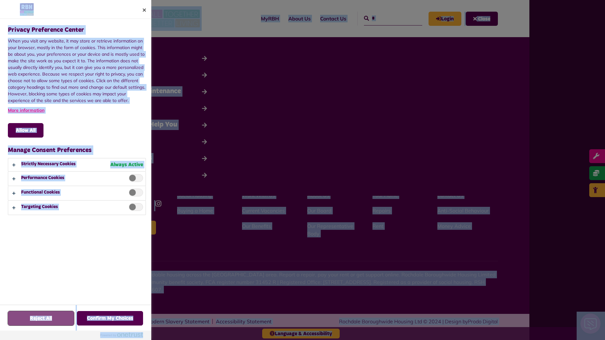
click at [23, 322] on button "Reject All" at bounding box center [41, 318] width 66 height 15
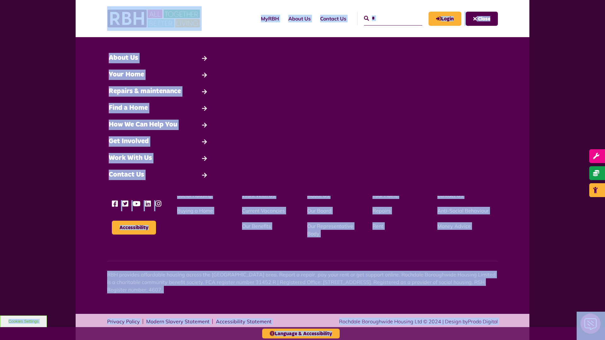
click at [386, 18] on input "*" at bounding box center [393, 19] width 58 height 14
type input "*"
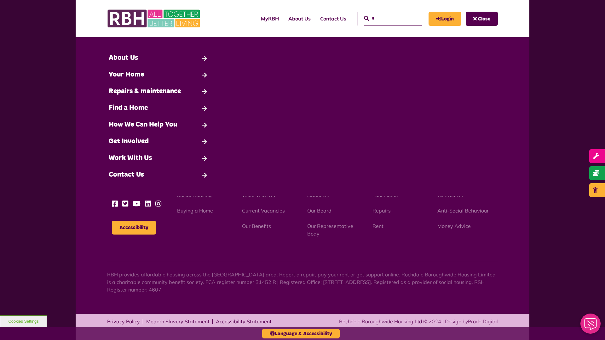
click at [23, 322] on button "Cookies Settings" at bounding box center [23, 322] width 47 height 12
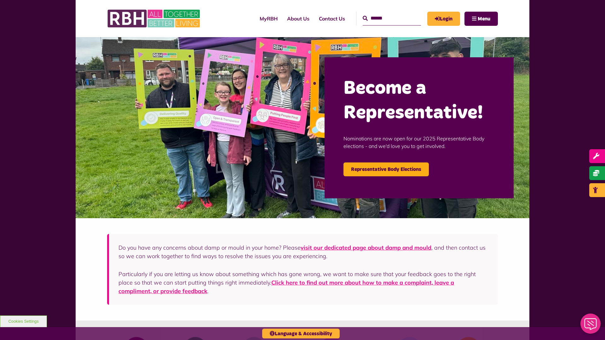
click at [385, 18] on input "Search" at bounding box center [392, 19] width 58 height 14
type input "*"
click at [23, 322] on button "Cookies Settings" at bounding box center [23, 322] width 47 height 12
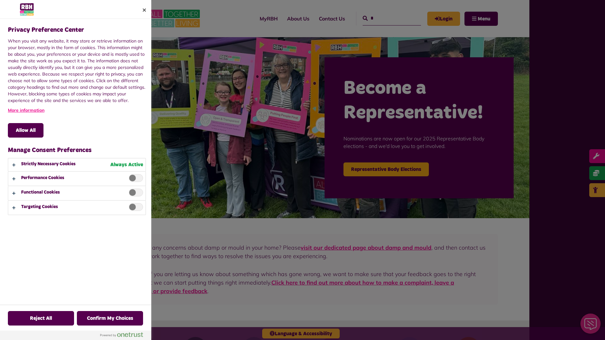
click at [385, 18] on div at bounding box center [302, 170] width 605 height 340
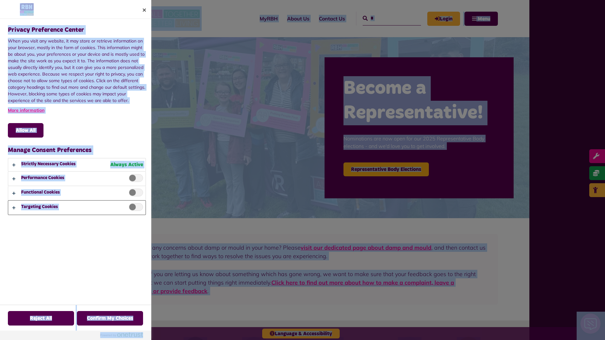
click at [77, 208] on button "Privacy Preference Center" at bounding box center [76, 208] width 137 height 14
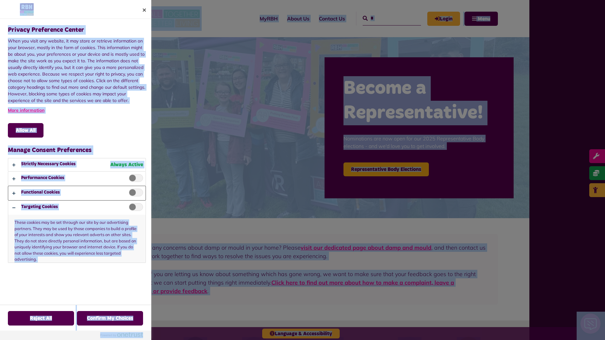
click at [77, 193] on button "Privacy Preference Center" at bounding box center [76, 193] width 137 height 14
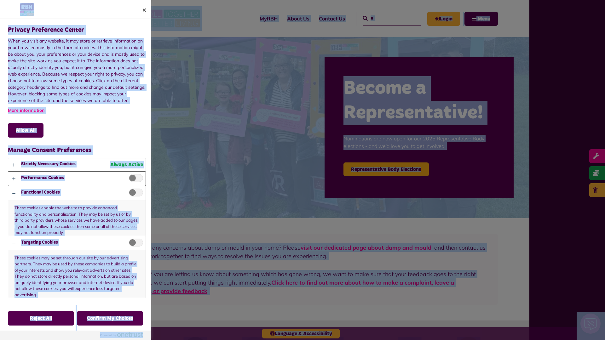
click at [77, 179] on button "Privacy Preference Center" at bounding box center [76, 179] width 137 height 14
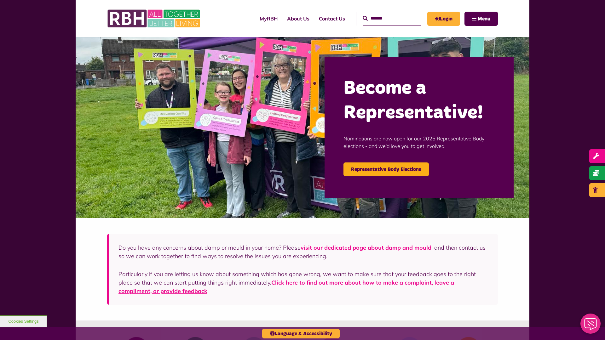
click at [385, 18] on input "Search" at bounding box center [392, 19] width 58 height 14
type input "*"
click at [23, 322] on button "Cookies Settings" at bounding box center [23, 322] width 47 height 12
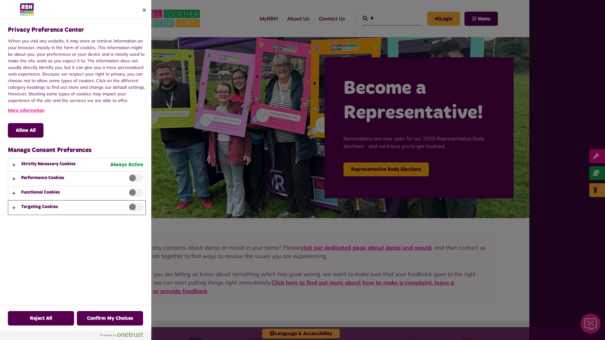
click at [77, 208] on button "Privacy Preference Center" at bounding box center [76, 208] width 137 height 14
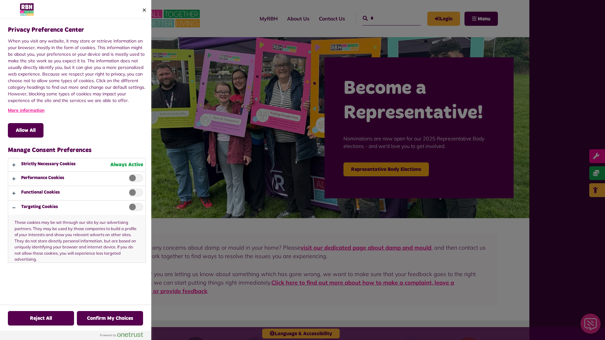
click at [385, 18] on div at bounding box center [302, 170] width 605 height 340
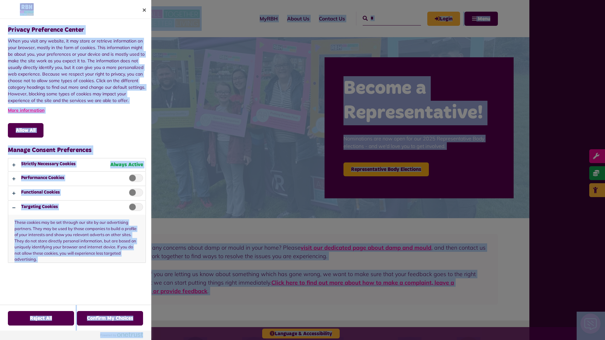
click at [134, 228] on p "These cookies may be set through our site by our advertising partners. They may…" at bounding box center [76, 239] width 137 height 48
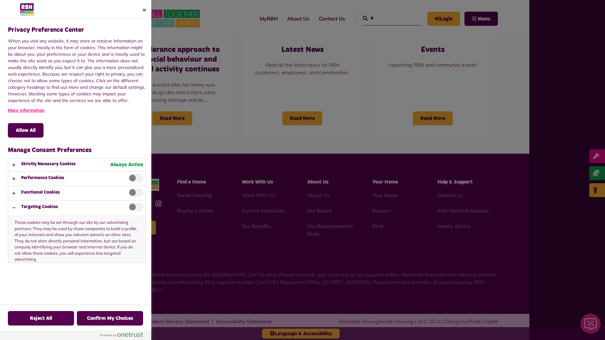
click at [385, 18] on div at bounding box center [302, 170] width 605 height 340
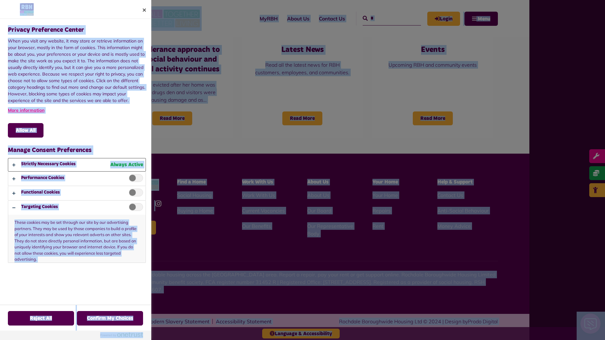
click at [77, 165] on button "Privacy Preference Center" at bounding box center [76, 165] width 137 height 13
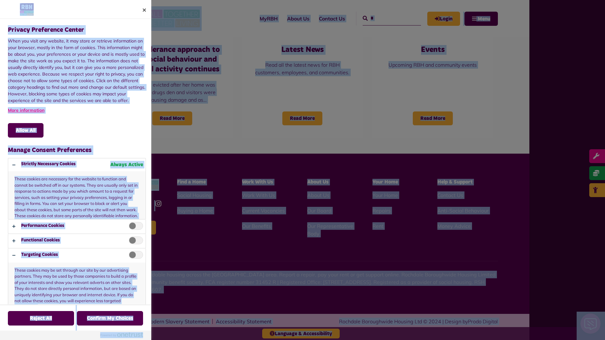
click at [385, 18] on div at bounding box center [302, 170] width 605 height 340
click at [26, 131] on button "Allow All" at bounding box center [26, 130] width 36 height 15
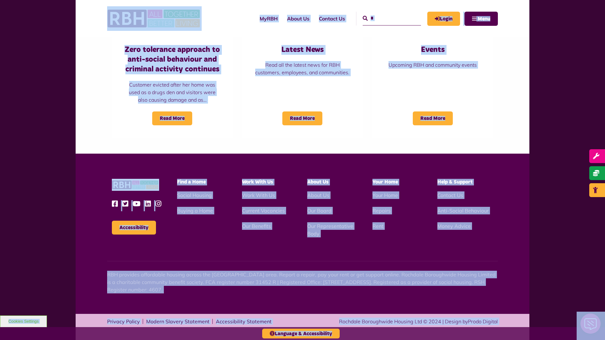
click at [385, 18] on input "*" at bounding box center [392, 19] width 58 height 14
type input "*"
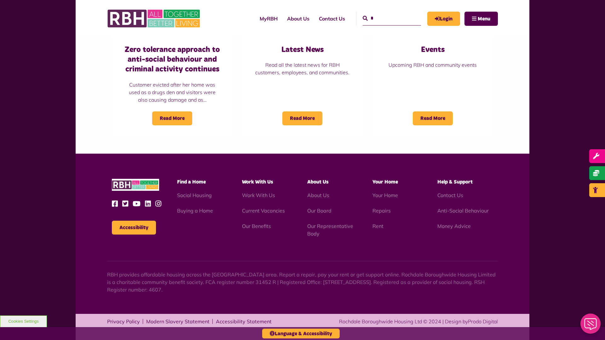
click at [23, 322] on button "Cookies Settings" at bounding box center [23, 322] width 47 height 12
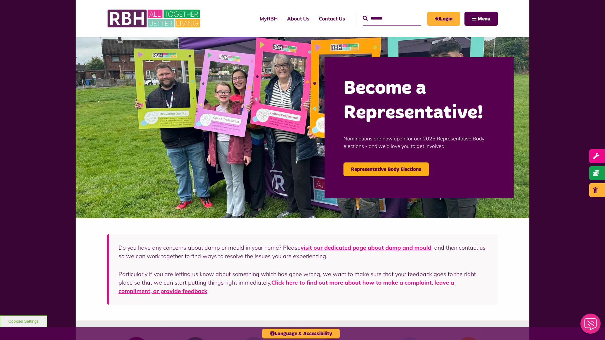
click at [385, 18] on input "Search" at bounding box center [392, 19] width 58 height 14
type input "*"
click at [23, 322] on button "Cookies Settings" at bounding box center [23, 322] width 47 height 12
click at [385, 18] on input "Search" at bounding box center [392, 19] width 58 height 14
type input "*"
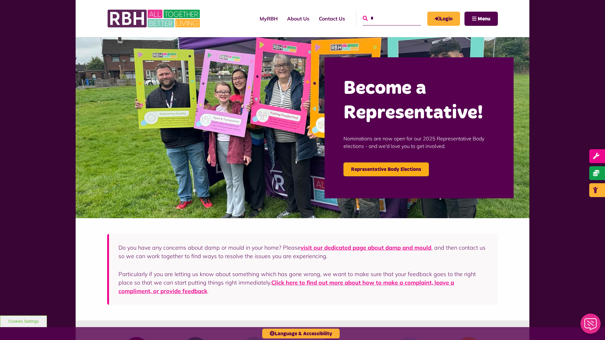
click at [363, 18] on icon "submit" at bounding box center [365, 18] width 5 height 5
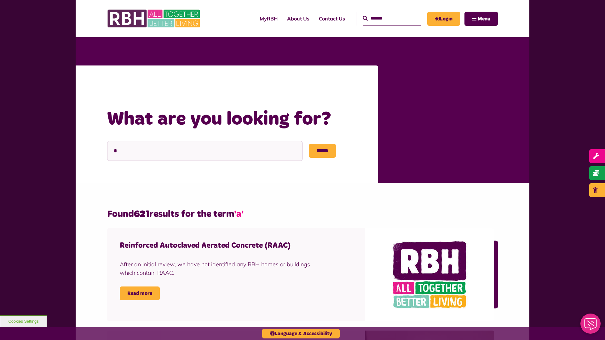
click at [385, 18] on input "Search" at bounding box center [392, 19] width 58 height 14
type input "*"
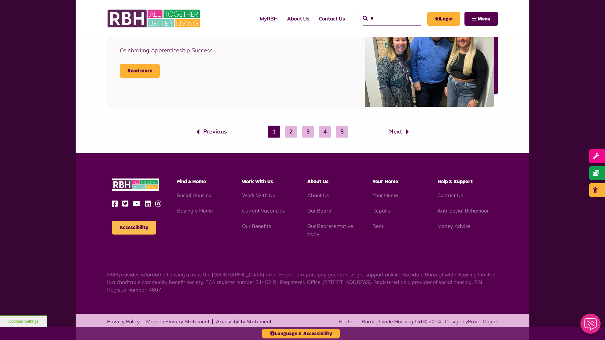
click at [134, 228] on button "Accessibility" at bounding box center [134, 228] width 44 height 14
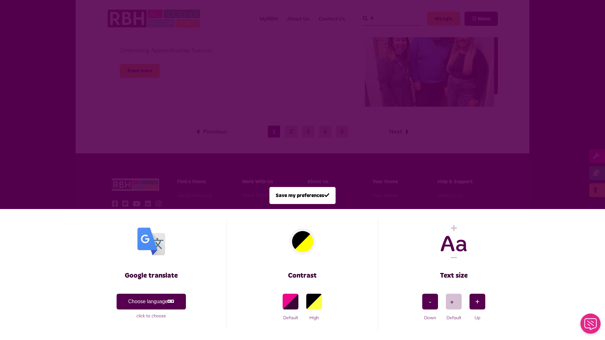
scroll to position [0, 0]
click at [385, 18] on span at bounding box center [302, 170] width 605 height 340
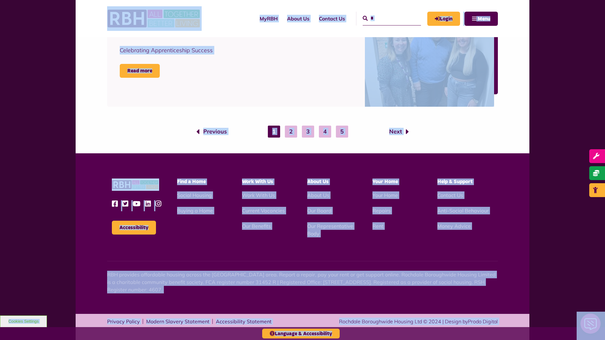
click at [385, 18] on input "*" at bounding box center [392, 19] width 58 height 14
type input "*"
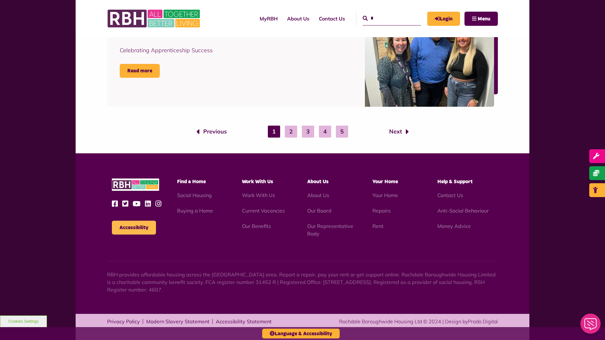
click at [134, 228] on button "Accessibility" at bounding box center [134, 228] width 44 height 14
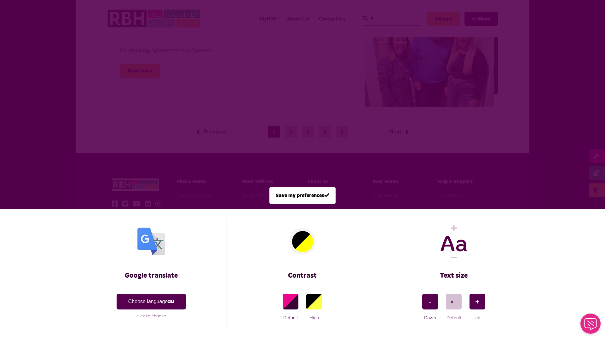
click at [385, 18] on span at bounding box center [302, 170] width 605 height 340
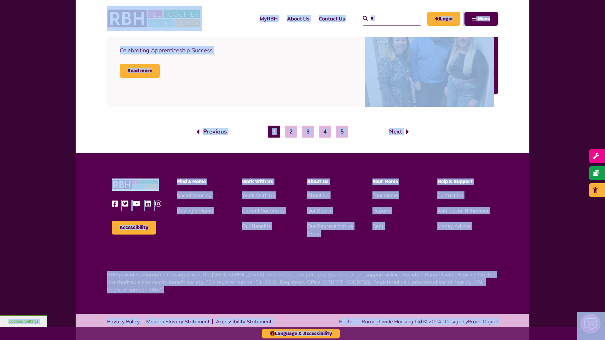
click at [385, 18] on input "*" at bounding box center [392, 19] width 58 height 14
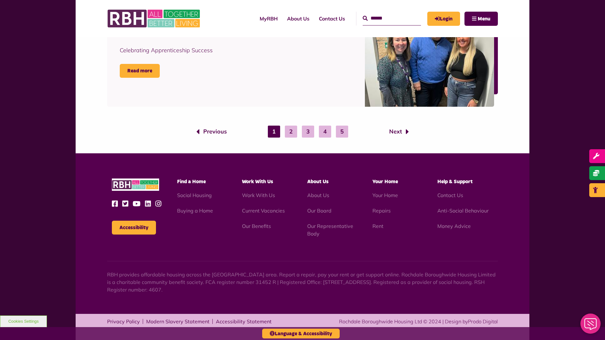
type input "*"
click at [363, 18] on icon "submit" at bounding box center [365, 18] width 5 height 5
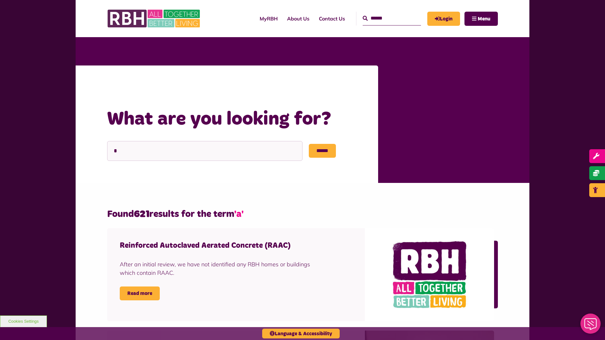
click at [385, 18] on input "Search" at bounding box center [392, 19] width 58 height 14
type input "*"
click at [23, 322] on button "Cookies Settings" at bounding box center [23, 322] width 47 height 12
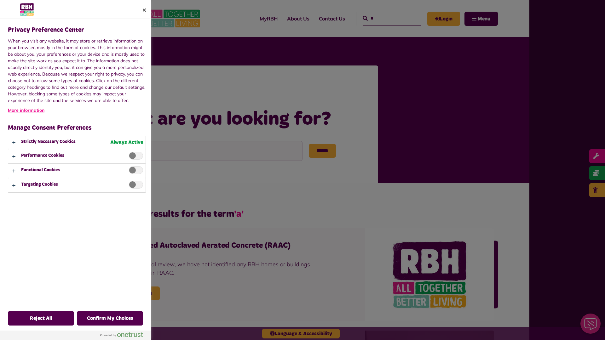
click at [385, 18] on div at bounding box center [302, 170] width 605 height 340
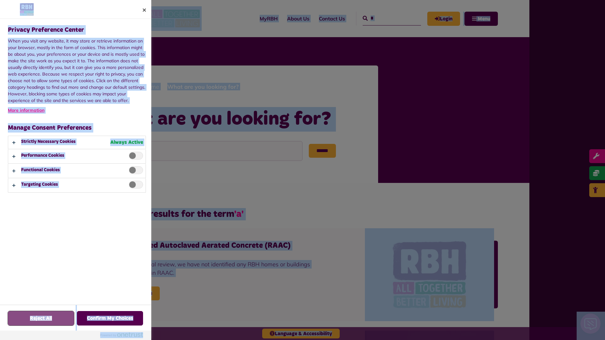
click at [23, 322] on button "Reject All" at bounding box center [41, 318] width 66 height 15
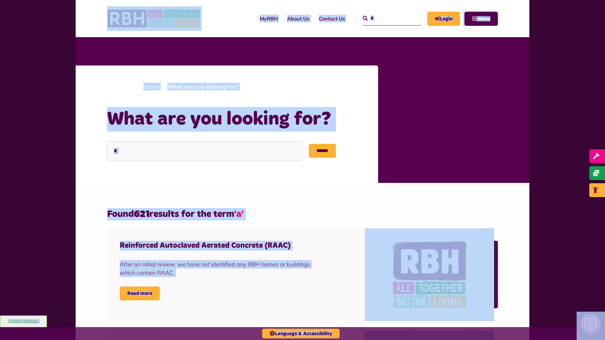
click at [385, 18] on input "*" at bounding box center [392, 19] width 58 height 14
type input "*"
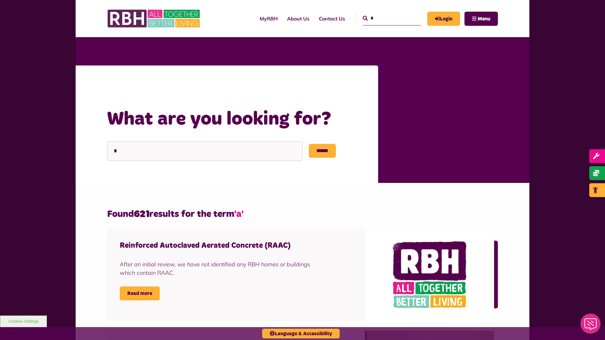
click at [23, 322] on button "Cookies Settings" at bounding box center [23, 322] width 47 height 12
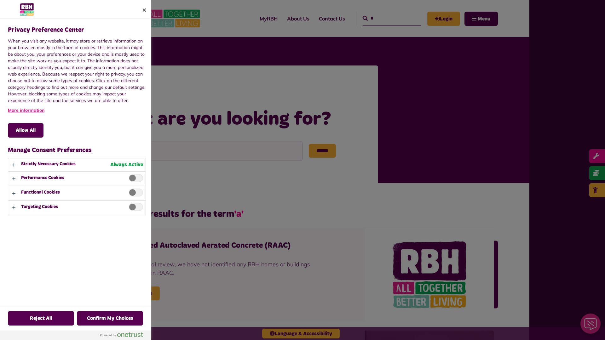
click at [385, 18] on div at bounding box center [302, 170] width 605 height 340
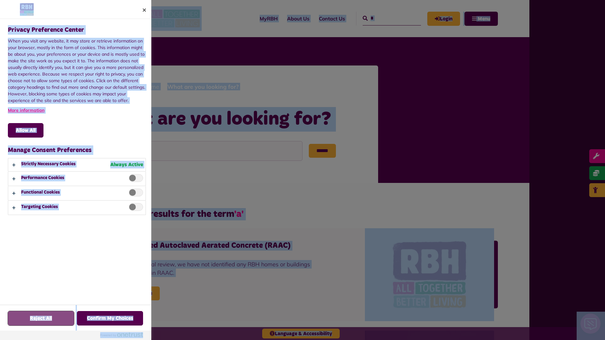
click at [23, 322] on button "Reject All" at bounding box center [41, 318] width 66 height 15
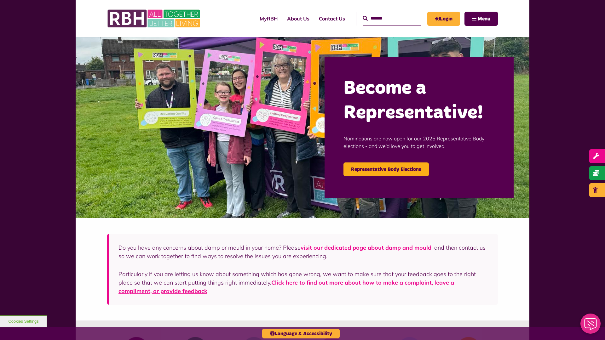
click at [385, 18] on input "Search" at bounding box center [392, 19] width 58 height 14
type input "*"
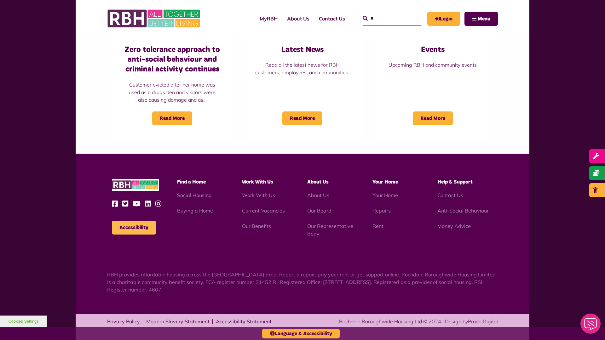
click at [134, 228] on button "Accessibility" at bounding box center [134, 228] width 44 height 14
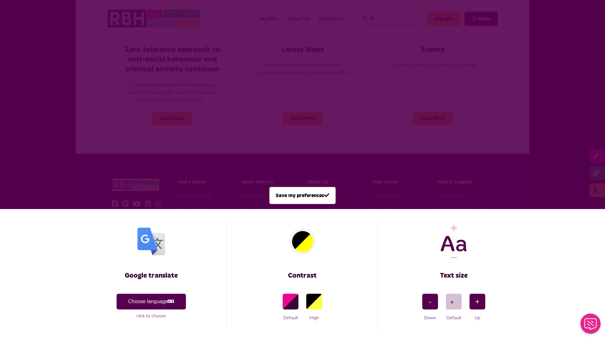
scroll to position [0, 0]
click at [385, 18] on span at bounding box center [302, 170] width 605 height 340
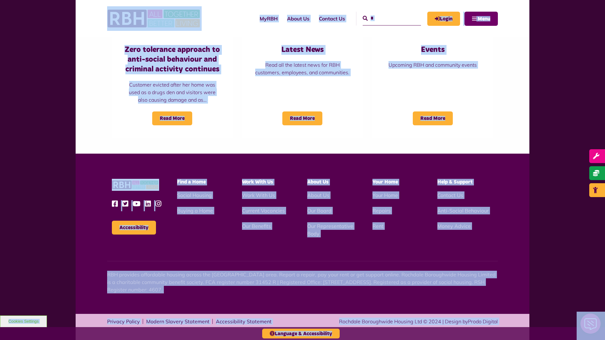
click at [481, 19] on span "Menu" at bounding box center [484, 18] width 13 height 5
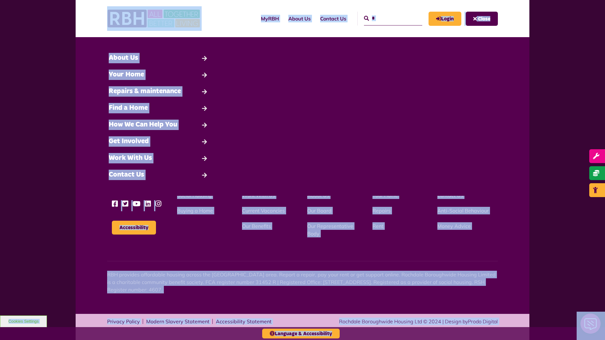
click at [386, 18] on input "*" at bounding box center [393, 19] width 58 height 14
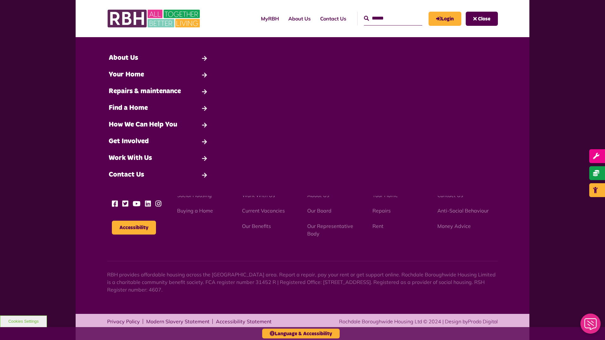
type input "*"
click at [23, 322] on button "Cookies Settings" at bounding box center [23, 322] width 47 height 12
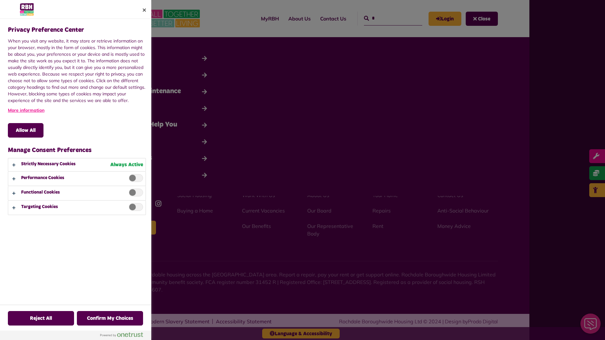
click at [386, 18] on div at bounding box center [302, 170] width 605 height 340
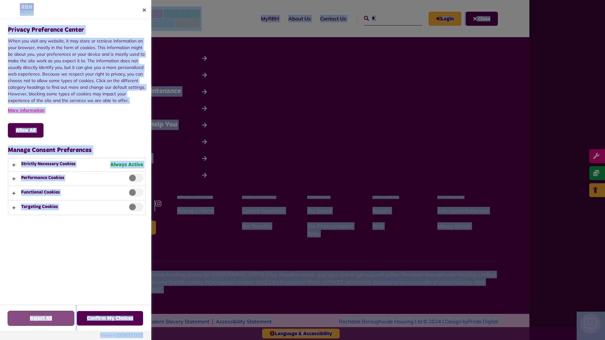
click at [23, 322] on button "Reject All" at bounding box center [41, 318] width 66 height 15
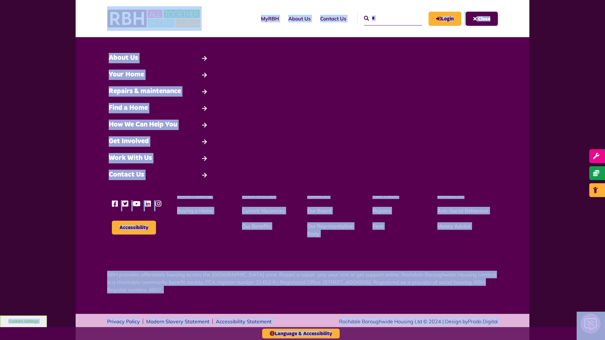
click at [386, 18] on input "*" at bounding box center [393, 19] width 58 height 14
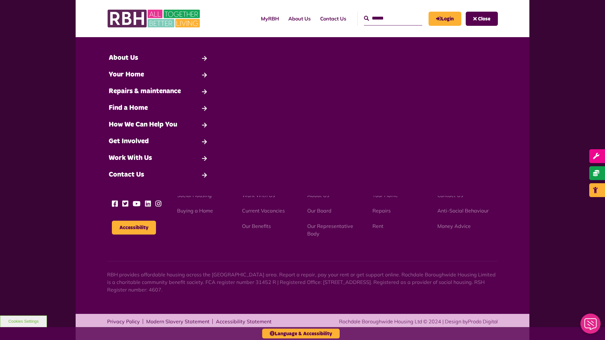
type input "*"
click at [364, 18] on icon "submit" at bounding box center [366, 18] width 5 height 5
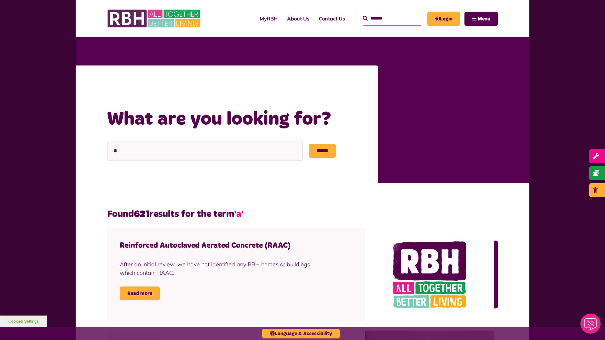
click at [385, 18] on input "Search" at bounding box center [392, 19] width 58 height 14
type input "*"
click at [23, 322] on button "Cookies Settings" at bounding box center [23, 322] width 47 height 12
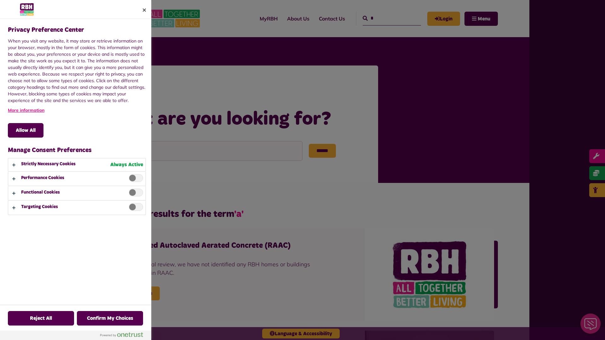
click at [385, 18] on div at bounding box center [302, 170] width 605 height 340
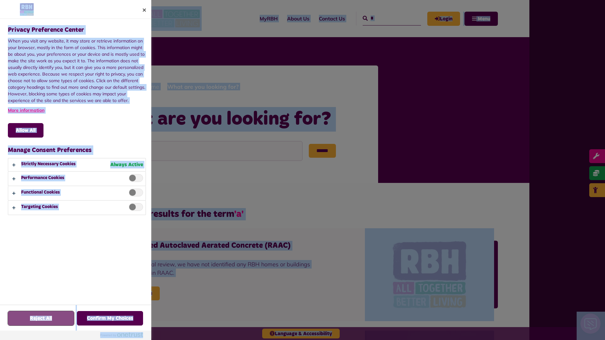
click at [23, 322] on button "Reject All" at bounding box center [41, 318] width 66 height 15
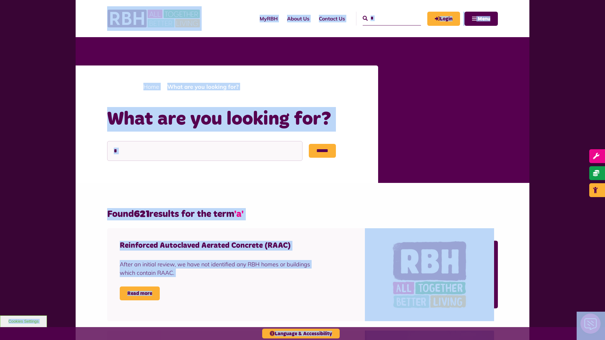
click at [385, 18] on input "*" at bounding box center [392, 19] width 58 height 14
type input "*"
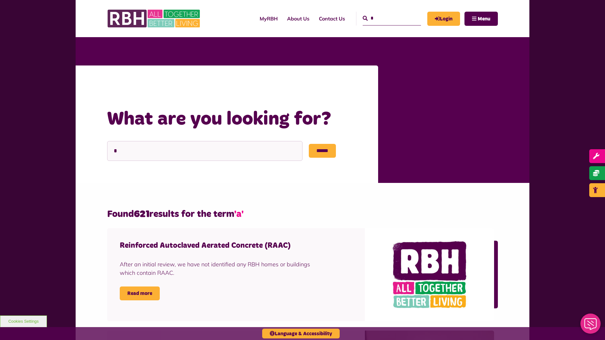
click at [23, 322] on button "Cookies Settings" at bounding box center [23, 322] width 47 height 12
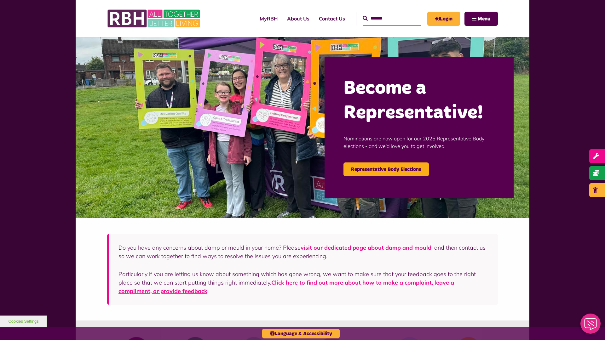
click at [385, 18] on input "Search" at bounding box center [392, 19] width 58 height 14
type input "*"
click at [363, 18] on icon "submit" at bounding box center [365, 18] width 5 height 5
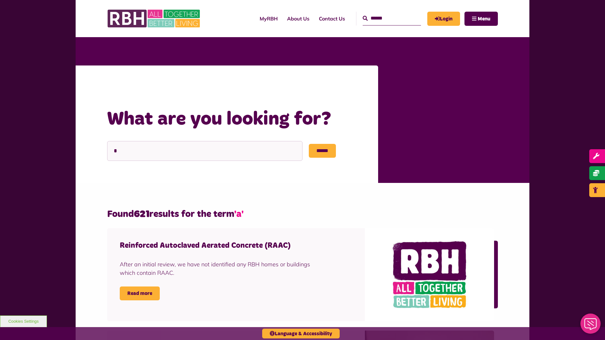
click at [385, 18] on input "Search" at bounding box center [392, 19] width 58 height 14
type input "*"
click at [23, 322] on button "Cookies Settings" at bounding box center [23, 322] width 47 height 12
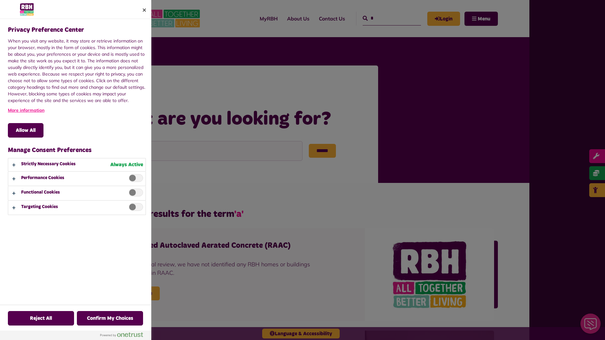
click at [385, 18] on div at bounding box center [302, 170] width 605 height 340
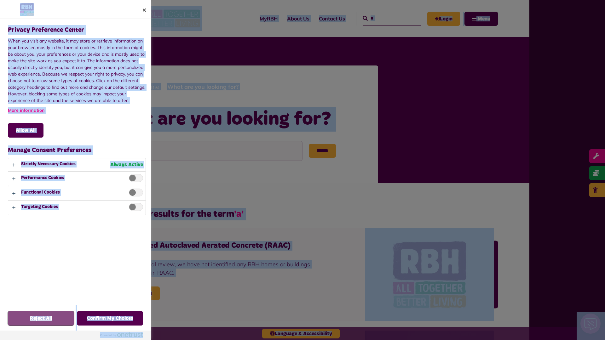
click at [23, 322] on button "Reject All" at bounding box center [41, 318] width 66 height 15
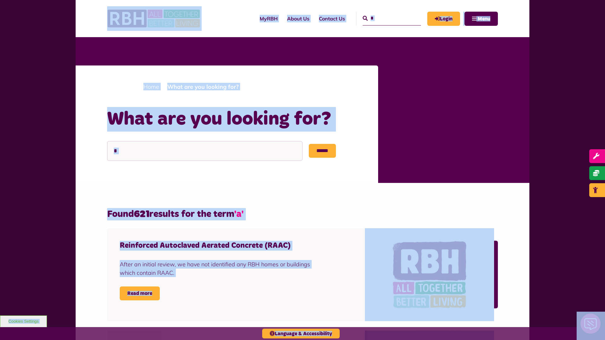
click at [385, 18] on input "*" at bounding box center [392, 19] width 58 height 14
type input "*"
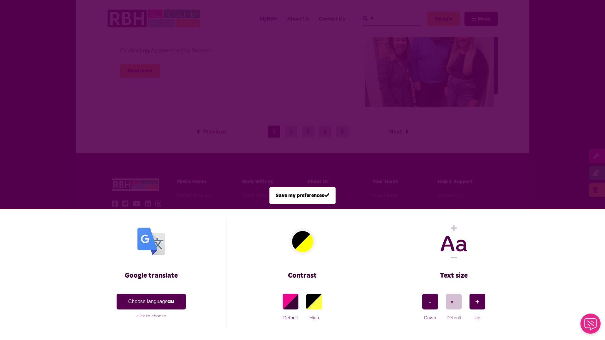
click at [385, 18] on span at bounding box center [302, 170] width 605 height 340
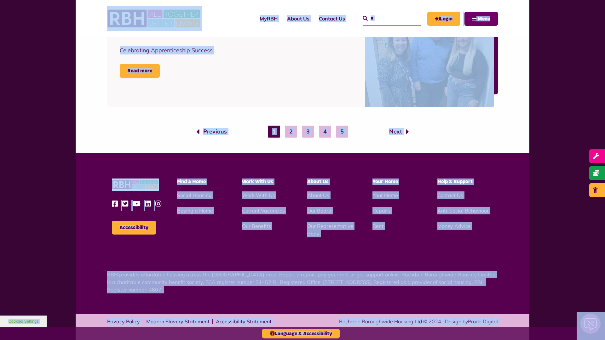
click at [481, 19] on span "Menu" at bounding box center [484, 18] width 13 height 5
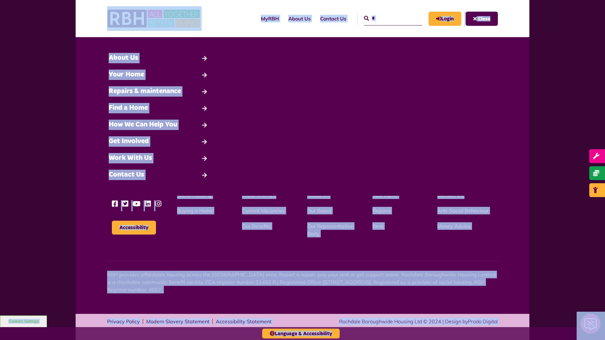
click at [482, 19] on span "Close" at bounding box center [484, 18] width 12 height 5
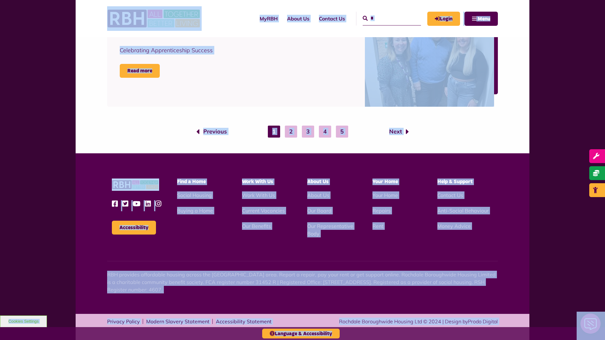
click at [385, 18] on input "*" at bounding box center [392, 19] width 58 height 14
type input "*"
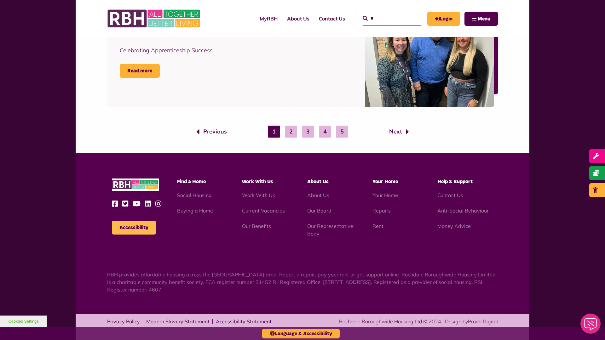
click at [134, 228] on button "Accessibility" at bounding box center [134, 228] width 44 height 14
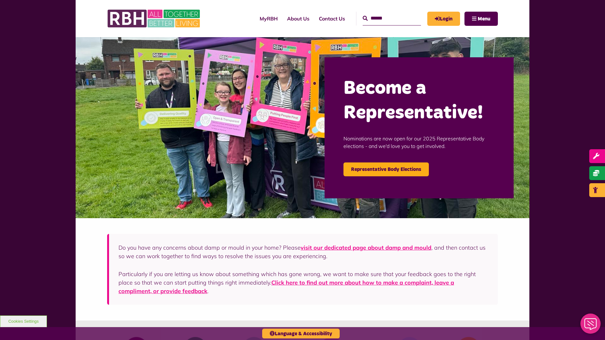
click at [385, 18] on input "Search" at bounding box center [392, 19] width 58 height 14
type input "*"
click at [363, 18] on icon "submit" at bounding box center [365, 18] width 5 height 5
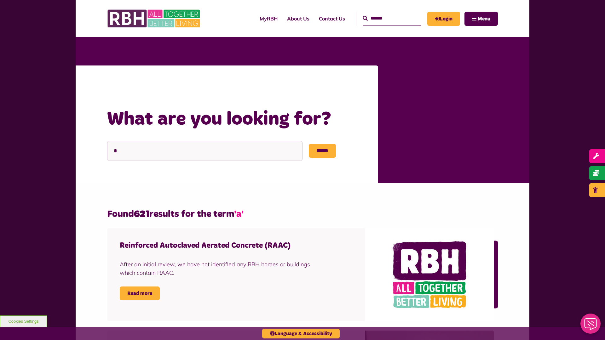
click at [385, 18] on input "Search" at bounding box center [392, 19] width 58 height 14
type input "*"
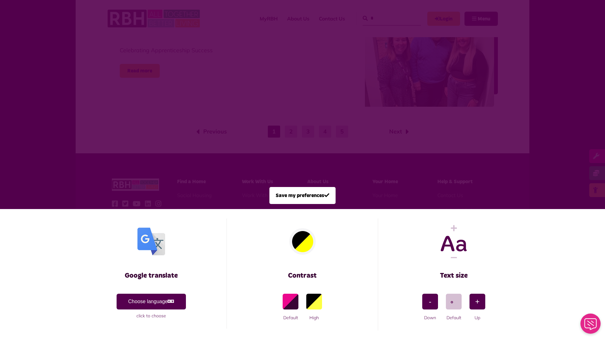
click at [385, 18] on span at bounding box center [302, 170] width 605 height 340
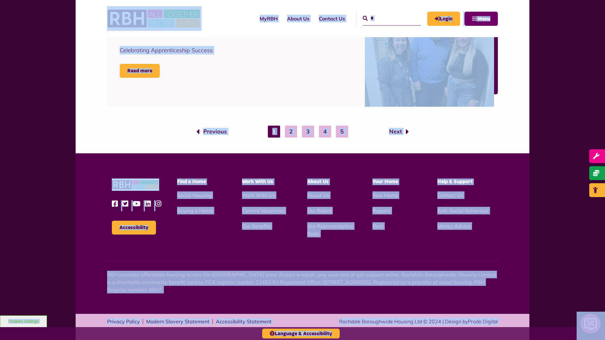
click at [481, 19] on span "Menu" at bounding box center [484, 18] width 13 height 5
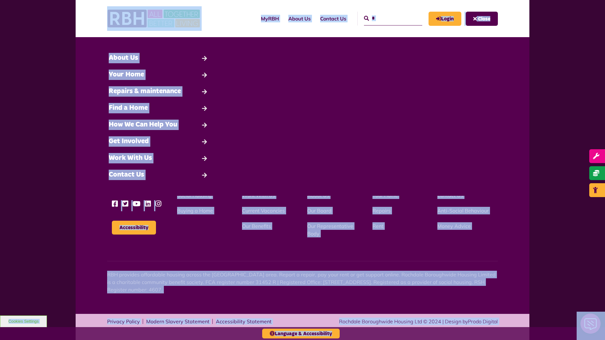
click at [386, 18] on input "*" at bounding box center [393, 19] width 58 height 14
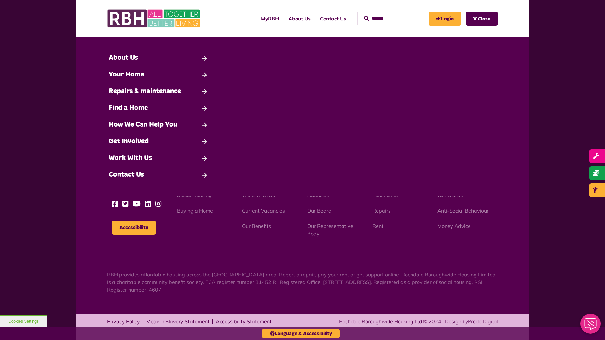
type input "*"
click at [324, 151] on div "* Search About Us Back" at bounding box center [303, 117] width 432 height 134
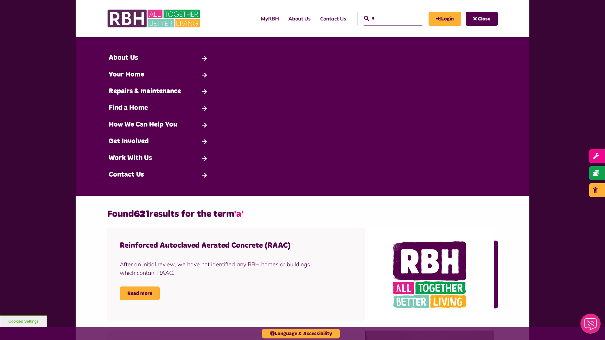
click at [386, 18] on input "*" at bounding box center [393, 19] width 58 height 14
type input "*"
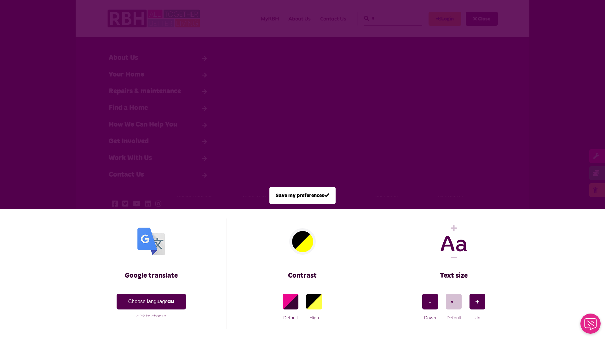
click at [386, 18] on span at bounding box center [302, 170] width 605 height 340
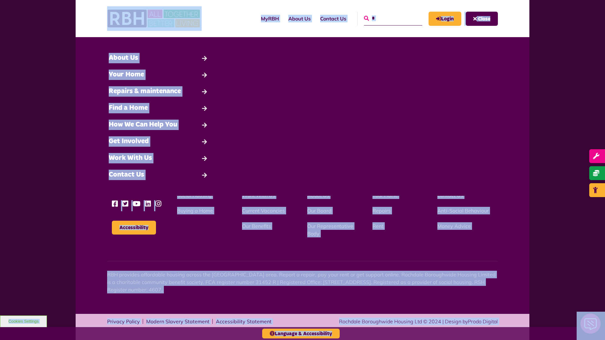
click at [364, 18] on icon "submit" at bounding box center [366, 18] width 5 height 5
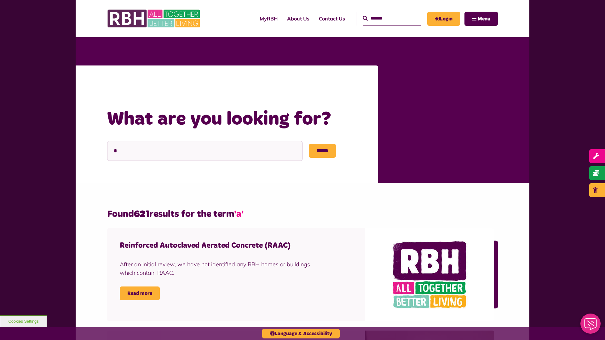
click at [385, 18] on input "Search" at bounding box center [392, 19] width 58 height 14
type input "*"
click at [481, 19] on span "Menu" at bounding box center [484, 18] width 13 height 5
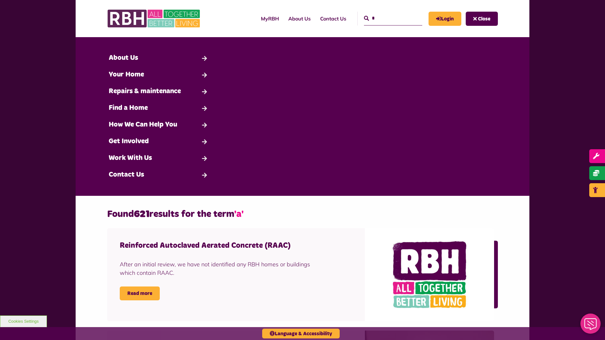
click at [386, 18] on input "*" at bounding box center [393, 19] width 58 height 14
type input "*"
click at [23, 322] on button "Cookies Settings" at bounding box center [23, 322] width 47 height 12
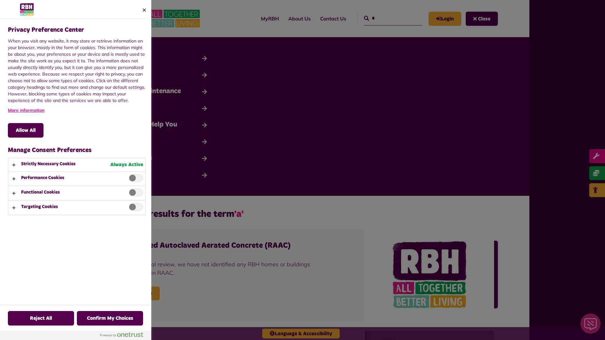
click at [386, 18] on div at bounding box center [302, 170] width 605 height 340
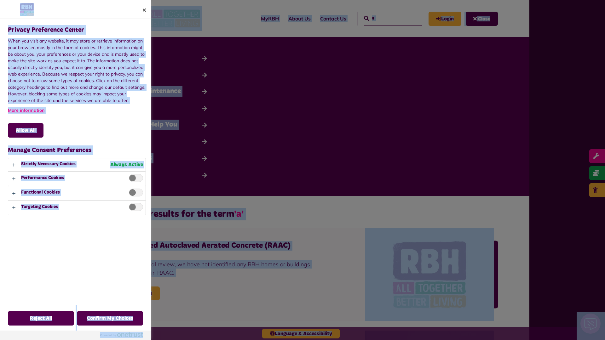
click at [134, 228] on div "Privacy Preference Center When you visit any website, it may store or retrieve …" at bounding box center [78, 162] width 142 height 286
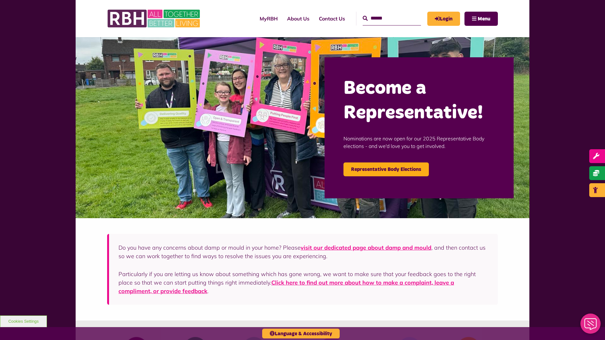
click at [385, 18] on input "Search" at bounding box center [392, 19] width 58 height 14
type input "*"
click at [23, 322] on button "Cookies Settings" at bounding box center [23, 322] width 47 height 12
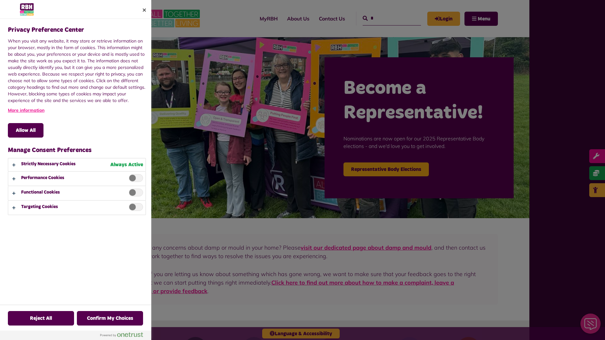
click at [385, 18] on div at bounding box center [302, 170] width 605 height 340
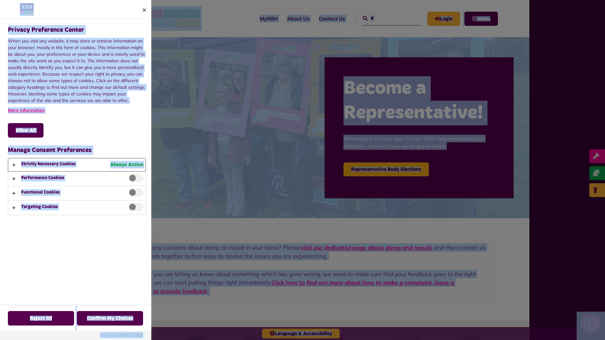
click at [77, 165] on button "Privacy Preference Center" at bounding box center [76, 165] width 137 height 13
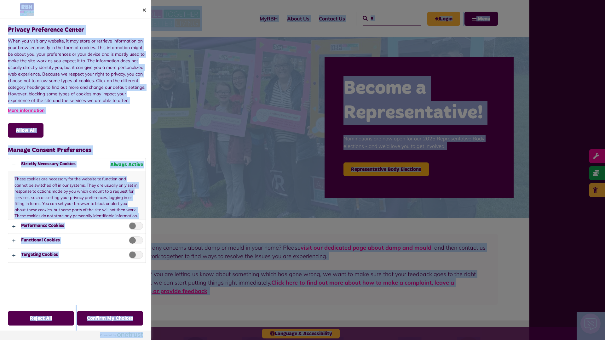
click at [385, 18] on div at bounding box center [302, 170] width 605 height 340
click at [134, 228] on span "Privacy Preference Center" at bounding box center [136, 226] width 14 height 8
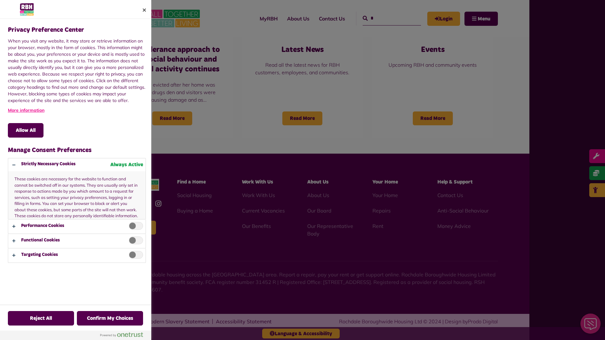
click at [385, 18] on div at bounding box center [302, 170] width 605 height 340
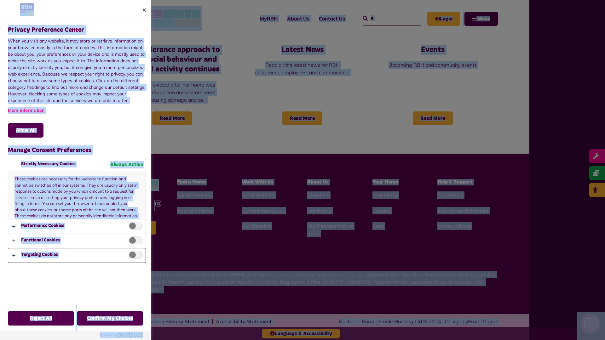
click at [77, 256] on button "Privacy Preference Center" at bounding box center [76, 256] width 137 height 14
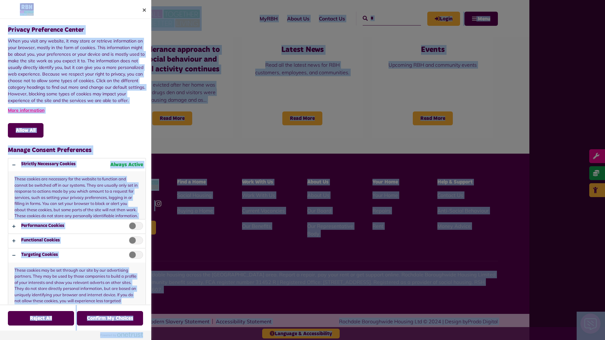
click at [385, 18] on div at bounding box center [302, 170] width 605 height 340
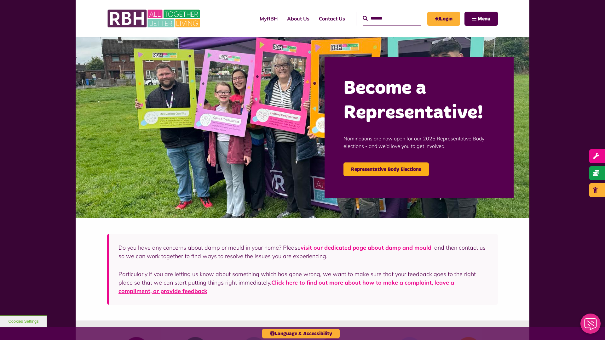
click at [385, 18] on input "Search" at bounding box center [392, 19] width 58 height 14
type input "*"
click at [23, 322] on button "Cookies Settings" at bounding box center [23, 322] width 47 height 12
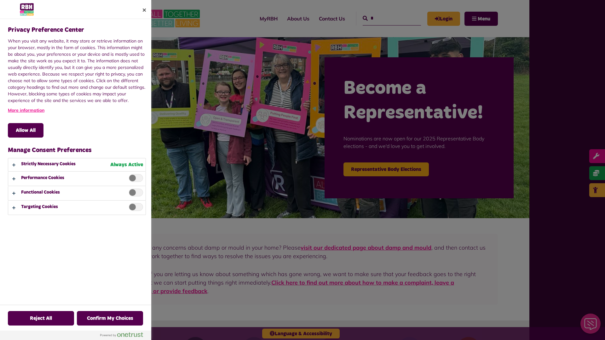
click at [385, 18] on div at bounding box center [302, 170] width 605 height 340
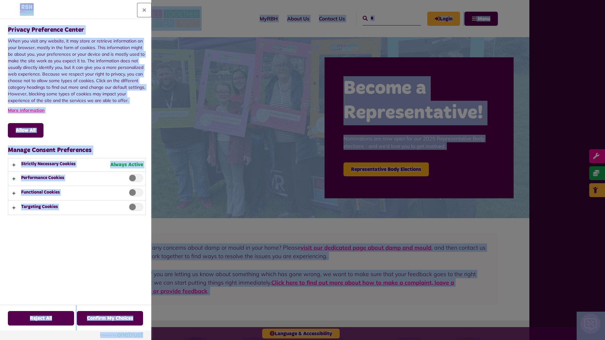
click at [144, 10] on button "Close" at bounding box center [144, 10] width 14 height 14
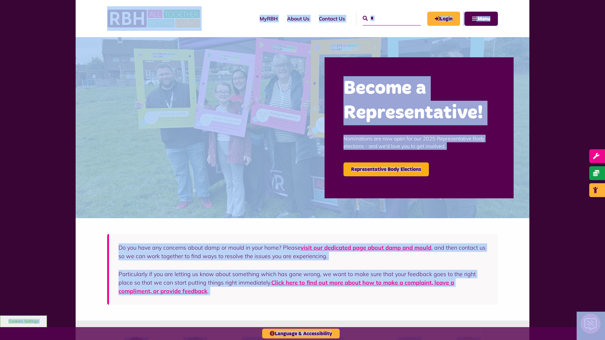
click at [385, 18] on input "*" at bounding box center [392, 19] width 58 height 14
type input "*"
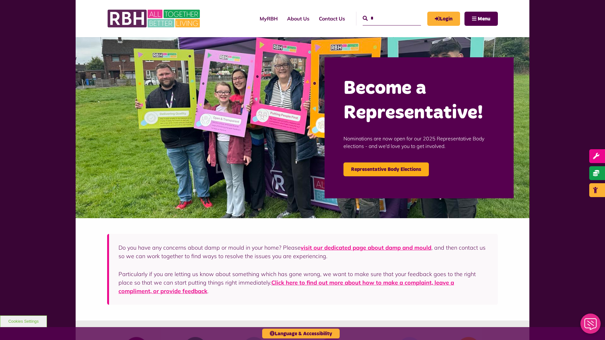
click at [23, 322] on button "Cookies Settings" at bounding box center [23, 322] width 47 height 12
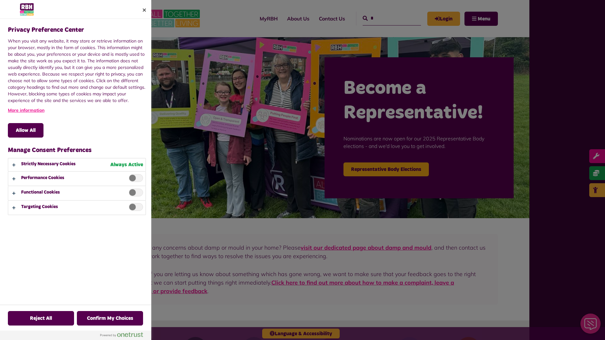
click at [385, 18] on div at bounding box center [302, 170] width 605 height 340
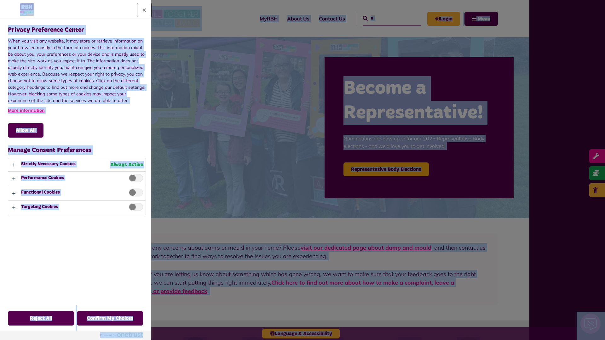
click at [144, 10] on button "Close" at bounding box center [144, 10] width 14 height 14
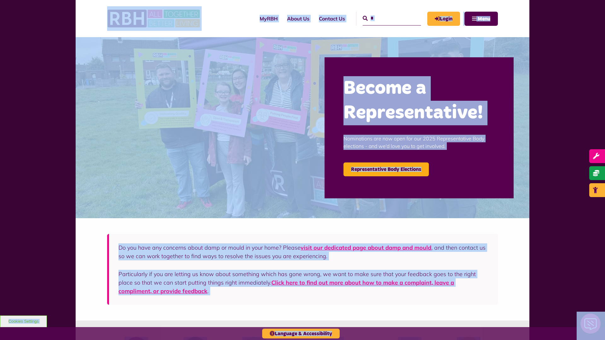
click at [385, 18] on input "*" at bounding box center [392, 19] width 58 height 14
type input "*"
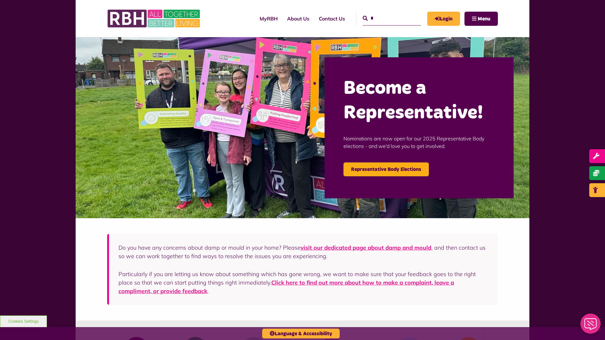
click at [23, 322] on button "Cookies Settings" at bounding box center [23, 322] width 47 height 12
click at [385, 18] on input "Search" at bounding box center [392, 19] width 58 height 14
type input "*"
click at [23, 322] on button "Cookies Settings" at bounding box center [23, 322] width 47 height 12
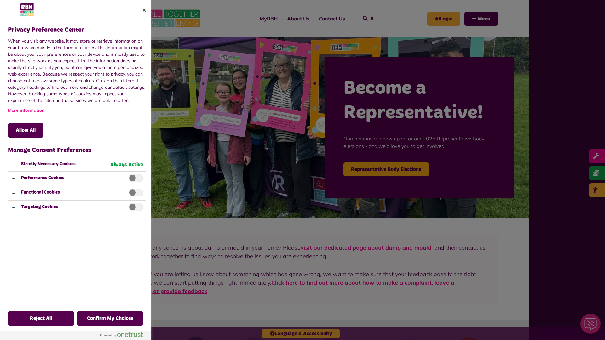
click at [385, 18] on div at bounding box center [302, 170] width 605 height 340
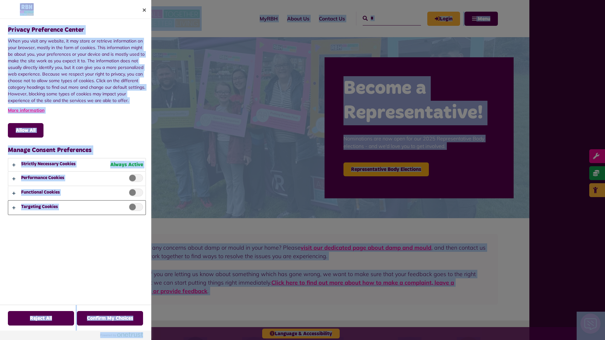
click at [77, 208] on button "Privacy Preference Center" at bounding box center [76, 208] width 137 height 14
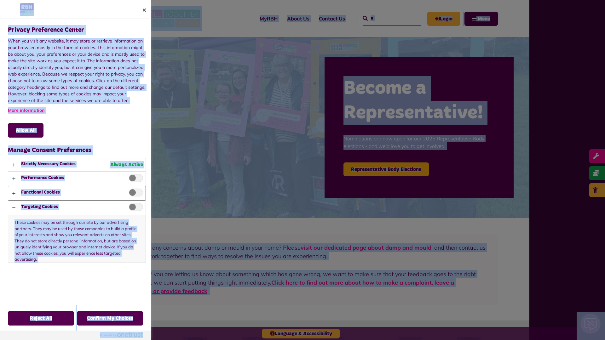
click at [77, 193] on button "Privacy Preference Center" at bounding box center [76, 193] width 137 height 14
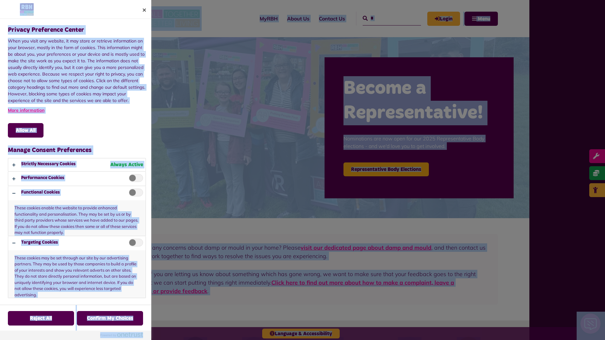
click at [385, 18] on div at bounding box center [302, 170] width 605 height 340
click at [77, 165] on button "Privacy Preference Center" at bounding box center [76, 165] width 137 height 13
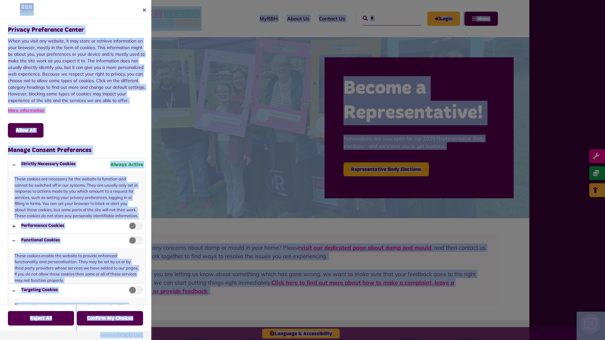
click at [385, 18] on div at bounding box center [302, 170] width 605 height 340
click at [134, 228] on span "Privacy Preference Center" at bounding box center [136, 226] width 14 height 8
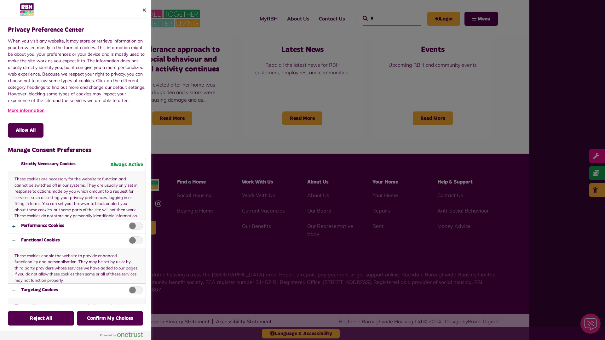
click at [385, 18] on div at bounding box center [302, 170] width 605 height 340
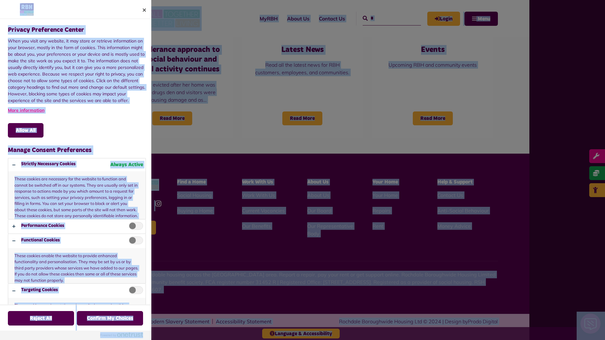
click at [481, 19] on div at bounding box center [302, 170] width 605 height 340
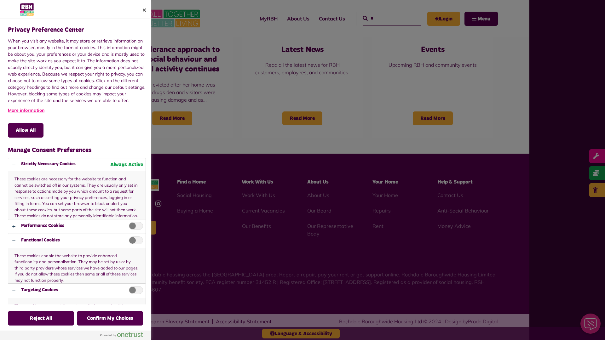
click at [385, 18] on div at bounding box center [302, 170] width 605 height 340
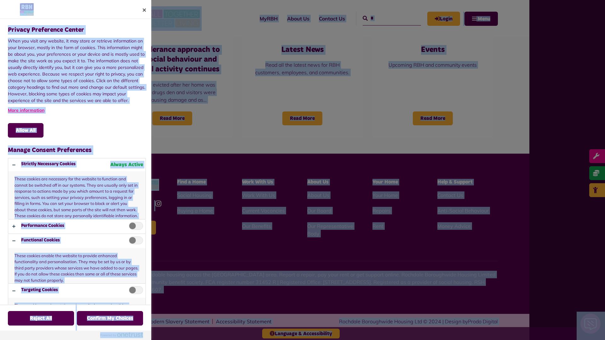
click at [134, 228] on span "Privacy Preference Center" at bounding box center [136, 226] width 14 height 8
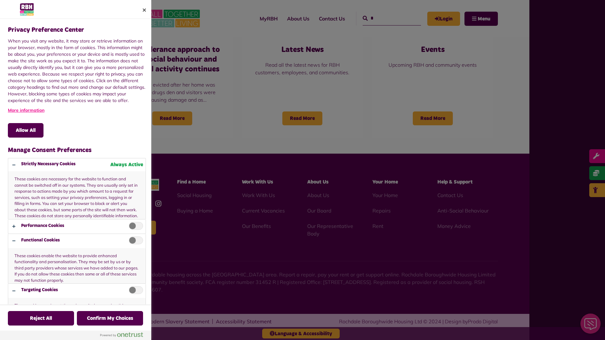
click at [385, 18] on div at bounding box center [302, 170] width 605 height 340
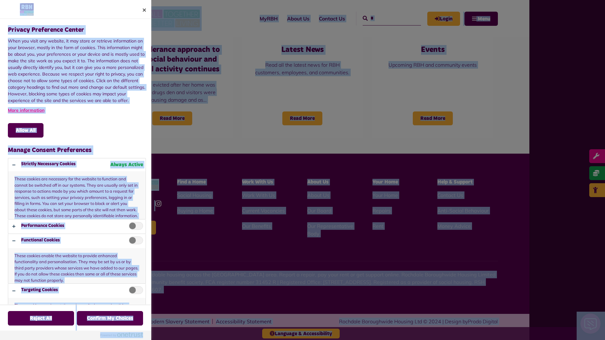
click at [301, 334] on div at bounding box center [302, 170] width 605 height 340
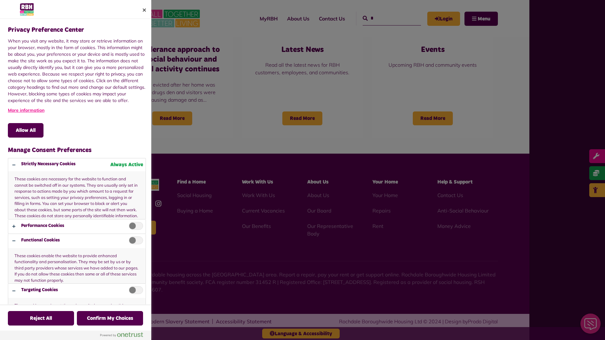
click at [385, 18] on div at bounding box center [302, 170] width 605 height 340
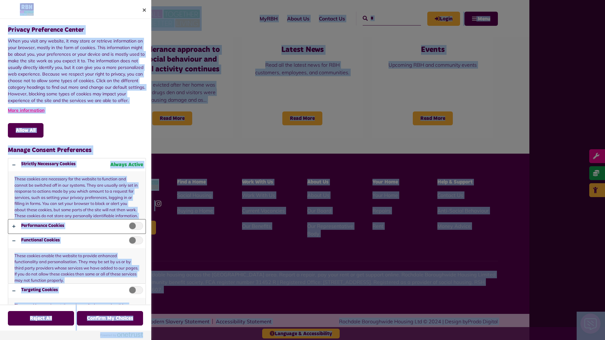
click at [77, 220] on button "Privacy Preference Center" at bounding box center [76, 227] width 137 height 14
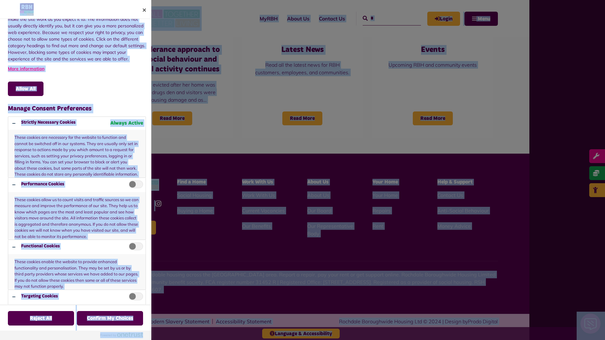
click at [385, 18] on div at bounding box center [302, 170] width 605 height 340
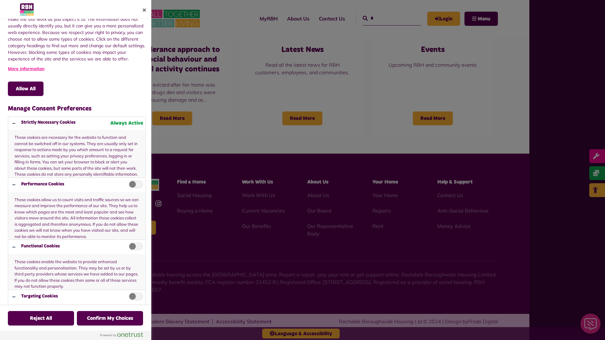
click at [385, 18] on div at bounding box center [302, 170] width 605 height 340
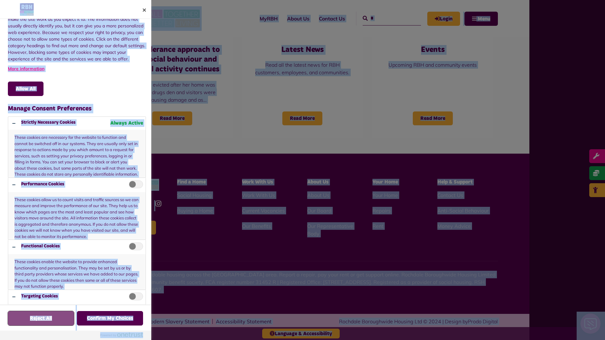
click at [23, 322] on button "Reject All" at bounding box center [41, 318] width 66 height 15
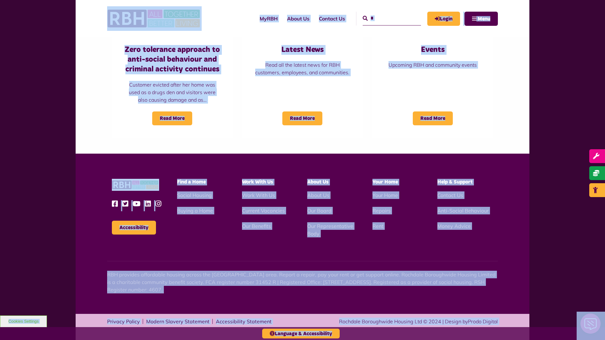
click at [385, 18] on input "*" at bounding box center [392, 19] width 58 height 14
type input "*"
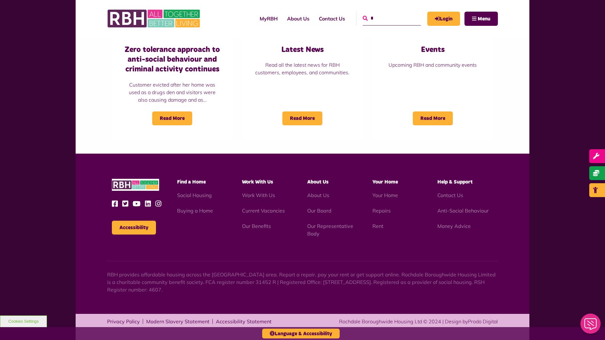
click at [363, 18] on icon "submit" at bounding box center [365, 18] width 5 height 5
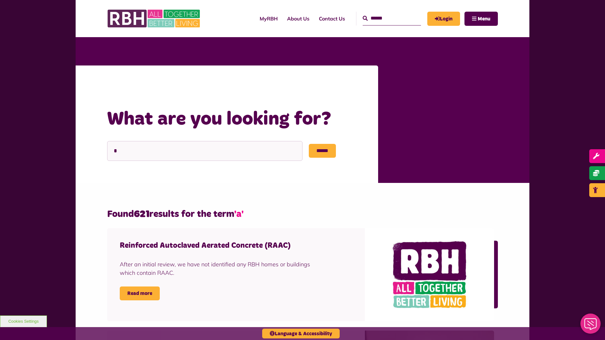
click at [385, 18] on input "Search" at bounding box center [392, 19] width 58 height 14
type input "*"
click at [23, 322] on button "Cookies Settings" at bounding box center [23, 322] width 47 height 12
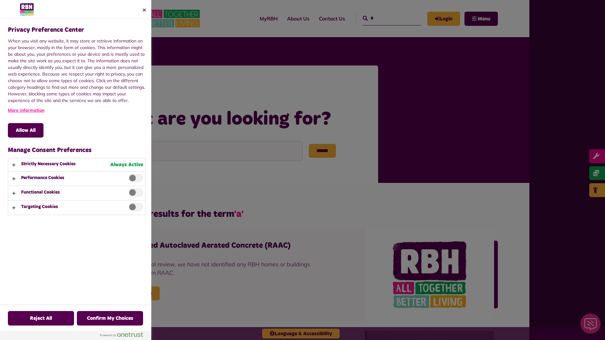
click at [385, 18] on div at bounding box center [302, 170] width 605 height 340
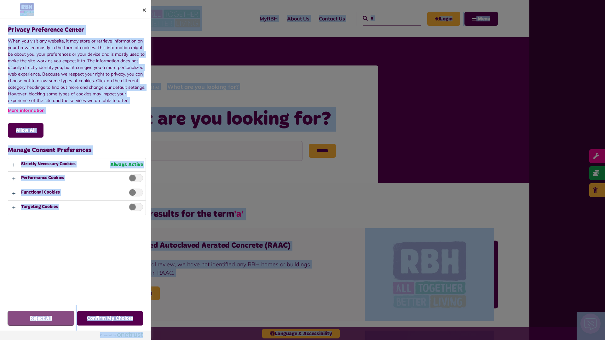
click at [23, 322] on button "Reject All" at bounding box center [41, 318] width 66 height 15
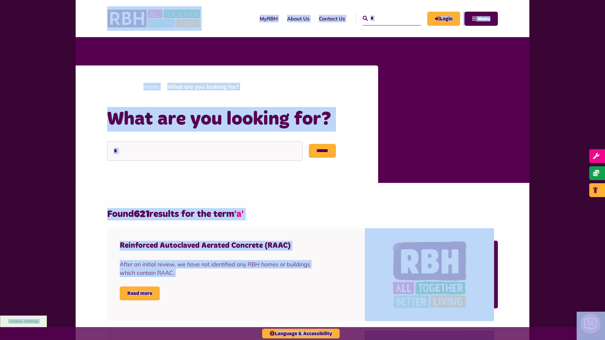
click at [385, 18] on input "*" at bounding box center [392, 19] width 58 height 14
type input "*"
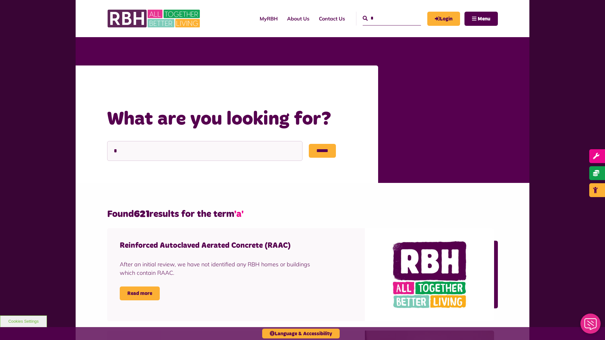
click at [23, 322] on button "Cookies Settings" at bounding box center [23, 322] width 47 height 12
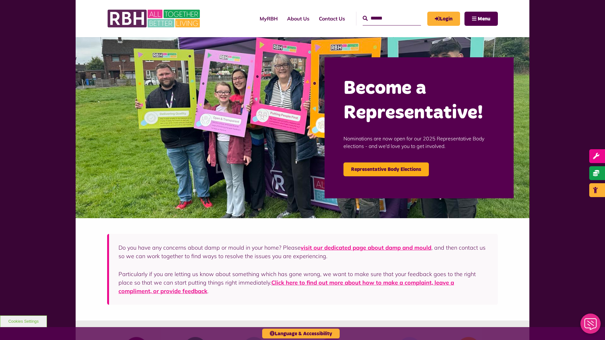
click at [385, 18] on input "Search" at bounding box center [392, 19] width 58 height 14
type input "*"
click at [363, 18] on icon "submit" at bounding box center [365, 18] width 5 height 5
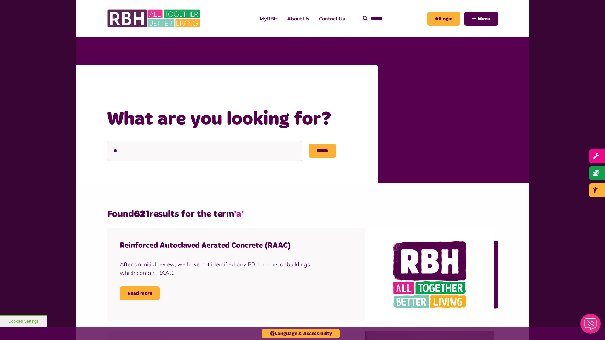
click at [385, 18] on input "Search" at bounding box center [392, 19] width 58 height 14
type input "*"
click at [23, 322] on button "Cookies Settings" at bounding box center [23, 322] width 47 height 12
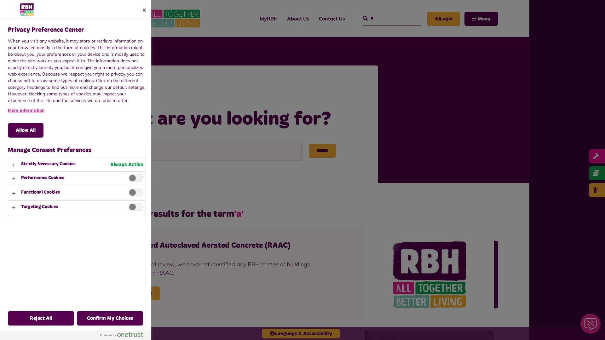
click at [385, 18] on div at bounding box center [302, 170] width 605 height 340
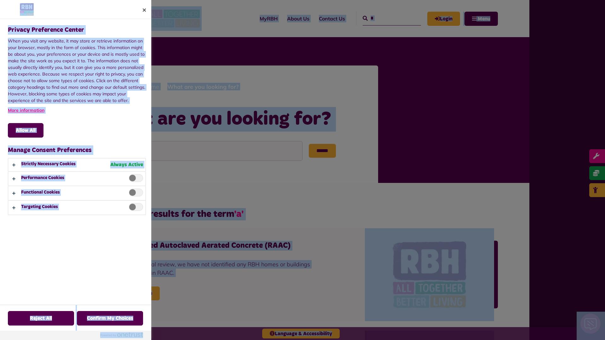
click at [134, 228] on div "Privacy Preference Center When you visit any website, it may store or retrieve …" at bounding box center [78, 162] width 142 height 286
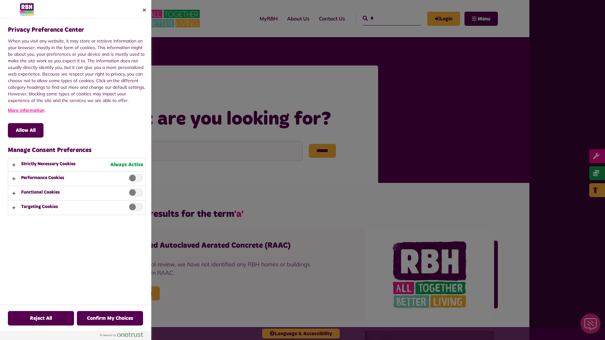
scroll to position [1037, 0]
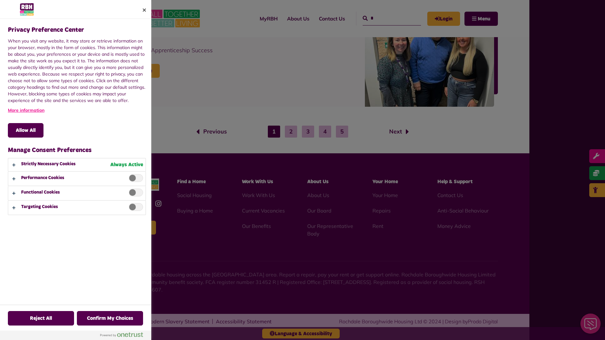
click at [385, 18] on div at bounding box center [302, 170] width 605 height 340
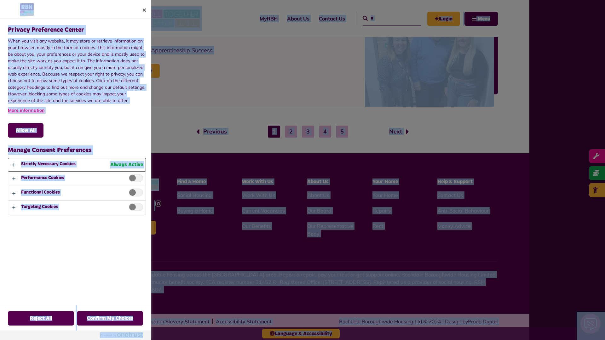
click at [77, 165] on button "Privacy Preference Center" at bounding box center [76, 165] width 137 height 13
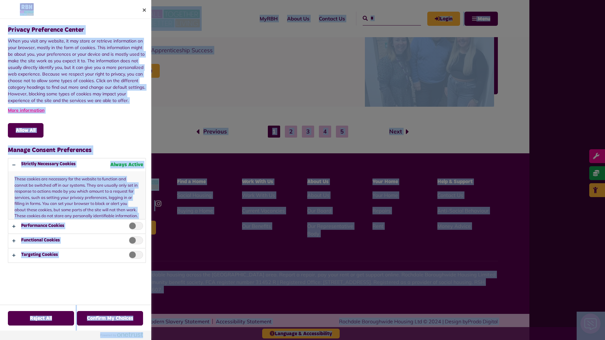
click at [385, 18] on div at bounding box center [302, 170] width 605 height 340
click at [110, 319] on button "Confirm My Choices" at bounding box center [110, 318] width 66 height 15
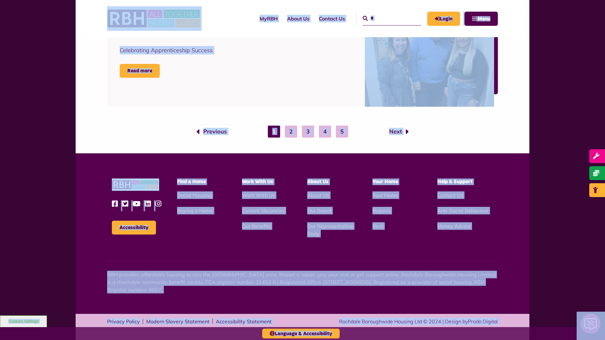
click at [385, 18] on input "*" at bounding box center [392, 19] width 58 height 14
type input "*"
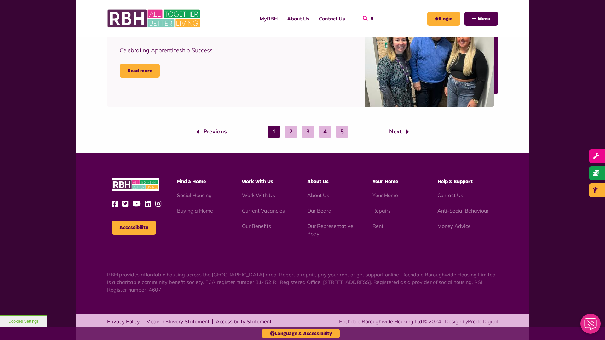
click at [363, 18] on icon "submit" at bounding box center [365, 18] width 5 height 5
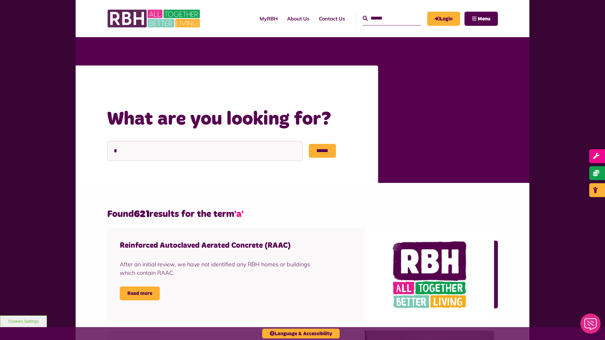
click at [385, 18] on input "Search" at bounding box center [392, 19] width 58 height 14
type input "*"
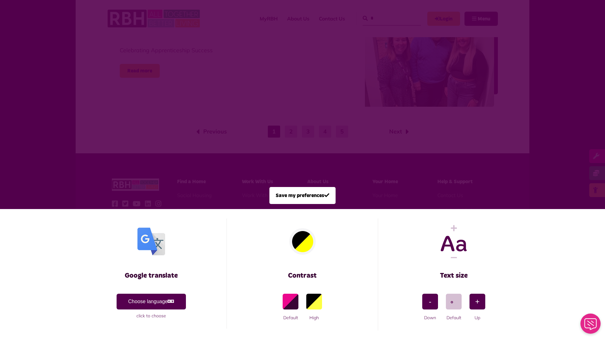
click at [385, 18] on span at bounding box center [302, 170] width 605 height 340
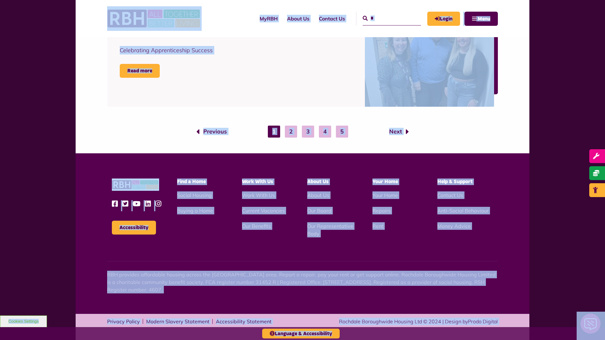
click at [23, 322] on button "Cookies Settings" at bounding box center [23, 322] width 47 height 12
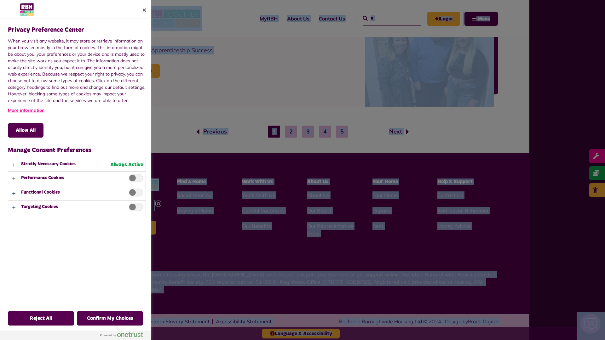
click at [385, 18] on div at bounding box center [302, 170] width 605 height 340
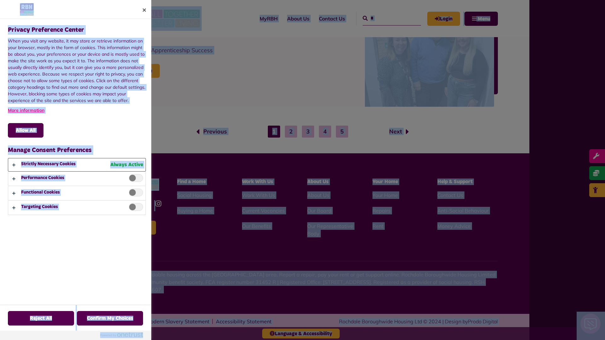
click at [77, 165] on button "Privacy Preference Center" at bounding box center [76, 165] width 137 height 13
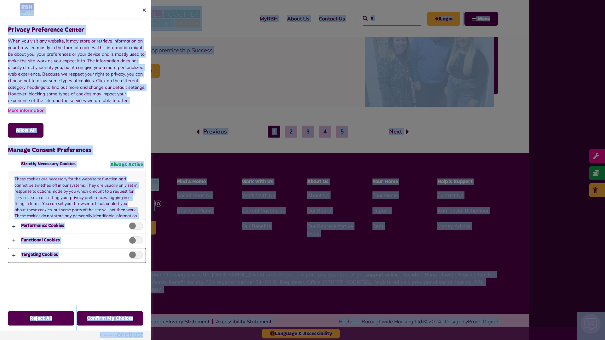
click at [77, 256] on button "Privacy Preference Center" at bounding box center [76, 256] width 137 height 14
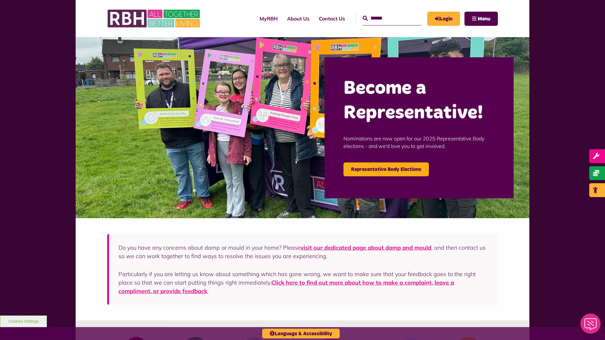
click at [385, 18] on input "Search" at bounding box center [392, 19] width 58 height 14
type input "*"
click at [23, 322] on button "Cookies Settings" at bounding box center [23, 322] width 47 height 12
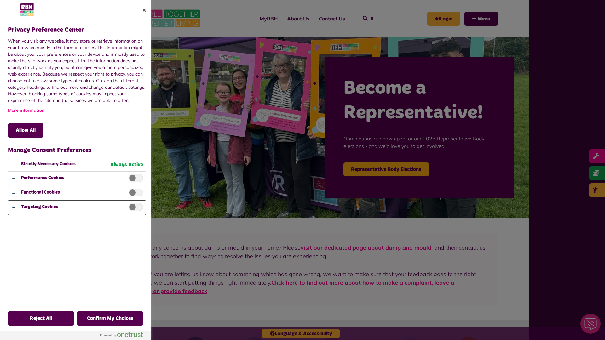
click at [77, 208] on button "Privacy Preference Center" at bounding box center [76, 208] width 137 height 14
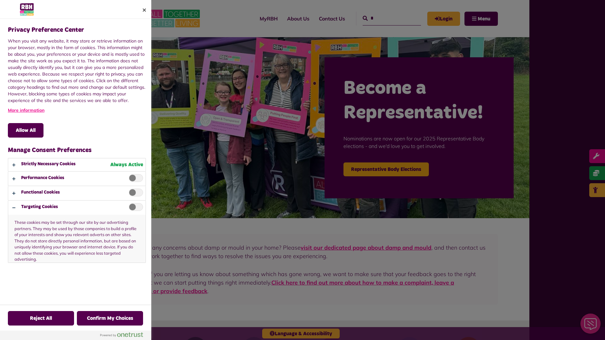
click at [385, 18] on div at bounding box center [302, 170] width 605 height 340
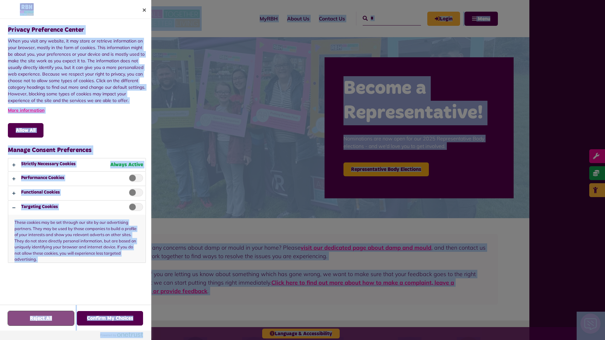
click at [41, 319] on button "Reject All" at bounding box center [41, 318] width 66 height 15
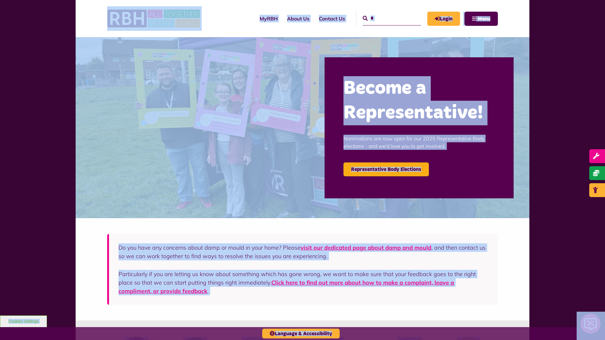
click at [385, 18] on input "*" at bounding box center [392, 19] width 58 height 14
type input "*"
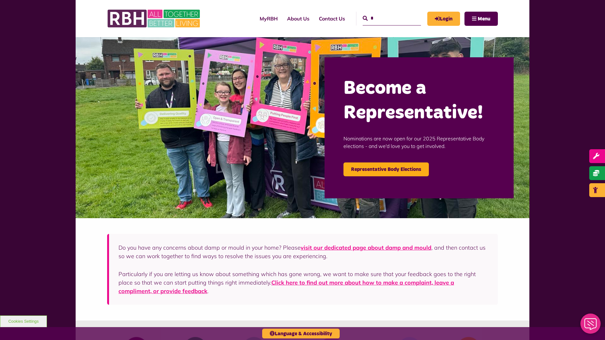
click at [23, 322] on button "Cookies Settings" at bounding box center [23, 322] width 47 height 12
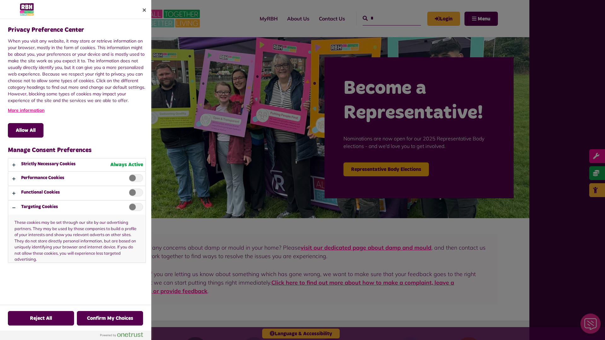
click at [385, 18] on div at bounding box center [302, 170] width 605 height 340
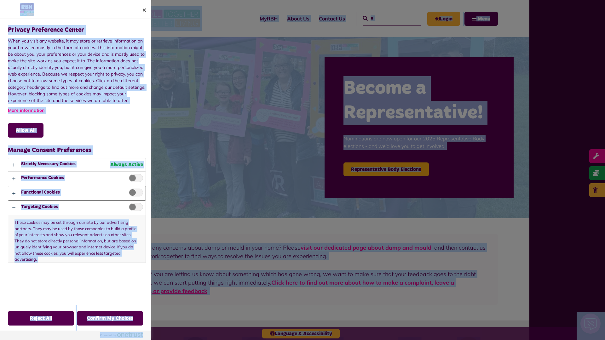
click at [77, 193] on button "Privacy Preference Center" at bounding box center [76, 193] width 137 height 14
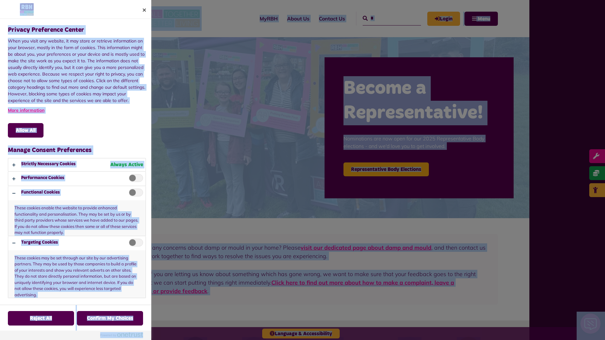
click at [385, 18] on div at bounding box center [302, 170] width 605 height 340
click at [77, 165] on button "Privacy Preference Center" at bounding box center [76, 165] width 137 height 13
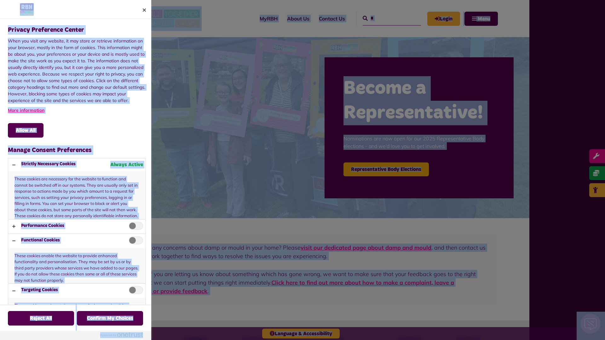
click at [385, 18] on div at bounding box center [302, 170] width 605 height 340
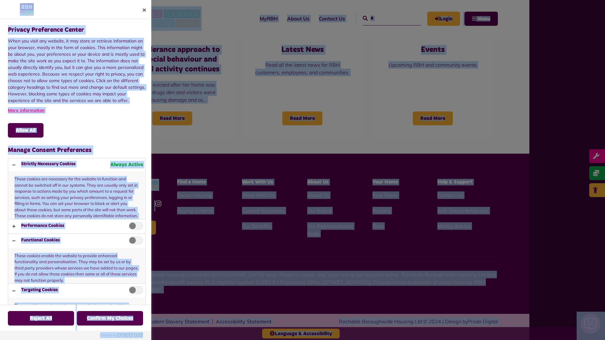
click at [134, 228] on span "Privacy Preference Center" at bounding box center [136, 226] width 14 height 8
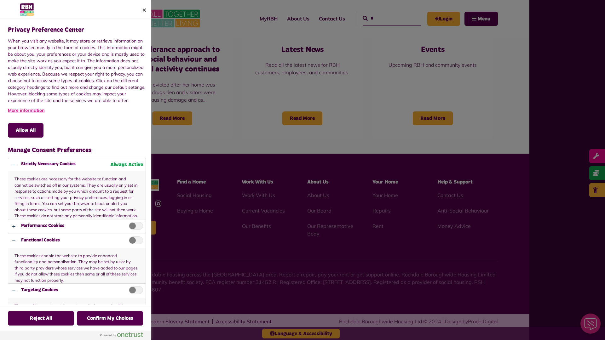
click at [385, 18] on div at bounding box center [302, 170] width 605 height 340
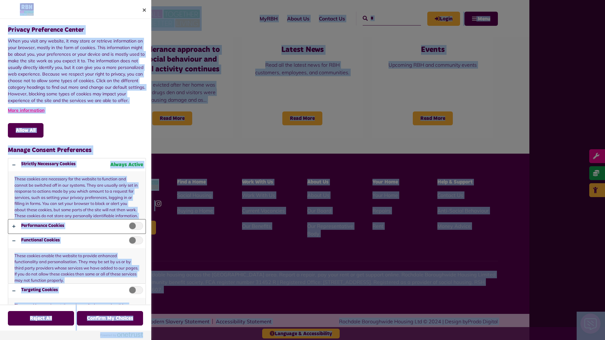
click at [77, 220] on button "Privacy Preference Center" at bounding box center [76, 227] width 137 height 14
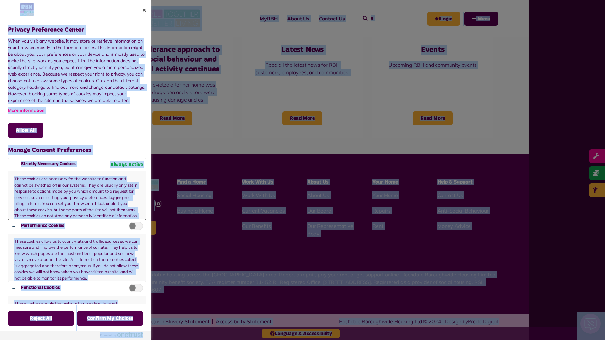
scroll to position [42, 0]
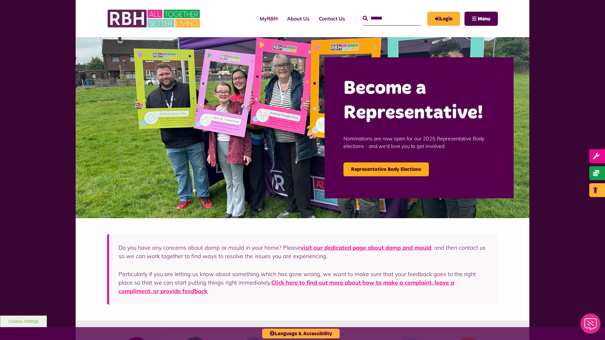
click at [385, 18] on input "Search" at bounding box center [392, 19] width 58 height 14
type input "*"
click at [23, 322] on button "Cookies Settings" at bounding box center [23, 322] width 47 height 12
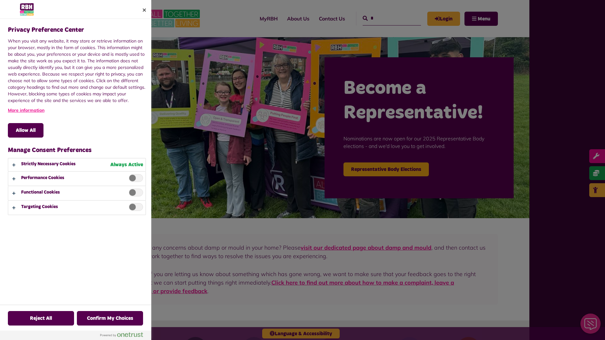
click at [385, 18] on div at bounding box center [302, 170] width 605 height 340
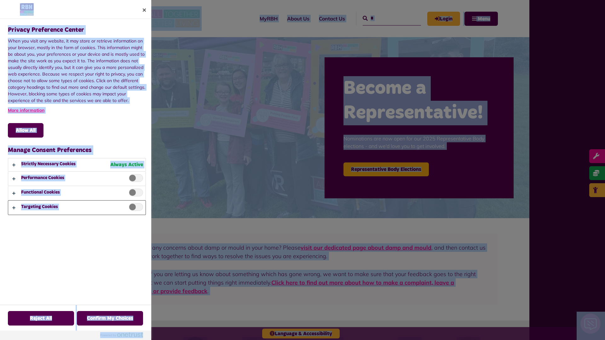
click at [77, 208] on button "Privacy Preference Center" at bounding box center [76, 208] width 137 height 14
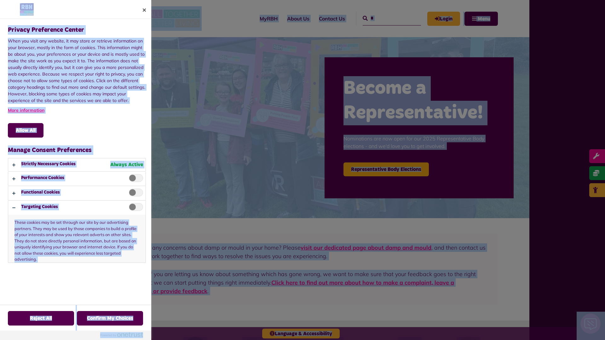
click at [385, 18] on div at bounding box center [302, 170] width 605 height 340
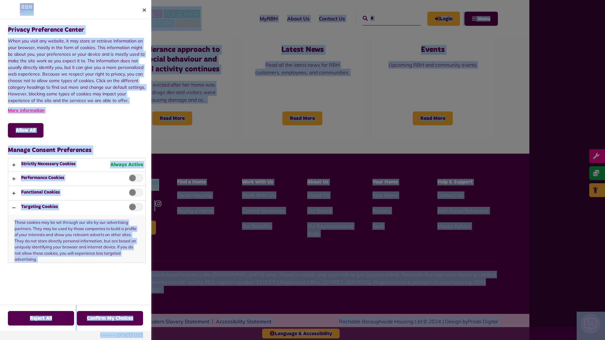
click at [134, 228] on p "These cookies may be set through our site by our advertising partners. They may…" at bounding box center [76, 239] width 137 height 48
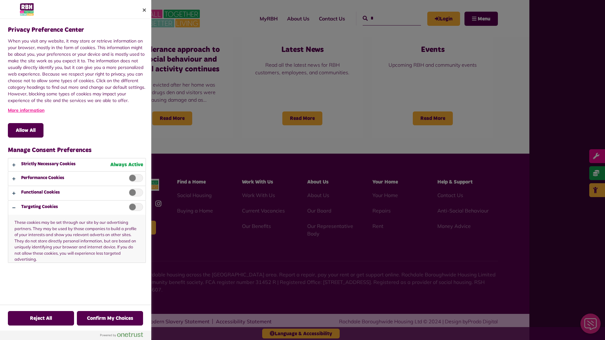
click at [385, 18] on div at bounding box center [302, 170] width 605 height 340
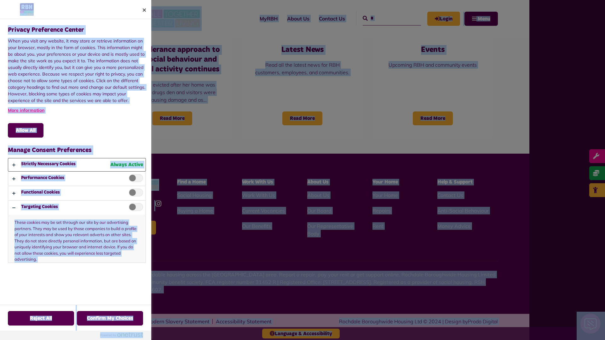
click at [77, 165] on button "Privacy Preference Center" at bounding box center [76, 165] width 137 height 13
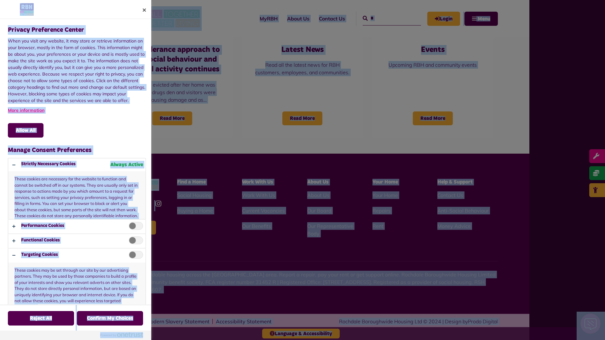
click at [385, 18] on div at bounding box center [302, 170] width 605 height 340
click at [26, 131] on button "Allow All" at bounding box center [26, 130] width 36 height 15
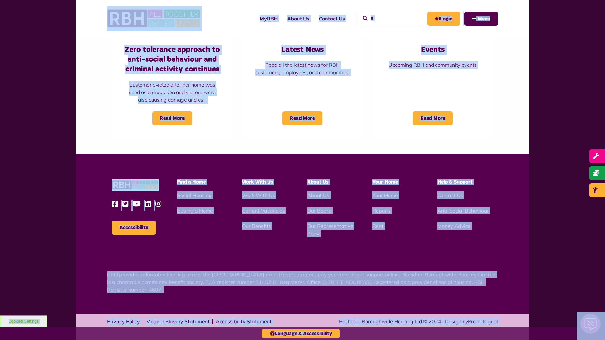
click at [385, 18] on input "*" at bounding box center [392, 19] width 58 height 14
type input "*"
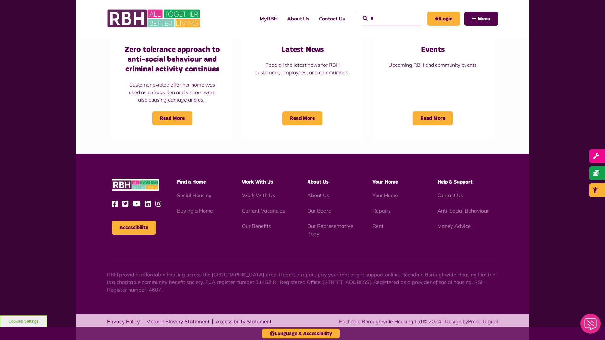
click at [23, 322] on button "Cookies Settings" at bounding box center [23, 322] width 47 height 12
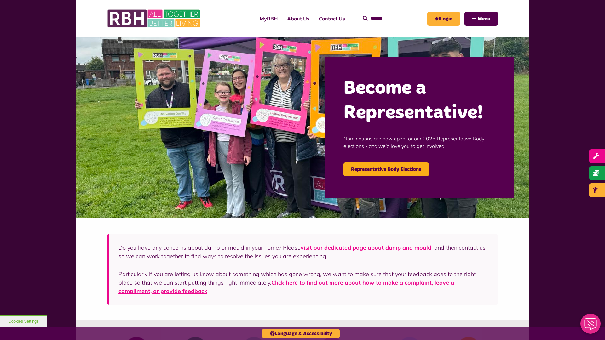
click at [385, 18] on input "Search" at bounding box center [392, 19] width 58 height 14
type input "*"
click at [23, 322] on button "Cookies Settings" at bounding box center [23, 322] width 47 height 12
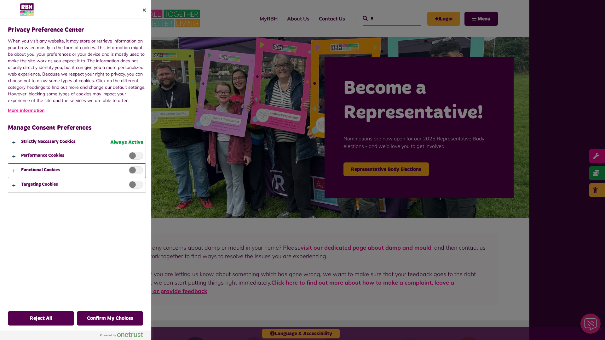
click at [76, 170] on button "Privacy Preference Center" at bounding box center [76, 171] width 137 height 14
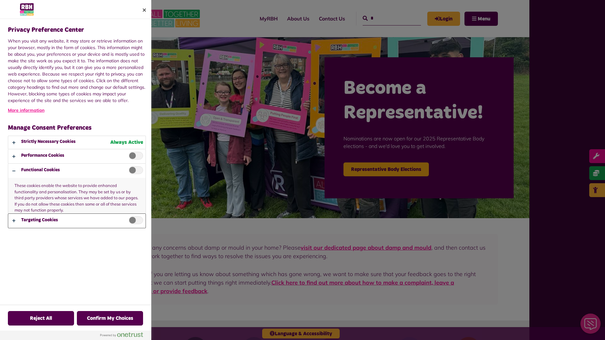
click at [77, 221] on button "Privacy Preference Center" at bounding box center [76, 221] width 137 height 14
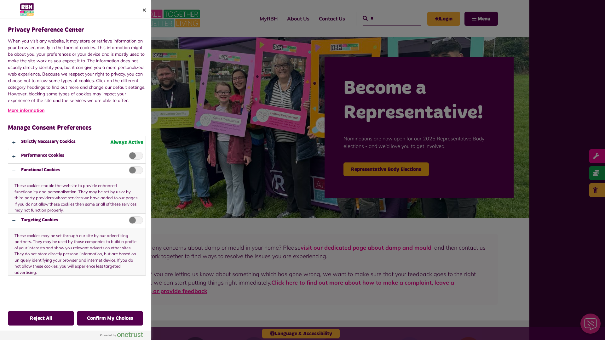
click at [385, 18] on div at bounding box center [302, 170] width 605 height 340
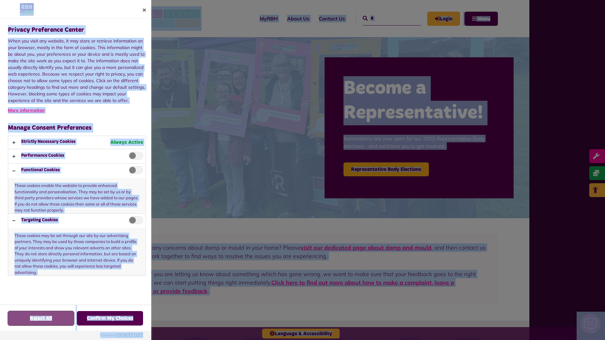
click at [41, 319] on button "Reject All" at bounding box center [41, 318] width 66 height 15
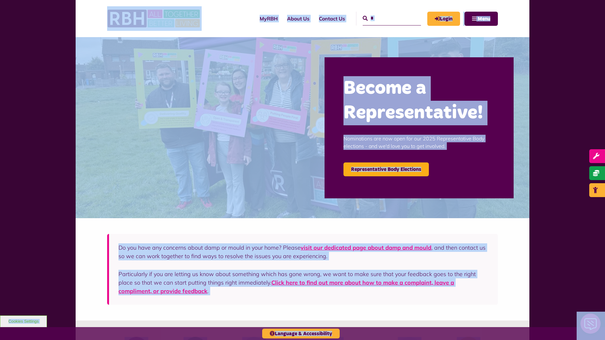
click at [385, 18] on input "*" at bounding box center [392, 19] width 58 height 14
type input "*"
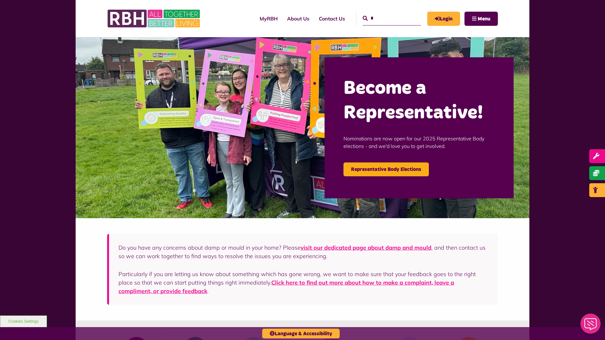
click at [23, 322] on button "Cookies Settings" at bounding box center [23, 322] width 47 height 12
click at [385, 18] on input "Search" at bounding box center [392, 19] width 58 height 14
type input "*"
click at [23, 322] on button "Cookies Settings" at bounding box center [23, 322] width 47 height 12
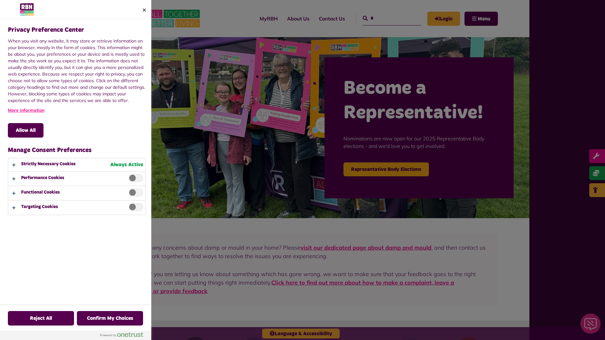
click at [385, 18] on div at bounding box center [302, 170] width 605 height 340
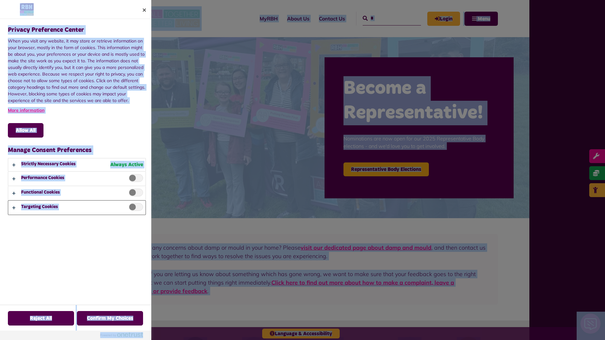
click at [77, 208] on button "Privacy Preference Center" at bounding box center [76, 208] width 137 height 14
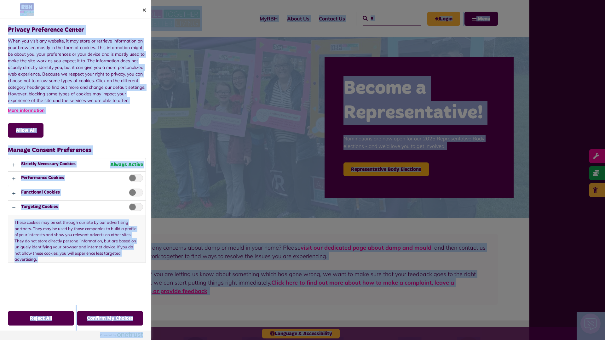
click at [385, 18] on div at bounding box center [302, 170] width 605 height 340
click at [134, 228] on p "These cookies may be set through our site by our advertising partners. They may…" at bounding box center [76, 239] width 137 height 48
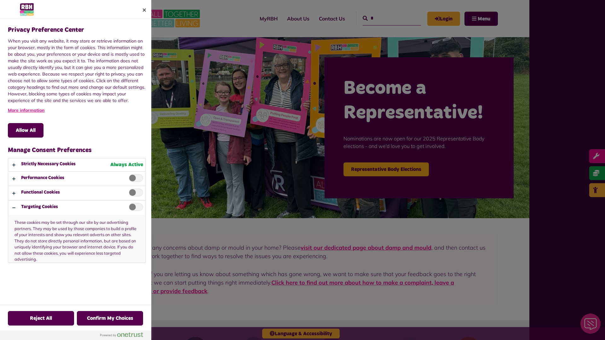
scroll to position [519, 0]
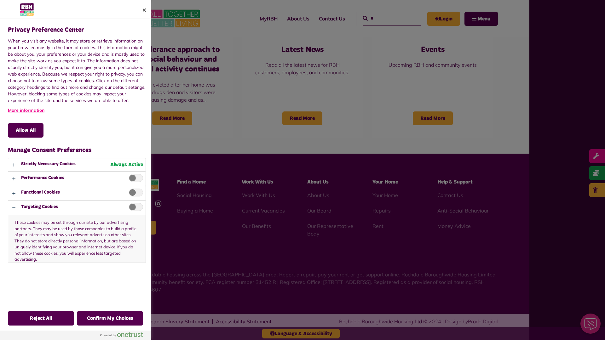
click at [385, 18] on div at bounding box center [302, 170] width 605 height 340
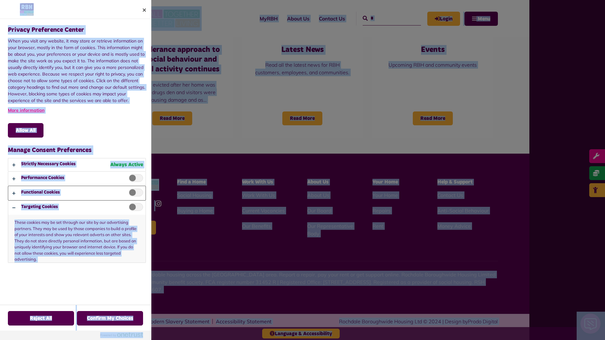
click at [77, 193] on button "Privacy Preference Center" at bounding box center [76, 193] width 137 height 14
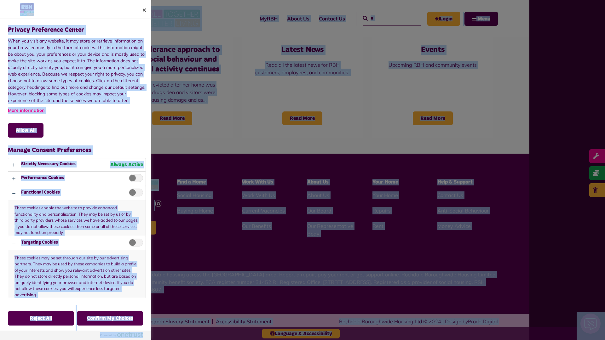
click at [385, 18] on div at bounding box center [302, 170] width 605 height 340
click at [481, 19] on div at bounding box center [302, 170] width 605 height 340
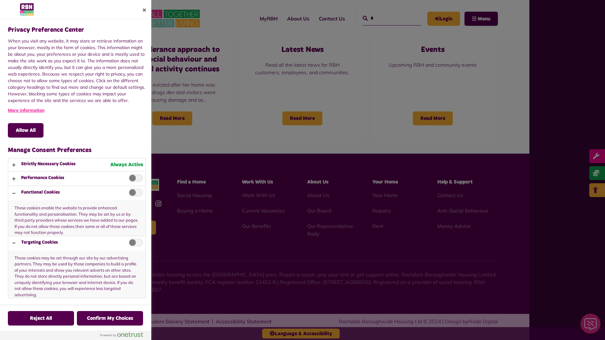
click at [385, 18] on div at bounding box center [302, 170] width 605 height 340
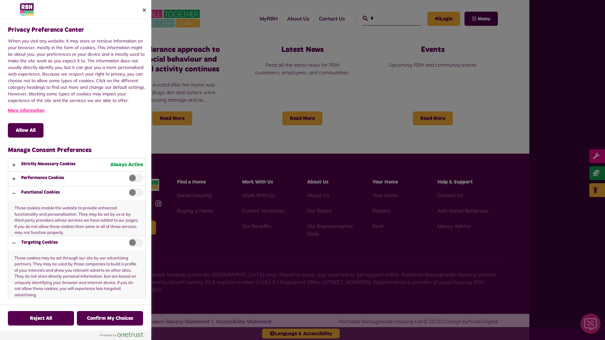
click at [385, 18] on div at bounding box center [302, 170] width 605 height 340
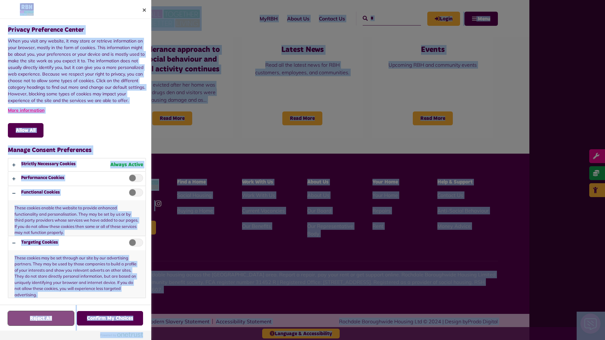
click at [41, 319] on button "Reject All" at bounding box center [41, 318] width 66 height 15
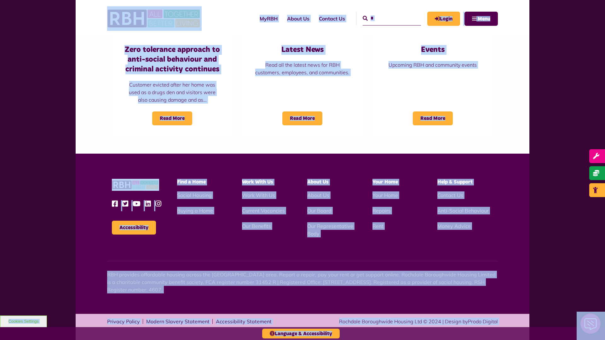
click at [385, 18] on input "*" at bounding box center [392, 19] width 58 height 14
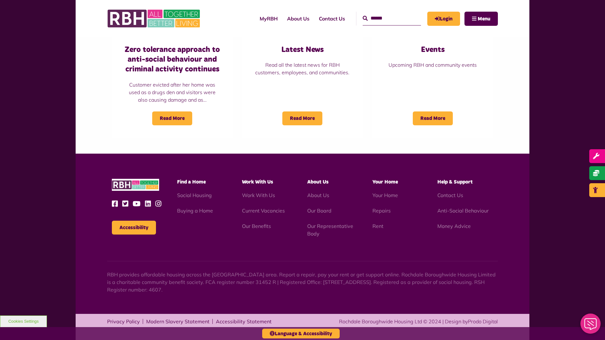
type input "*"
click at [23, 322] on button "Cookies Settings" at bounding box center [23, 322] width 47 height 12
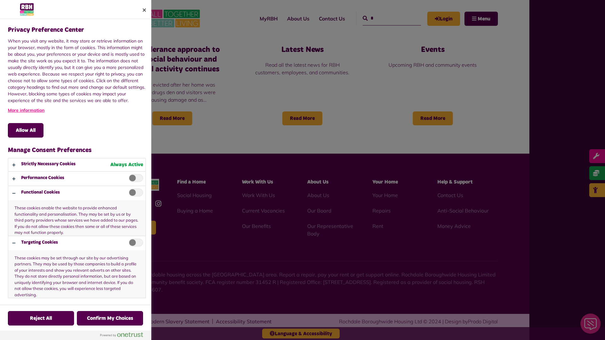
click at [385, 18] on div at bounding box center [302, 170] width 605 height 340
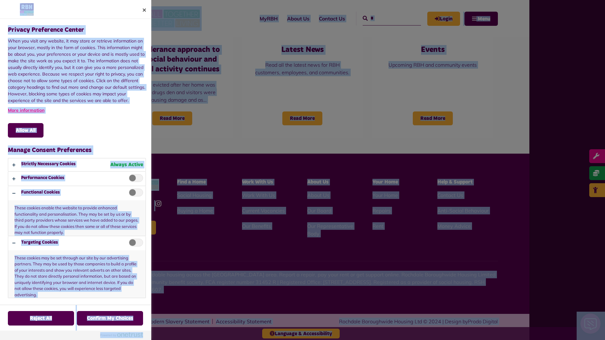
click at [77, 211] on p "These cookies enable the website to provide enhanced functionality and personal…" at bounding box center [76, 218] width 137 height 36
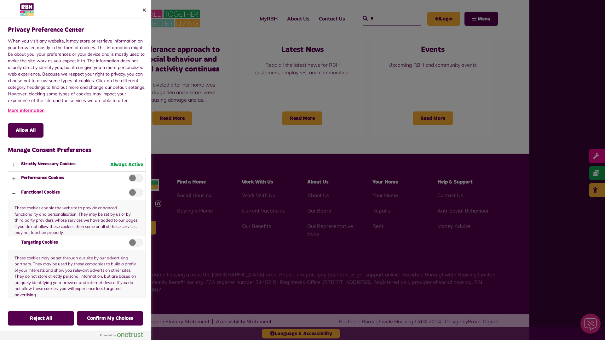
click at [385, 18] on div at bounding box center [302, 170] width 605 height 340
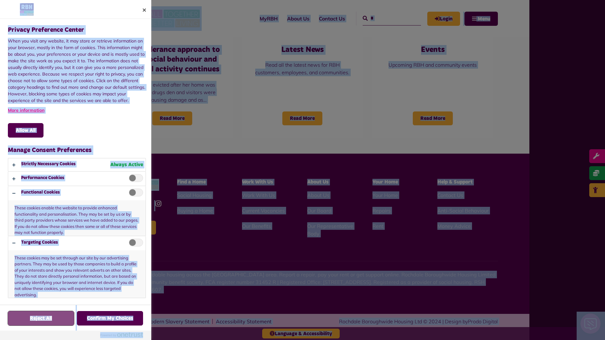
click at [23, 322] on button "Reject All" at bounding box center [41, 318] width 66 height 15
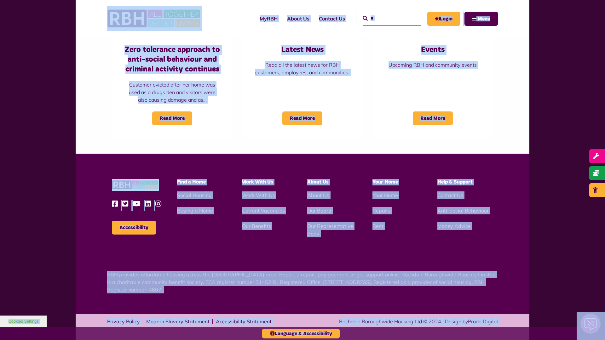
click at [385, 18] on input "*" at bounding box center [392, 19] width 58 height 14
type input "*"
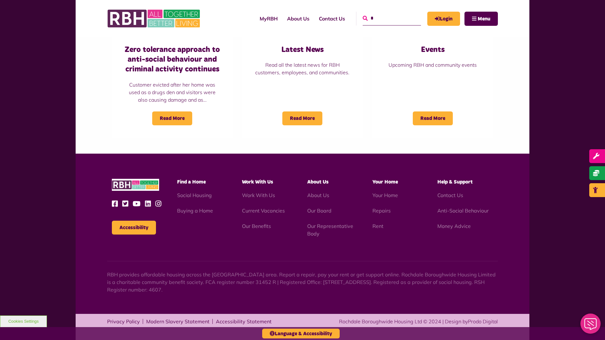
click at [363, 18] on icon "submit" at bounding box center [365, 18] width 5 height 5
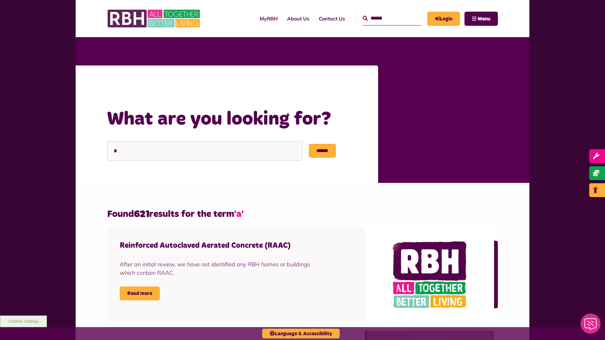
click at [385, 18] on input "Search" at bounding box center [392, 19] width 58 height 14
type input "*"
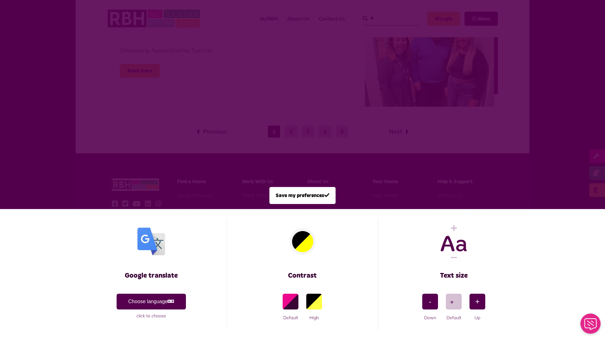
click at [385, 18] on span at bounding box center [302, 170] width 605 height 340
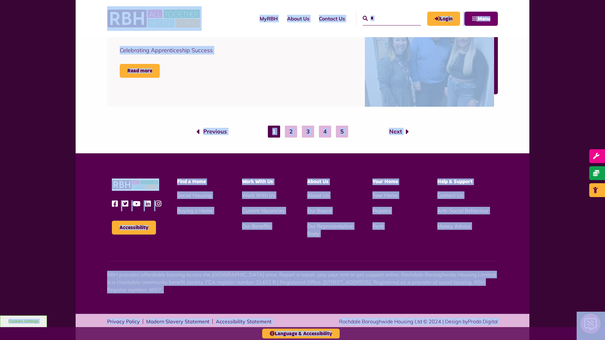
click at [481, 19] on span "Menu" at bounding box center [484, 18] width 13 height 5
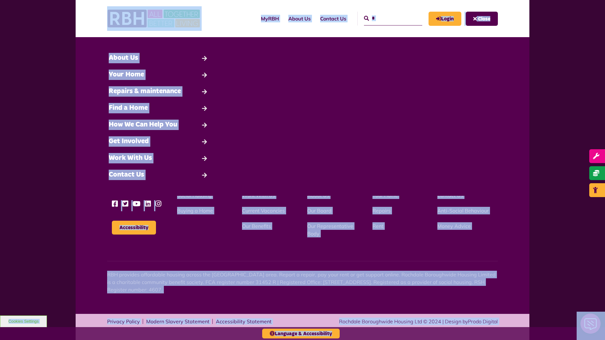
click at [482, 19] on span "Close" at bounding box center [484, 18] width 12 height 5
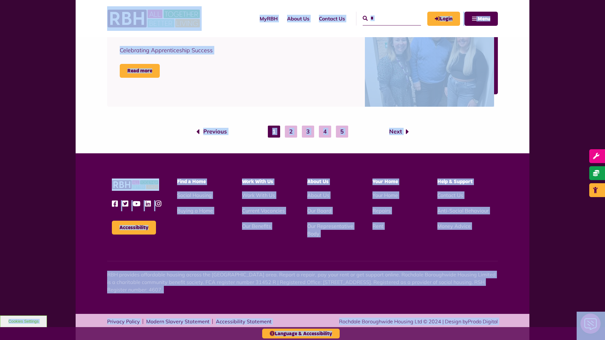
click at [385, 18] on input "*" at bounding box center [392, 19] width 58 height 14
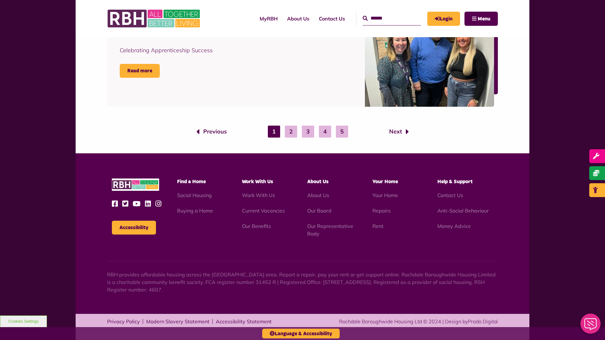
type input "*"
click at [134, 228] on button "Accessibility" at bounding box center [134, 228] width 44 height 14
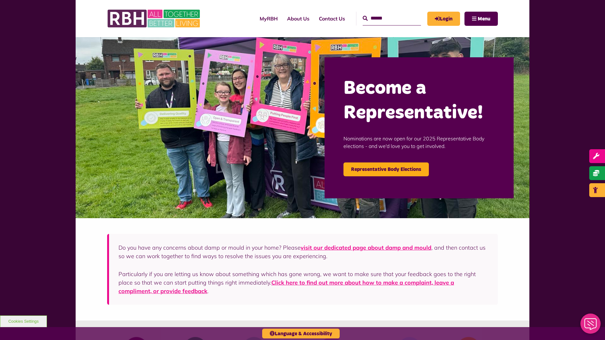
click at [385, 18] on input "Search" at bounding box center [392, 19] width 58 height 14
type input "*"
click at [363, 18] on icon "submit" at bounding box center [365, 18] width 5 height 5
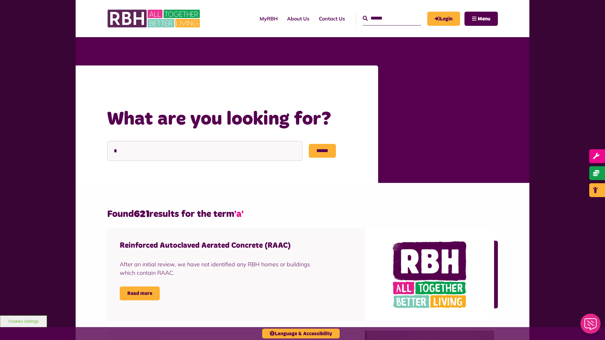
click at [385, 18] on input "Search" at bounding box center [392, 19] width 58 height 14
type input "*"
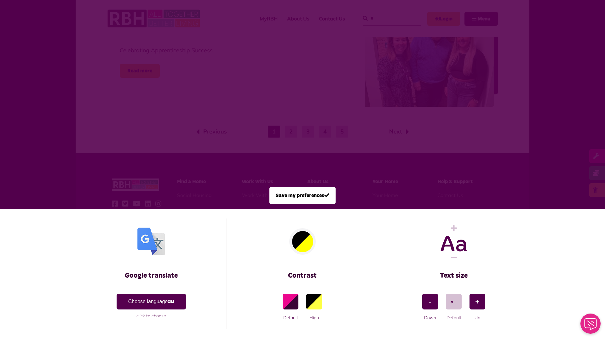
click at [385, 18] on span at bounding box center [302, 170] width 605 height 340
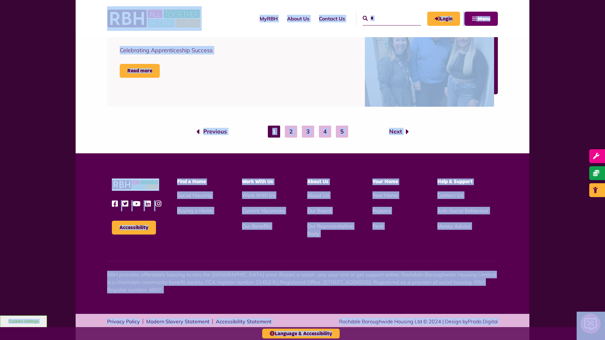
click at [481, 19] on span "Menu" at bounding box center [484, 18] width 13 height 5
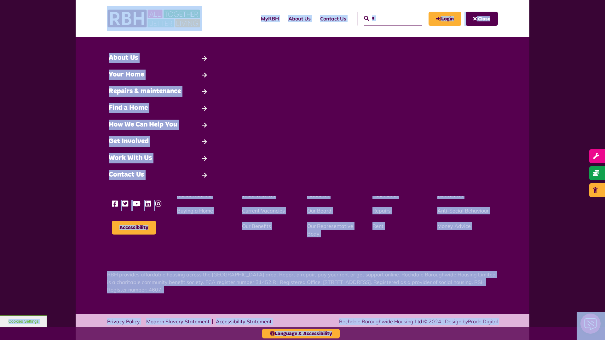
click at [482, 19] on span "Close" at bounding box center [484, 18] width 12 height 5
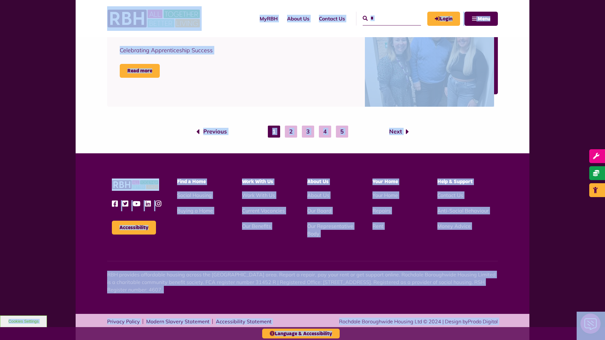
click at [385, 18] on input "*" at bounding box center [392, 19] width 58 height 14
type input "*"
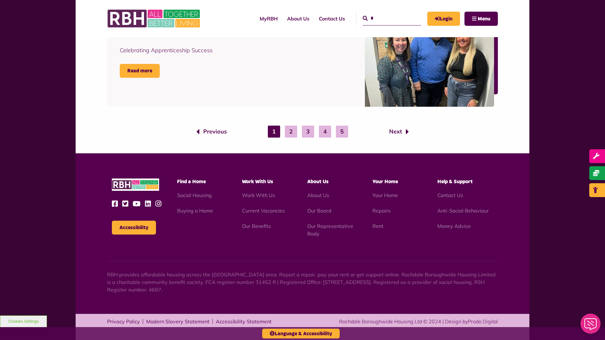
click at [23, 322] on button "Cookies Settings" at bounding box center [23, 322] width 47 height 12
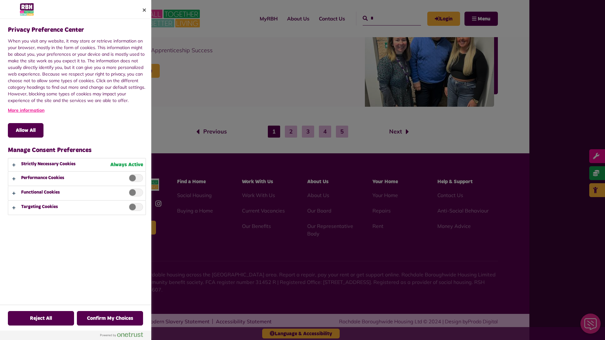
click at [385, 18] on div at bounding box center [302, 170] width 605 height 340
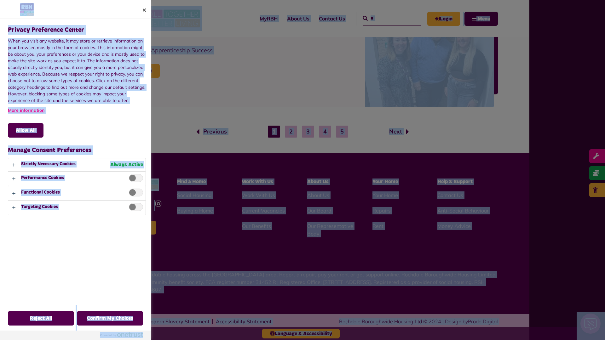
click at [324, 151] on div at bounding box center [302, 170] width 605 height 340
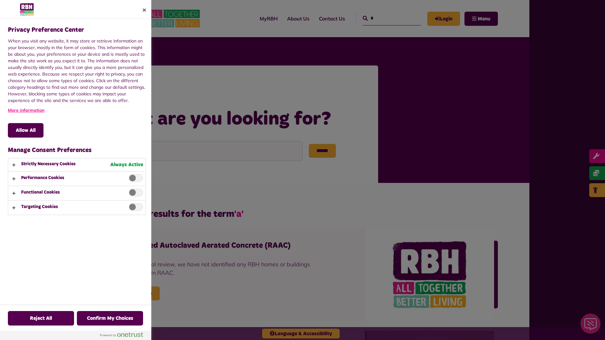
click at [385, 18] on div at bounding box center [302, 170] width 605 height 340
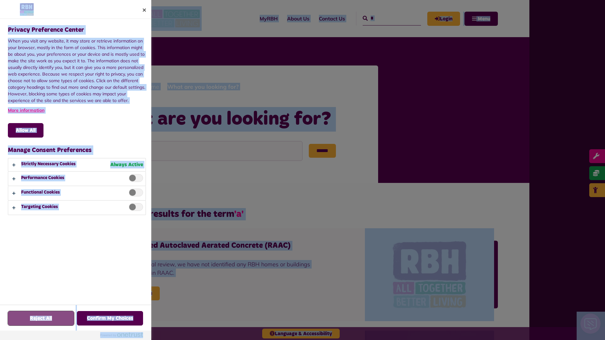
click at [23, 322] on button "Reject All" at bounding box center [41, 318] width 66 height 15
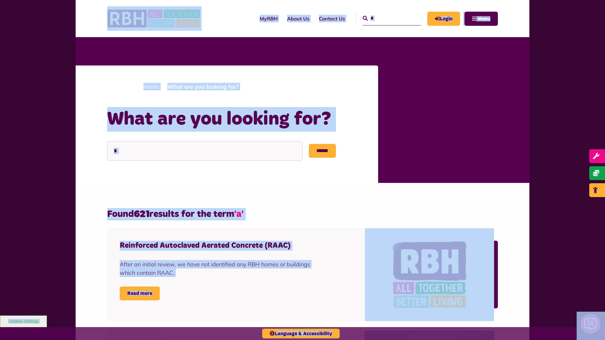
click at [385, 18] on input "*" at bounding box center [392, 19] width 58 height 14
type input "*"
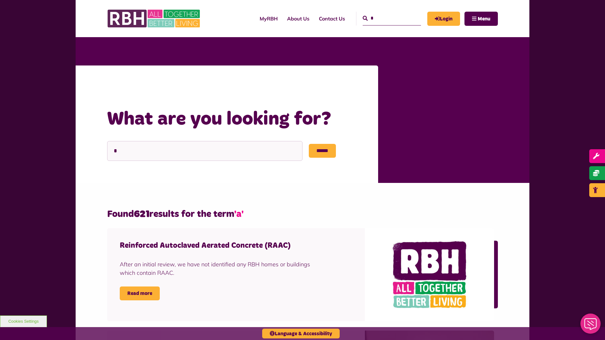
click at [23, 322] on button "Cookies Settings" at bounding box center [23, 322] width 47 height 12
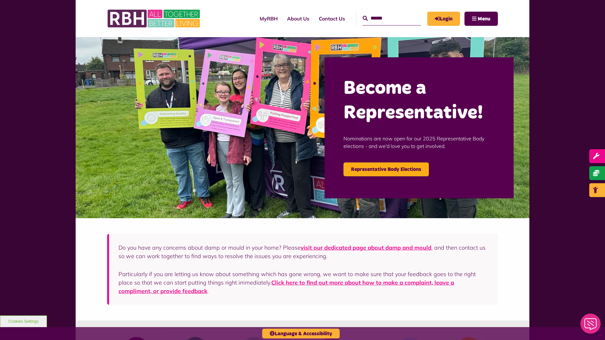
click at [385, 18] on input "Search" at bounding box center [392, 19] width 58 height 14
type input "*"
click at [363, 18] on icon "submit" at bounding box center [365, 18] width 5 height 5
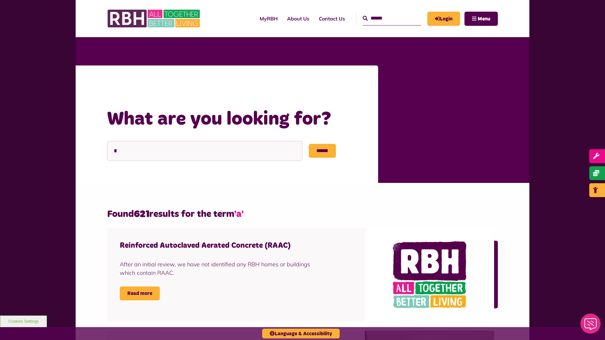
click at [385, 18] on input "Search" at bounding box center [392, 19] width 58 height 14
type input "*"
click at [23, 322] on button "Cookies Settings" at bounding box center [23, 322] width 47 height 12
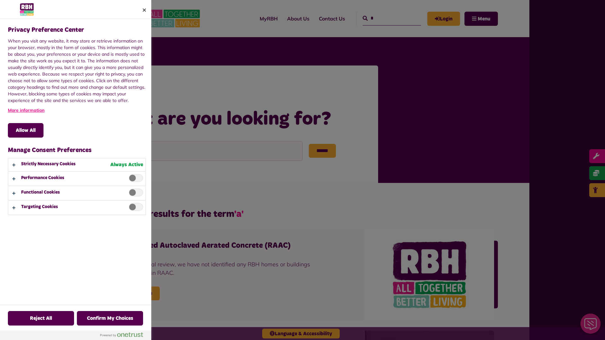
click at [385, 18] on div at bounding box center [302, 170] width 605 height 340
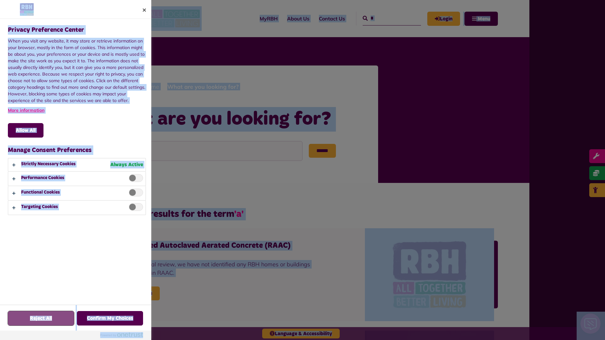
click at [23, 322] on button "Reject All" at bounding box center [41, 318] width 66 height 15
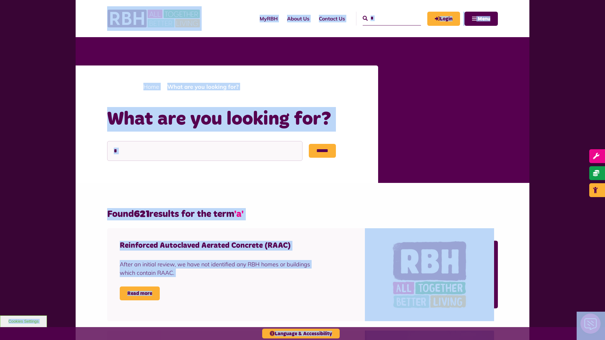
click at [385, 18] on input "*" at bounding box center [392, 19] width 58 height 14
type input "*"
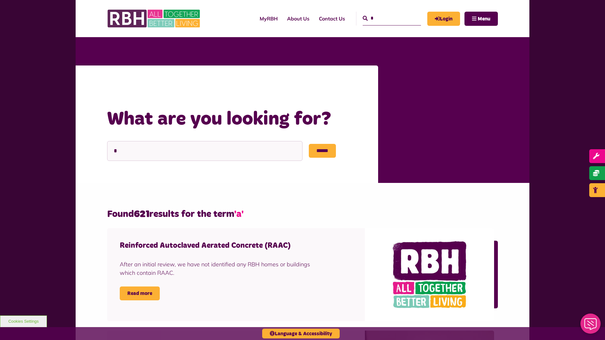
scroll to position [1037, 0]
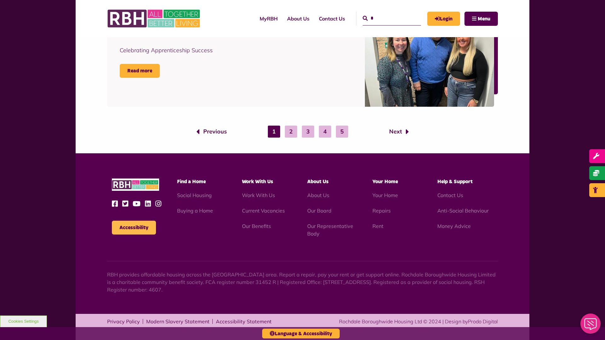
click at [134, 228] on button "Accessibility" at bounding box center [134, 228] width 44 height 14
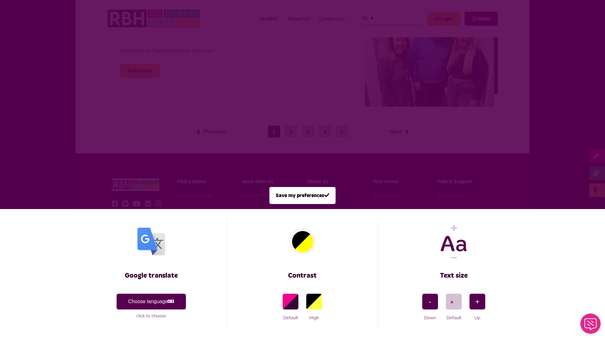
scroll to position [0, 0]
click at [385, 18] on span at bounding box center [302, 170] width 605 height 340
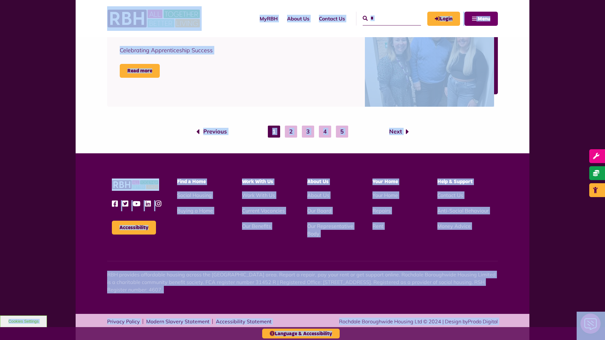
click at [481, 19] on span "Menu" at bounding box center [484, 18] width 13 height 5
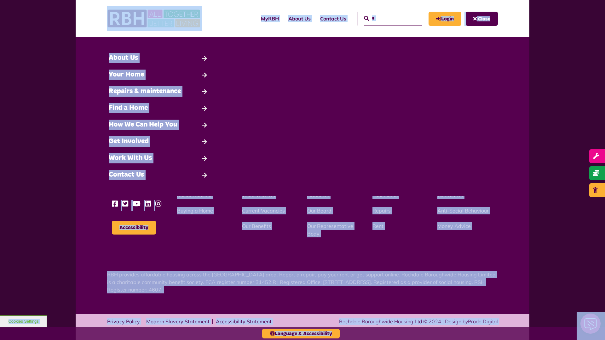
click at [482, 19] on span "Close" at bounding box center [484, 18] width 12 height 5
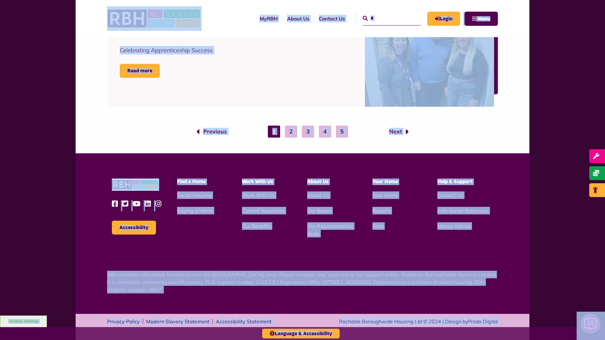
click at [385, 18] on input "*" at bounding box center [392, 19] width 58 height 14
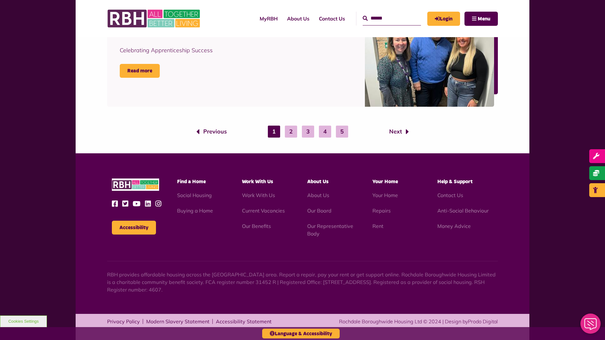
type input "*"
click at [134, 228] on button "Accessibility" at bounding box center [134, 228] width 44 height 14
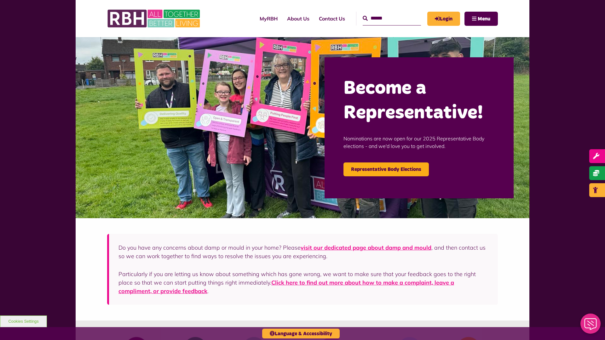
click at [385, 18] on input "Search" at bounding box center [392, 19] width 58 height 14
type input "*"
click at [363, 18] on icon "submit" at bounding box center [365, 18] width 5 height 5
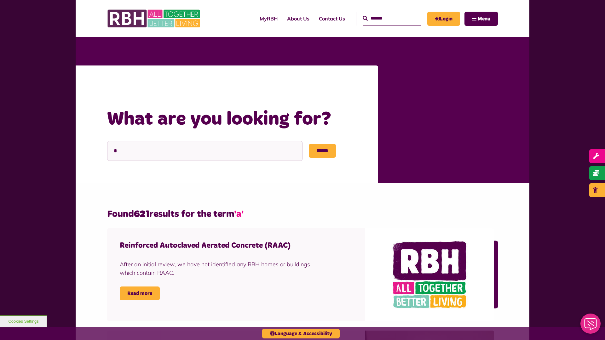
click at [385, 18] on input "Search" at bounding box center [392, 19] width 58 height 14
type input "*"
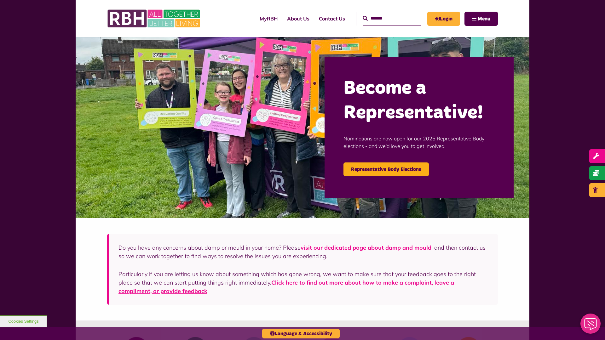
click at [385, 18] on input "Search" at bounding box center [392, 19] width 58 height 14
type input "*"
click at [23, 322] on button "Cookies Settings" at bounding box center [23, 322] width 47 height 12
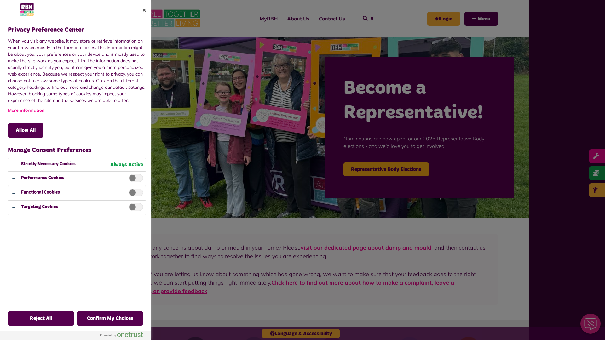
click at [385, 18] on div at bounding box center [302, 170] width 605 height 340
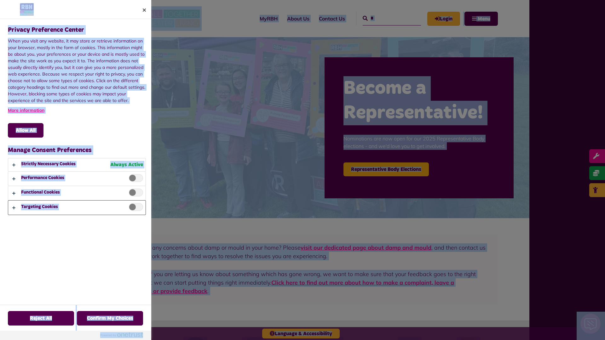
click at [77, 208] on button "Privacy Preference Center" at bounding box center [76, 208] width 137 height 14
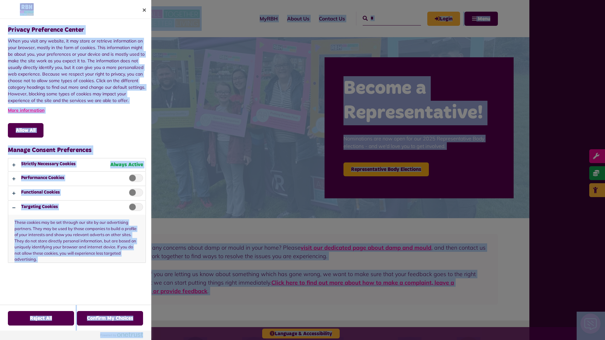
click at [385, 18] on div at bounding box center [302, 170] width 605 height 340
click at [77, 165] on button "Privacy Preference Center" at bounding box center [76, 165] width 137 height 13
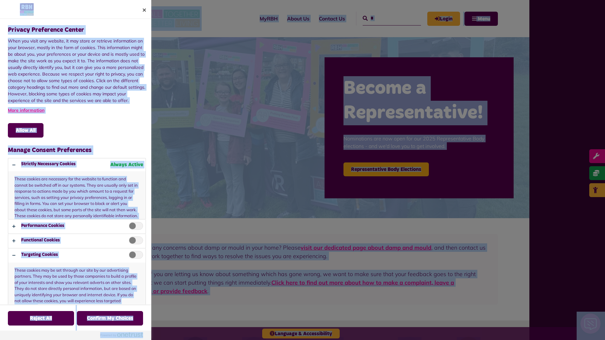
click at [385, 18] on div at bounding box center [302, 170] width 605 height 340
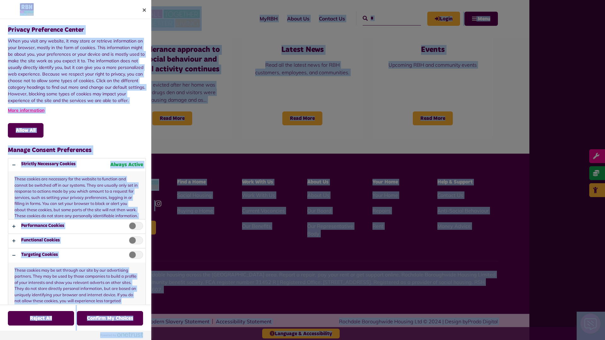
click at [134, 228] on span "Privacy Preference Center" at bounding box center [136, 226] width 14 height 8
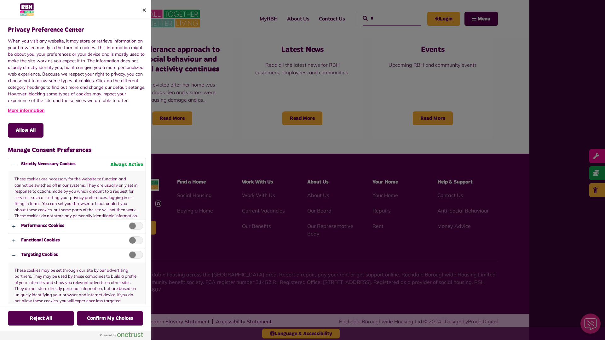
click at [385, 18] on div at bounding box center [302, 170] width 605 height 340
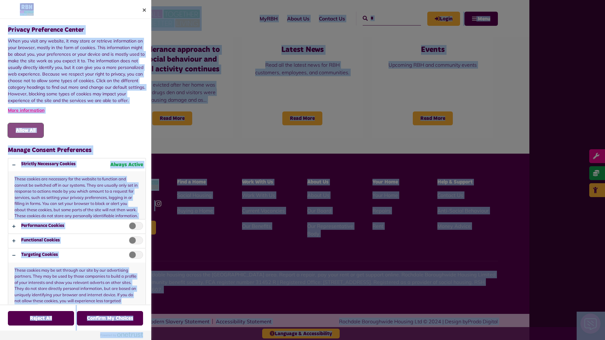
click at [26, 131] on button "Allow All" at bounding box center [26, 130] width 36 height 15
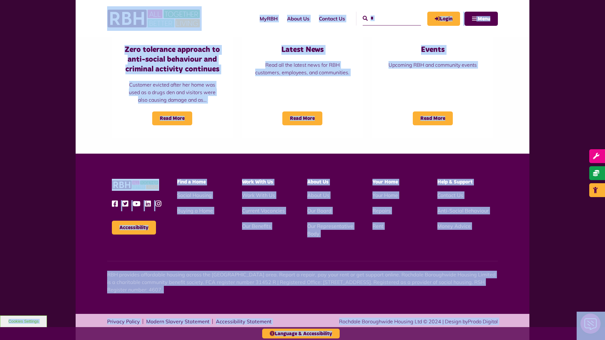
click at [385, 18] on input "*" at bounding box center [392, 19] width 58 height 14
type input "*"
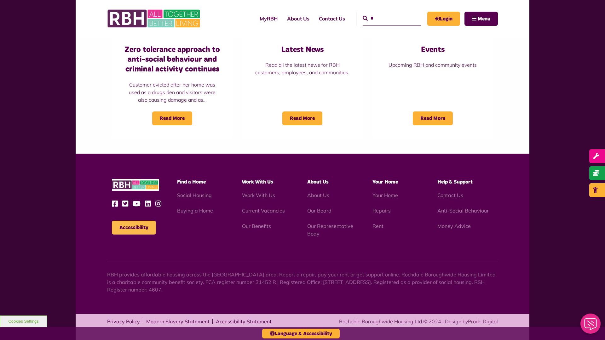
click at [134, 228] on button "Accessibility" at bounding box center [134, 228] width 44 height 14
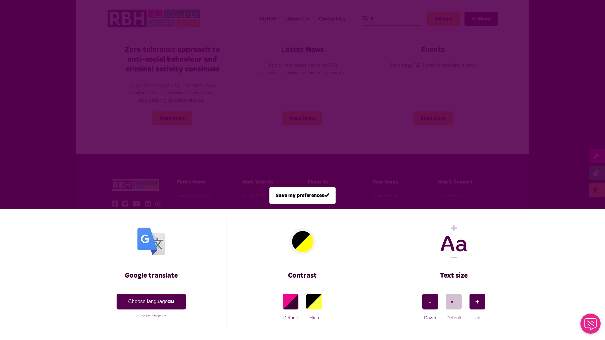
scroll to position [0, 0]
click at [385, 18] on span at bounding box center [302, 170] width 605 height 340
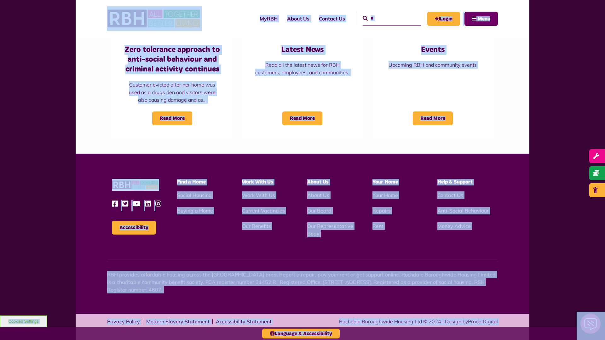
click at [481, 19] on span "Menu" at bounding box center [484, 18] width 13 height 5
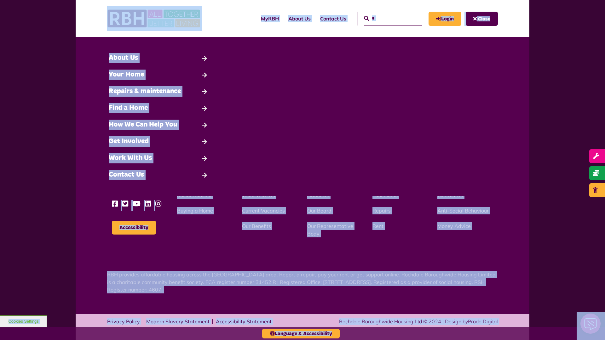
click at [386, 18] on input "*" at bounding box center [393, 19] width 58 height 14
type input "*"
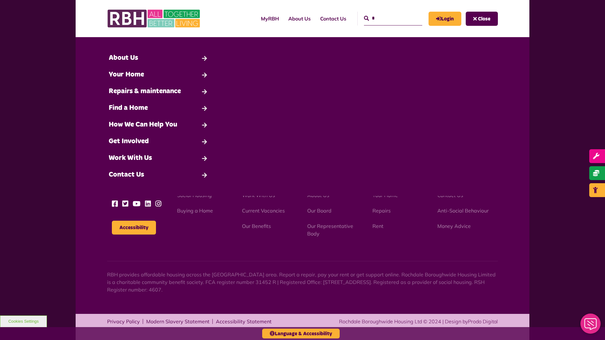
click at [23, 322] on button "Cookies Settings" at bounding box center [23, 322] width 47 height 12
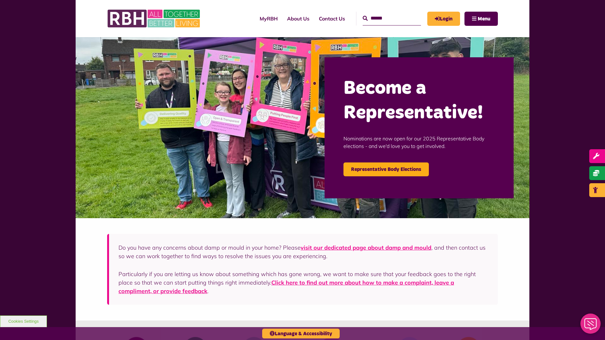
click at [385, 18] on input "Search" at bounding box center [392, 19] width 58 height 14
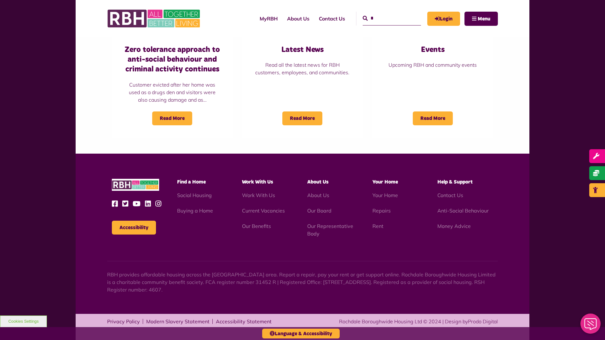
type input "*"
click at [134, 228] on button "Accessibility" at bounding box center [134, 228] width 44 height 14
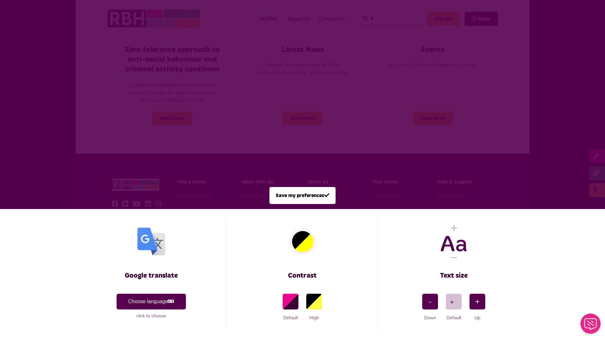
scroll to position [0, 0]
click at [385, 18] on span at bounding box center [302, 170] width 605 height 340
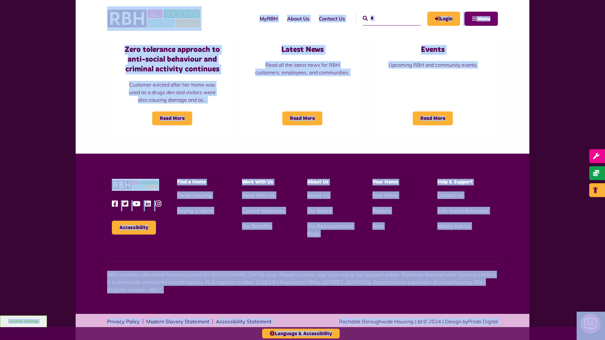
click at [481, 19] on span "Menu" at bounding box center [484, 18] width 13 height 5
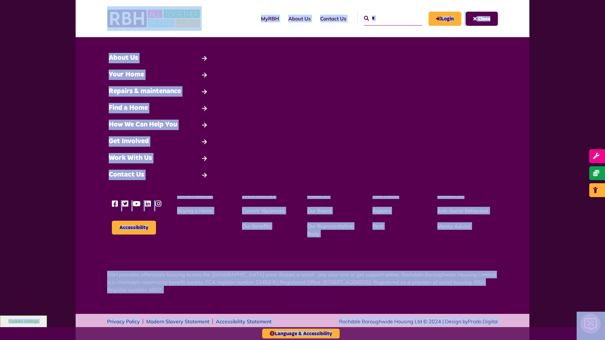
click at [386, 18] on input "*" at bounding box center [393, 19] width 58 height 14
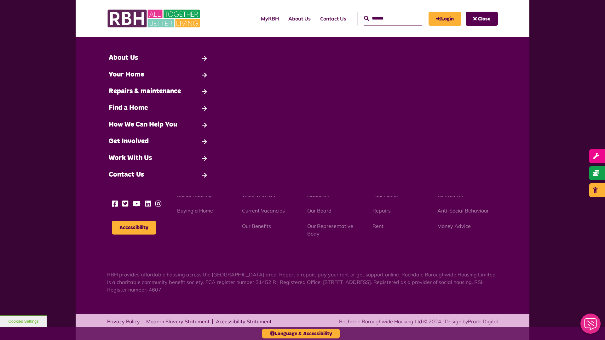
type input "*"
click at [23, 322] on button "Cookies Settings" at bounding box center [23, 322] width 47 height 12
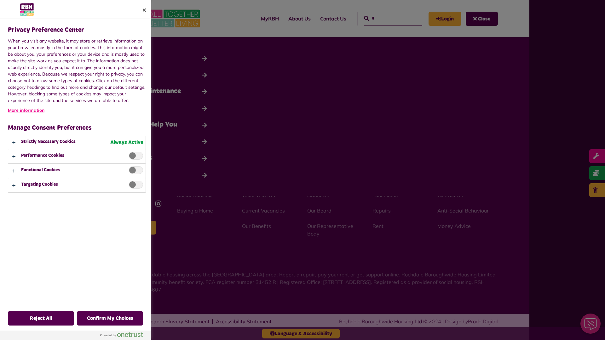
click at [482, 19] on div at bounding box center [302, 170] width 605 height 340
click at [386, 18] on div at bounding box center [302, 170] width 605 height 340
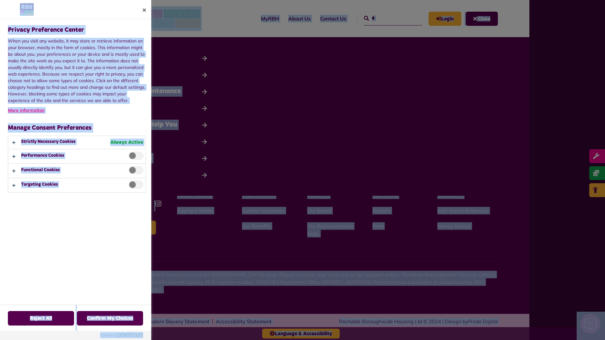
click at [482, 19] on div at bounding box center [302, 170] width 605 height 340
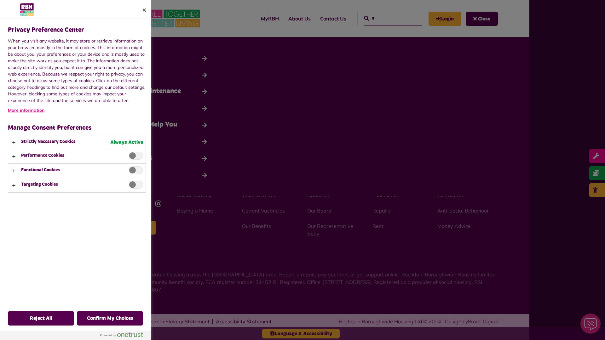
click at [386, 18] on div at bounding box center [302, 170] width 605 height 340
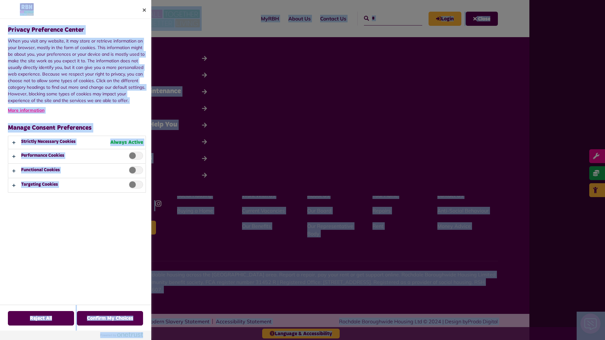
click at [482, 19] on div at bounding box center [302, 170] width 605 height 340
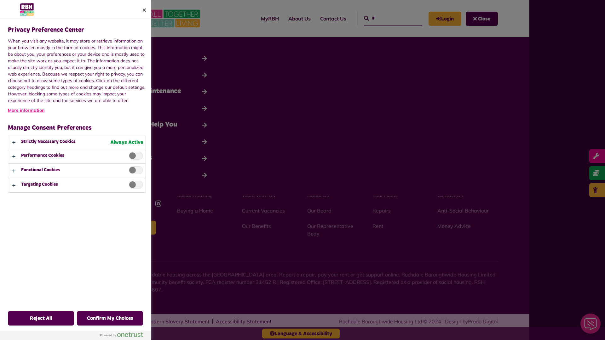
click at [386, 18] on div at bounding box center [302, 170] width 605 height 340
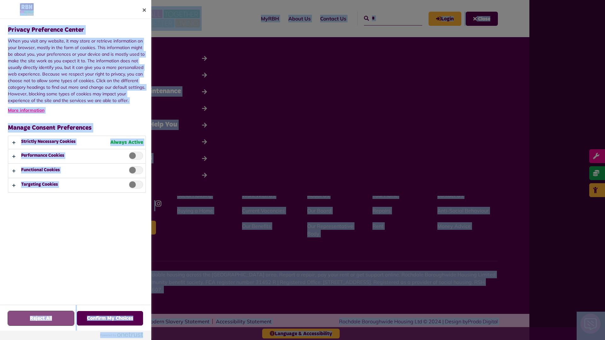
click at [23, 322] on button "Reject All" at bounding box center [41, 318] width 66 height 15
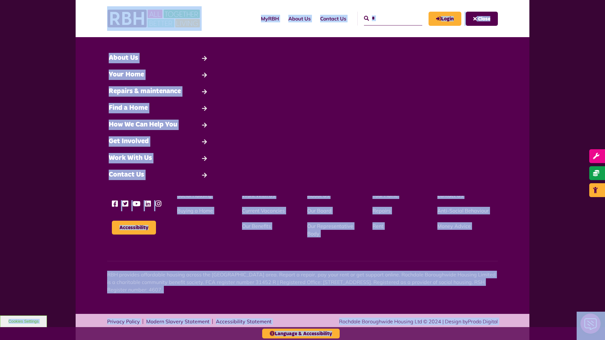
click at [386, 18] on input "*" at bounding box center [393, 19] width 58 height 14
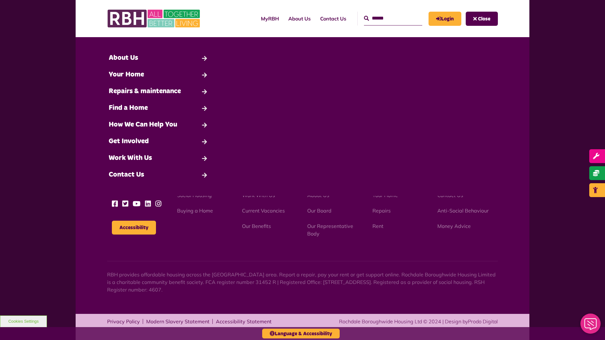
type input "*"
click at [23, 322] on button "Cookies Settings" at bounding box center [23, 322] width 47 height 12
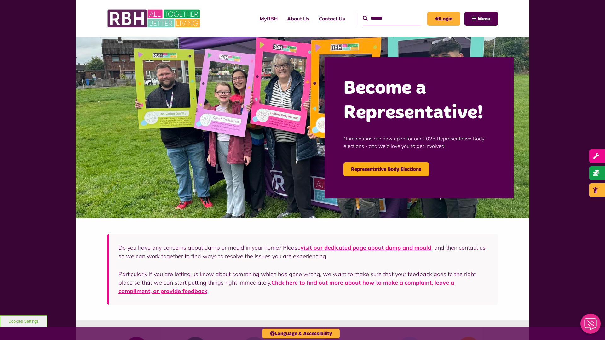
click at [385, 18] on input "Search" at bounding box center [392, 19] width 58 height 14
type input "*"
click at [23, 322] on button "Cookies Settings" at bounding box center [23, 322] width 47 height 12
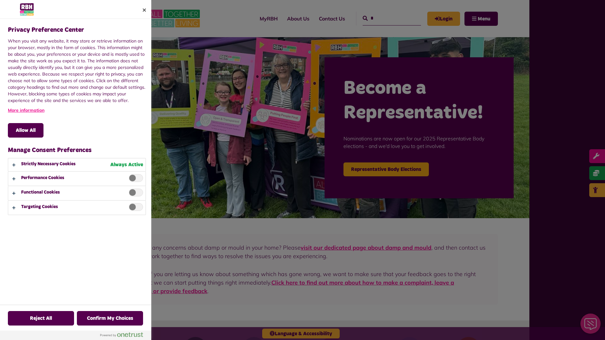
click at [385, 18] on div at bounding box center [302, 170] width 605 height 340
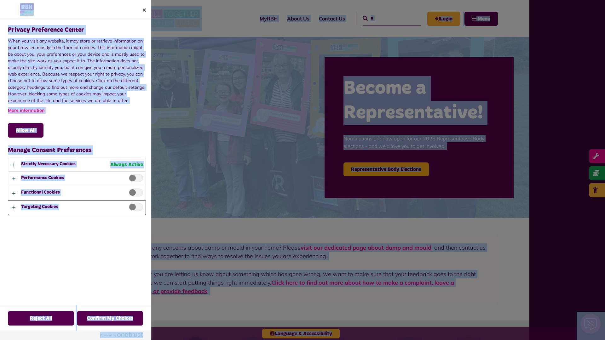
click at [77, 208] on button "Privacy Preference Center" at bounding box center [76, 208] width 137 height 14
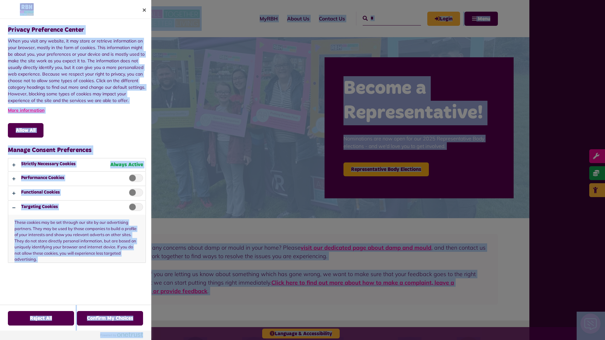
click at [385, 18] on div at bounding box center [302, 170] width 605 height 340
click at [77, 165] on button "Privacy Preference Center" at bounding box center [76, 165] width 137 height 13
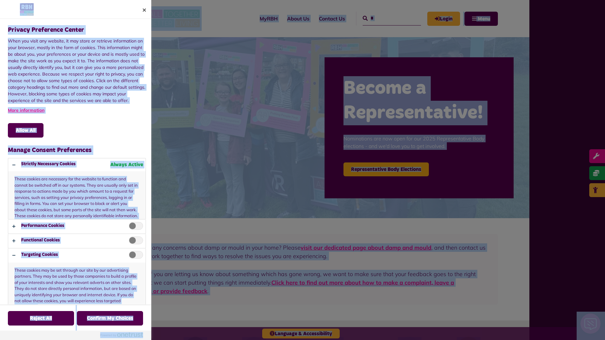
click at [385, 18] on div at bounding box center [302, 170] width 605 height 340
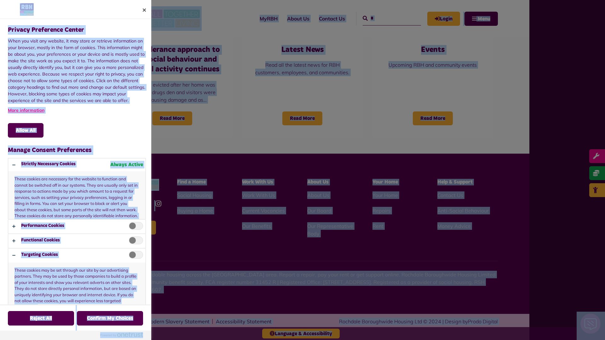
click at [134, 228] on span "Privacy Preference Center" at bounding box center [136, 226] width 14 height 8
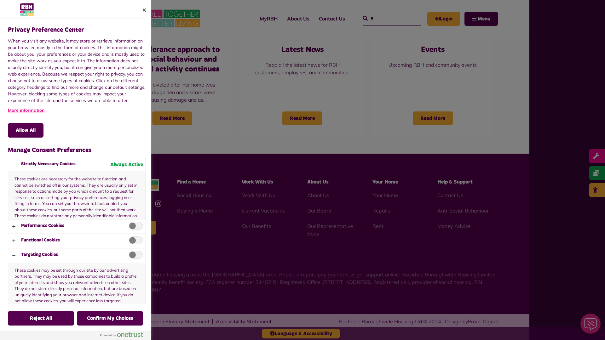
click at [385, 18] on div at bounding box center [302, 170] width 605 height 340
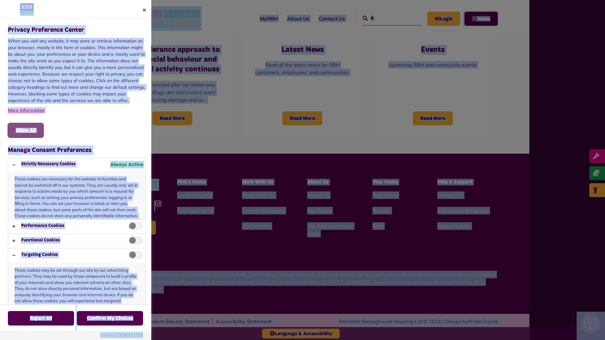
click at [26, 131] on button "Allow All" at bounding box center [26, 130] width 36 height 15
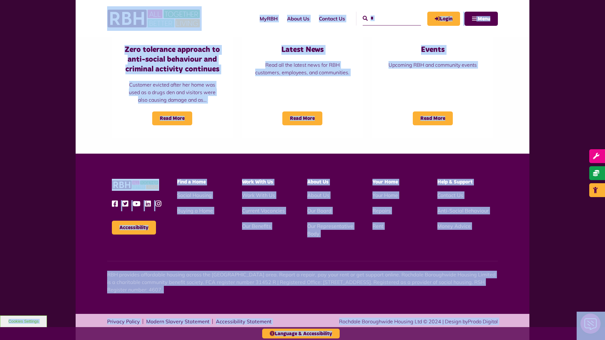
click at [385, 18] on input "*" at bounding box center [392, 19] width 58 height 14
type input "*"
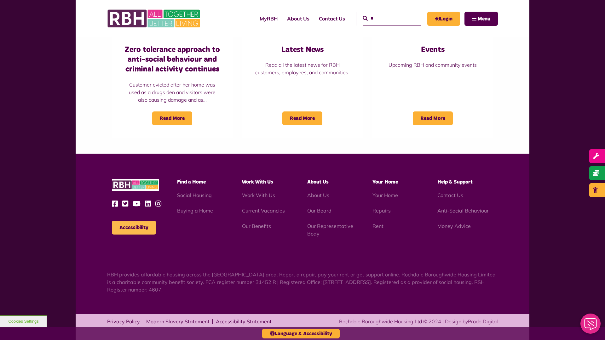
click at [134, 228] on button "Accessibility" at bounding box center [134, 228] width 44 height 14
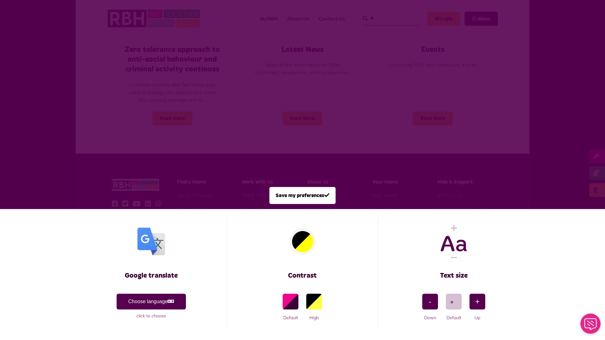
scroll to position [0, 0]
click at [385, 18] on span at bounding box center [302, 170] width 605 height 340
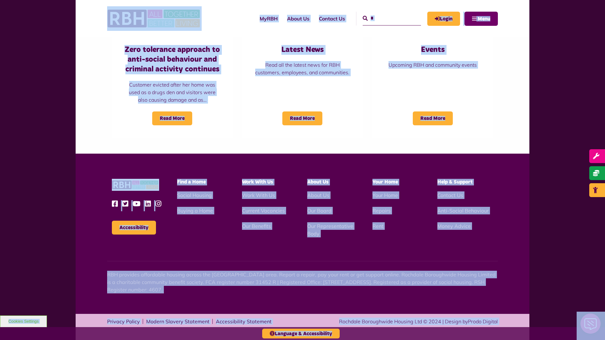
click at [481, 19] on span "Menu" at bounding box center [484, 18] width 13 height 5
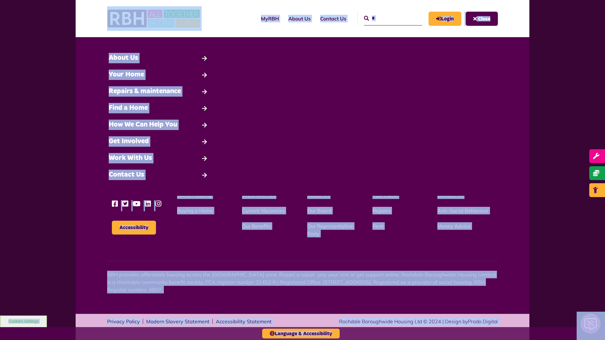
click at [386, 18] on input "*" at bounding box center [393, 19] width 58 height 14
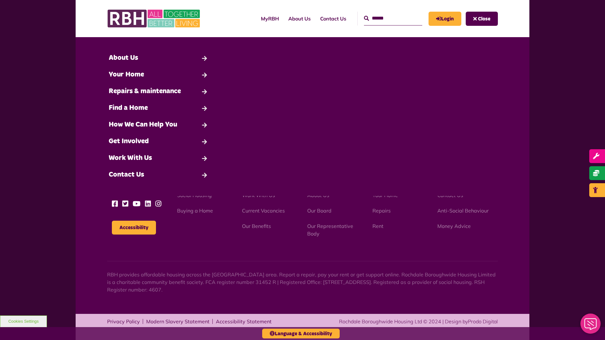
type input "*"
click at [23, 322] on button "Cookies Settings" at bounding box center [23, 322] width 47 height 12
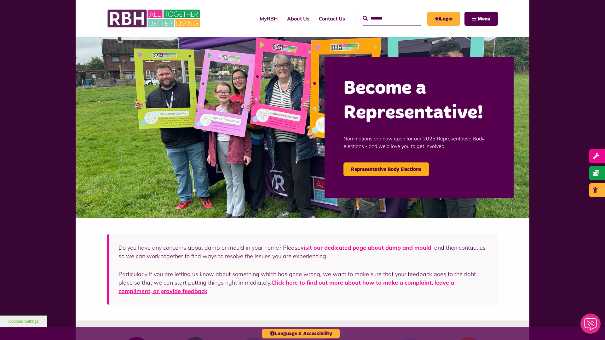
click at [385, 18] on input "Search" at bounding box center [392, 19] width 58 height 14
type input "*"
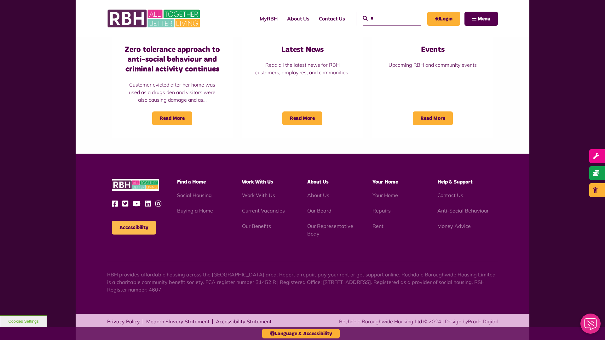
click at [134, 228] on button "Accessibility" at bounding box center [134, 228] width 44 height 14
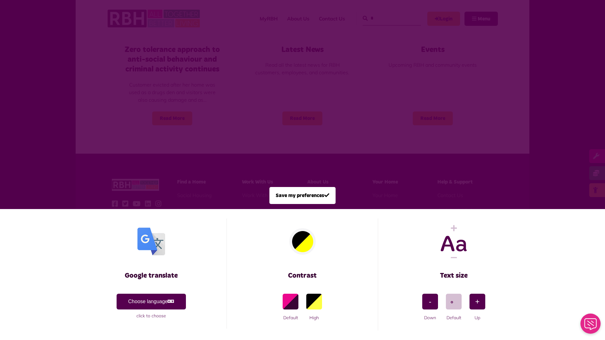
scroll to position [0, 0]
click at [385, 18] on span at bounding box center [302, 170] width 605 height 340
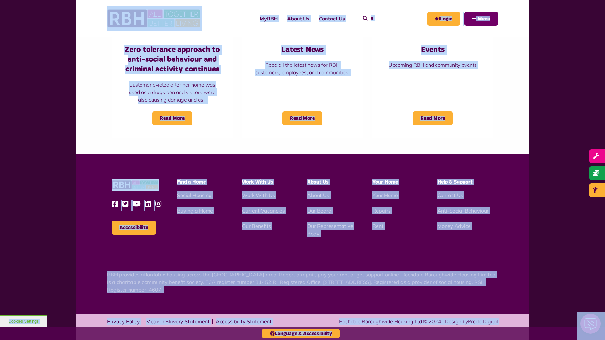
click at [481, 19] on span "Menu" at bounding box center [484, 18] width 13 height 5
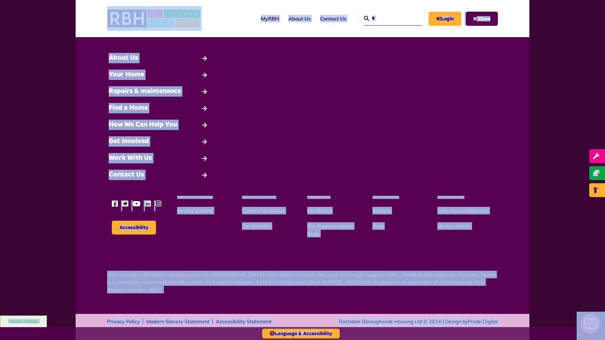
click at [386, 18] on input "*" at bounding box center [393, 19] width 58 height 14
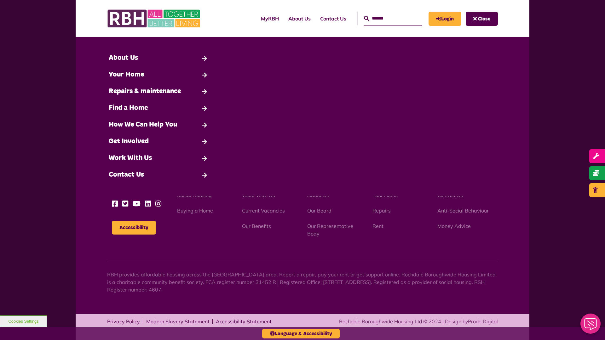
type input "*"
click at [23, 322] on button "Cookies Settings" at bounding box center [23, 322] width 47 height 12
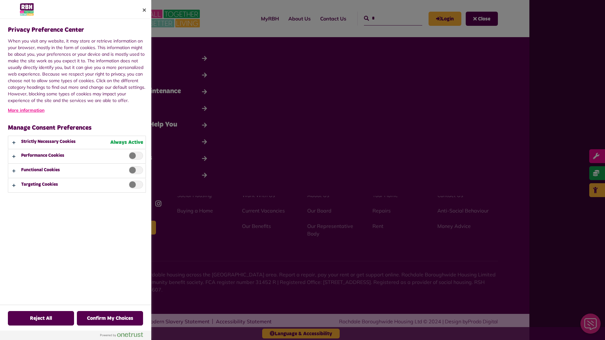
click at [482, 19] on div at bounding box center [302, 170] width 605 height 340
click at [386, 18] on div at bounding box center [302, 170] width 605 height 340
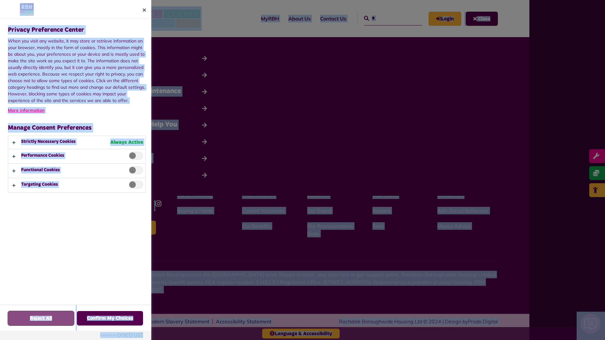
click at [23, 322] on button "Reject All" at bounding box center [41, 318] width 66 height 15
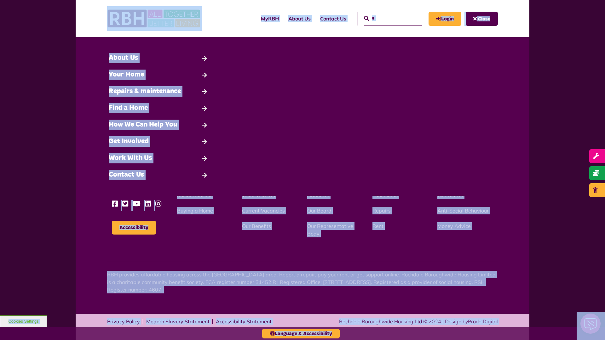
click at [386, 18] on input "*" at bounding box center [393, 19] width 58 height 14
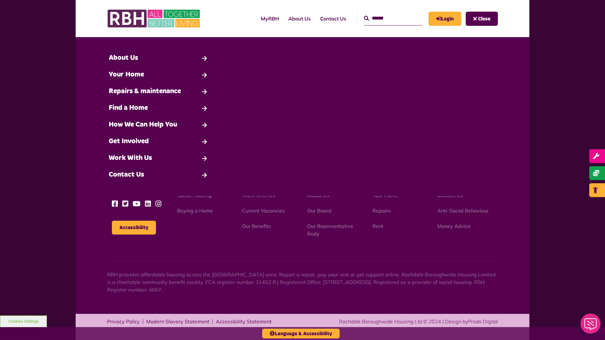
type input "*"
click at [23, 322] on button "Cookies Settings" at bounding box center [23, 322] width 47 height 12
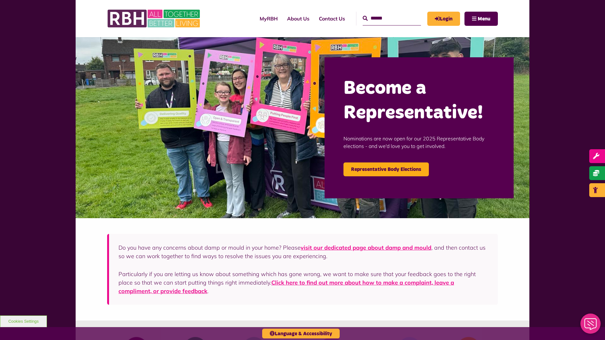
click at [385, 18] on input "Search" at bounding box center [392, 19] width 58 height 14
type input "*"
click at [23, 322] on button "Cookies Settings" at bounding box center [23, 322] width 47 height 12
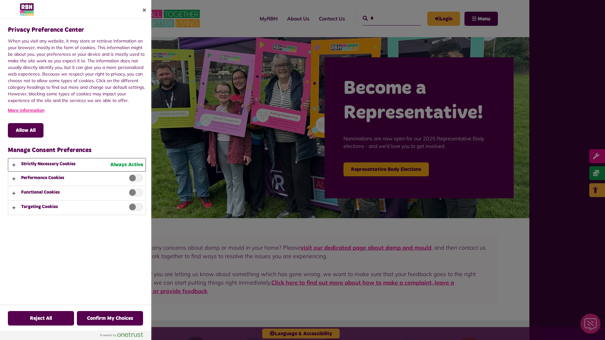
click at [76, 170] on button "Privacy Preference Center" at bounding box center [76, 165] width 137 height 13
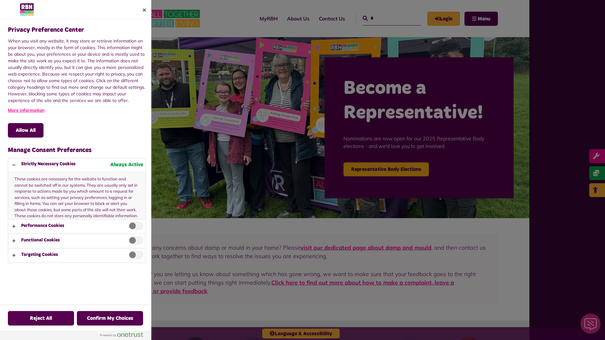
click at [385, 18] on div at bounding box center [302, 170] width 605 height 340
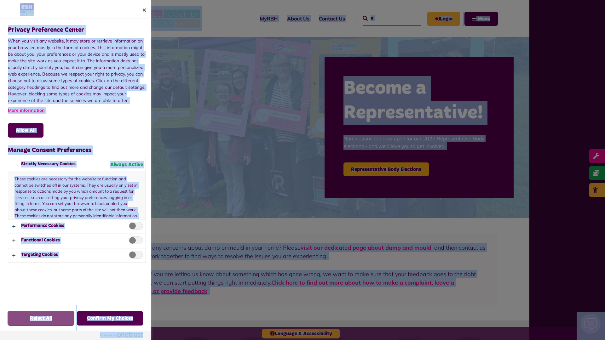
click at [23, 322] on button "Reject All" at bounding box center [41, 318] width 66 height 15
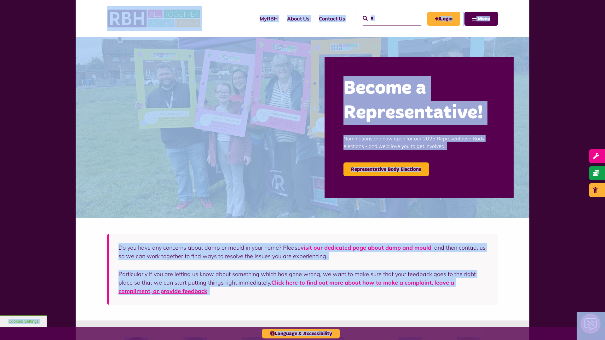
click at [385, 18] on input "*" at bounding box center [392, 19] width 58 height 14
type input "*"
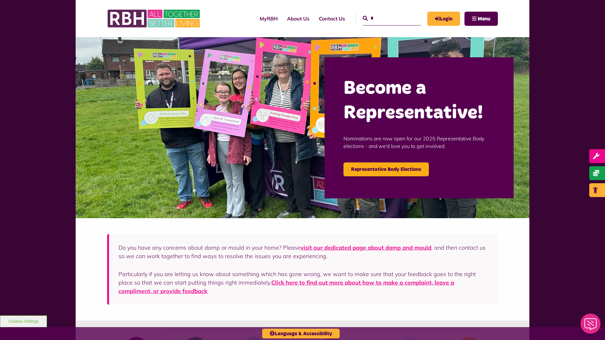
click at [23, 322] on button "Cookies Settings" at bounding box center [23, 322] width 47 height 12
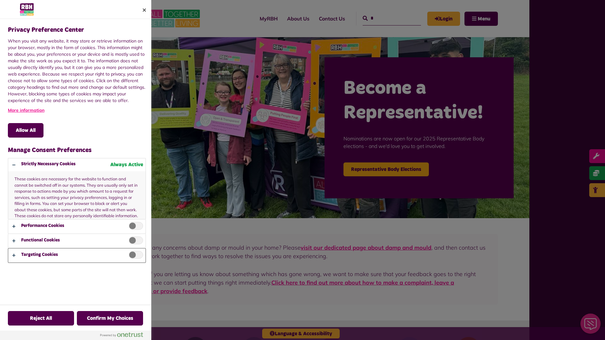
click at [77, 256] on button "Privacy Preference Center" at bounding box center [76, 256] width 137 height 14
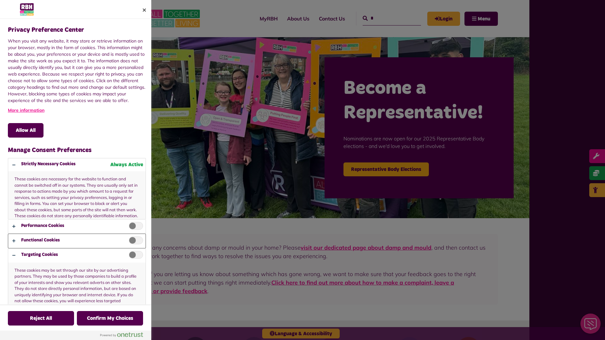
click at [77, 235] on button "Privacy Preference Center" at bounding box center [76, 241] width 137 height 14
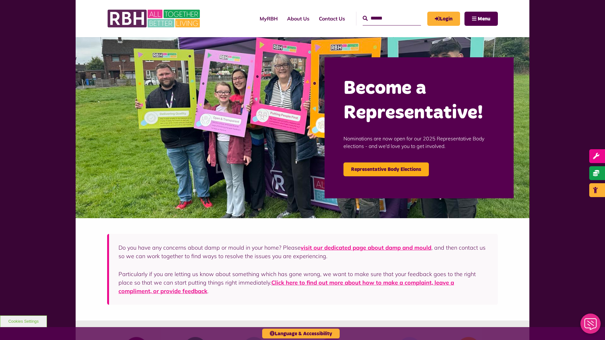
click at [385, 18] on input "Search" at bounding box center [392, 19] width 58 height 14
type input "*"
click at [23, 322] on button "Cookies Settings" at bounding box center [23, 322] width 47 height 12
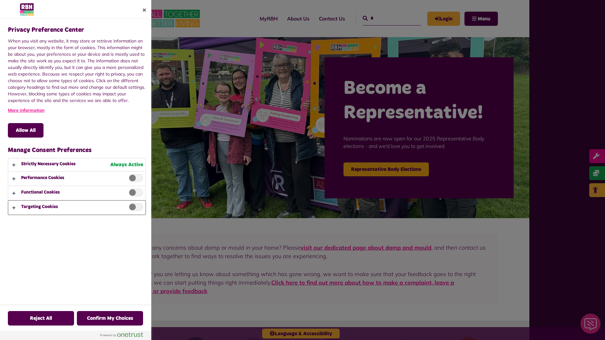
click at [77, 208] on button "Privacy Preference Center" at bounding box center [76, 208] width 137 height 14
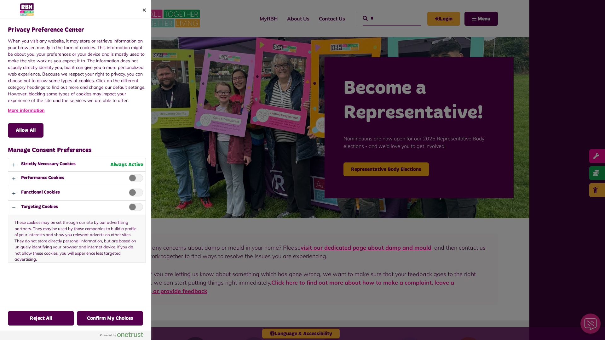
click at [385, 18] on div at bounding box center [302, 170] width 605 height 340
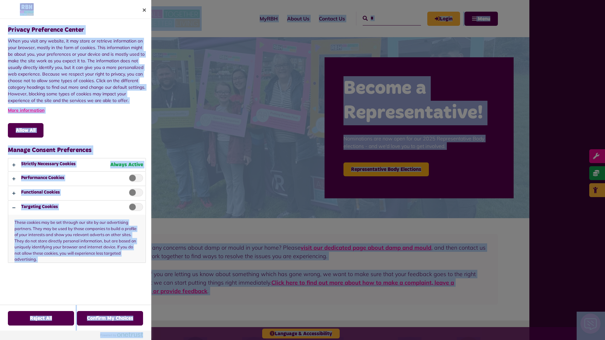
click at [134, 228] on p "These cookies may be set through our site by our advertising partners. They may…" at bounding box center [76, 239] width 137 height 48
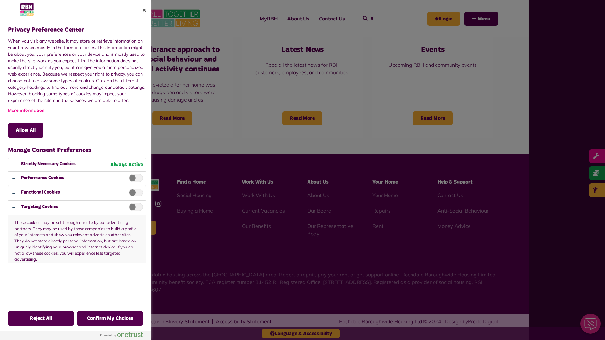
click at [385, 18] on div at bounding box center [302, 170] width 605 height 340
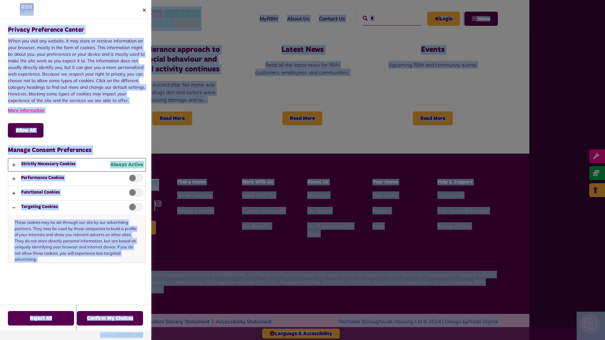
click at [77, 165] on button "Privacy Preference Center" at bounding box center [76, 165] width 137 height 13
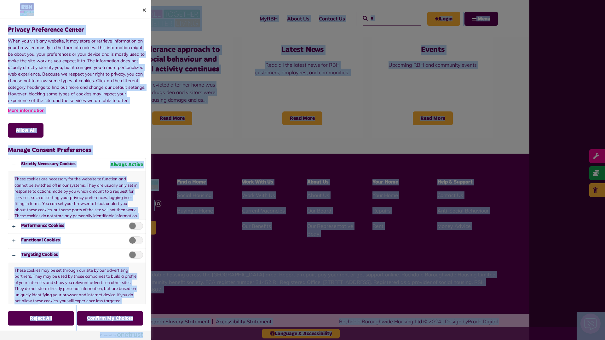
click at [385, 18] on div at bounding box center [302, 170] width 605 height 340
click at [26, 131] on button "Allow All" at bounding box center [26, 130] width 36 height 15
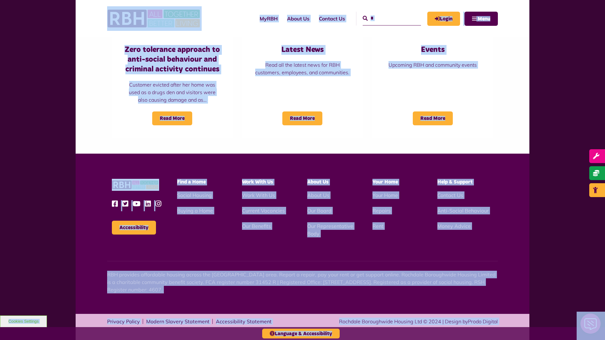
click at [385, 18] on input "*" at bounding box center [392, 19] width 58 height 14
type input "*"
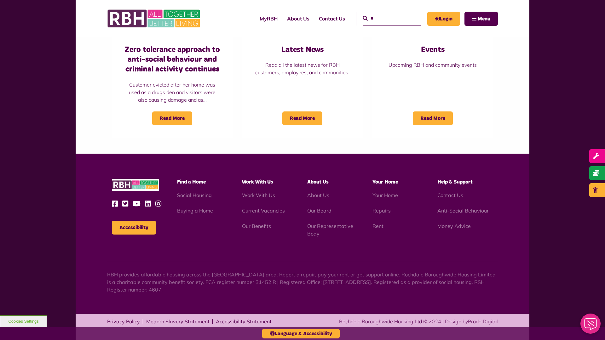
click at [23, 322] on button "Cookies Settings" at bounding box center [23, 322] width 47 height 12
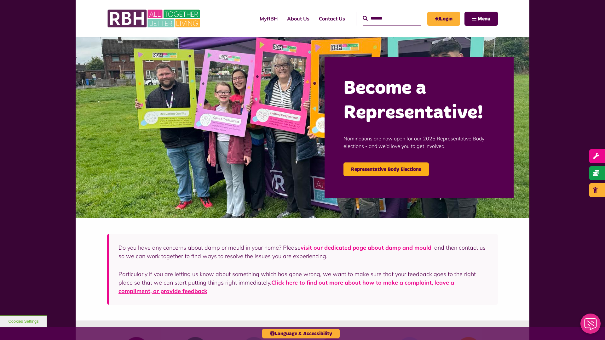
click at [385, 18] on input "Search" at bounding box center [392, 19] width 58 height 14
type input "*"
click at [23, 322] on button "Cookies Settings" at bounding box center [23, 322] width 47 height 12
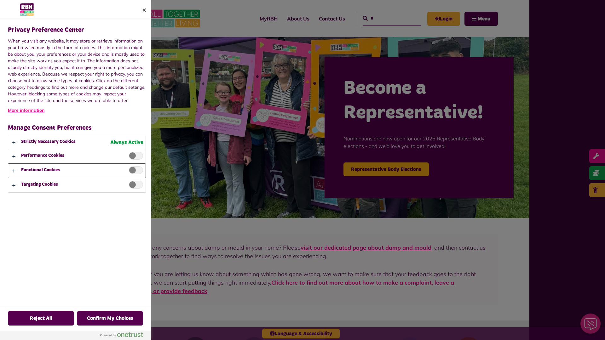
click at [76, 170] on button "Privacy Preference Center" at bounding box center [76, 171] width 137 height 14
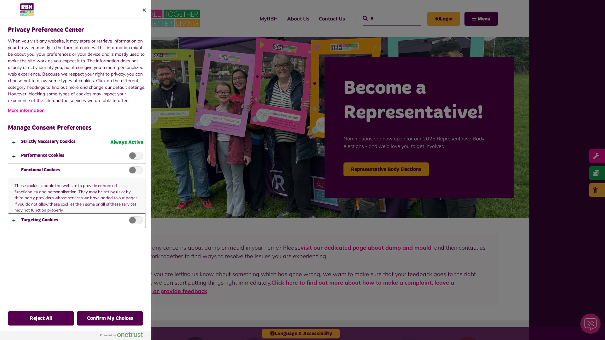
click at [77, 221] on button "Privacy Preference Center" at bounding box center [76, 221] width 137 height 14
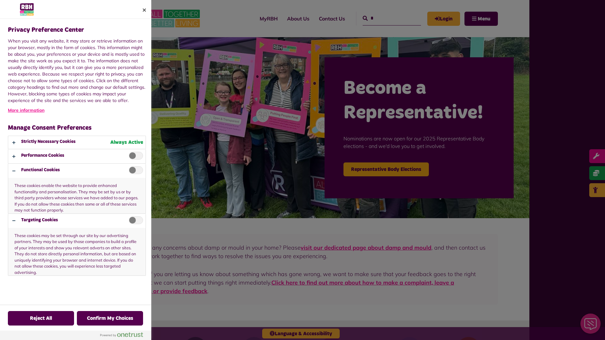
click at [385, 18] on div at bounding box center [302, 170] width 605 height 340
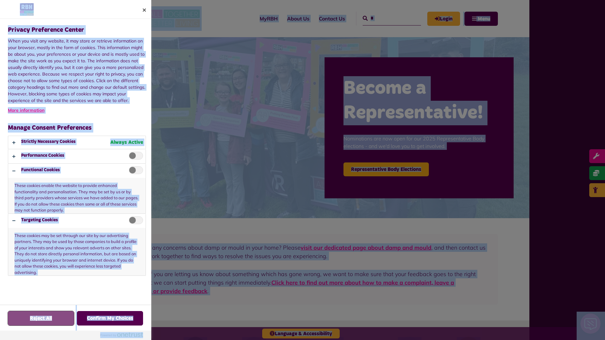
click at [41, 319] on button "Reject All" at bounding box center [41, 318] width 66 height 15
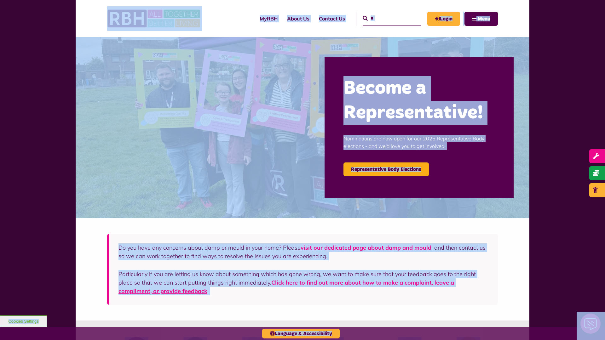
click at [385, 18] on input "*" at bounding box center [392, 19] width 58 height 14
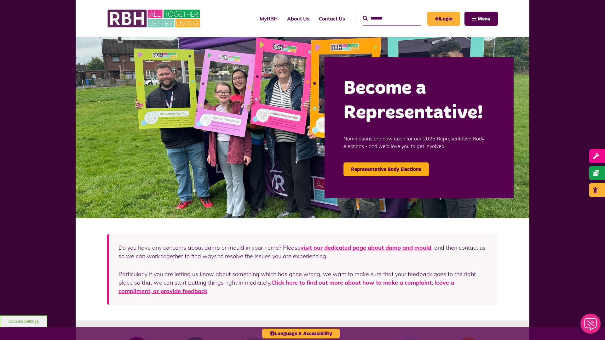
type input "*"
click at [23, 322] on button "Cookies Settings" at bounding box center [23, 322] width 47 height 12
click at [385, 18] on input "Search" at bounding box center [392, 19] width 58 height 14
type input "*"
click at [23, 322] on button "Cookies Settings" at bounding box center [23, 322] width 47 height 12
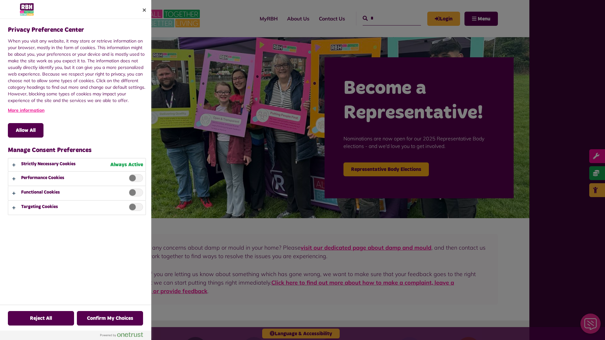
click at [385, 18] on div at bounding box center [302, 170] width 605 height 340
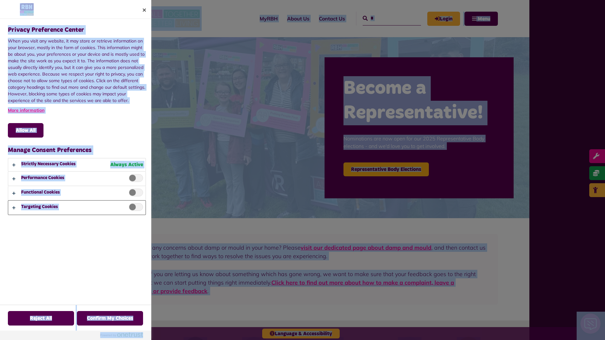
click at [77, 208] on button "Privacy Preference Center" at bounding box center [76, 208] width 137 height 14
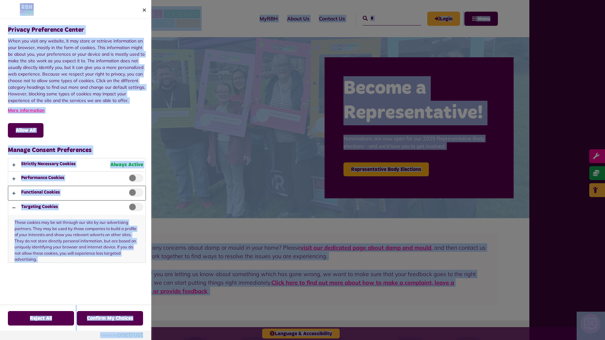
click at [77, 193] on button "Privacy Preference Center" at bounding box center [76, 193] width 137 height 14
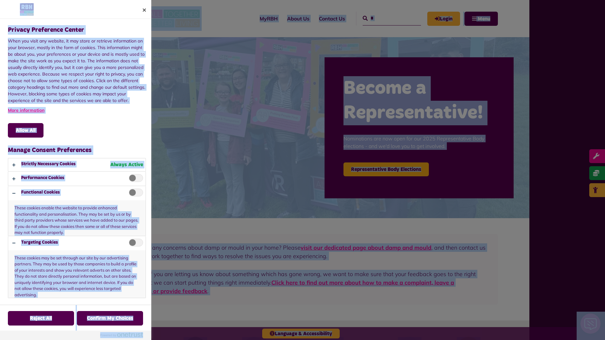
click at [385, 18] on div at bounding box center [302, 170] width 605 height 340
click at [41, 319] on button "Reject All" at bounding box center [41, 318] width 66 height 15
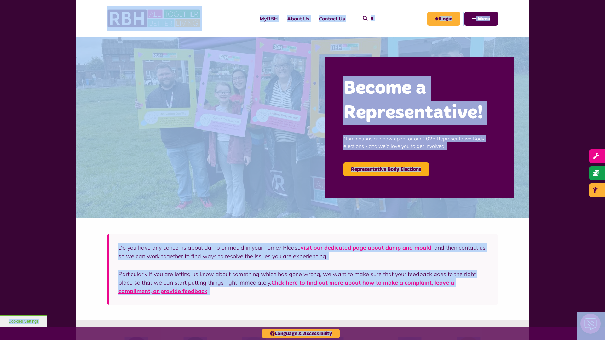
click at [385, 18] on input "*" at bounding box center [392, 19] width 58 height 14
type input "*"
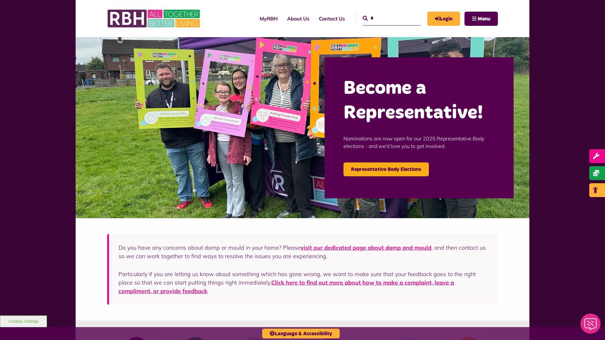
click at [23, 322] on button "Cookies Settings" at bounding box center [23, 322] width 47 height 12
click at [385, 18] on input "Search" at bounding box center [392, 19] width 58 height 14
type input "*"
click at [23, 322] on button "Cookies Settings" at bounding box center [23, 322] width 47 height 12
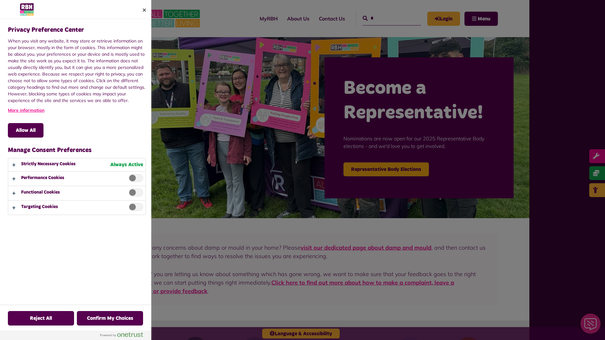
click at [385, 18] on div at bounding box center [302, 170] width 605 height 340
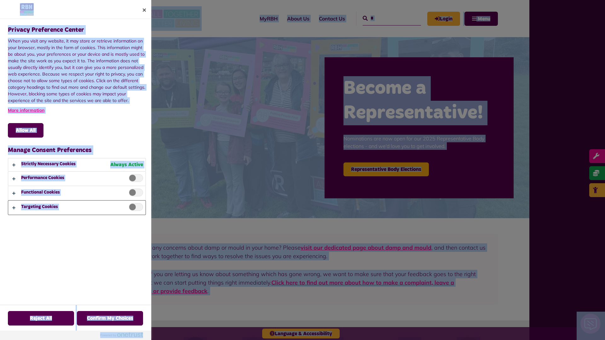
click at [77, 208] on button "Privacy Preference Center" at bounding box center [76, 208] width 137 height 14
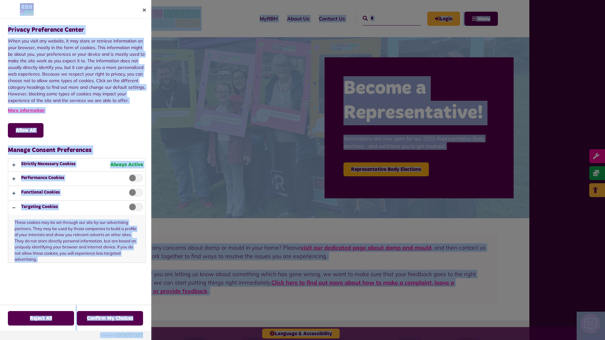
click at [385, 18] on div at bounding box center [302, 170] width 605 height 340
click at [77, 165] on button "Privacy Preference Center" at bounding box center [76, 165] width 137 height 13
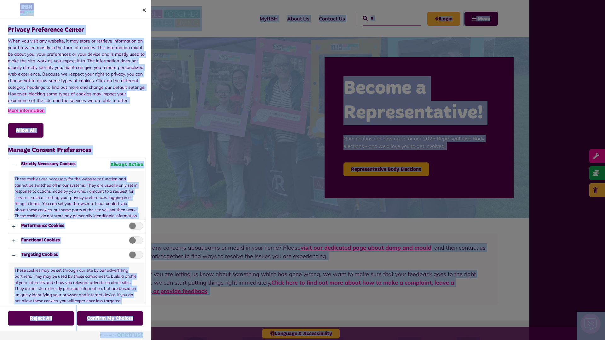
click at [385, 18] on div at bounding box center [302, 170] width 605 height 340
click at [134, 228] on span "Privacy Preference Center" at bounding box center [136, 226] width 14 height 8
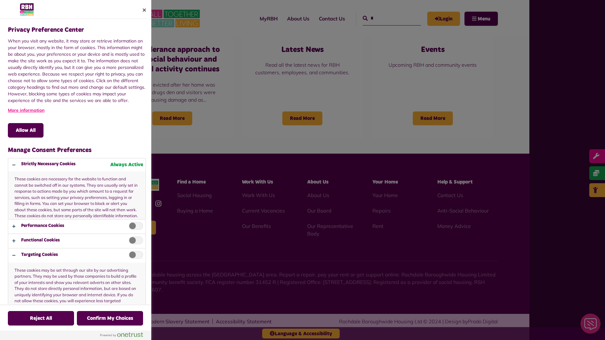
click at [385, 18] on div at bounding box center [302, 170] width 605 height 340
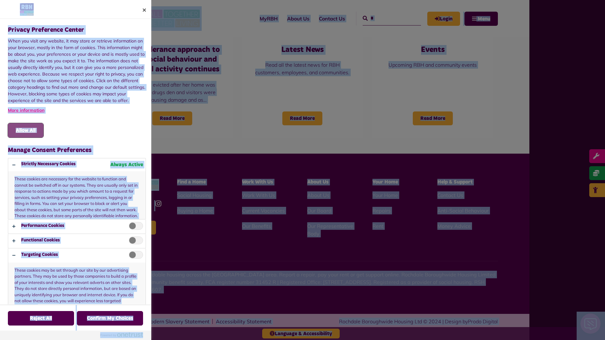
click at [26, 131] on button "Allow All" at bounding box center [26, 130] width 36 height 15
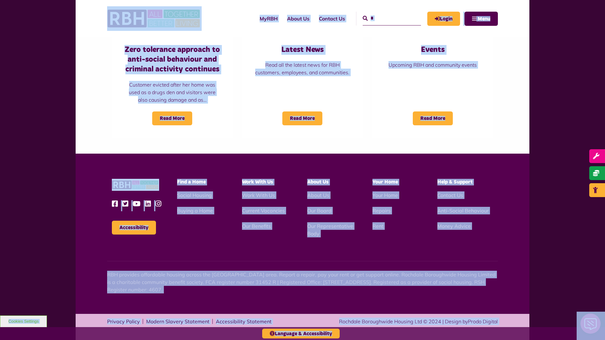
click at [385, 18] on input "*" at bounding box center [392, 19] width 58 height 14
type input "*"
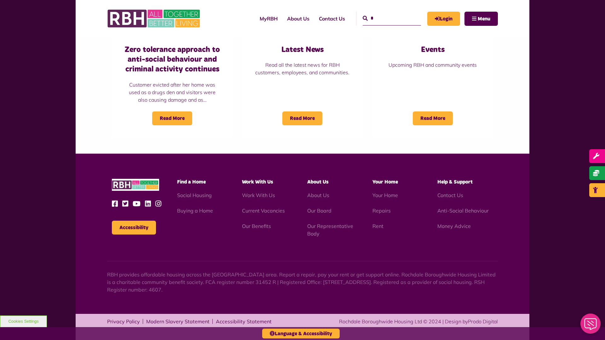
click at [23, 322] on button "Cookies Settings" at bounding box center [23, 322] width 47 height 12
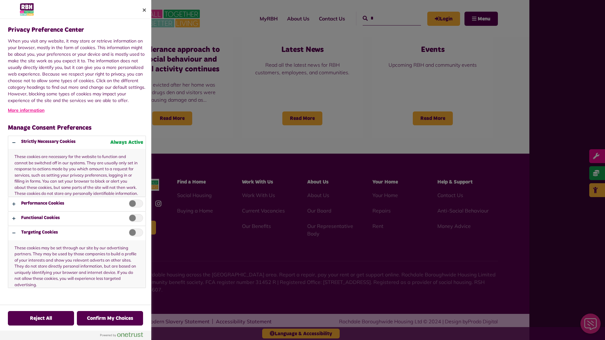
click at [385, 18] on div at bounding box center [302, 170] width 605 height 340
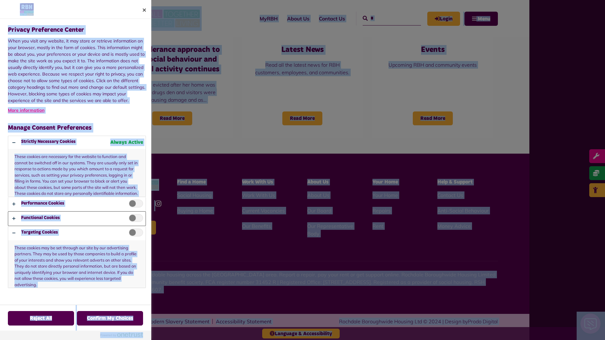
click at [77, 219] on button "Privacy Preference Center" at bounding box center [76, 219] width 137 height 14
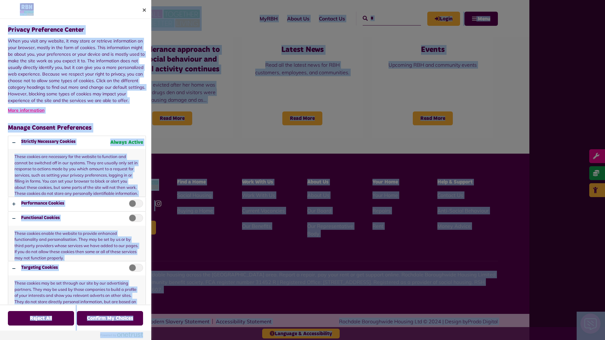
click at [385, 18] on div at bounding box center [302, 170] width 605 height 340
click at [144, 10] on button "Close" at bounding box center [144, 10] width 14 height 14
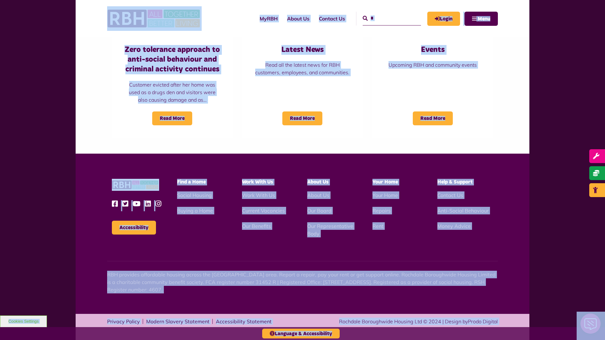
click at [385, 18] on input "*" at bounding box center [392, 19] width 58 height 14
type input "*"
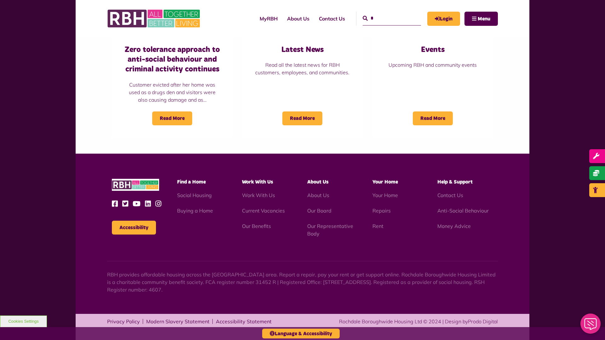
click at [23, 322] on button "Cookies Settings" at bounding box center [23, 322] width 47 height 12
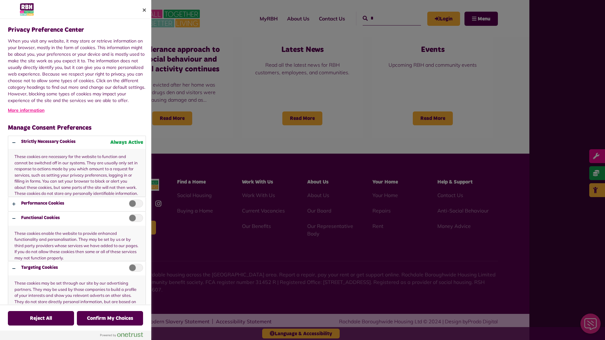
click at [385, 18] on div at bounding box center [302, 170] width 605 height 340
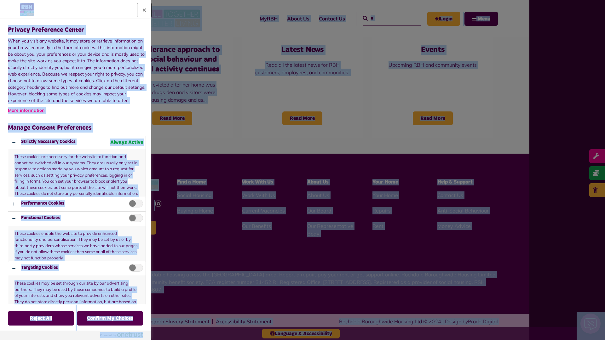
click at [144, 10] on button "Close" at bounding box center [144, 10] width 14 height 14
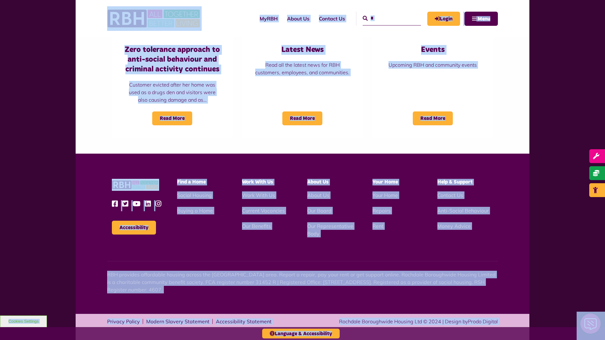
click at [385, 18] on input "*" at bounding box center [392, 19] width 58 height 14
type input "*"
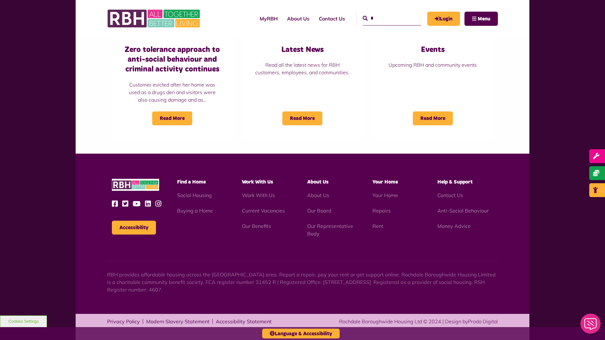
click at [23, 322] on button "Cookies Settings" at bounding box center [23, 322] width 47 height 12
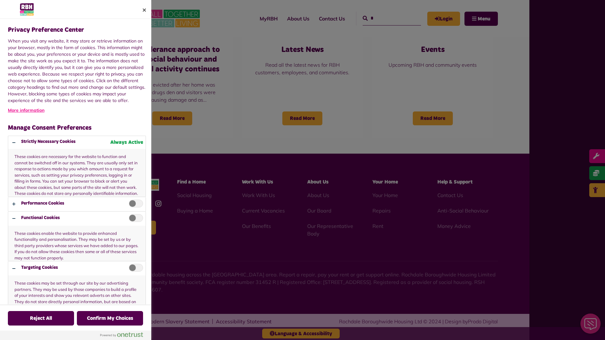
click at [385, 18] on div at bounding box center [302, 170] width 605 height 340
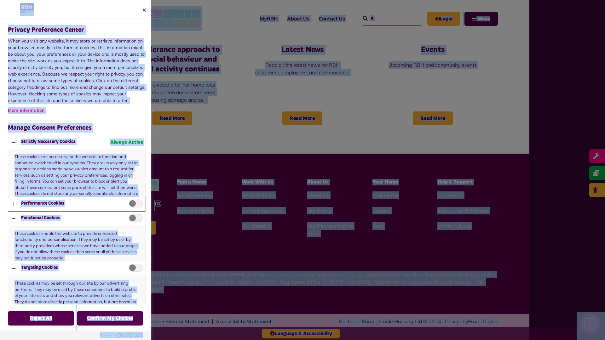
click at [77, 197] on button "Privacy Preference Center" at bounding box center [76, 204] width 137 height 14
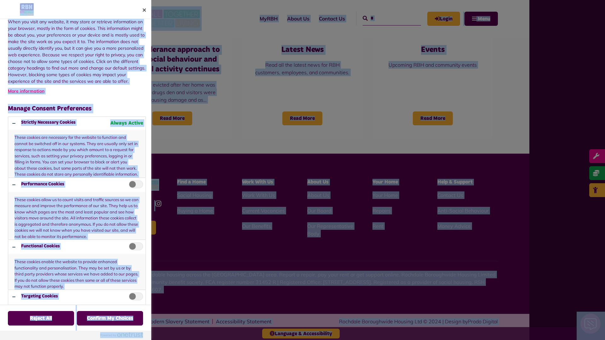
click at [385, 18] on div at bounding box center [302, 170] width 605 height 340
click at [144, 10] on button "Close" at bounding box center [144, 10] width 14 height 14
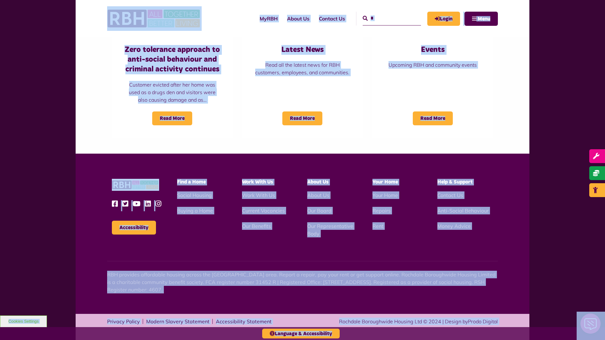
click at [385, 18] on input "*" at bounding box center [392, 19] width 58 height 14
type input "*"
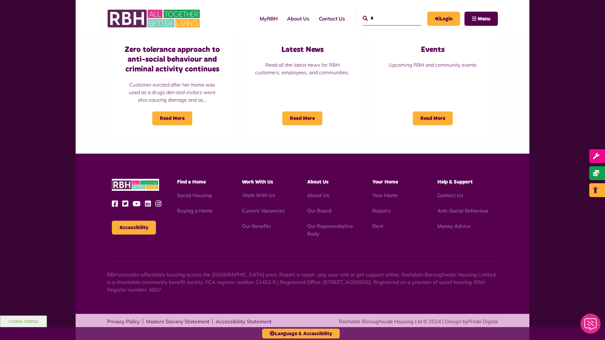
click at [23, 322] on button "Cookies Settings" at bounding box center [23, 322] width 47 height 12
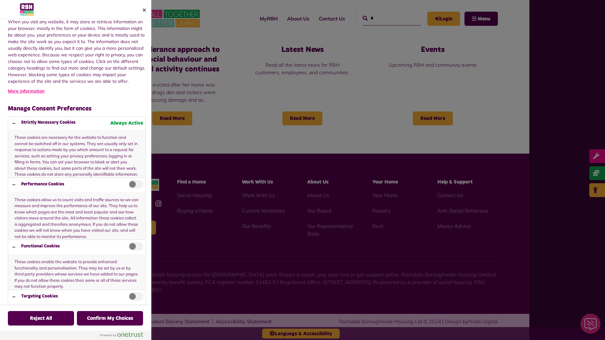
click at [385, 18] on div at bounding box center [302, 170] width 605 height 340
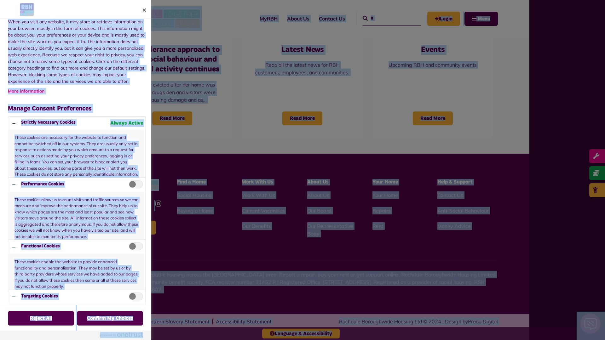
click at [385, 18] on div at bounding box center [302, 170] width 605 height 340
click at [144, 10] on button "Close" at bounding box center [144, 10] width 14 height 14
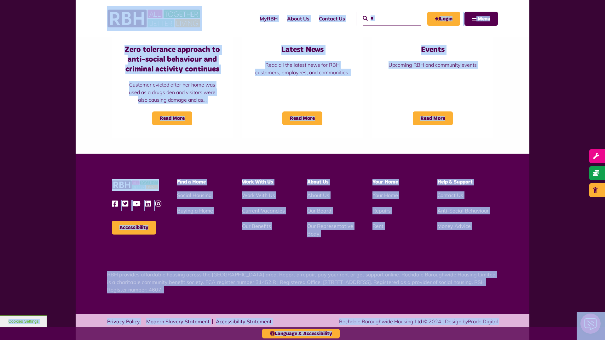
click at [385, 18] on input "*" at bounding box center [392, 19] width 58 height 14
type input "*"
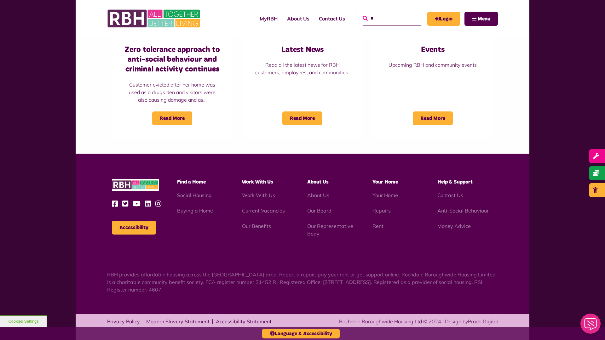
click at [363, 18] on icon "submit" at bounding box center [365, 18] width 5 height 5
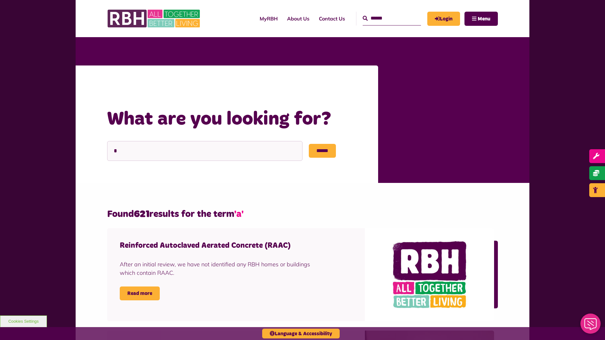
click at [385, 18] on input "Search" at bounding box center [392, 19] width 58 height 14
type input "*"
click at [23, 322] on button "Cookies Settings" at bounding box center [23, 322] width 47 height 12
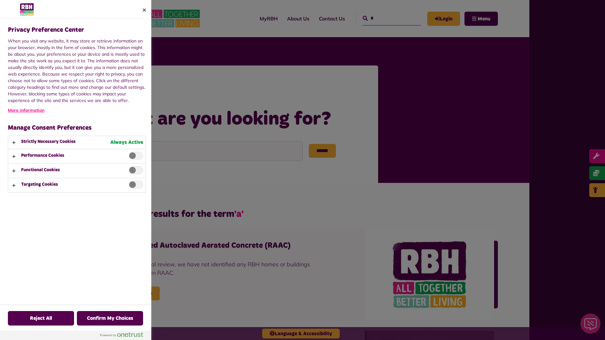
click at [385, 18] on div at bounding box center [302, 170] width 605 height 340
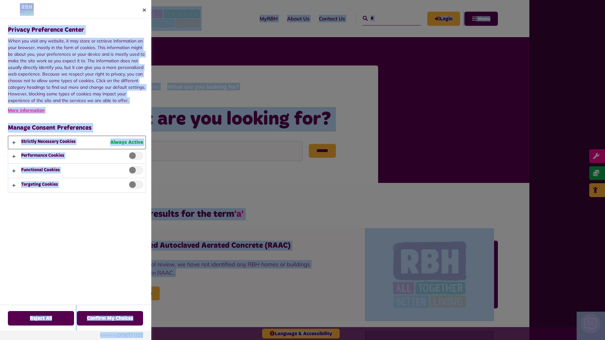
click at [77, 142] on button "Privacy Preference Center" at bounding box center [76, 142] width 137 height 13
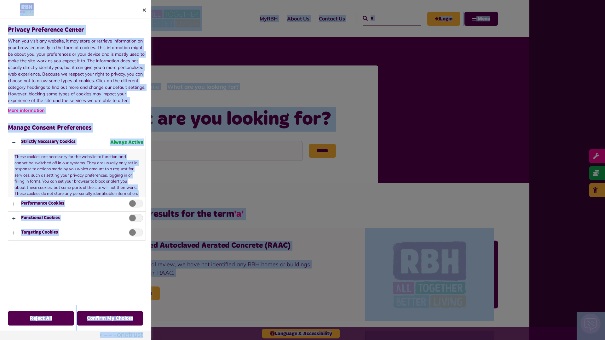
click at [385, 18] on div at bounding box center [302, 170] width 605 height 340
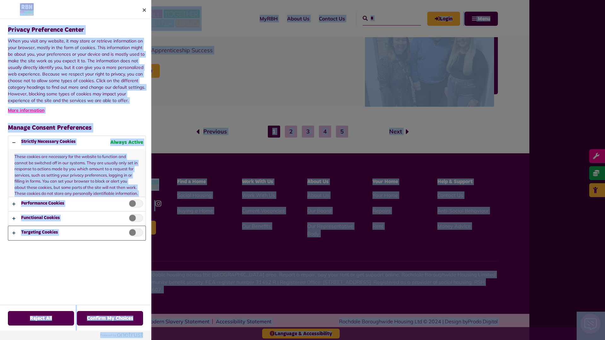
click at [134, 228] on button "Privacy Preference Center" at bounding box center [76, 233] width 137 height 14
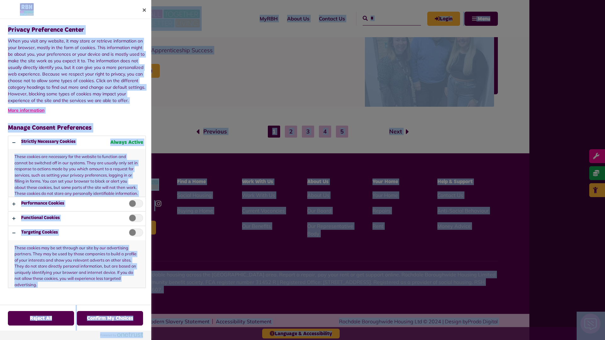
click at [385, 18] on div at bounding box center [302, 170] width 605 height 340
click at [301, 334] on div at bounding box center [302, 170] width 605 height 340
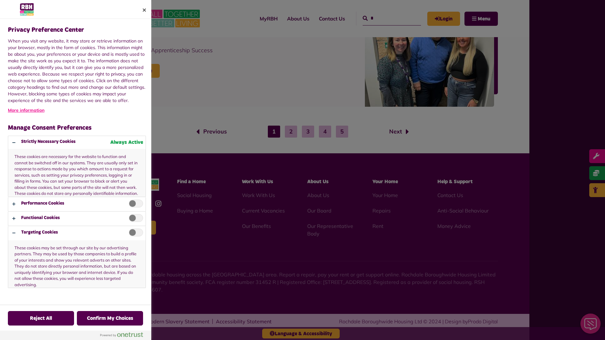
click at [385, 18] on div at bounding box center [302, 170] width 605 height 340
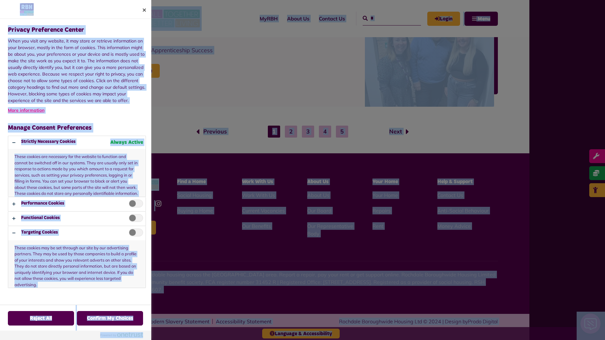
click at [481, 19] on div at bounding box center [302, 170] width 605 height 340
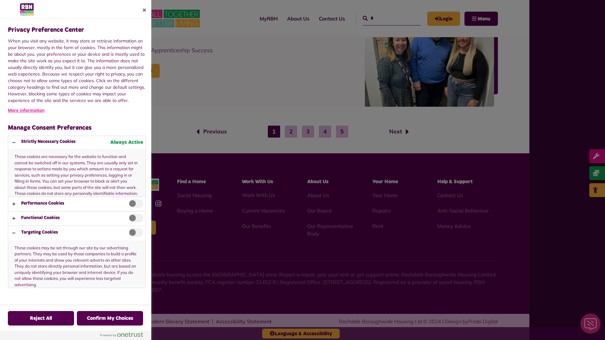
click at [385, 18] on div at bounding box center [302, 170] width 605 height 340
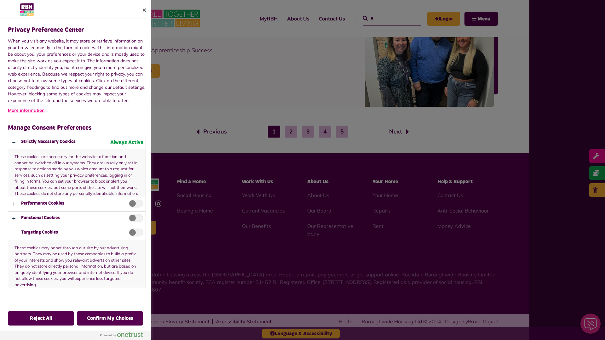
click at [385, 18] on div at bounding box center [302, 170] width 605 height 340
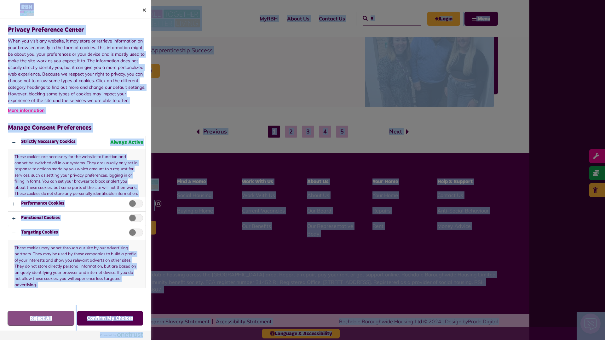
click at [23, 322] on button "Reject All" at bounding box center [41, 318] width 66 height 15
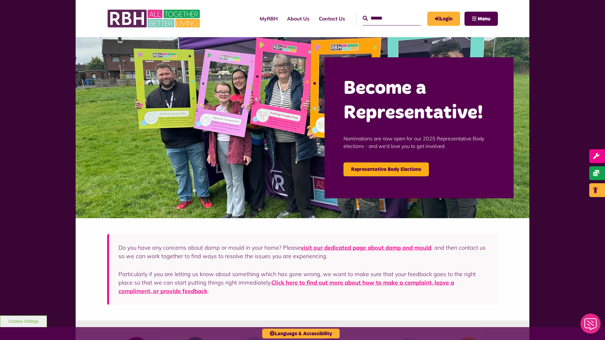
click at [385, 18] on input "Search" at bounding box center [392, 19] width 58 height 14
type input "*"
click at [23, 322] on button "Cookies Settings" at bounding box center [23, 322] width 47 height 12
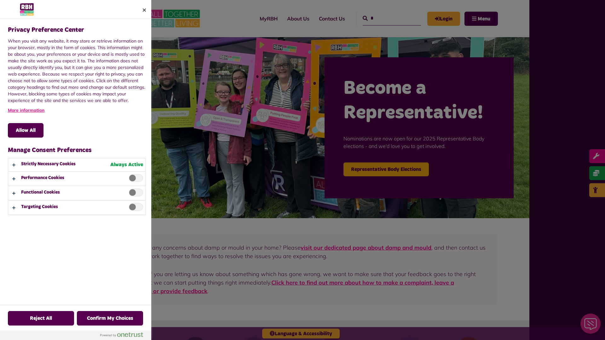
click at [385, 18] on div at bounding box center [302, 170] width 605 height 340
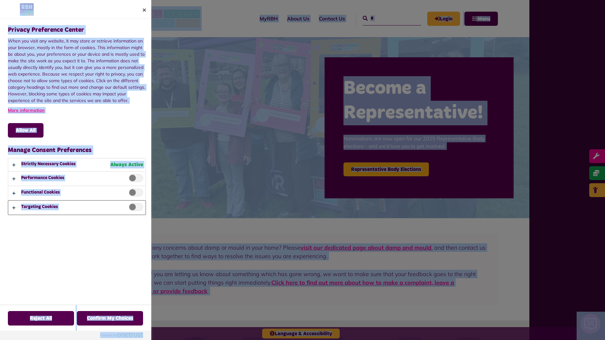
click at [77, 208] on button "Privacy Preference Center" at bounding box center [76, 208] width 137 height 14
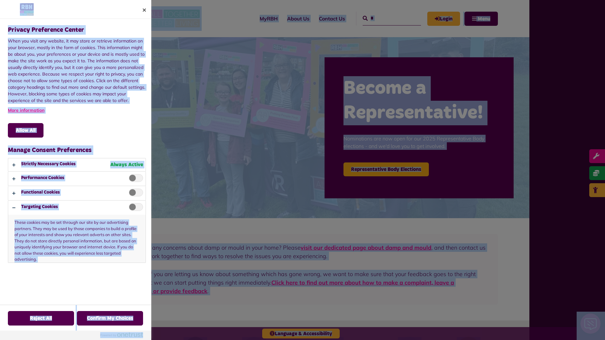
click at [385, 18] on div at bounding box center [302, 170] width 605 height 340
click at [77, 165] on button "Privacy Preference Center" at bounding box center [76, 165] width 137 height 13
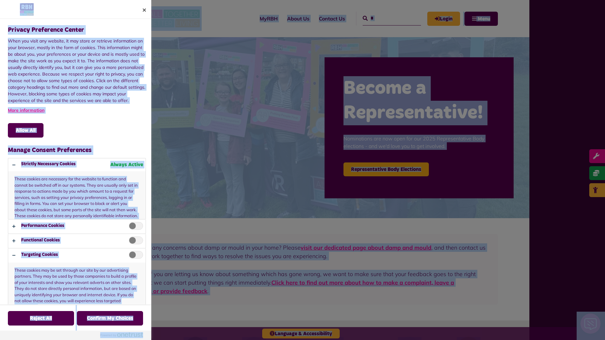
click at [385, 18] on div at bounding box center [302, 170] width 605 height 340
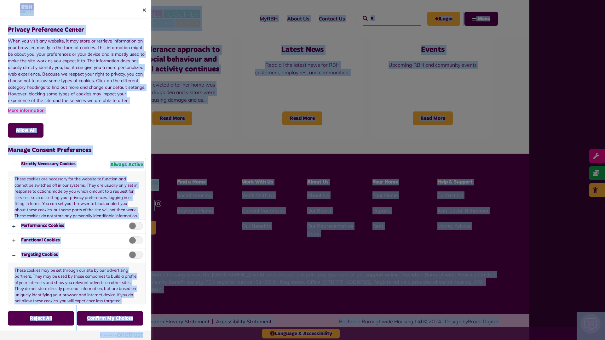
click at [134, 228] on span "Privacy Preference Center" at bounding box center [136, 226] width 14 height 8
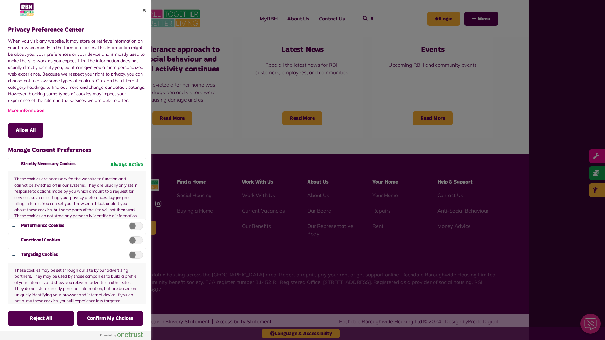
click at [385, 18] on div at bounding box center [302, 170] width 605 height 340
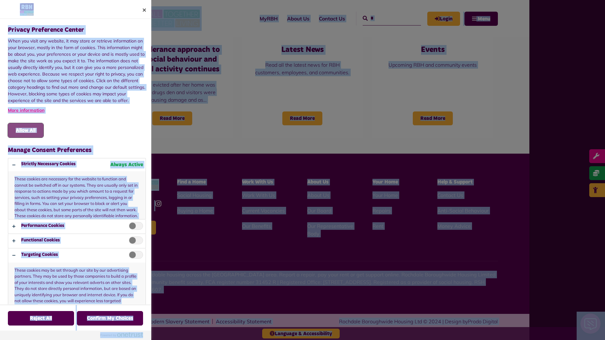
click at [26, 131] on button "Allow All" at bounding box center [26, 130] width 36 height 15
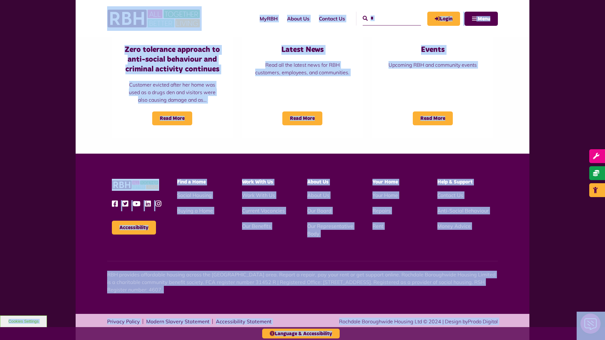
click at [385, 18] on input "*" at bounding box center [392, 19] width 58 height 14
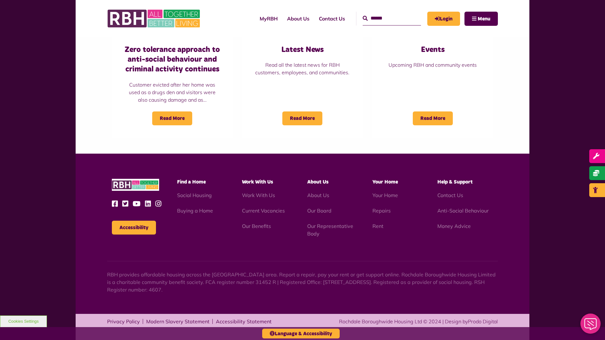
type input "*"
click at [134, 228] on button "Accessibility" at bounding box center [134, 228] width 44 height 14
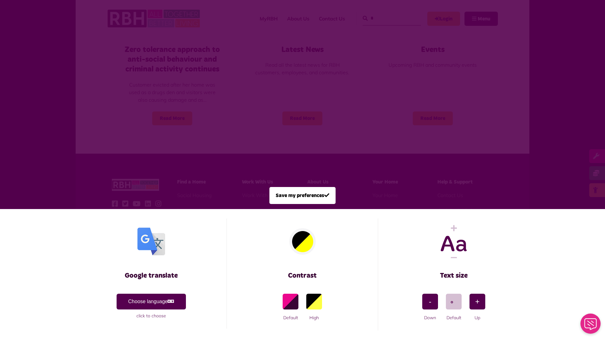
scroll to position [0, 0]
click at [385, 18] on span at bounding box center [302, 170] width 605 height 340
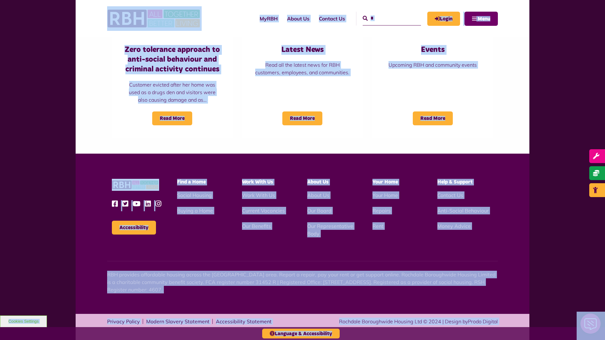
click at [481, 19] on span "Menu" at bounding box center [484, 18] width 13 height 5
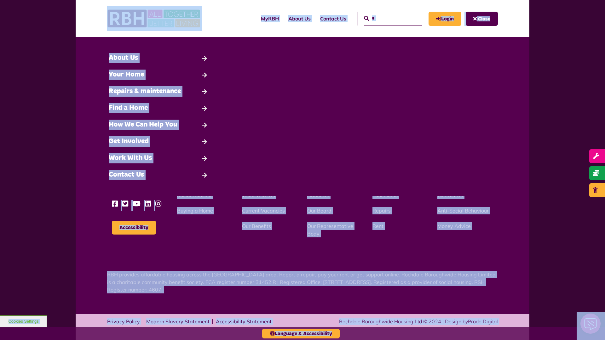
click at [386, 18] on input "*" at bounding box center [393, 19] width 58 height 14
type input "*"
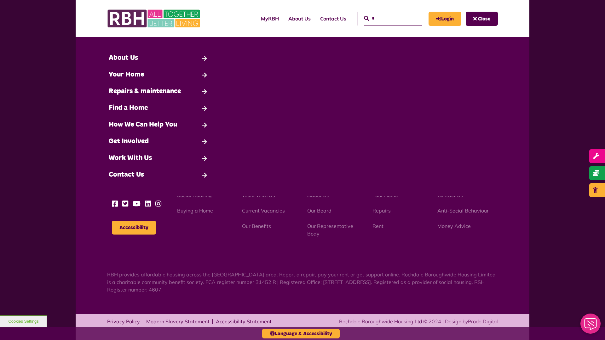
click at [23, 322] on button "Cookies Settings" at bounding box center [23, 322] width 47 height 12
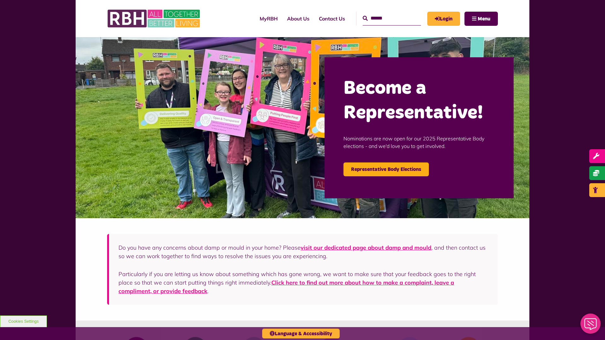
click at [385, 18] on input "Search" at bounding box center [392, 19] width 58 height 14
type input "*"
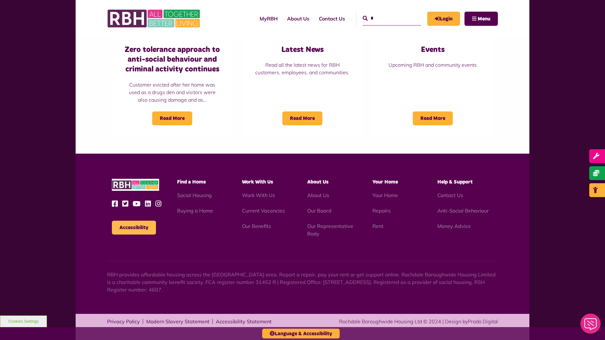
click at [134, 228] on button "Accessibility" at bounding box center [134, 228] width 44 height 14
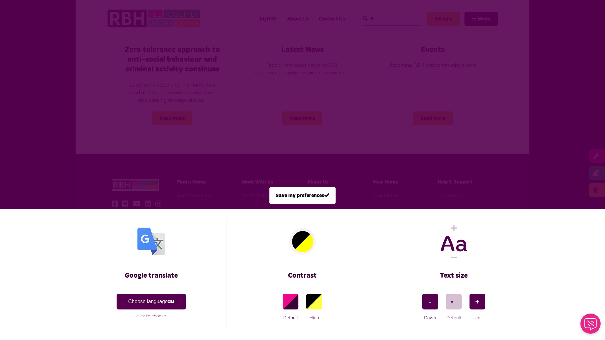
scroll to position [0, 0]
click at [385, 18] on span at bounding box center [302, 170] width 605 height 340
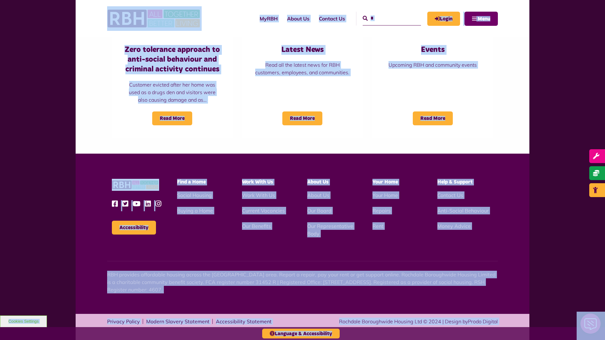
click at [481, 19] on span "Menu" at bounding box center [484, 18] width 13 height 5
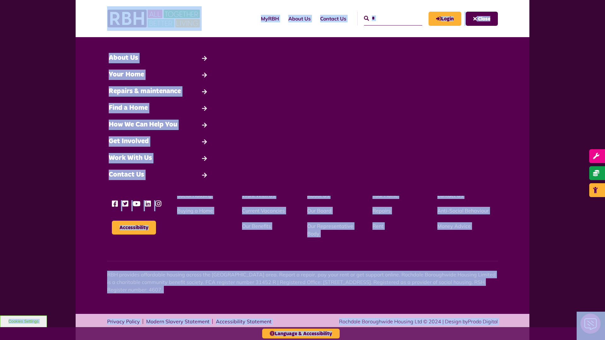
click at [386, 18] on input "*" at bounding box center [393, 19] width 58 height 14
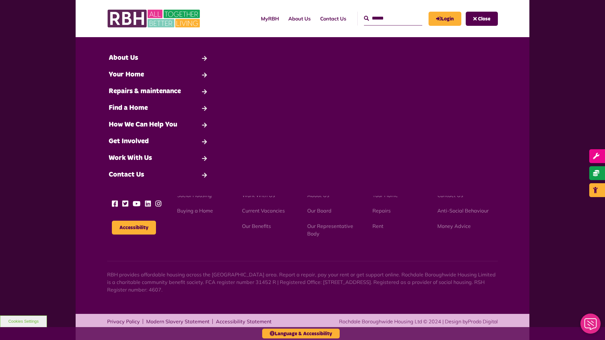
type input "*"
click at [23, 322] on button "Cookies Settings" at bounding box center [23, 322] width 47 height 12
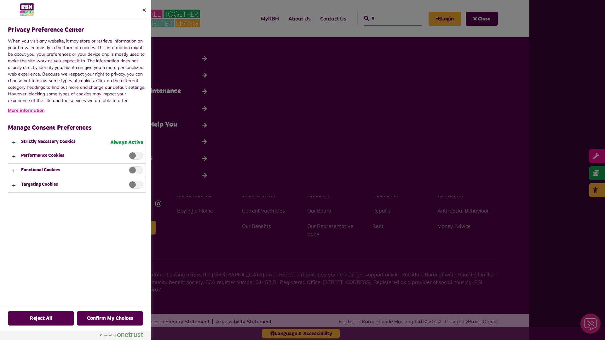
click at [482, 19] on div at bounding box center [302, 170] width 605 height 340
click at [386, 18] on div at bounding box center [302, 170] width 605 height 340
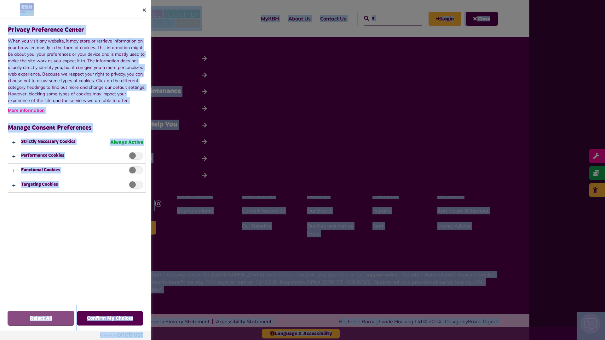
click at [23, 322] on button "Reject All" at bounding box center [41, 318] width 66 height 15
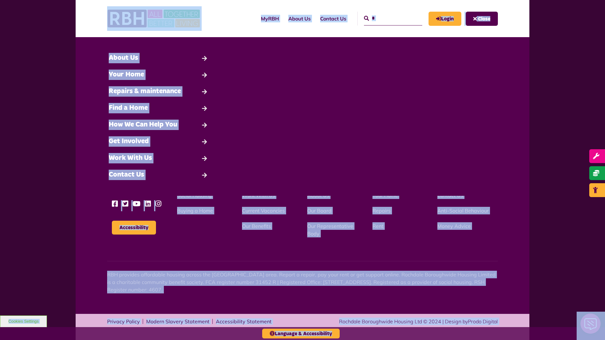
click at [386, 18] on input "*" at bounding box center [393, 19] width 58 height 14
type input "*"
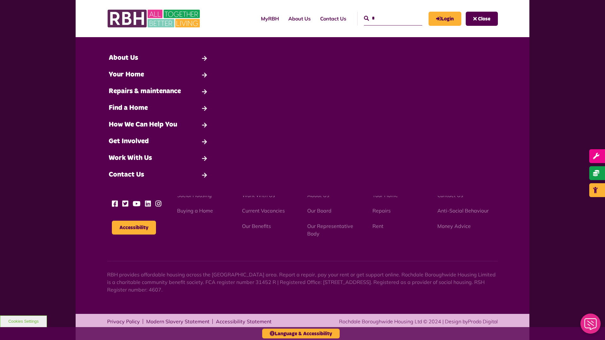
click at [23, 322] on button "Cookies Settings" at bounding box center [23, 322] width 47 height 12
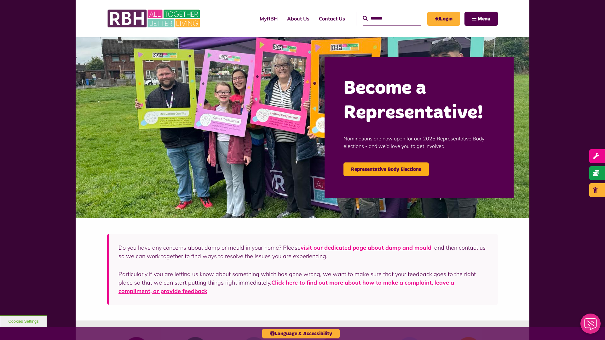
click at [385, 18] on input "Search" at bounding box center [392, 19] width 58 height 14
type input "*"
click at [23, 322] on button "Cookies Settings" at bounding box center [23, 322] width 47 height 12
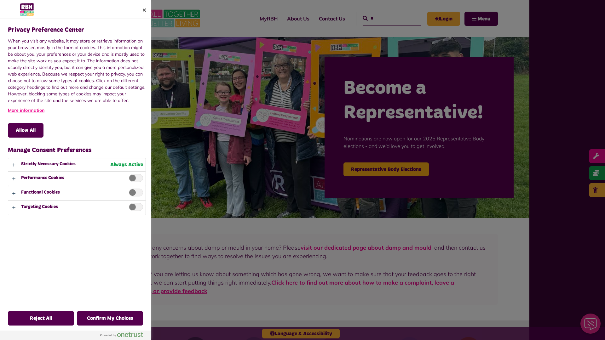
click at [385, 18] on div at bounding box center [302, 170] width 605 height 340
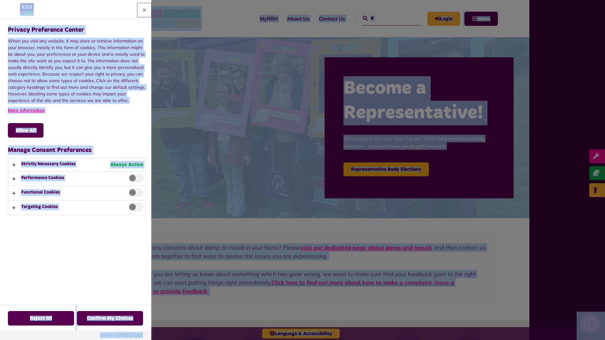
click at [144, 10] on button "Close" at bounding box center [144, 10] width 14 height 14
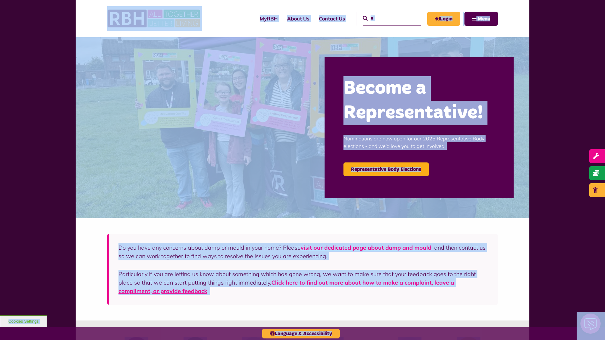
click at [385, 18] on input "*" at bounding box center [392, 19] width 58 height 14
type input "*"
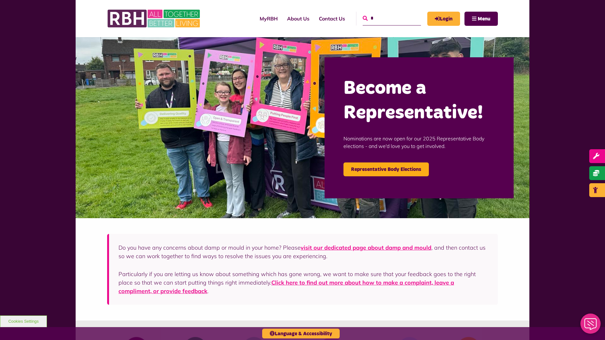
click at [363, 18] on icon "submit" at bounding box center [365, 18] width 5 height 5
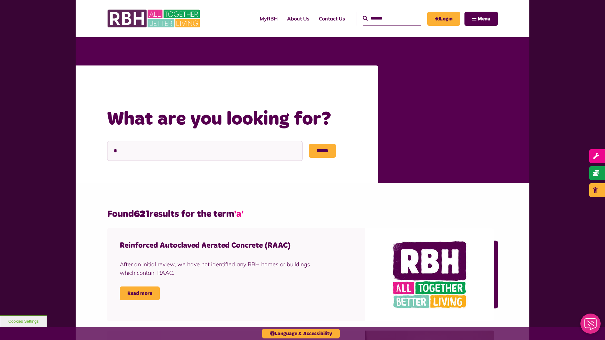
click at [385, 18] on input "Search" at bounding box center [392, 19] width 58 height 14
type input "*"
click at [23, 322] on button "Cookies Settings" at bounding box center [23, 322] width 47 height 12
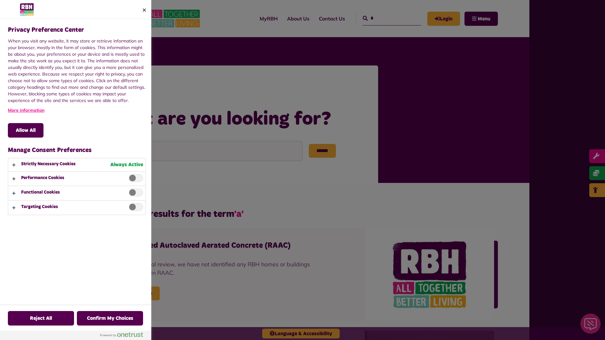
click at [385, 18] on div at bounding box center [302, 170] width 605 height 340
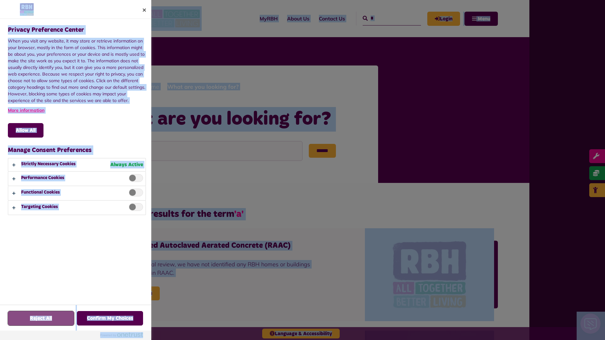
click at [23, 322] on button "Reject All" at bounding box center [41, 318] width 66 height 15
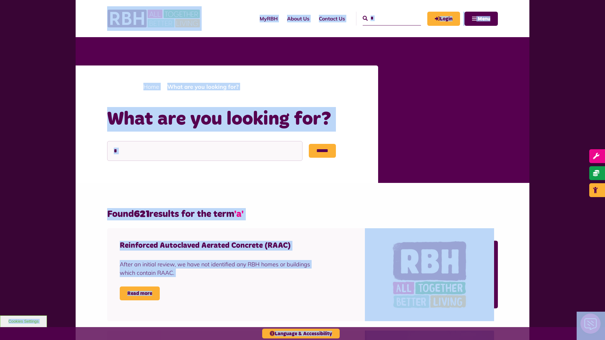
click at [385, 18] on input "*" at bounding box center [392, 19] width 58 height 14
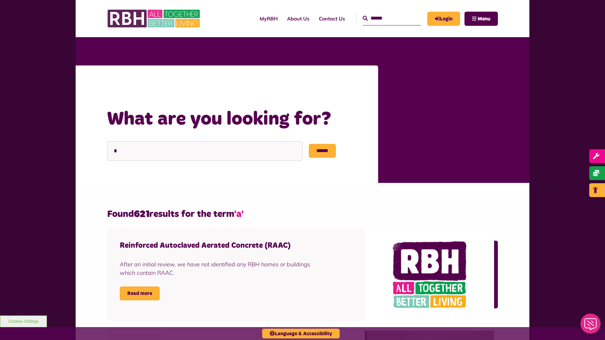
type input "*"
click at [23, 322] on button "Cookies Settings" at bounding box center [23, 322] width 47 height 12
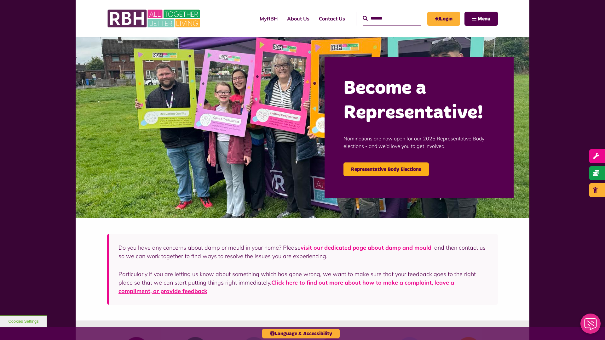
click at [385, 18] on input "Search" at bounding box center [392, 19] width 58 height 14
type input "*"
click at [363, 18] on icon "submit" at bounding box center [365, 18] width 5 height 5
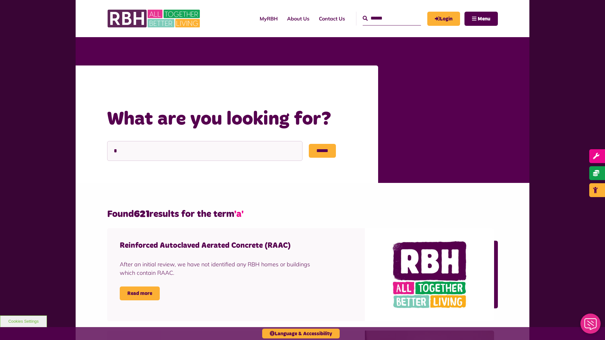
click at [385, 18] on input "Search" at bounding box center [392, 19] width 58 height 14
type input "*"
click at [23, 322] on button "Cookies Settings" at bounding box center [23, 322] width 47 height 12
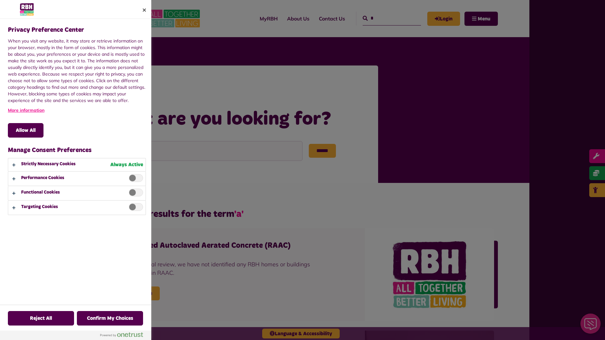
click at [385, 18] on div at bounding box center [302, 170] width 605 height 340
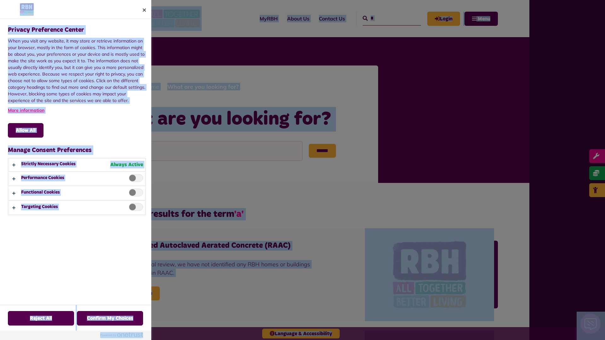
scroll to position [1037, 0]
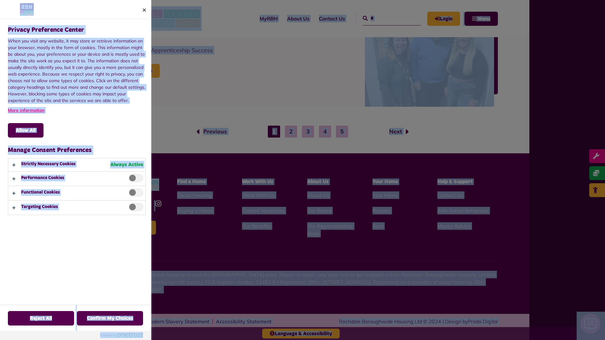
click at [134, 228] on div "Privacy Preference Center When you visit any website, it may store or retrieve …" at bounding box center [78, 162] width 142 height 286
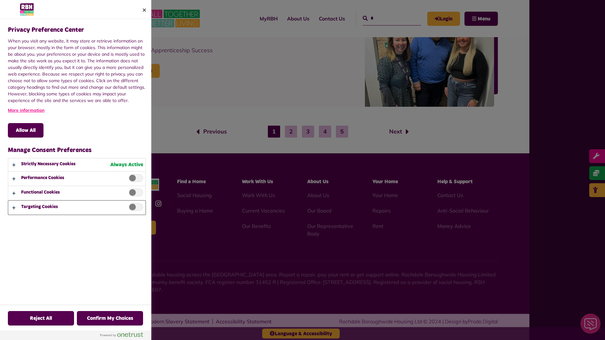
click at [77, 208] on button "Privacy Preference Center" at bounding box center [76, 208] width 137 height 14
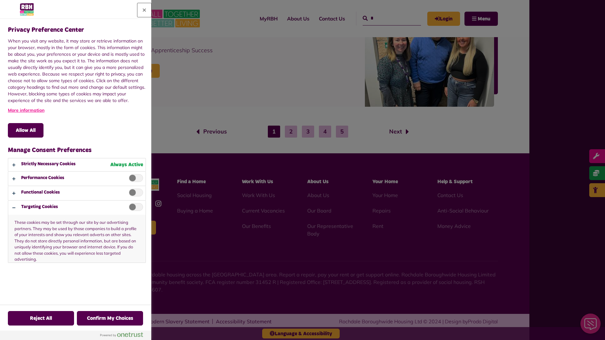
click at [144, 10] on button "Close" at bounding box center [144, 10] width 14 height 14
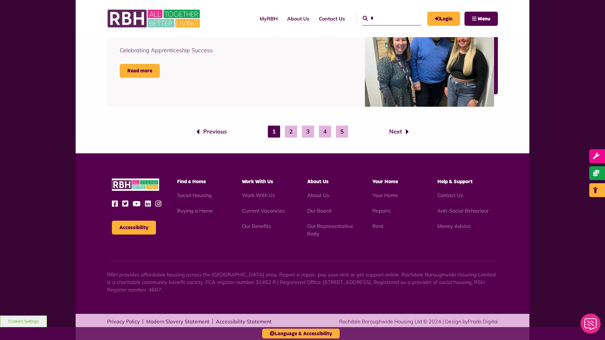
click at [385, 18] on input "*" at bounding box center [392, 19] width 58 height 14
type input "*"
click at [23, 322] on button "Cookies Settings" at bounding box center [23, 322] width 47 height 12
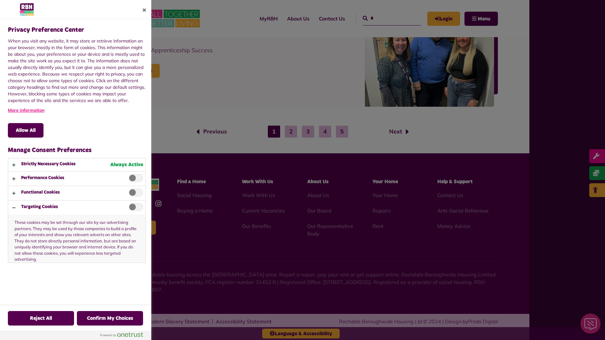
click at [385, 18] on div at bounding box center [302, 170] width 605 height 340
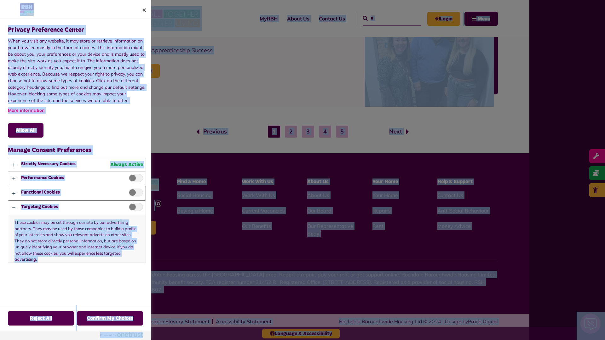
click at [77, 193] on button "Privacy Preference Center" at bounding box center [76, 193] width 137 height 14
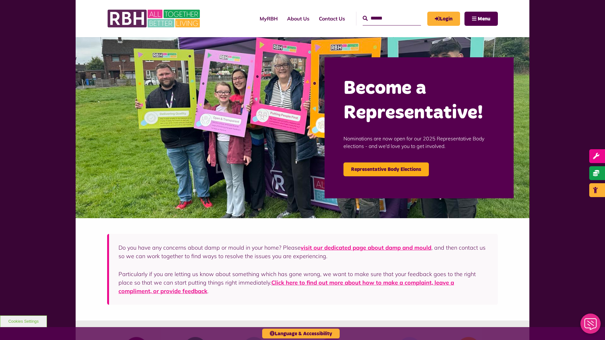
click at [385, 18] on input "Search" at bounding box center [392, 19] width 58 height 14
type input "*"
click at [23, 322] on button "Cookies Settings" at bounding box center [23, 322] width 47 height 12
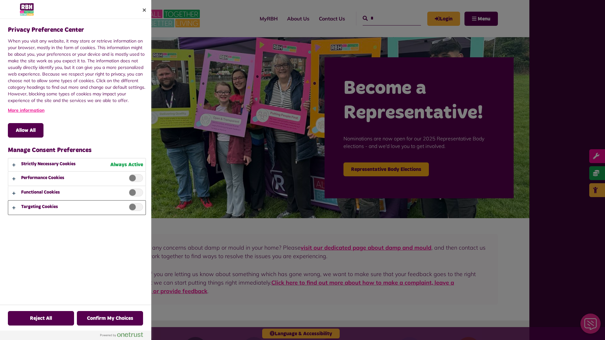
click at [77, 208] on button "Privacy Preference Center" at bounding box center [76, 208] width 137 height 14
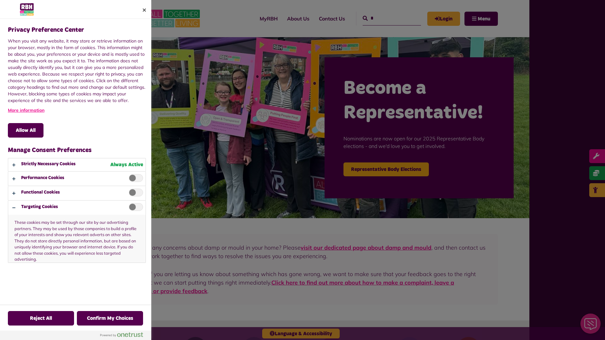
click at [385, 18] on div at bounding box center [302, 170] width 605 height 340
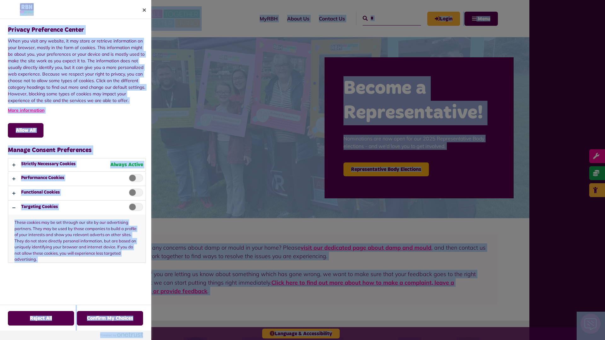
scroll to position [519, 0]
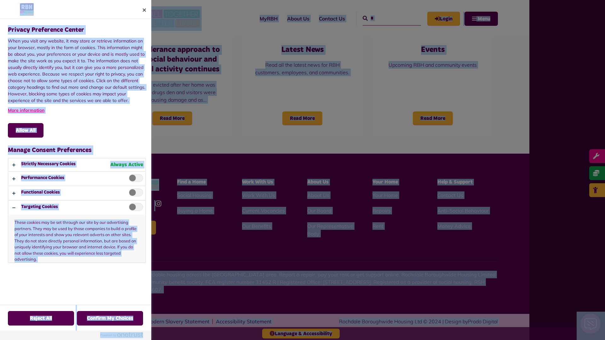
click at [134, 228] on p "These cookies may be set through our site by our advertising partners. They may…" at bounding box center [76, 239] width 137 height 48
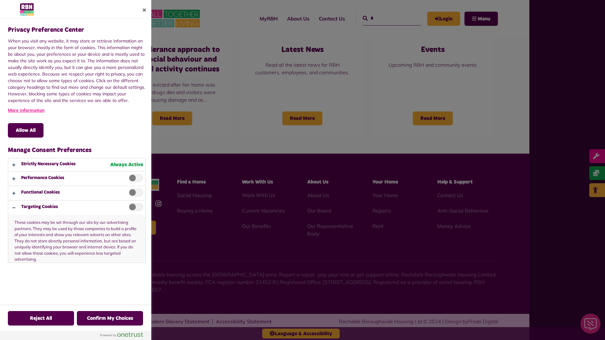
click at [385, 18] on div at bounding box center [302, 170] width 605 height 340
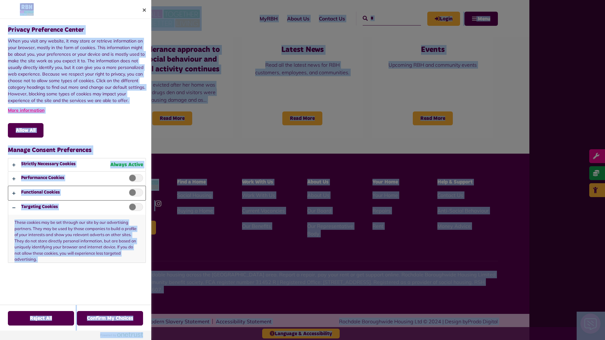
click at [77, 193] on button "Privacy Preference Center" at bounding box center [76, 193] width 137 height 14
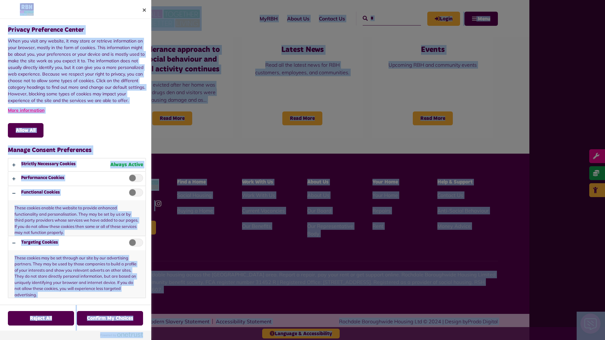
click at [385, 18] on div at bounding box center [302, 170] width 605 height 340
click at [26, 131] on button "Allow All" at bounding box center [26, 130] width 36 height 15
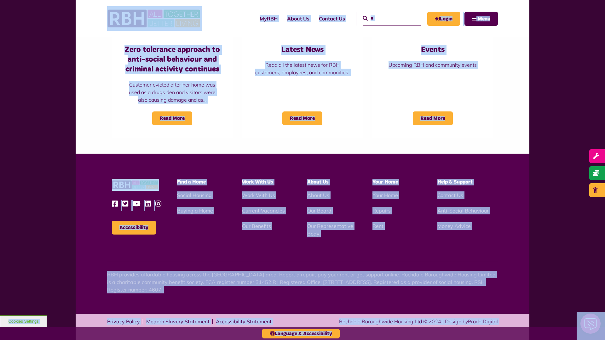
click at [385, 18] on input "*" at bounding box center [392, 19] width 58 height 14
type input "*"
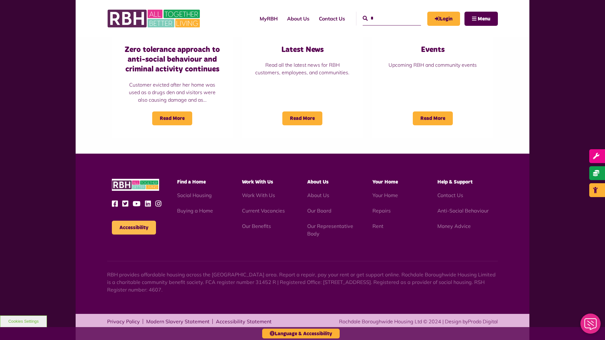
click at [134, 228] on button "Accessibility" at bounding box center [134, 228] width 44 height 14
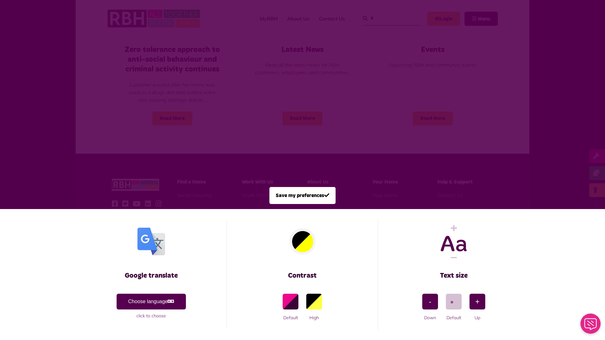
scroll to position [0, 0]
click at [385, 18] on span at bounding box center [302, 170] width 605 height 340
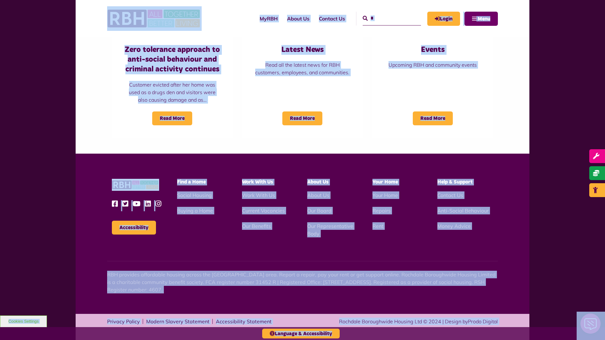
click at [481, 19] on span "Menu" at bounding box center [484, 18] width 13 height 5
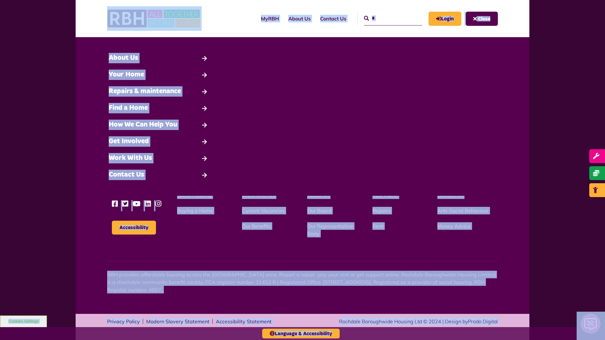
click at [386, 18] on input "*" at bounding box center [393, 19] width 58 height 14
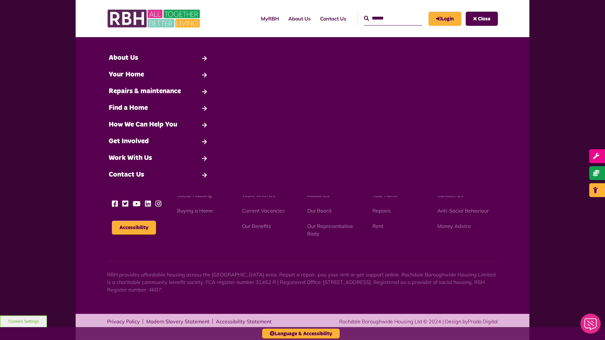
type input "*"
click at [23, 322] on button "Cookies Settings" at bounding box center [23, 322] width 47 height 12
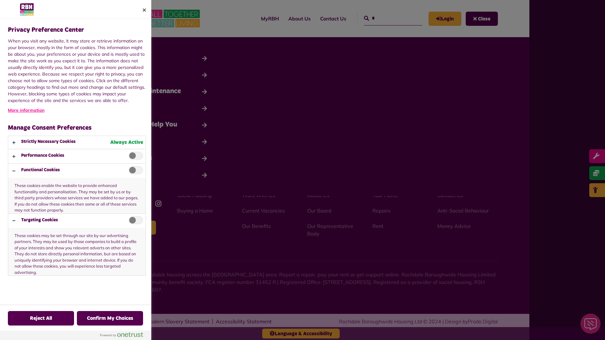
click at [482, 19] on div at bounding box center [302, 170] width 605 height 340
click at [386, 18] on div at bounding box center [302, 170] width 605 height 340
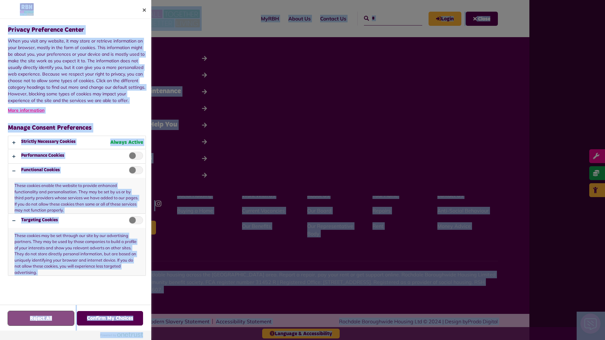
click at [23, 322] on button "Reject All" at bounding box center [41, 318] width 66 height 15
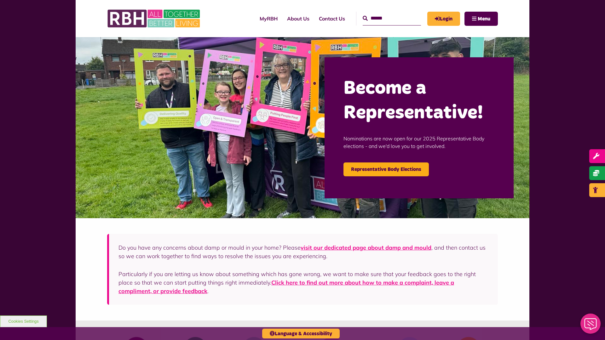
click at [385, 18] on input "Search" at bounding box center [392, 19] width 58 height 14
type input "*"
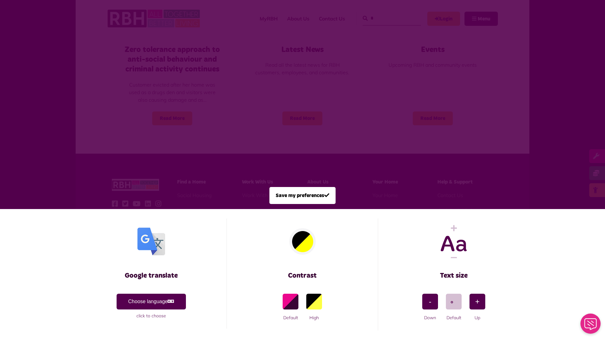
click at [385, 18] on span at bounding box center [302, 170] width 605 height 340
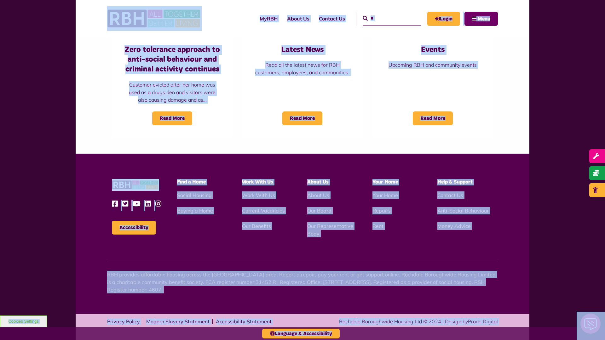
click at [481, 19] on span "Menu" at bounding box center [484, 18] width 13 height 5
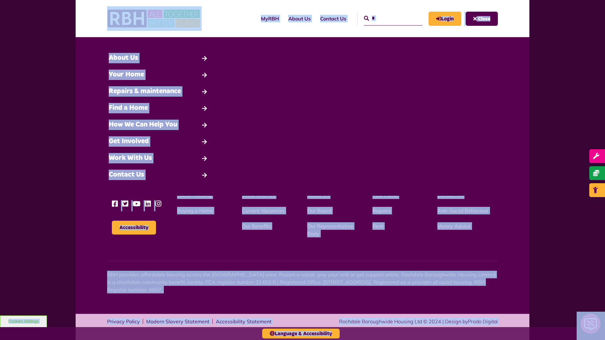
click at [386, 18] on input "*" at bounding box center [393, 19] width 58 height 14
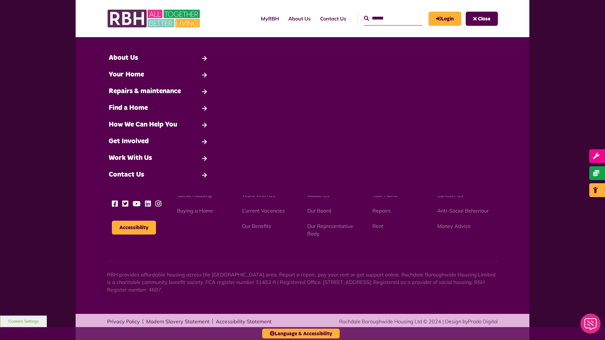
type input "*"
click at [23, 322] on button "Cookies Settings" at bounding box center [23, 322] width 47 height 12
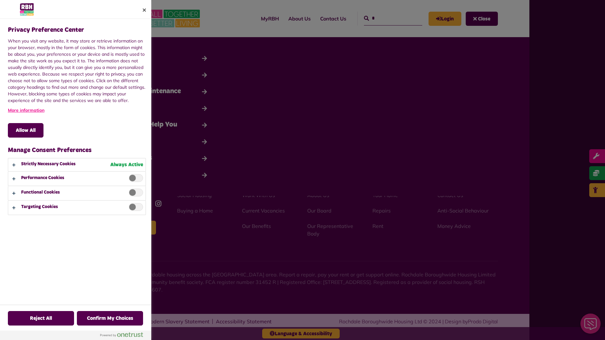
click at [386, 18] on div at bounding box center [302, 170] width 605 height 340
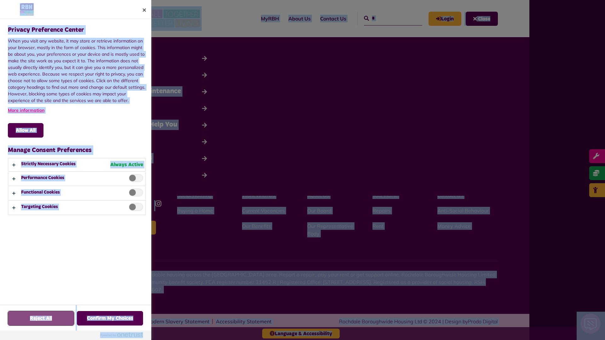
click at [23, 322] on button "Reject All" at bounding box center [41, 318] width 66 height 15
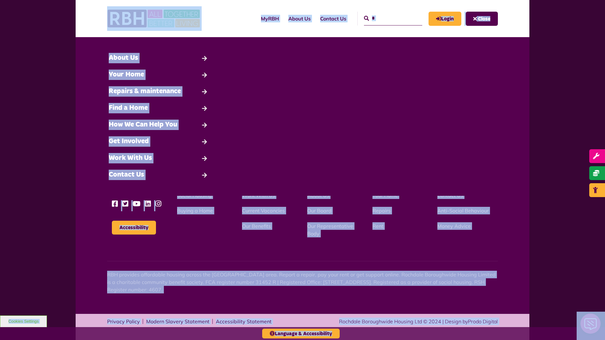
click at [386, 18] on input "*" at bounding box center [393, 19] width 58 height 14
type input "*"
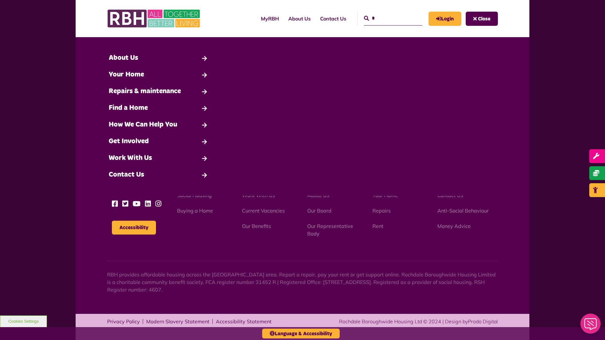
click at [23, 322] on button "Cookies Settings" at bounding box center [23, 322] width 47 height 12
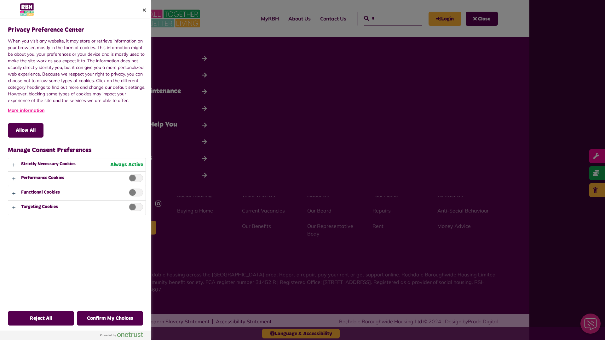
click at [386, 18] on div at bounding box center [302, 170] width 605 height 340
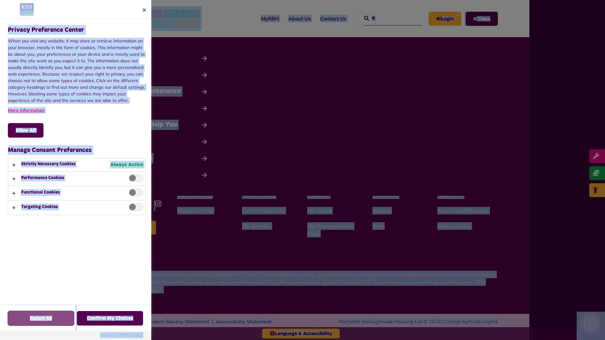
click at [23, 322] on button "Reject All" at bounding box center [41, 318] width 66 height 15
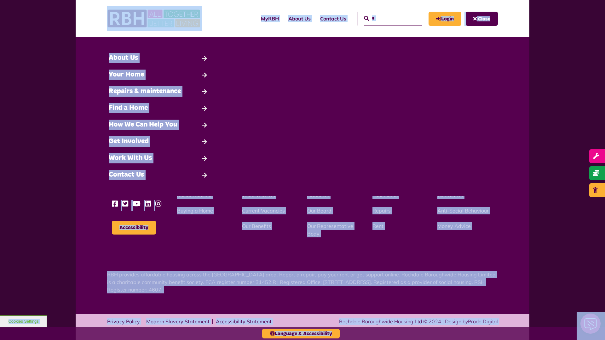
click at [386, 18] on input "*" at bounding box center [393, 19] width 58 height 14
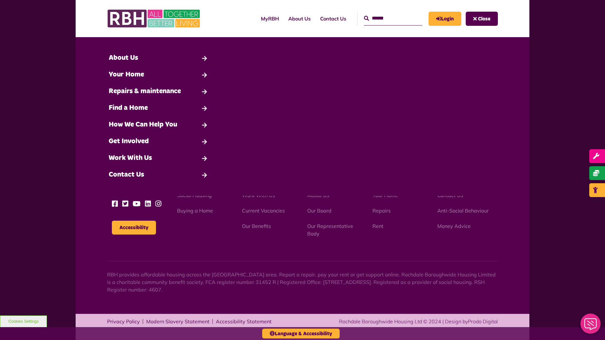
type input "*"
click at [23, 322] on button "Cookies Settings" at bounding box center [23, 322] width 47 height 12
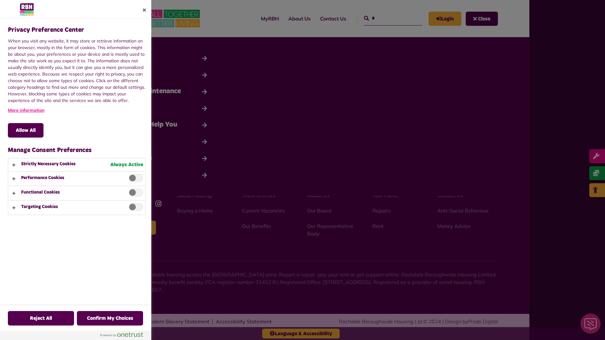
click at [386, 18] on div at bounding box center [302, 170] width 605 height 340
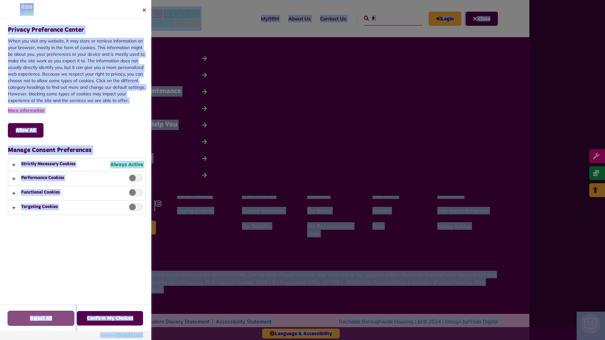
click at [23, 322] on button "Reject All" at bounding box center [41, 318] width 66 height 15
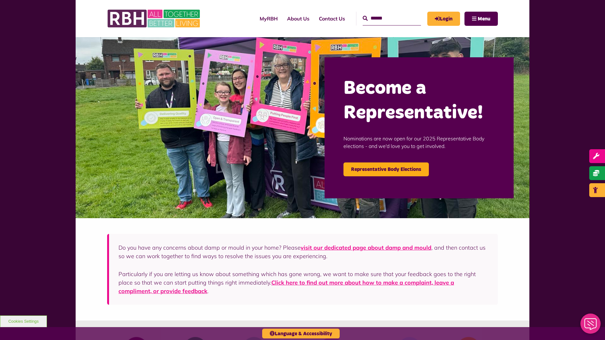
click at [385, 18] on input "Search" at bounding box center [392, 19] width 58 height 14
type input "*"
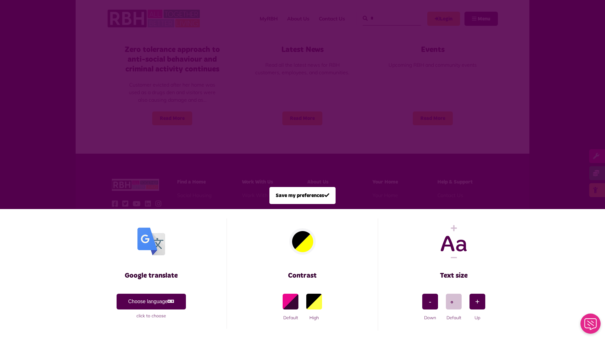
click at [385, 18] on span at bounding box center [302, 170] width 605 height 340
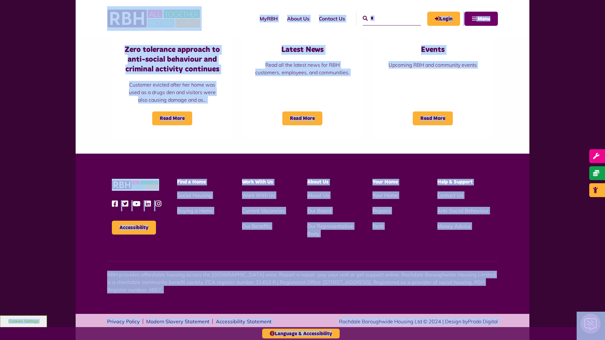
click at [481, 19] on span "Menu" at bounding box center [484, 18] width 13 height 5
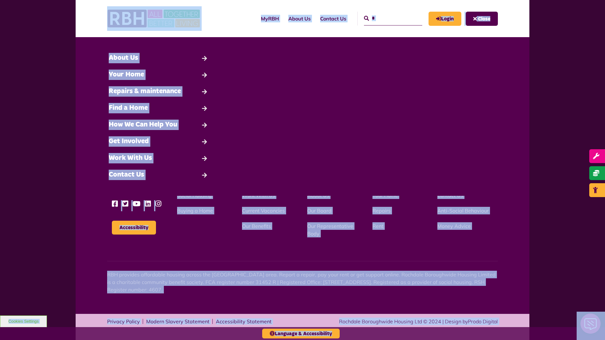
click at [386, 18] on input "*" at bounding box center [393, 19] width 58 height 14
type input "*"
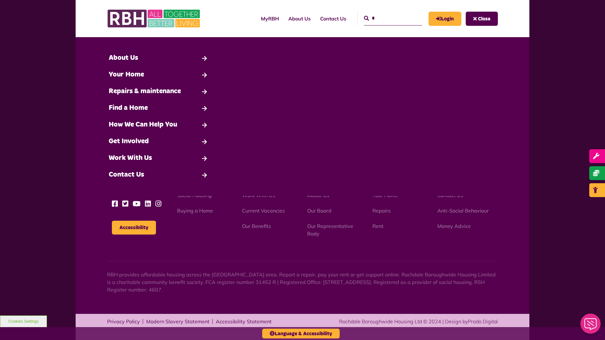
click at [23, 322] on button "Cookies Settings" at bounding box center [23, 322] width 47 height 12
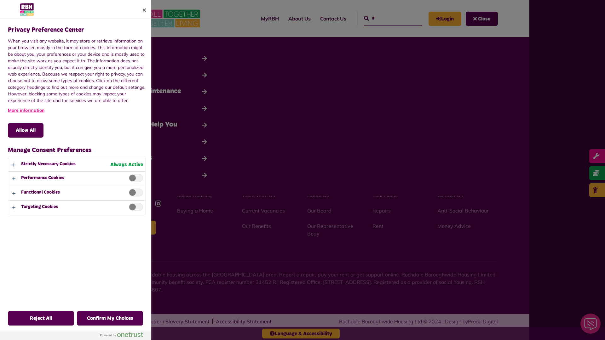
click at [386, 18] on div at bounding box center [302, 170] width 605 height 340
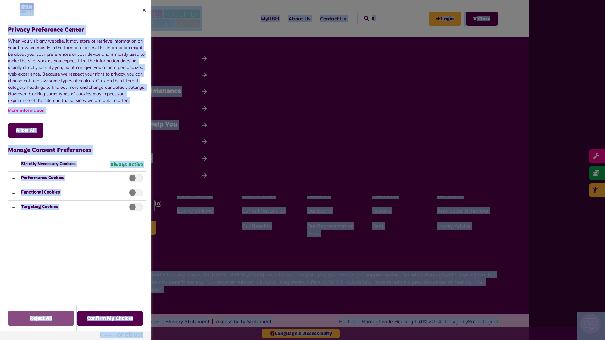
click at [23, 322] on button "Reject All" at bounding box center [41, 318] width 66 height 15
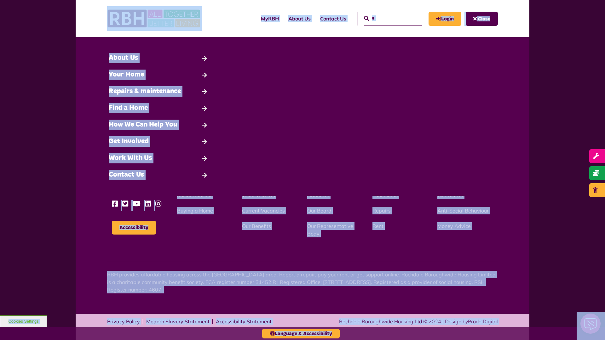
click at [386, 18] on input "*" at bounding box center [393, 19] width 58 height 14
type input "*"
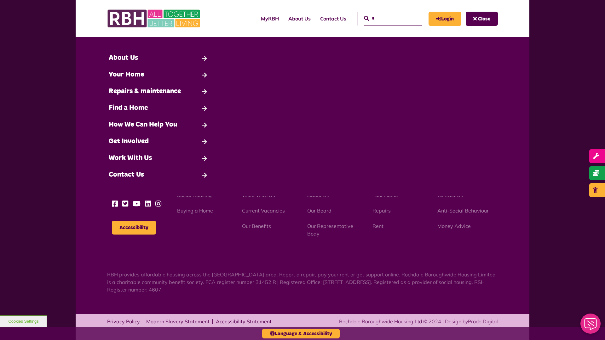
click at [23, 322] on button "Cookies Settings" at bounding box center [23, 322] width 47 height 12
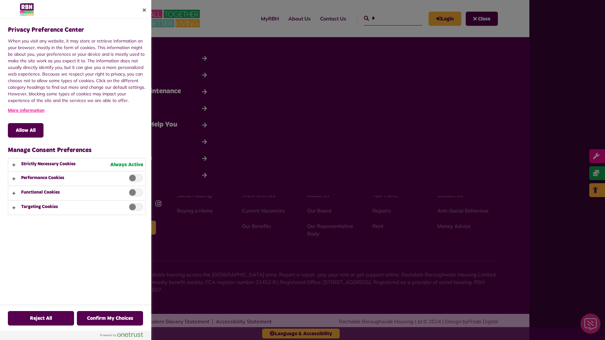
click at [386, 18] on div at bounding box center [302, 170] width 605 height 340
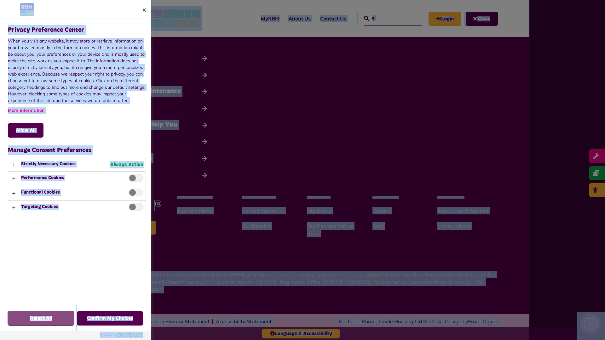
click at [23, 322] on button "Reject All" at bounding box center [41, 318] width 66 height 15
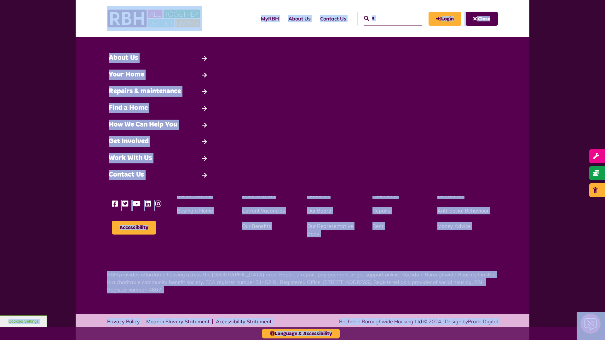
click at [386, 18] on input "*" at bounding box center [393, 19] width 58 height 14
type input "*"
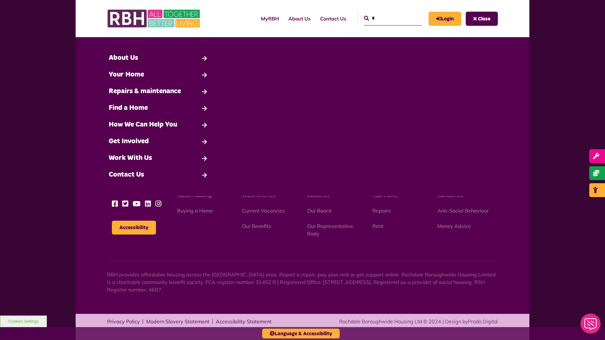
click at [23, 322] on button "Cookies Settings" at bounding box center [23, 322] width 47 height 12
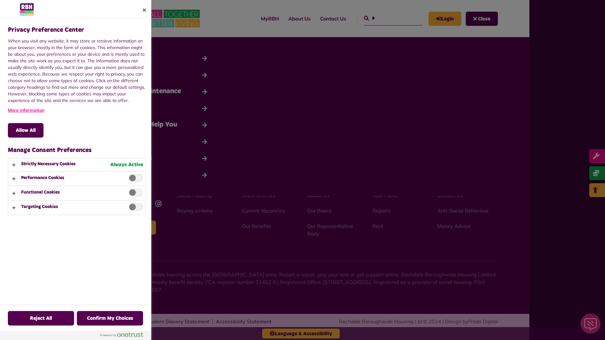
click at [386, 18] on div at bounding box center [302, 170] width 605 height 340
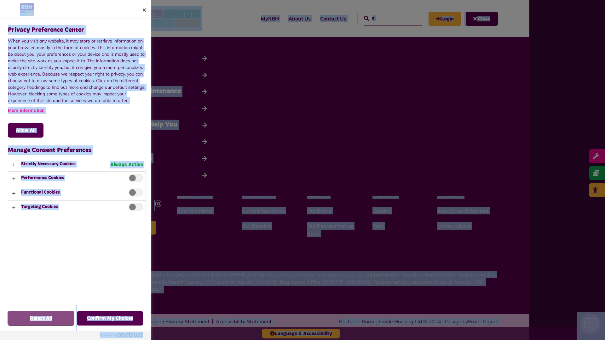
click at [23, 322] on button "Reject All" at bounding box center [41, 318] width 66 height 15
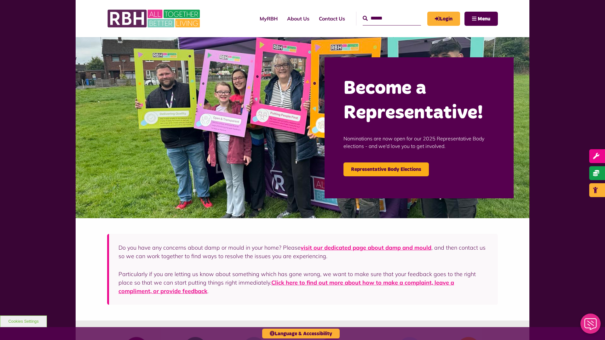
click at [385, 18] on input "Search" at bounding box center [392, 19] width 58 height 14
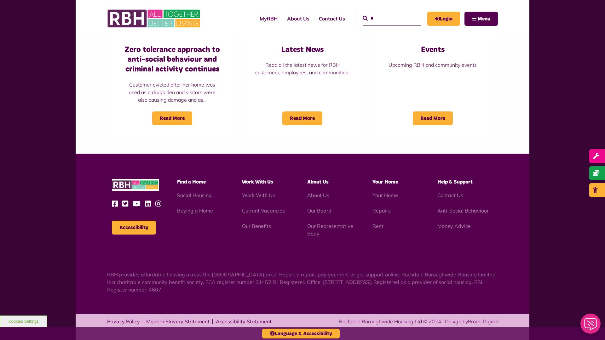
type input "*"
click at [134, 228] on button "Accessibility" at bounding box center [134, 228] width 44 height 14
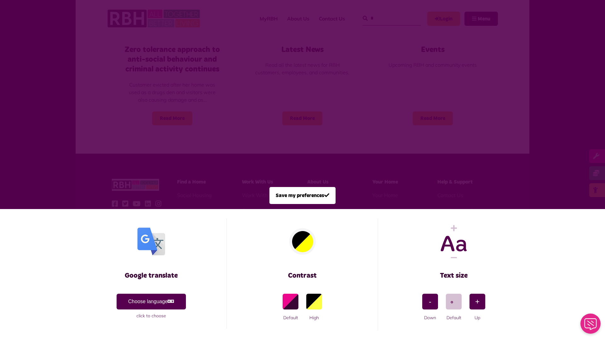
scroll to position [0, 0]
click at [385, 18] on span at bounding box center [302, 170] width 605 height 340
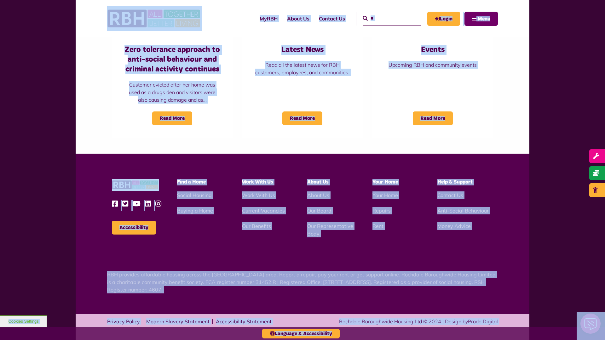
click at [481, 19] on span "Menu" at bounding box center [484, 18] width 13 height 5
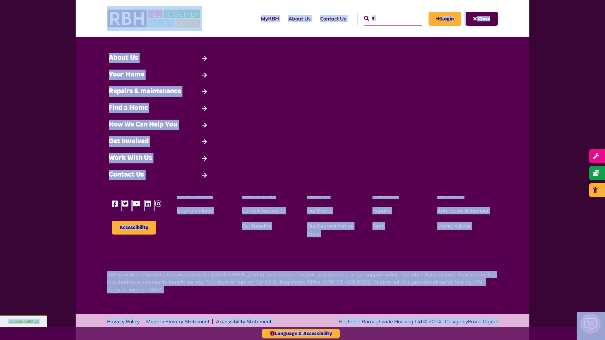
click at [386, 18] on input "*" at bounding box center [393, 19] width 58 height 14
type input "*"
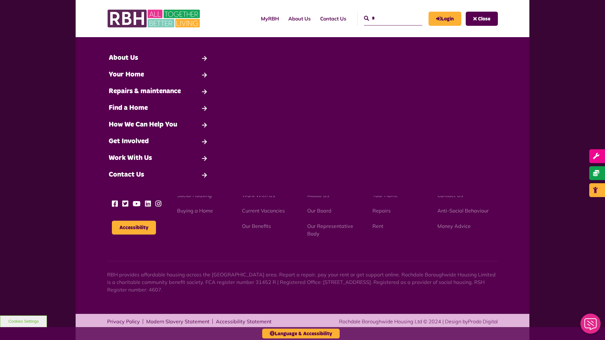
click at [23, 322] on button "Cookies Settings" at bounding box center [23, 322] width 47 height 12
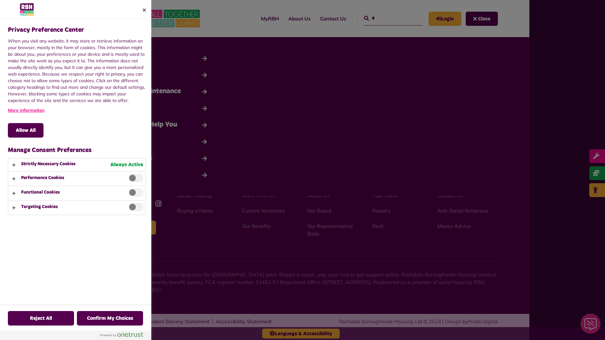
click at [386, 18] on div at bounding box center [302, 170] width 605 height 340
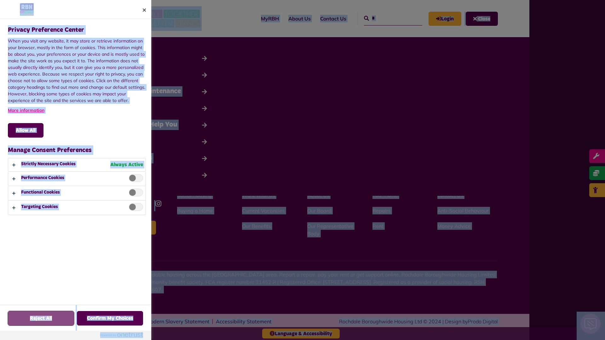
click at [23, 322] on button "Reject All" at bounding box center [41, 318] width 66 height 15
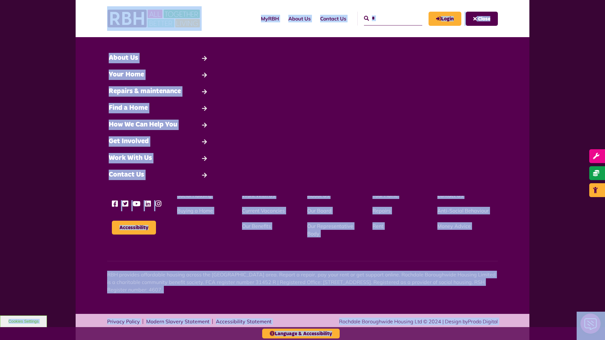
click at [386, 18] on input "*" at bounding box center [393, 19] width 58 height 14
type input "*"
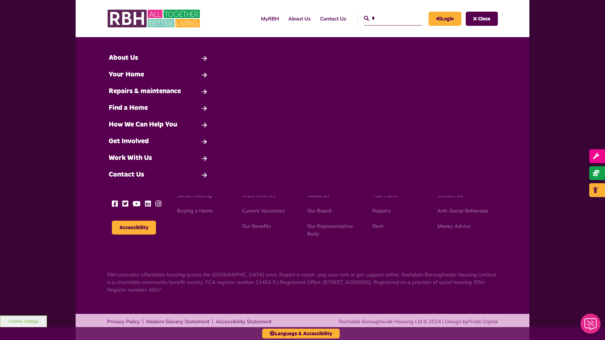
click at [23, 322] on button "Cookies Settings" at bounding box center [23, 322] width 47 height 12
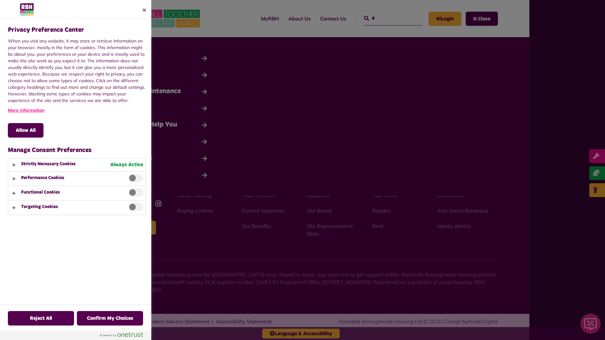
click at [386, 18] on div at bounding box center [302, 170] width 605 height 340
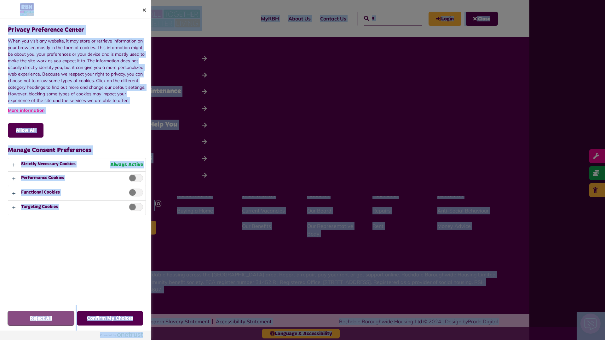
click at [23, 322] on button "Reject All" at bounding box center [41, 318] width 66 height 15
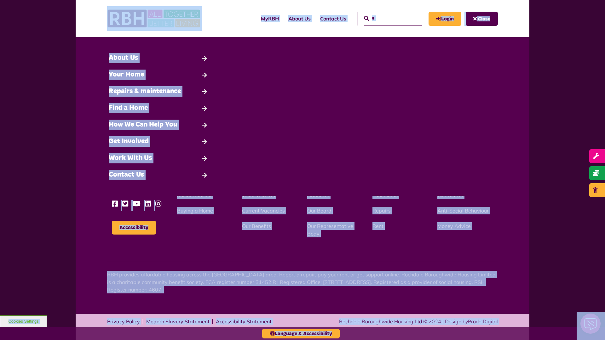
click at [386, 18] on input "*" at bounding box center [393, 19] width 58 height 14
type input "*"
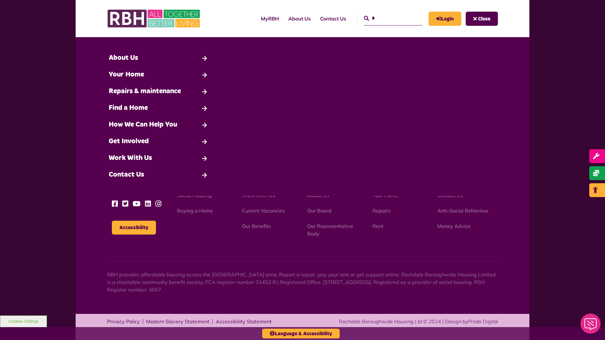
click at [23, 322] on button "Cookies Settings" at bounding box center [23, 322] width 47 height 12
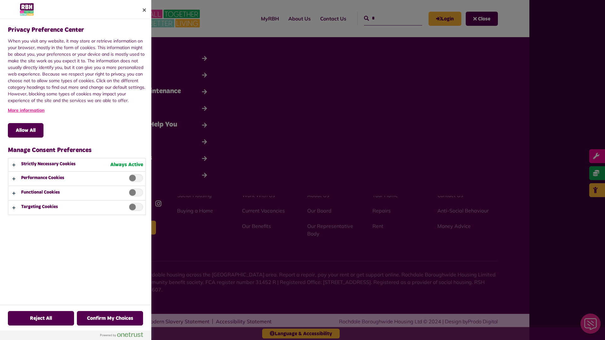
click at [386, 18] on div at bounding box center [302, 170] width 605 height 340
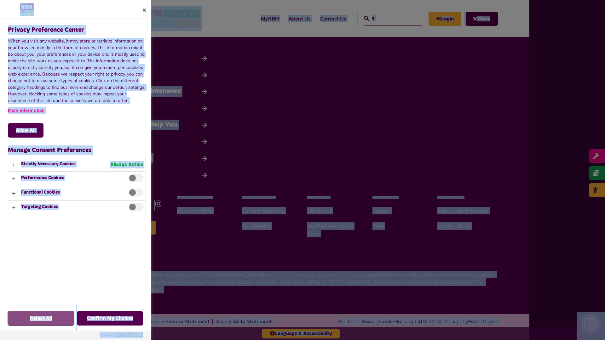
click at [23, 322] on button "Reject All" at bounding box center [41, 318] width 66 height 15
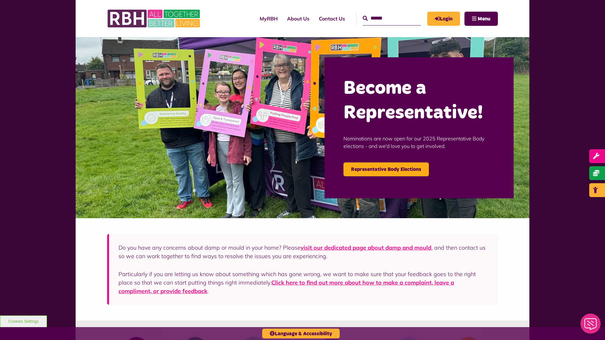
click at [385, 18] on input "Search" at bounding box center [392, 19] width 58 height 14
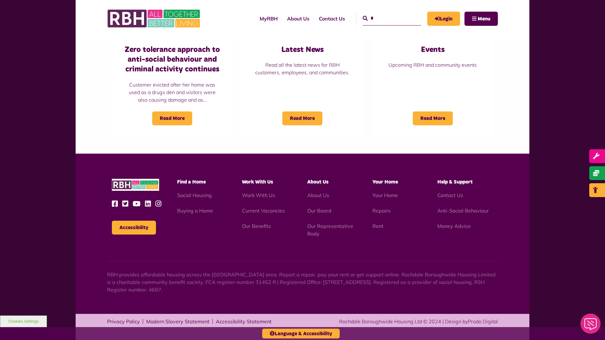
type input "*"
click at [134, 228] on button "Accessibility" at bounding box center [134, 228] width 44 height 14
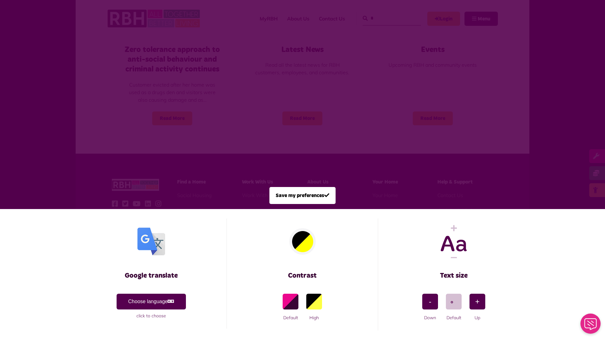
scroll to position [0, 0]
click at [385, 18] on span at bounding box center [302, 170] width 605 height 340
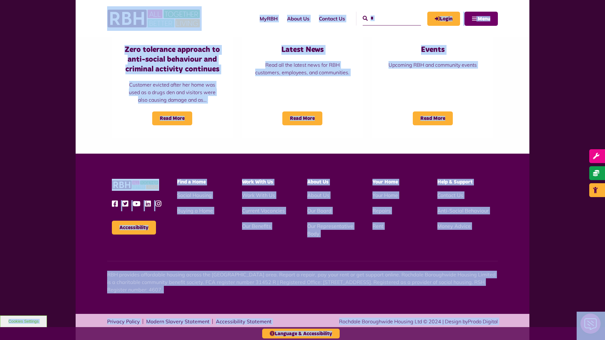
click at [481, 19] on span "Menu" at bounding box center [484, 18] width 13 height 5
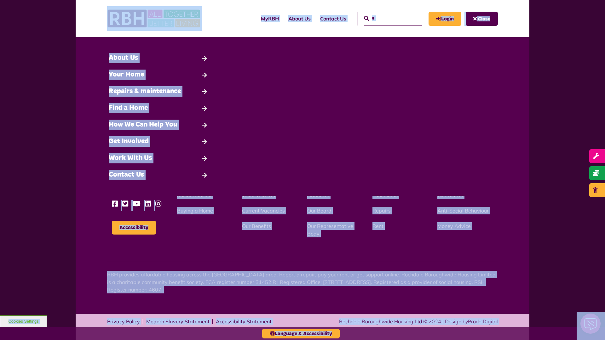
click at [386, 18] on input "*" at bounding box center [393, 19] width 58 height 14
type input "*"
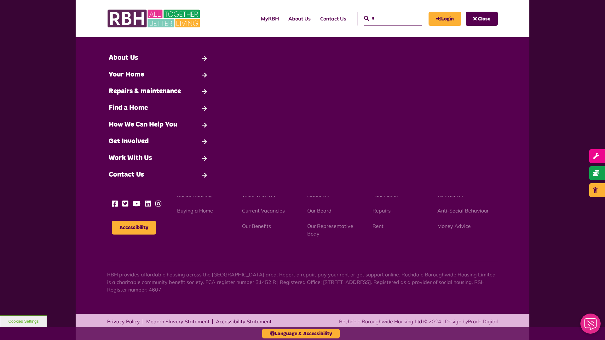
click at [23, 322] on button "Cookies Settings" at bounding box center [23, 322] width 47 height 12
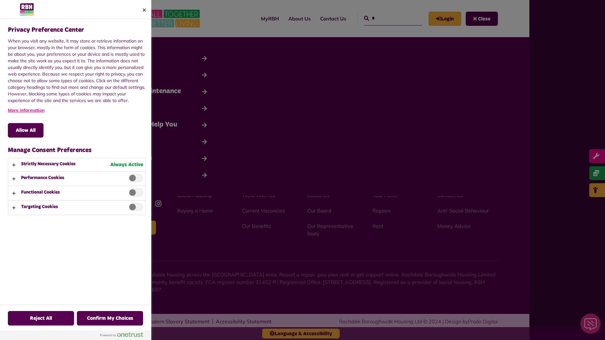
click at [386, 18] on div at bounding box center [302, 170] width 605 height 340
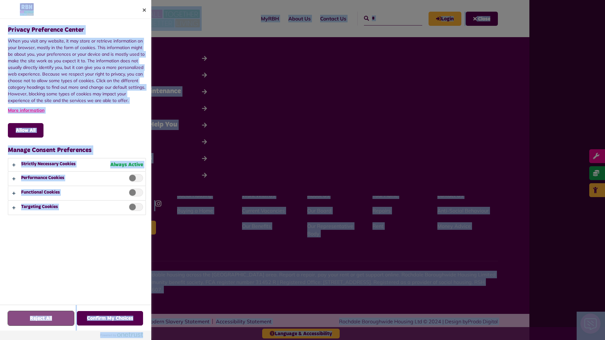
click at [23, 322] on button "Reject All" at bounding box center [41, 318] width 66 height 15
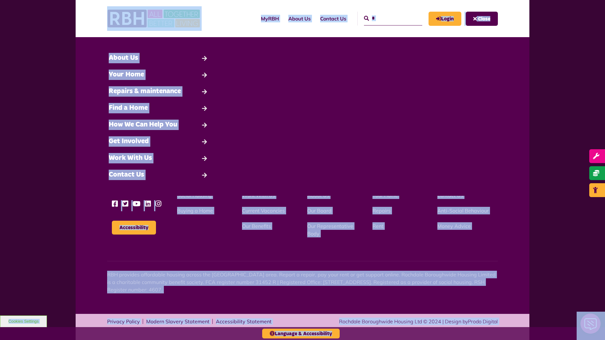
click at [386, 18] on input "*" at bounding box center [393, 19] width 58 height 14
type input "*"
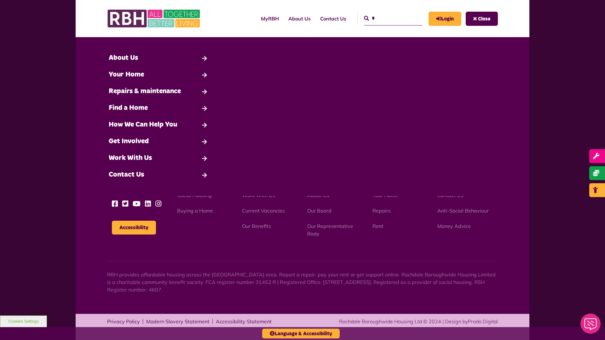
click at [23, 322] on button "Cookies Settings" at bounding box center [23, 322] width 47 height 12
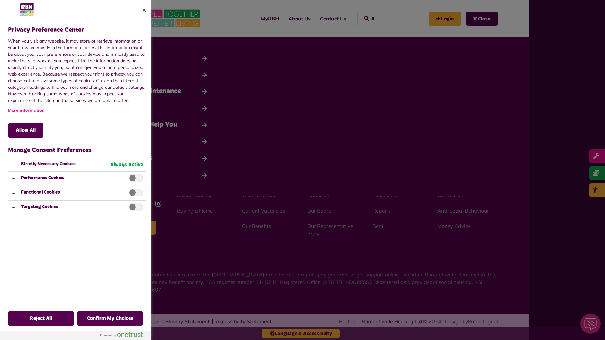
click at [386, 18] on div at bounding box center [302, 170] width 605 height 340
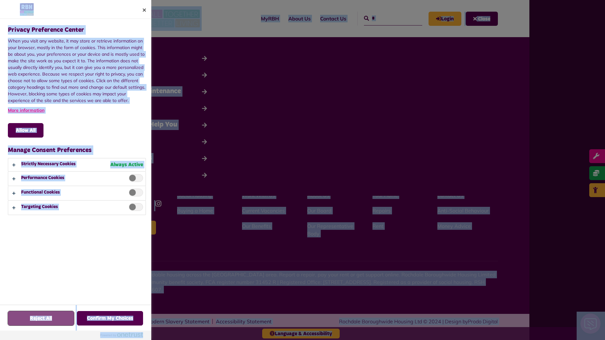
click at [23, 322] on button "Reject All" at bounding box center [41, 318] width 66 height 15
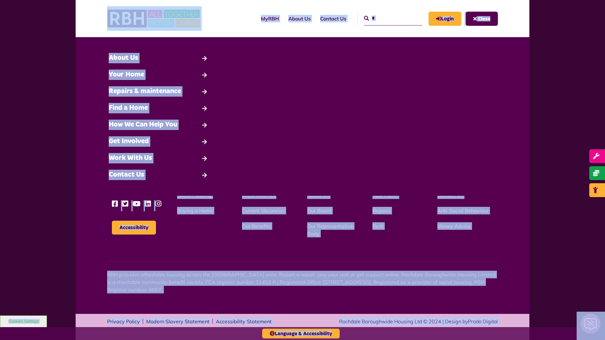
click at [386, 18] on input "*" at bounding box center [393, 19] width 58 height 14
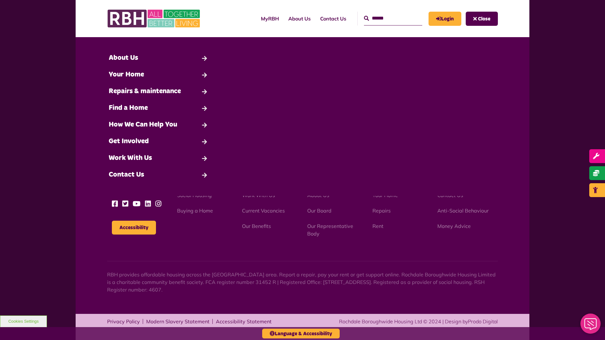
type input "*"
click at [23, 322] on button "Cookies Settings" at bounding box center [23, 322] width 47 height 12
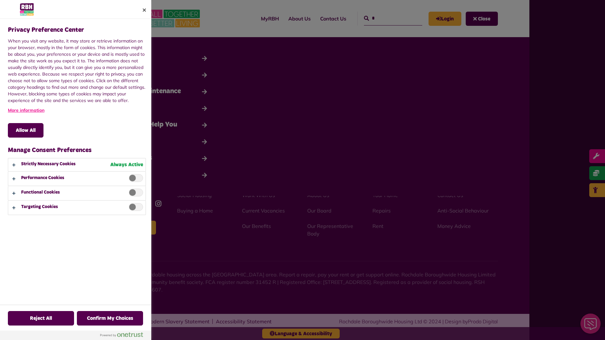
click at [386, 18] on div at bounding box center [302, 170] width 605 height 340
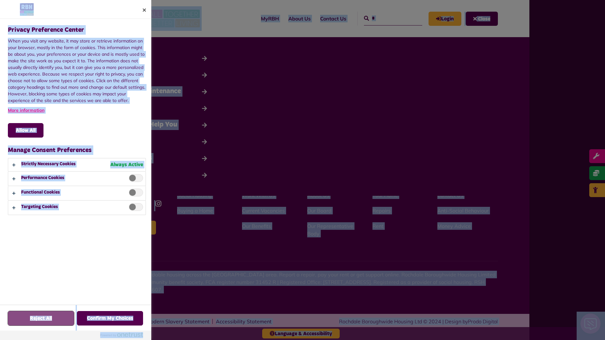
click at [23, 322] on button "Reject All" at bounding box center [41, 318] width 66 height 15
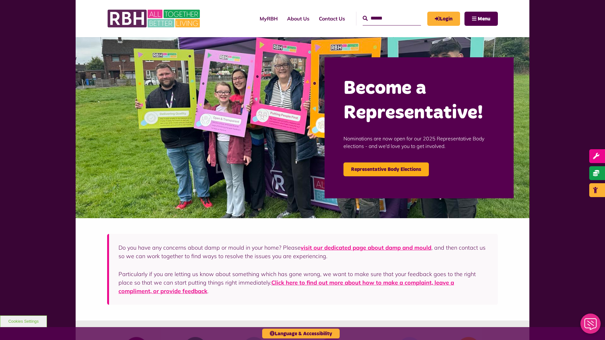
click at [385, 18] on input "Search" at bounding box center [392, 19] width 58 height 14
type input "*"
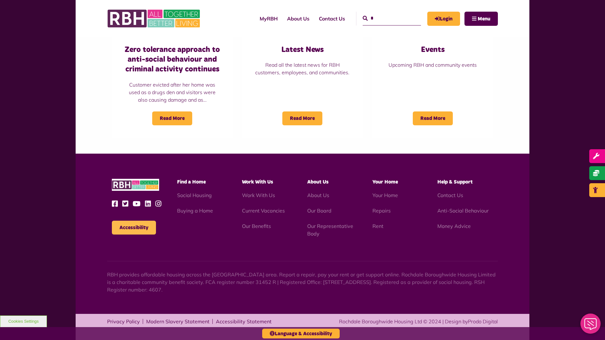
click at [134, 228] on button "Accessibility" at bounding box center [134, 228] width 44 height 14
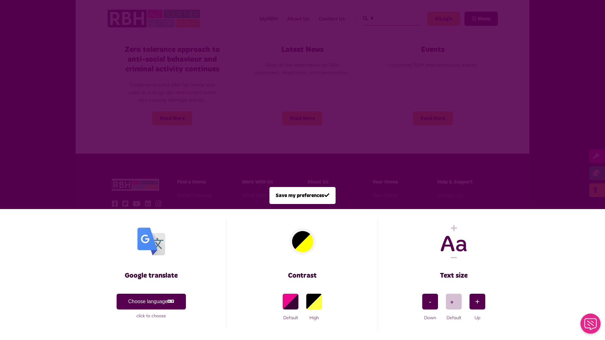
scroll to position [0, 0]
click at [385, 18] on span at bounding box center [302, 170] width 605 height 340
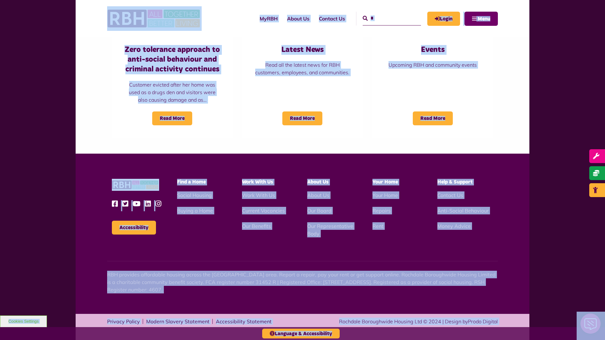
click at [481, 19] on span "Menu" at bounding box center [484, 18] width 13 height 5
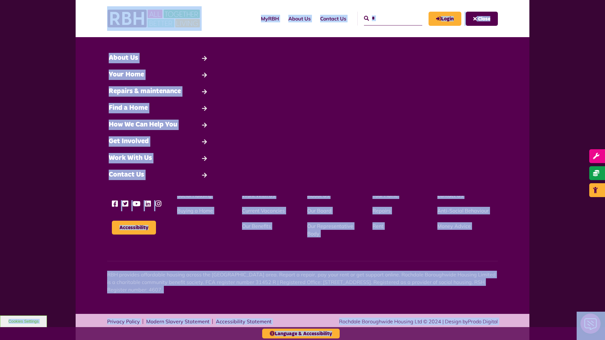
click at [386, 18] on input "*" at bounding box center [393, 19] width 58 height 14
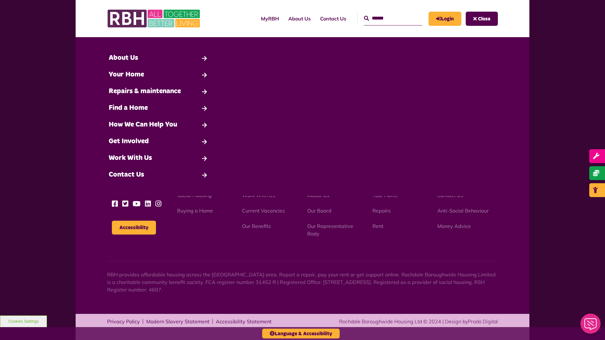
type input "*"
click at [23, 322] on button "Cookies Settings" at bounding box center [23, 322] width 47 height 12
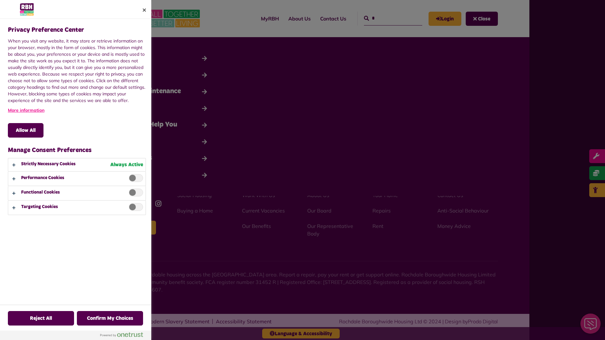
click at [386, 18] on div at bounding box center [302, 170] width 605 height 340
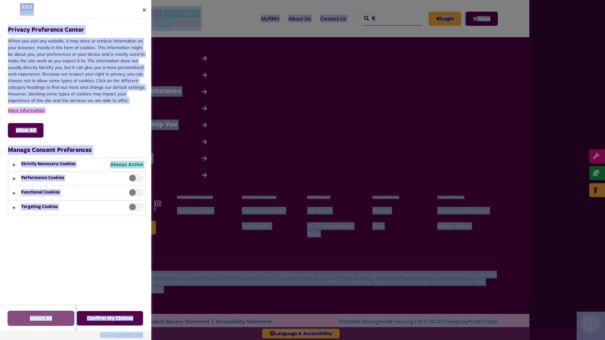
click at [23, 322] on button "Reject All" at bounding box center [41, 318] width 66 height 15
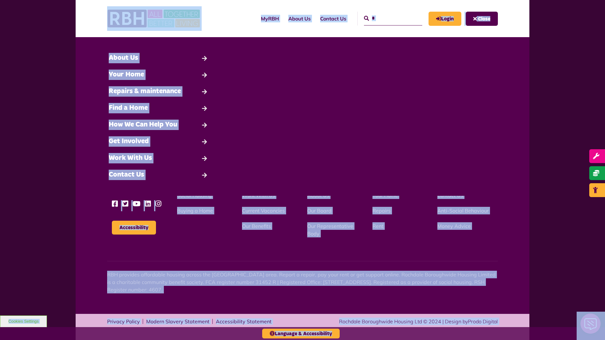
click at [386, 18] on input "*" at bounding box center [393, 19] width 58 height 14
type input "*"
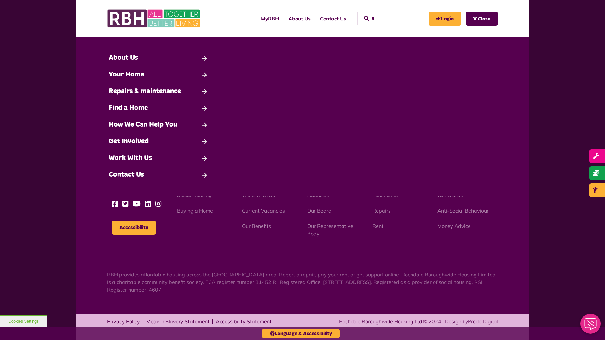
click at [23, 322] on button "Cookies Settings" at bounding box center [23, 322] width 47 height 12
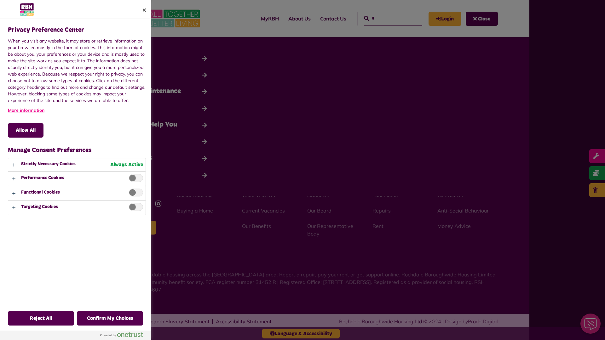
click at [386, 18] on div at bounding box center [302, 170] width 605 height 340
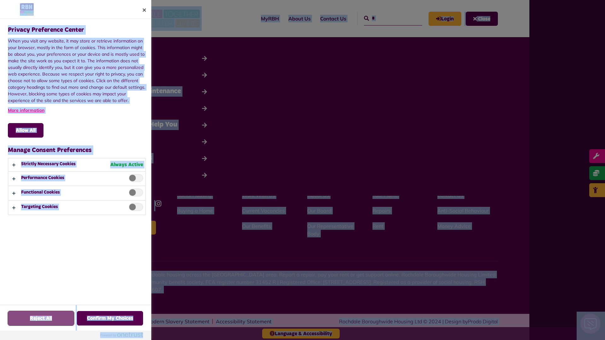
click at [23, 322] on button "Reject All" at bounding box center [41, 318] width 66 height 15
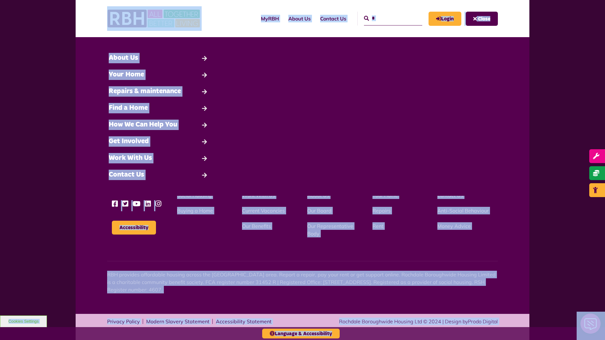
click at [386, 18] on input "*" at bounding box center [393, 19] width 58 height 14
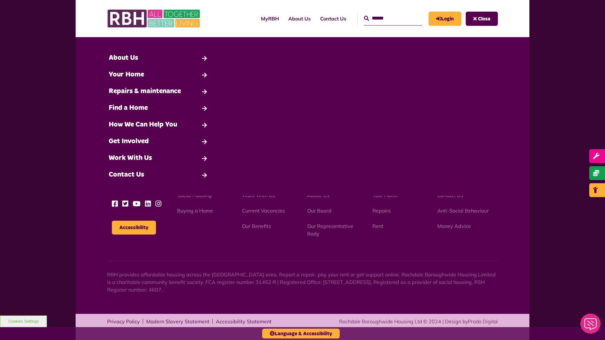
type input "*"
click at [23, 322] on button "Cookies Settings" at bounding box center [23, 322] width 47 height 12
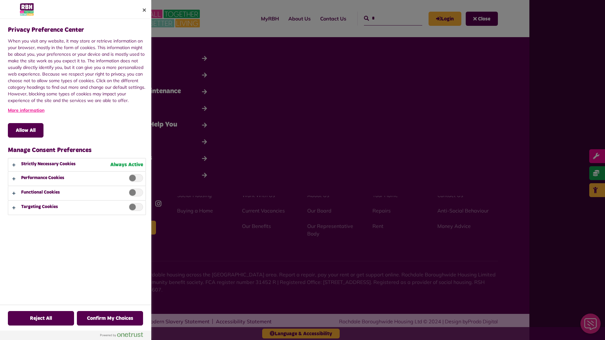
click at [386, 18] on div at bounding box center [302, 170] width 605 height 340
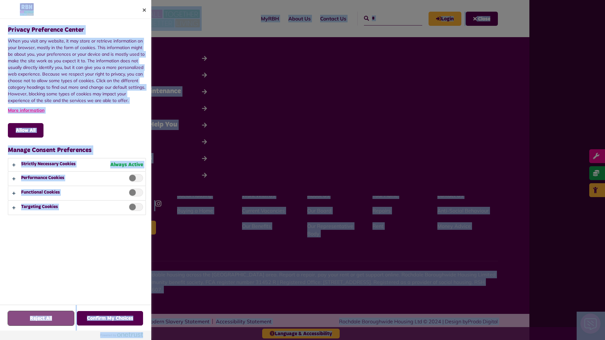
click at [23, 322] on button "Reject All" at bounding box center [41, 318] width 66 height 15
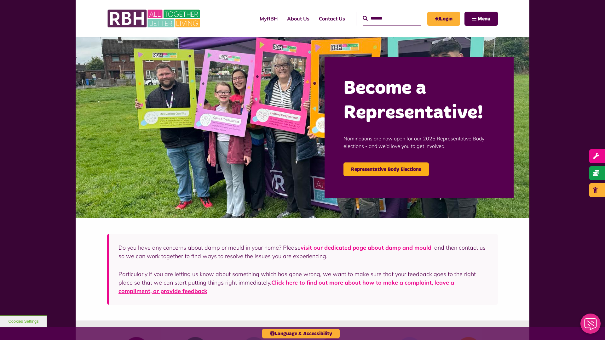
click at [385, 18] on input "Search" at bounding box center [392, 19] width 58 height 14
type input "*"
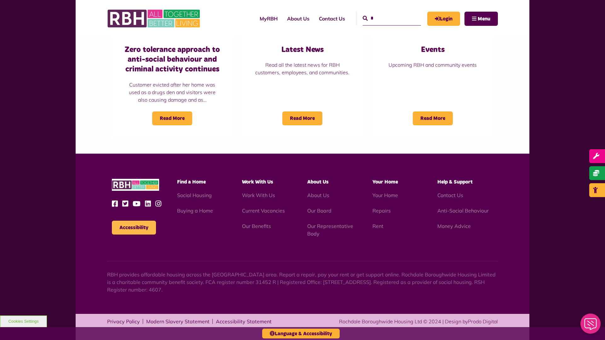
click at [134, 228] on button "Accessibility" at bounding box center [134, 228] width 44 height 14
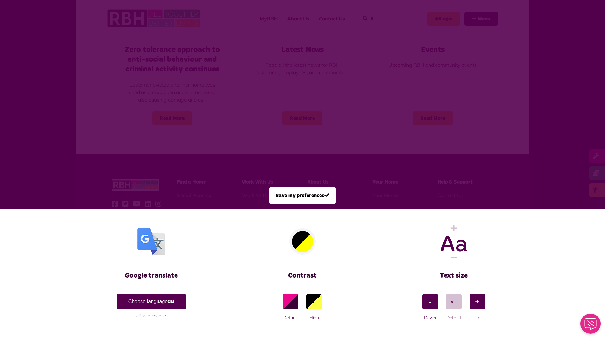
scroll to position [0, 0]
click at [385, 18] on span at bounding box center [302, 170] width 605 height 340
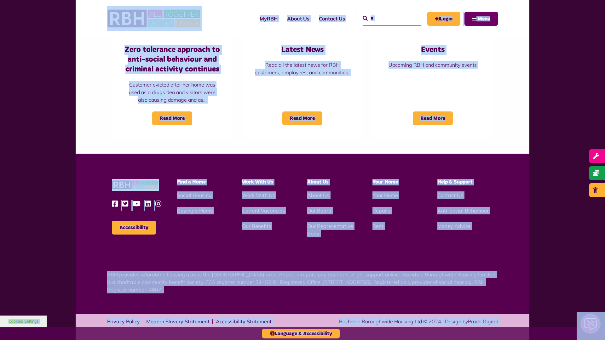
click at [481, 19] on span "Menu" at bounding box center [484, 18] width 13 height 5
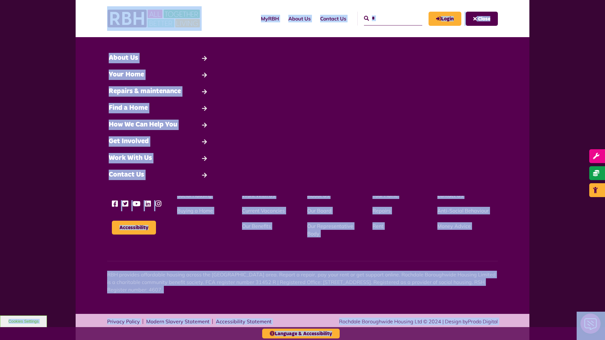
click at [386, 18] on input "*" at bounding box center [393, 19] width 58 height 14
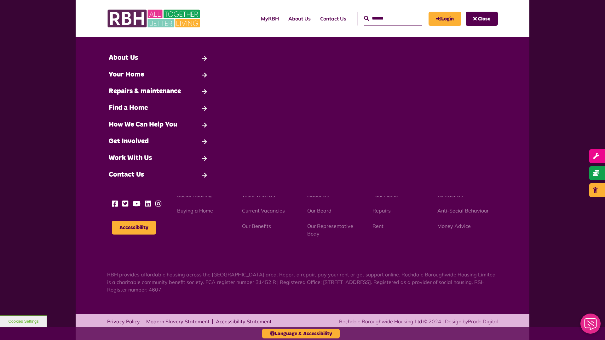
type input "*"
click at [23, 322] on button "Cookies Settings" at bounding box center [23, 322] width 47 height 12
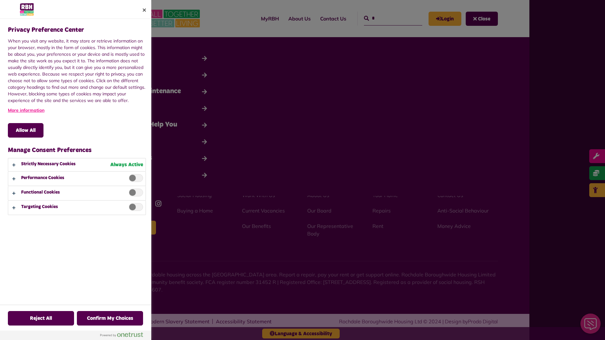
click at [386, 18] on div at bounding box center [302, 170] width 605 height 340
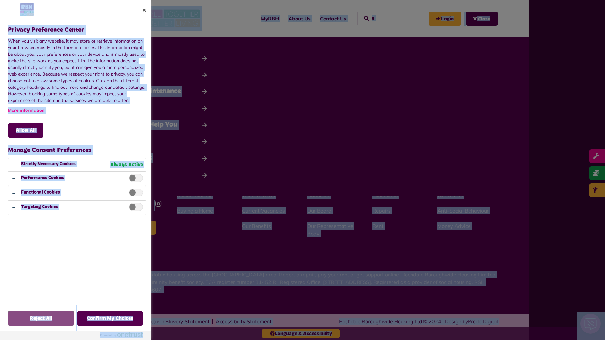
click at [23, 322] on button "Reject All" at bounding box center [41, 318] width 66 height 15
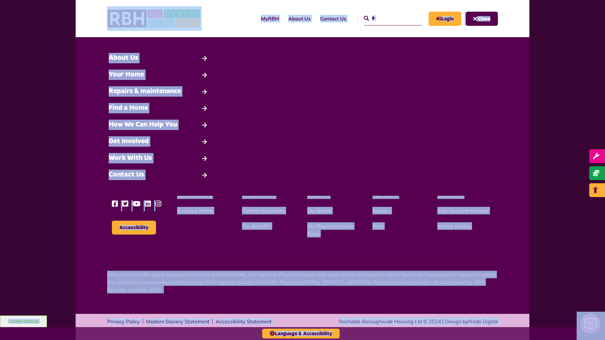
click at [386, 18] on input "*" at bounding box center [393, 19] width 58 height 14
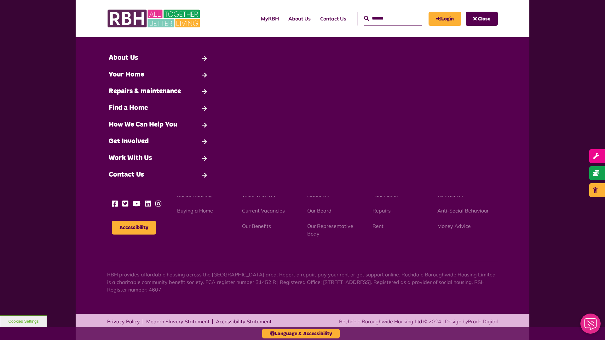
type input "*"
click at [23, 322] on button "Cookies Settings" at bounding box center [23, 322] width 47 height 12
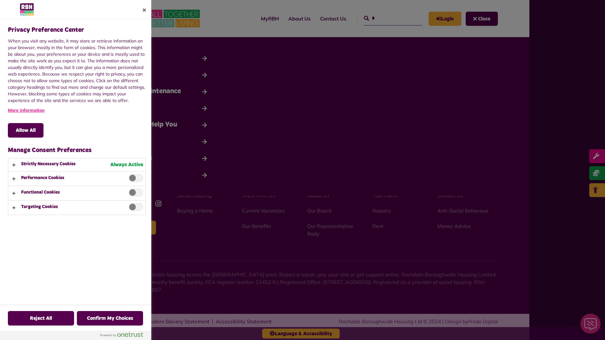
click at [386, 18] on div at bounding box center [302, 170] width 605 height 340
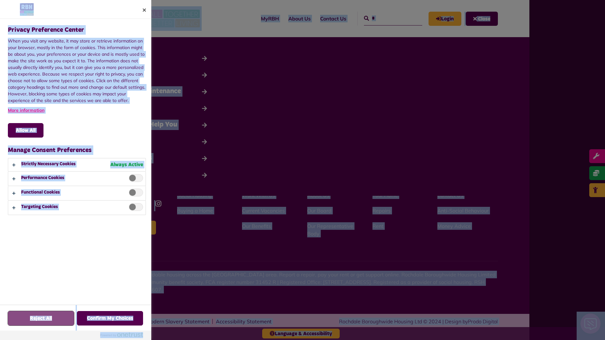
click at [23, 322] on button "Reject All" at bounding box center [41, 318] width 66 height 15
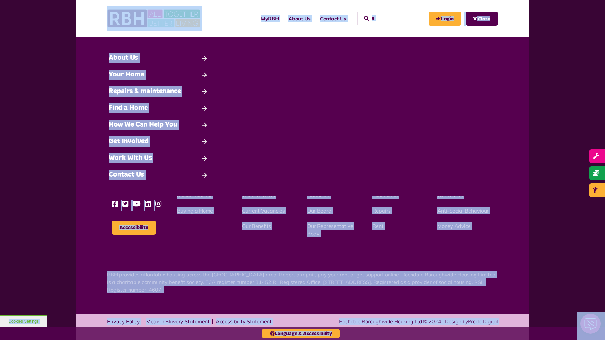
click at [386, 18] on input "*" at bounding box center [393, 19] width 58 height 14
type input "*"
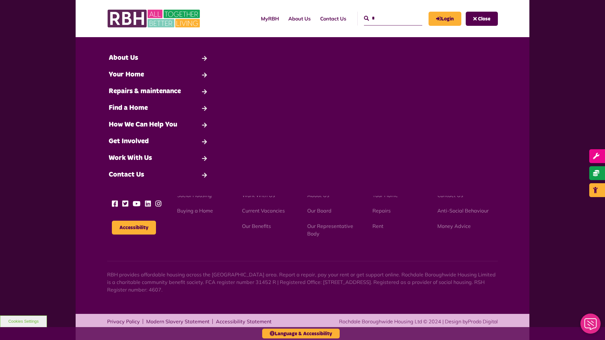
click at [23, 322] on button "Cookies Settings" at bounding box center [23, 322] width 47 height 12
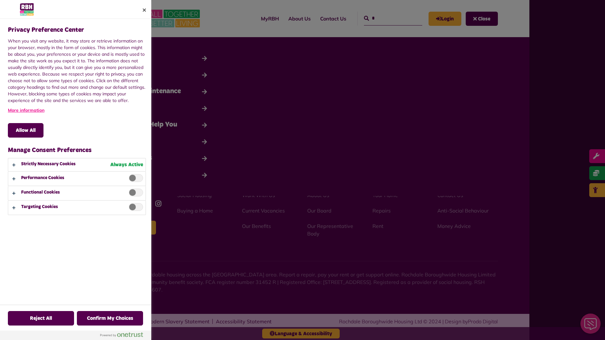
click at [386, 18] on div at bounding box center [302, 170] width 605 height 340
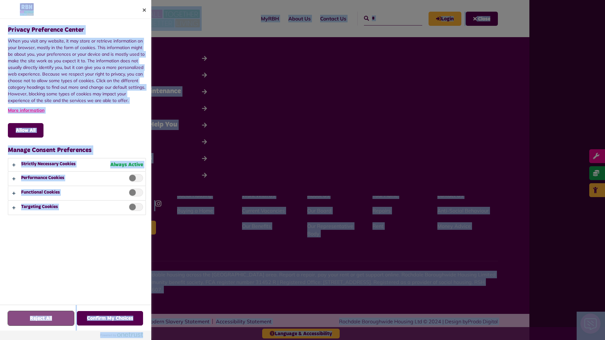
click at [23, 322] on button "Reject All" at bounding box center [41, 318] width 66 height 15
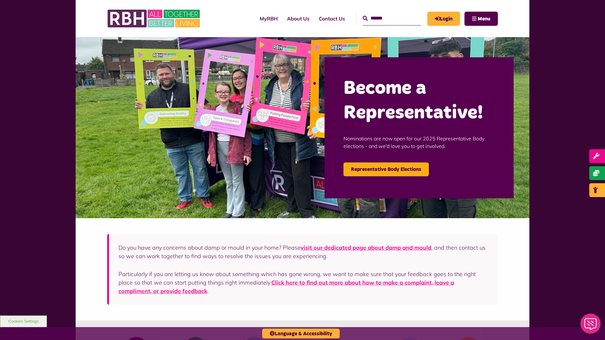
click at [385, 18] on input "Search" at bounding box center [392, 19] width 58 height 14
type input "*"
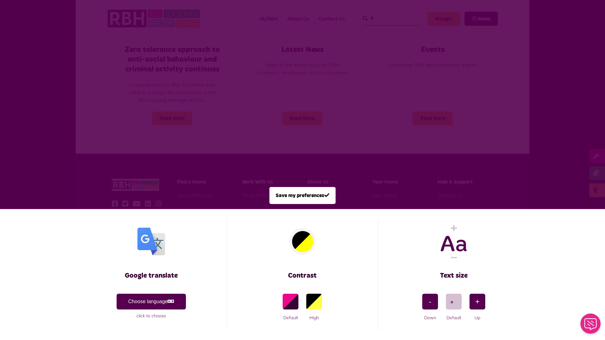
click at [385, 18] on span at bounding box center [302, 170] width 605 height 340
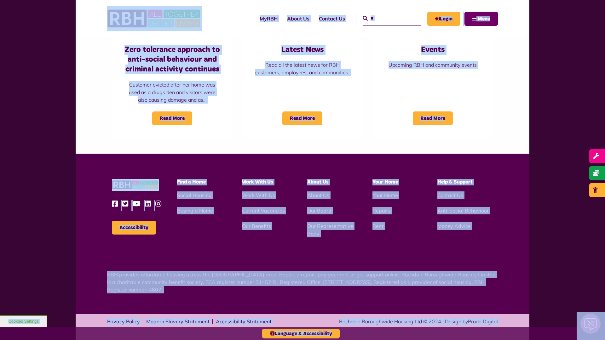
click at [481, 19] on span "Menu" at bounding box center [484, 18] width 13 height 5
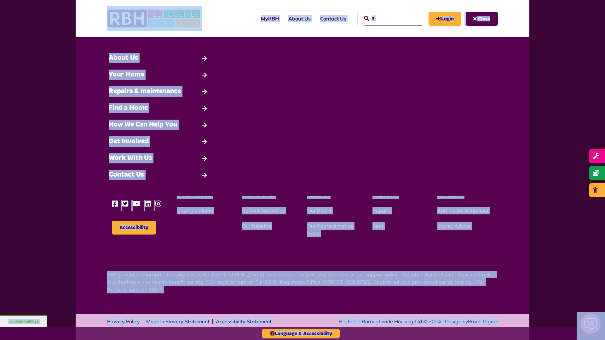
click at [386, 18] on input "*" at bounding box center [393, 19] width 58 height 14
type input "*"
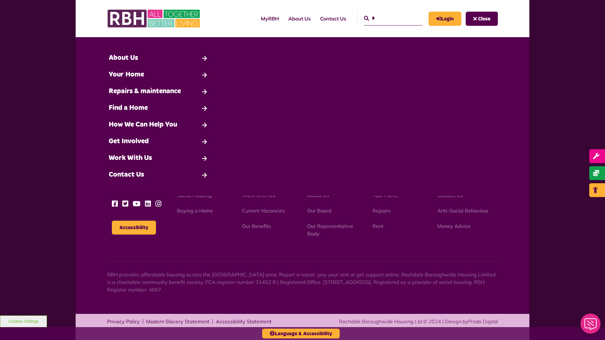
click at [23, 322] on button "Cookies Settings" at bounding box center [23, 322] width 47 height 12
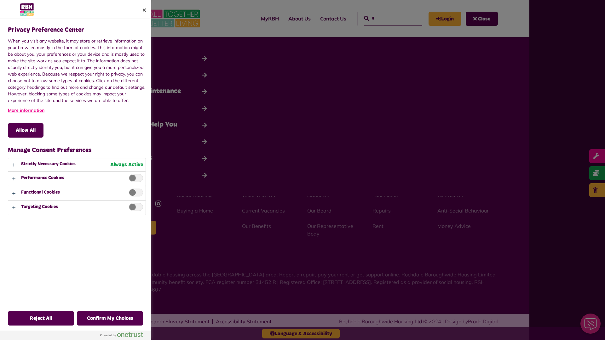
click at [386, 18] on div at bounding box center [302, 170] width 605 height 340
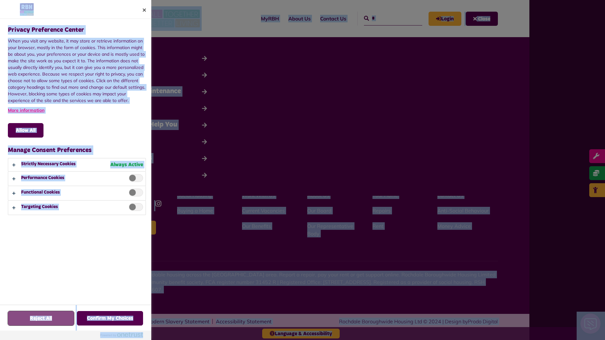
click at [23, 322] on button "Reject All" at bounding box center [41, 318] width 66 height 15
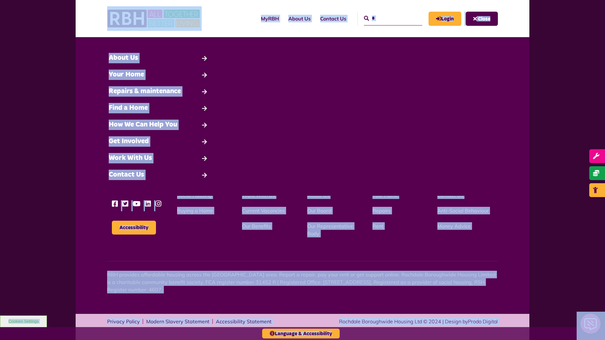
click at [386, 18] on input "*" at bounding box center [393, 19] width 58 height 14
type input "*"
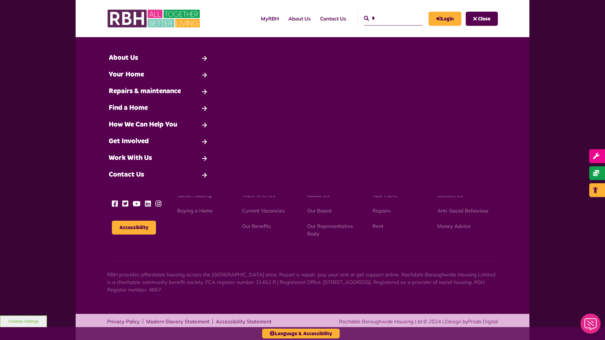
click at [23, 322] on button "Cookies Settings" at bounding box center [23, 322] width 47 height 12
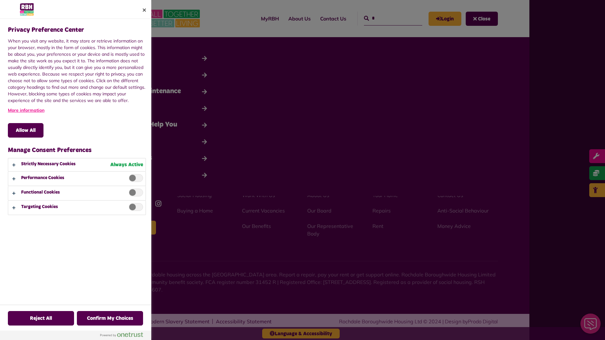
click at [386, 18] on div at bounding box center [302, 170] width 605 height 340
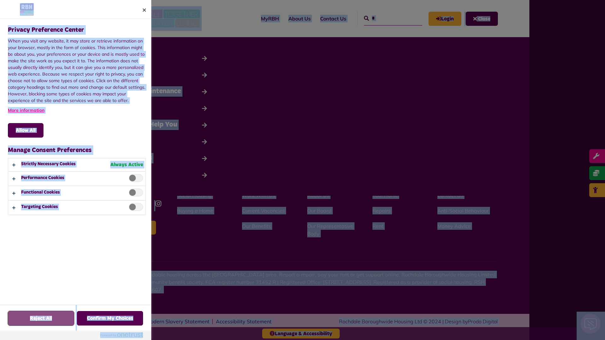
click at [23, 322] on button "Reject All" at bounding box center [41, 318] width 66 height 15
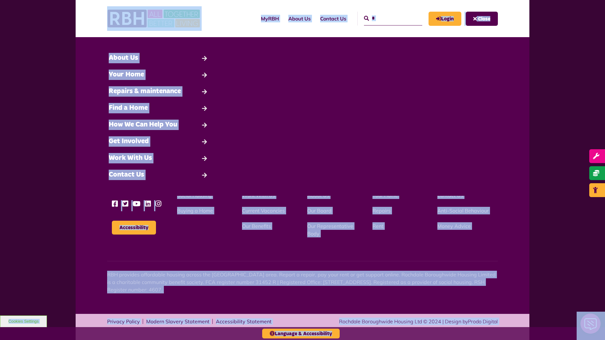
click at [386, 18] on input "*" at bounding box center [393, 19] width 58 height 14
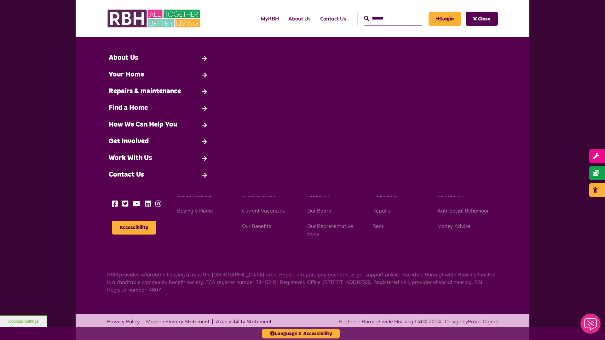
type input "*"
click at [23, 322] on button "Cookies Settings" at bounding box center [23, 322] width 47 height 12
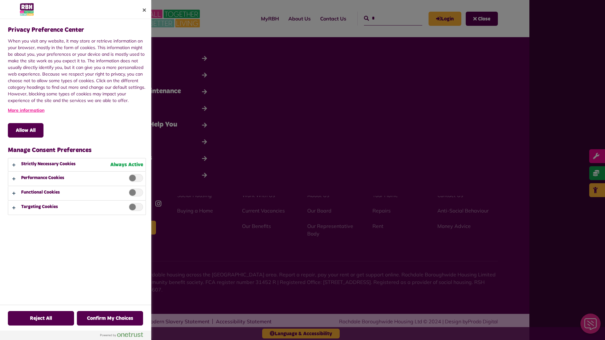
click at [386, 18] on div at bounding box center [302, 170] width 605 height 340
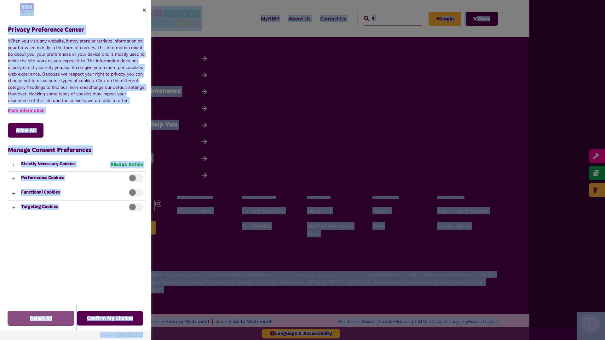
click at [23, 322] on button "Reject All" at bounding box center [41, 318] width 66 height 15
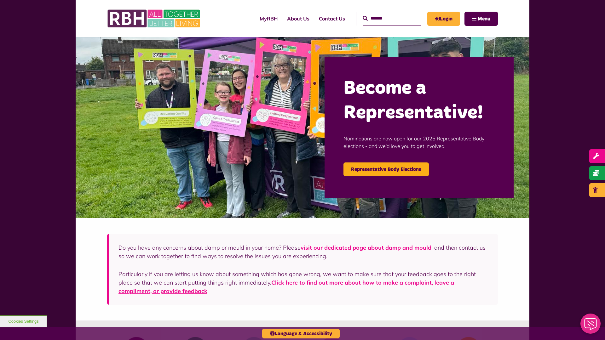
click at [385, 18] on input "Search" at bounding box center [392, 19] width 58 height 14
type input "*"
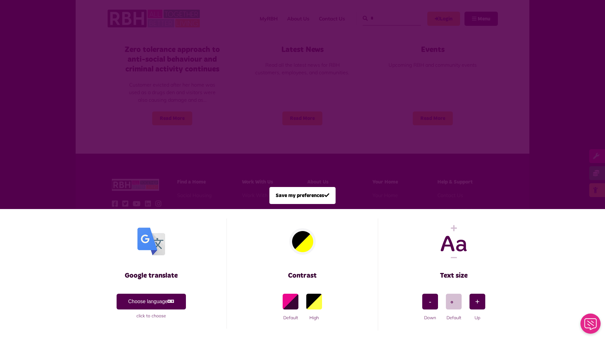
click at [385, 18] on span at bounding box center [302, 170] width 605 height 340
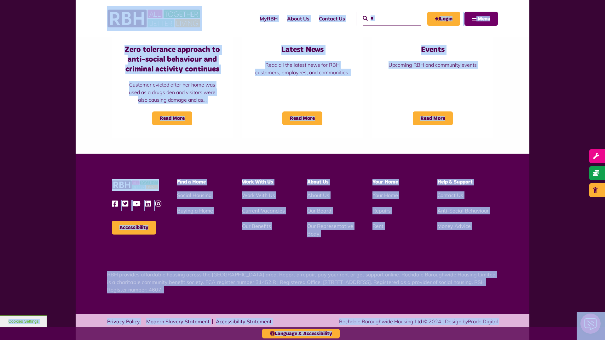
click at [481, 19] on span "Menu" at bounding box center [484, 18] width 13 height 5
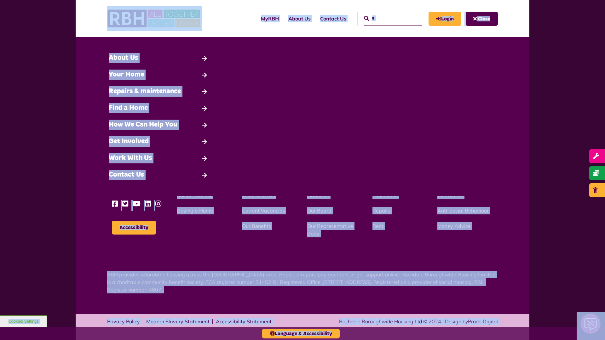
click at [386, 18] on input "*" at bounding box center [393, 19] width 58 height 14
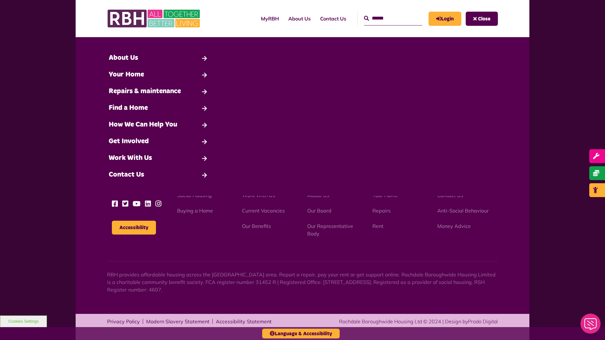
type input "*"
click at [23, 322] on button "Cookies Settings" at bounding box center [23, 322] width 47 height 12
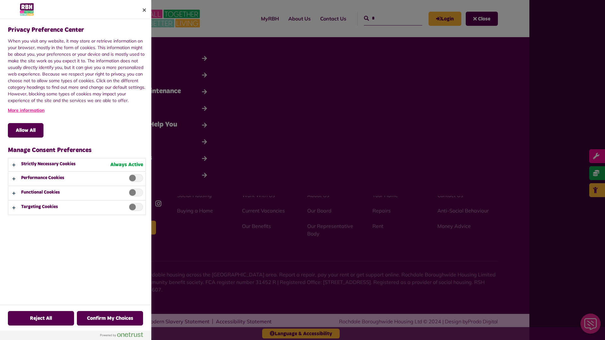
click at [386, 18] on div at bounding box center [302, 170] width 605 height 340
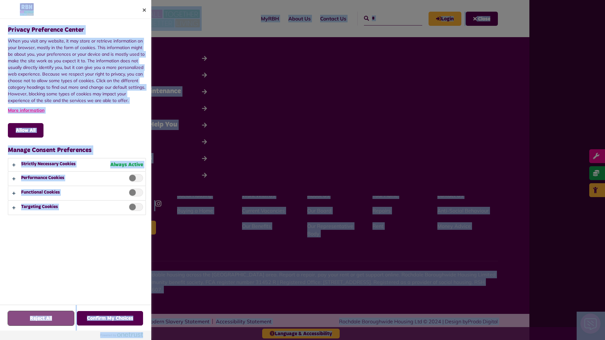
click at [23, 322] on button "Reject All" at bounding box center [41, 318] width 66 height 15
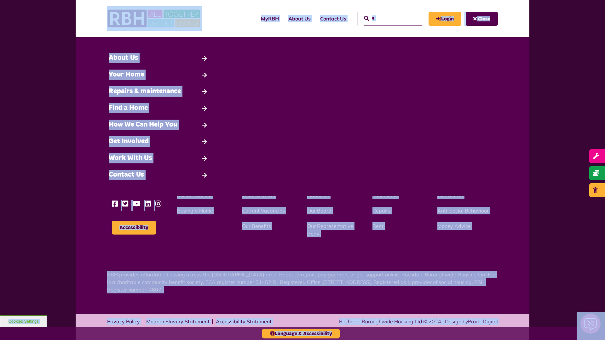
click at [386, 18] on input "*" at bounding box center [393, 19] width 58 height 14
type input "*"
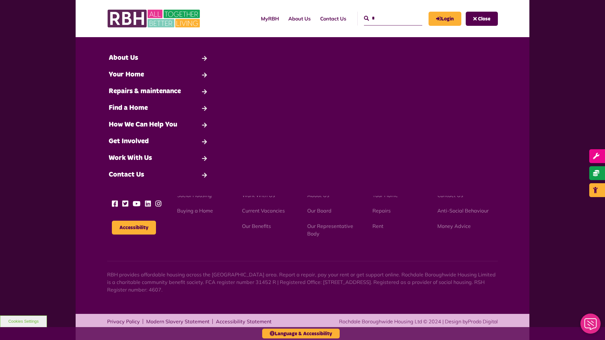
click at [23, 322] on button "Cookies Settings" at bounding box center [23, 322] width 47 height 12
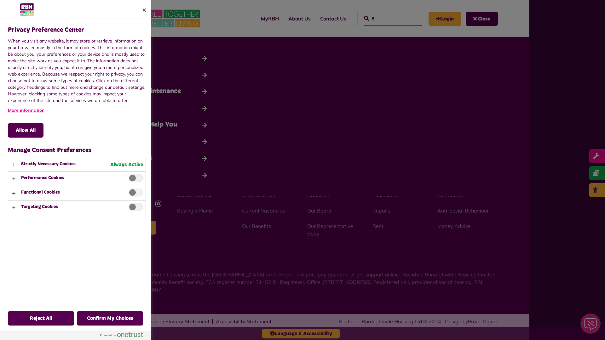
click at [386, 18] on div at bounding box center [302, 170] width 605 height 340
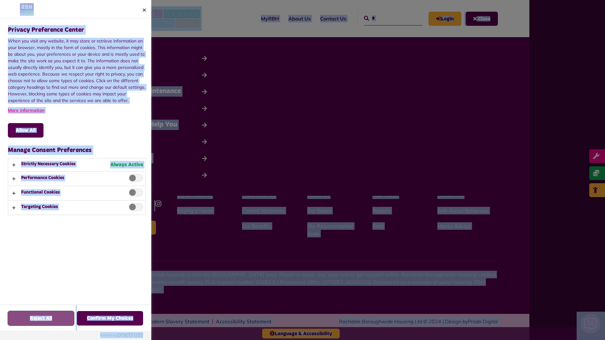
click at [23, 322] on button "Reject All" at bounding box center [41, 318] width 66 height 15
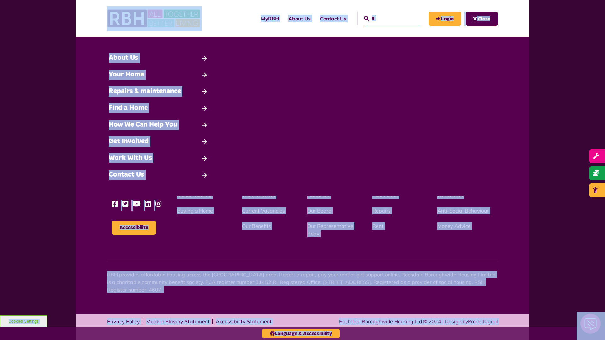
click at [386, 18] on input "*" at bounding box center [393, 19] width 58 height 14
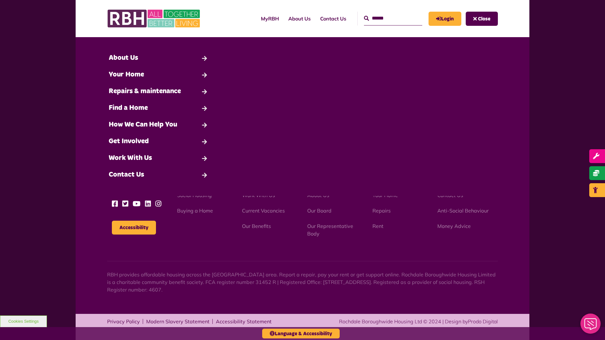
type input "*"
click at [23, 322] on button "Cookies Settings" at bounding box center [23, 322] width 47 height 12
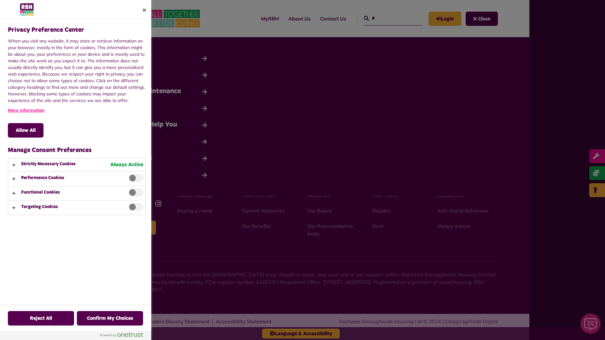
click at [386, 18] on div at bounding box center [302, 170] width 605 height 340
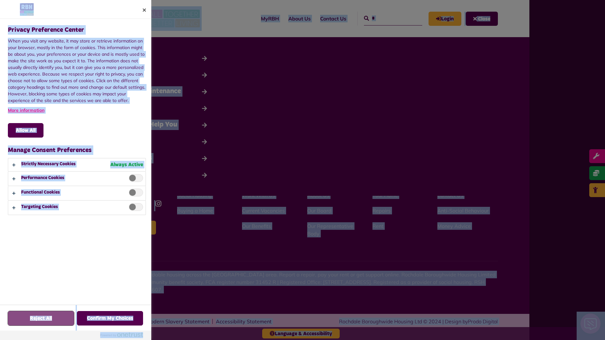
click at [23, 322] on button "Reject All" at bounding box center [41, 318] width 66 height 15
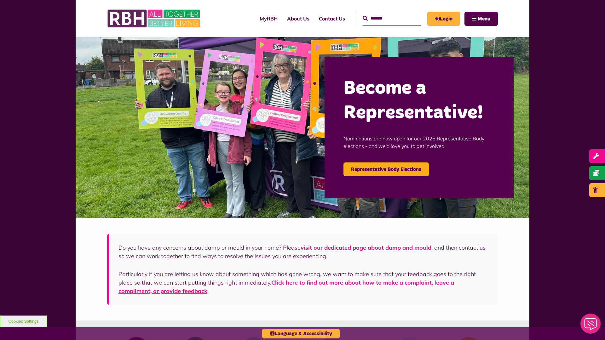
click at [385, 18] on input "Search" at bounding box center [392, 19] width 58 height 14
type input "*"
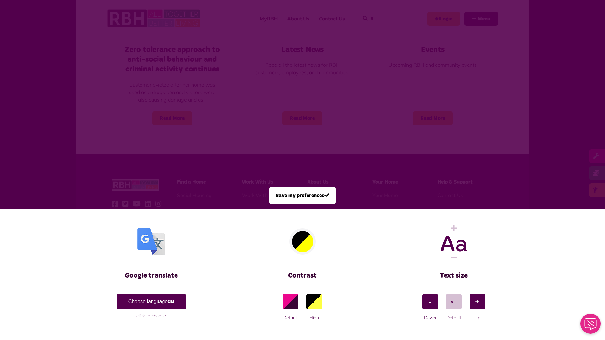
click at [385, 18] on span at bounding box center [302, 170] width 605 height 340
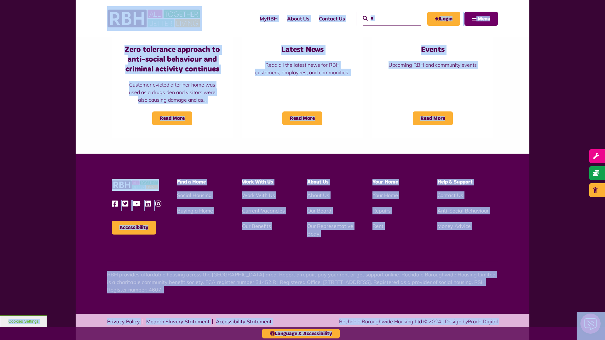
click at [481, 19] on span "Menu" at bounding box center [484, 18] width 13 height 5
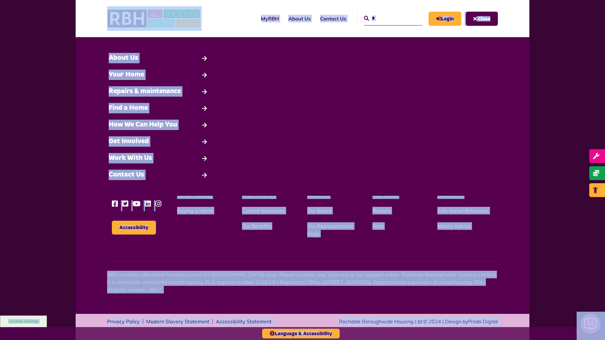
click at [386, 18] on input "*" at bounding box center [393, 19] width 58 height 14
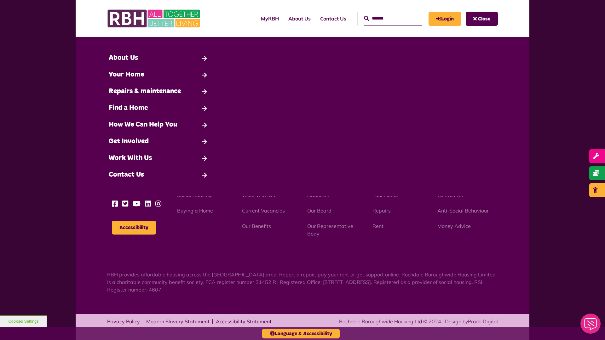
type input "*"
click at [23, 322] on button "Cookies Settings" at bounding box center [23, 322] width 47 height 12
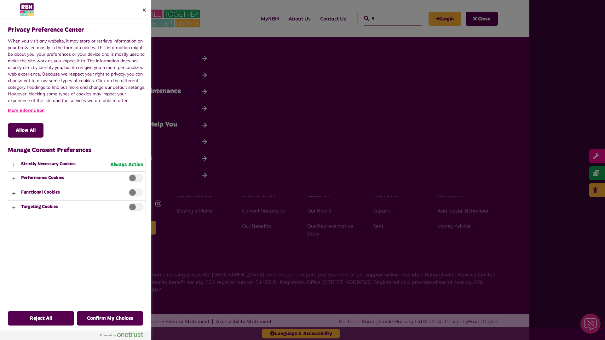
click at [386, 18] on div at bounding box center [302, 170] width 605 height 340
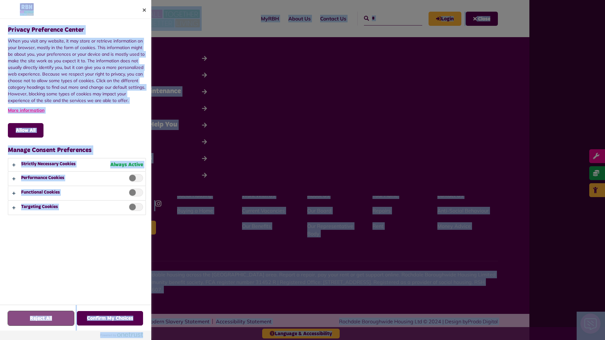
click at [23, 322] on button "Reject All" at bounding box center [41, 318] width 66 height 15
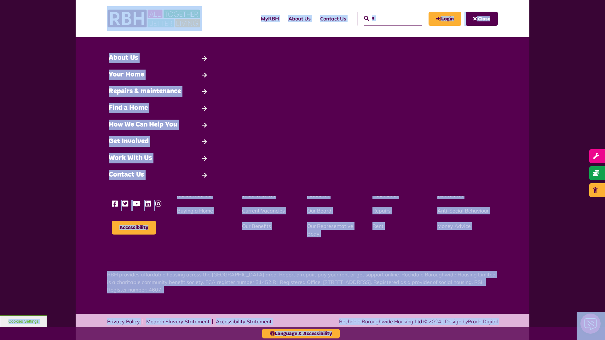
click at [386, 18] on input "*" at bounding box center [393, 19] width 58 height 14
type input "*"
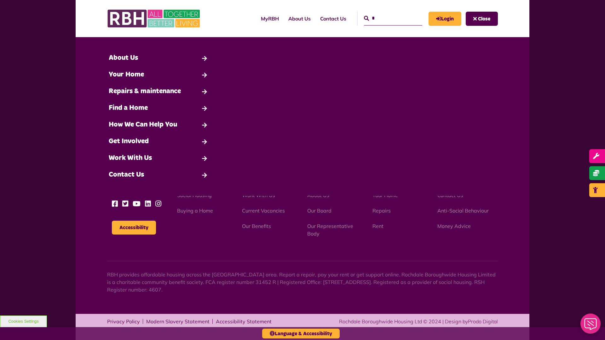
click at [23, 322] on button "Cookies Settings" at bounding box center [23, 322] width 47 height 12
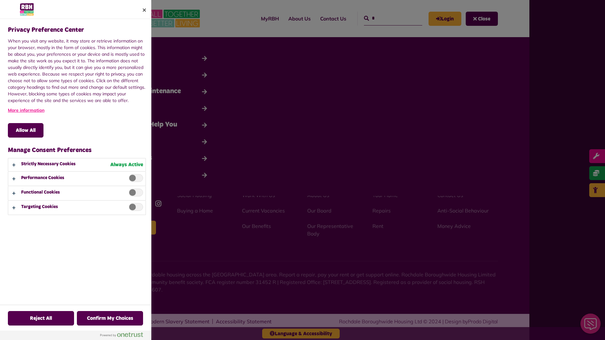
click at [386, 18] on div at bounding box center [302, 170] width 605 height 340
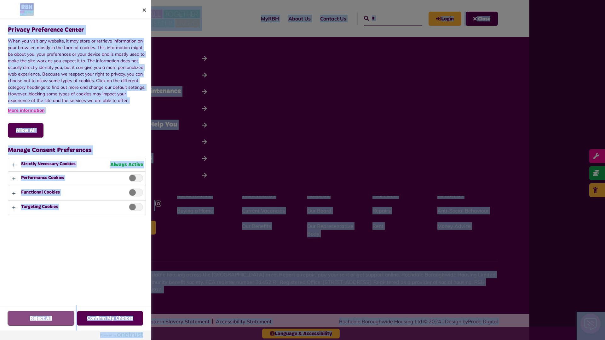
click at [23, 322] on button "Reject All" at bounding box center [41, 318] width 66 height 15
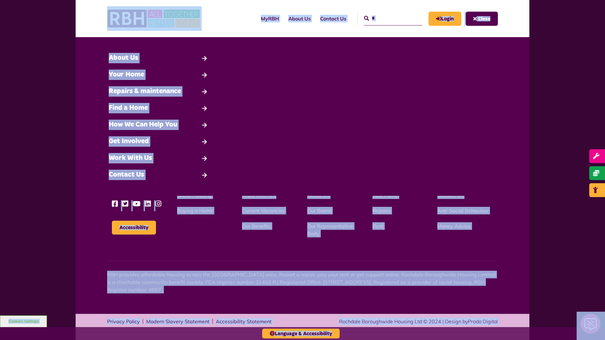
click at [386, 18] on input "*" at bounding box center [393, 19] width 58 height 14
type input "*"
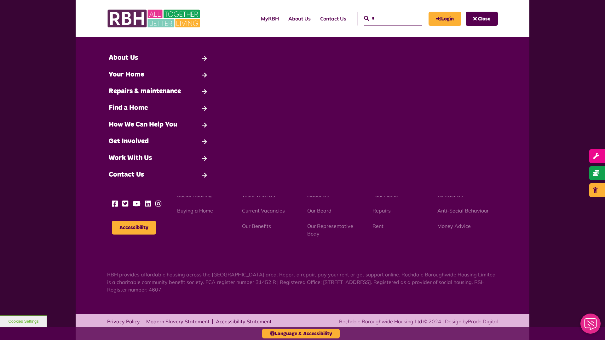
click at [23, 322] on button "Cookies Settings" at bounding box center [23, 322] width 47 height 12
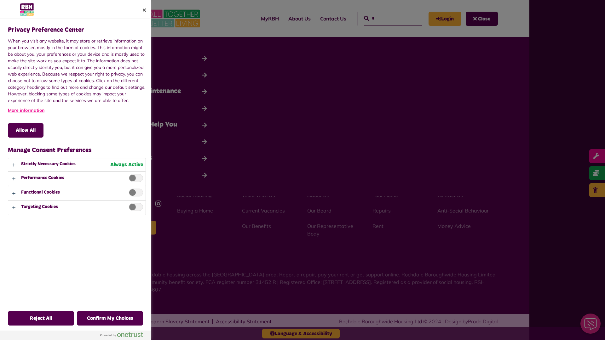
click at [386, 18] on div at bounding box center [302, 170] width 605 height 340
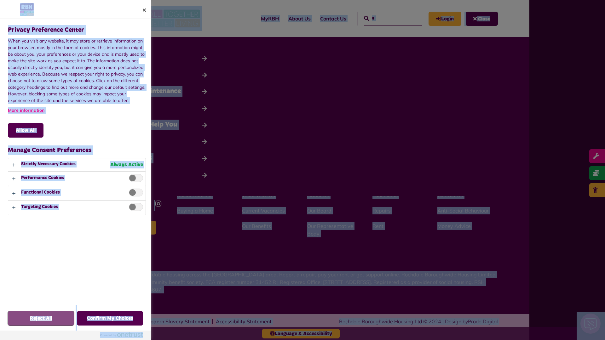
click at [23, 322] on button "Reject All" at bounding box center [41, 318] width 66 height 15
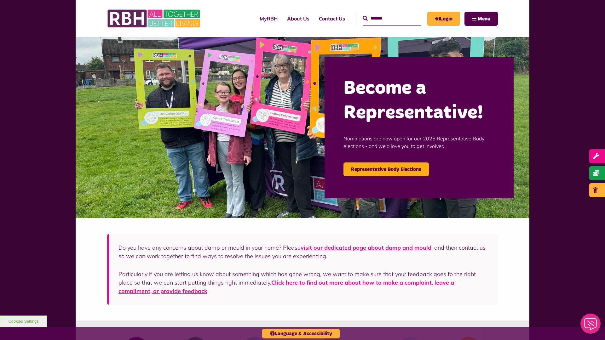
click at [385, 18] on input "Search" at bounding box center [392, 19] width 58 height 14
type input "*"
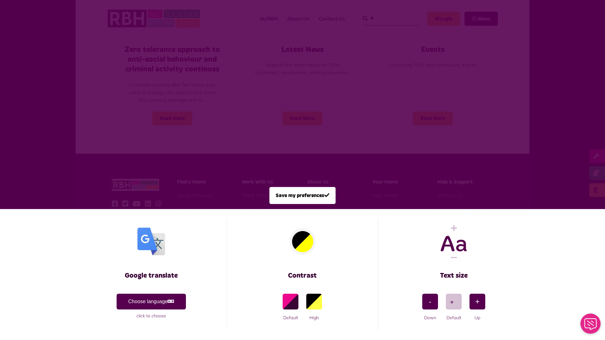
click at [385, 18] on span at bounding box center [302, 170] width 605 height 340
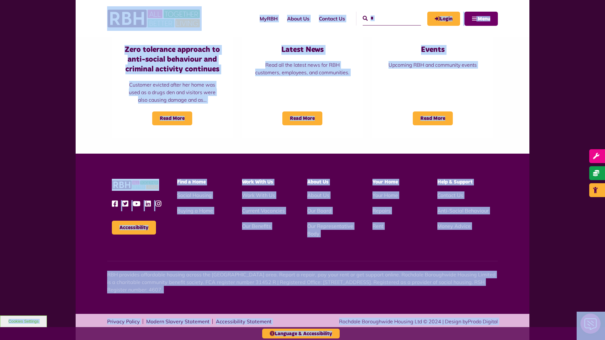
click at [481, 19] on span "Menu" at bounding box center [484, 18] width 13 height 5
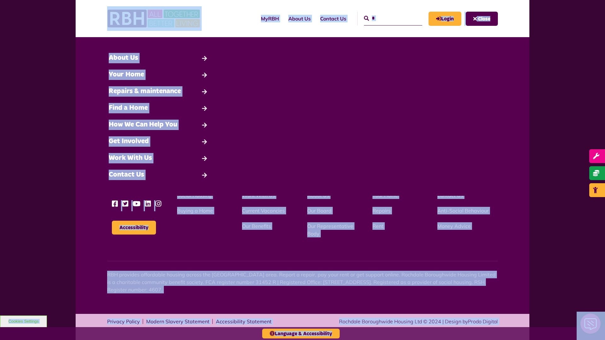
click at [386, 18] on input "*" at bounding box center [393, 19] width 58 height 14
type input "*"
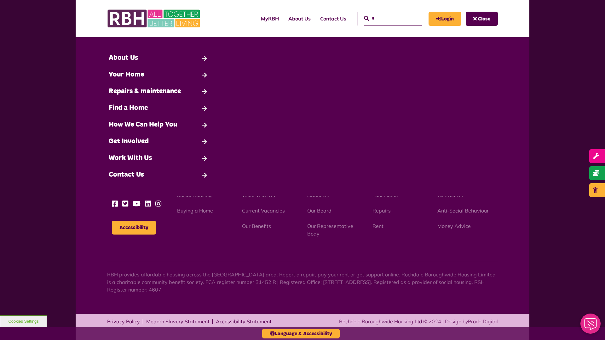
click at [23, 322] on button "Cookies Settings" at bounding box center [23, 322] width 47 height 12
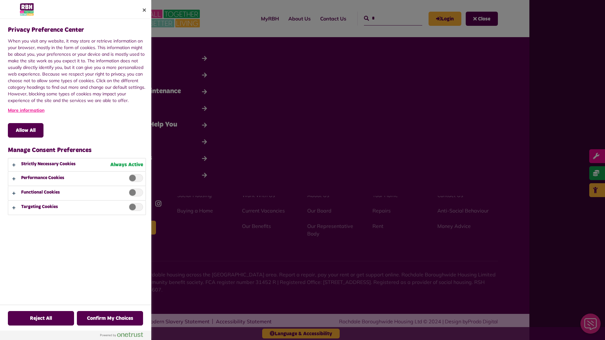
click at [386, 18] on div at bounding box center [302, 170] width 605 height 340
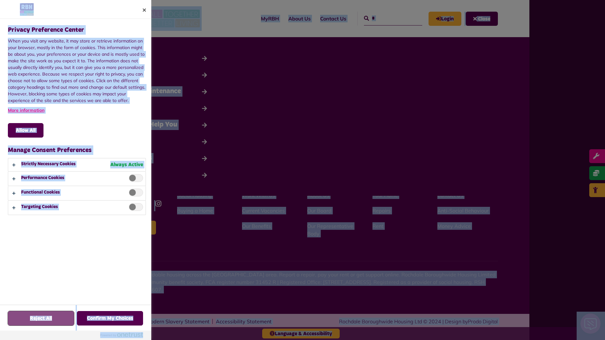
click at [23, 322] on button "Reject All" at bounding box center [41, 318] width 66 height 15
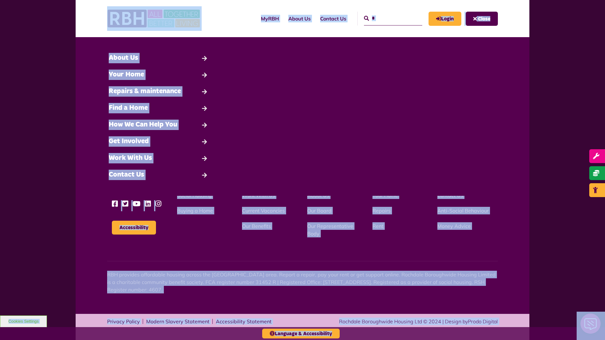
click at [386, 18] on input "*" at bounding box center [393, 19] width 58 height 14
type input "*"
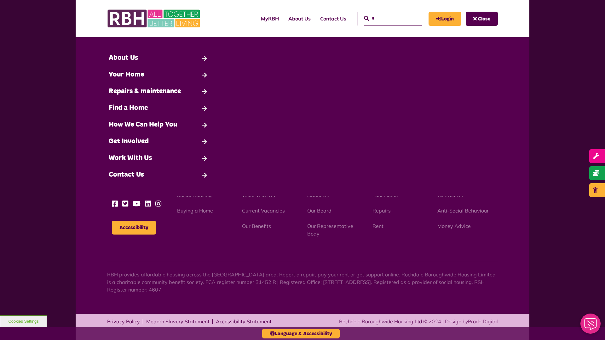
click at [23, 322] on button "Cookies Settings" at bounding box center [23, 322] width 47 height 12
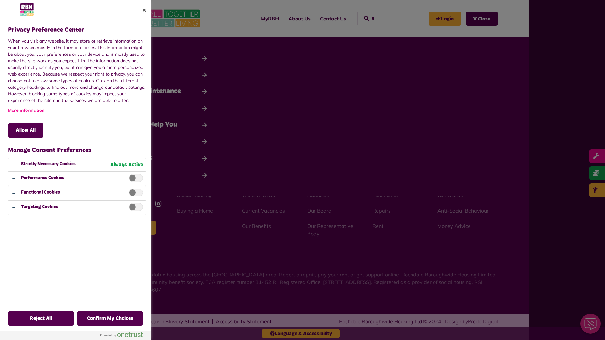
click at [386, 18] on div at bounding box center [302, 170] width 605 height 340
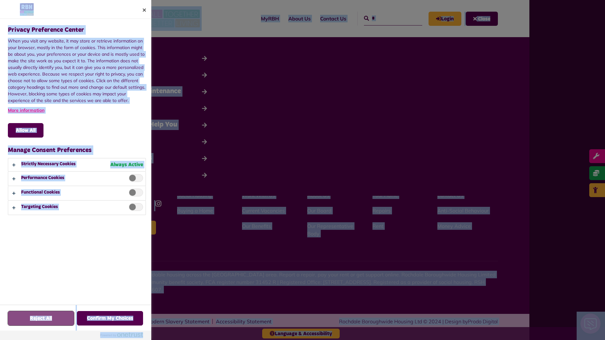
click at [23, 322] on button "Reject All" at bounding box center [41, 318] width 66 height 15
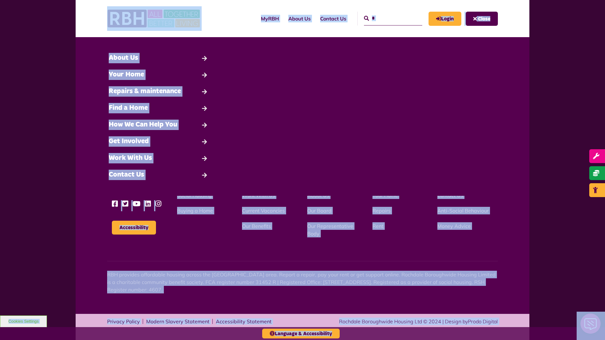
click at [386, 18] on input "*" at bounding box center [393, 19] width 58 height 14
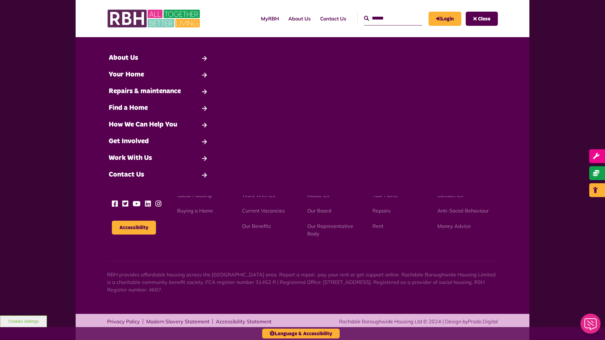
type input "*"
click at [23, 322] on button "Cookies Settings" at bounding box center [23, 322] width 47 height 12
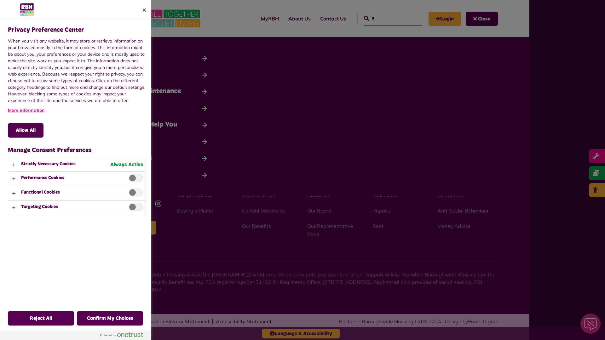
click at [386, 18] on div at bounding box center [302, 170] width 605 height 340
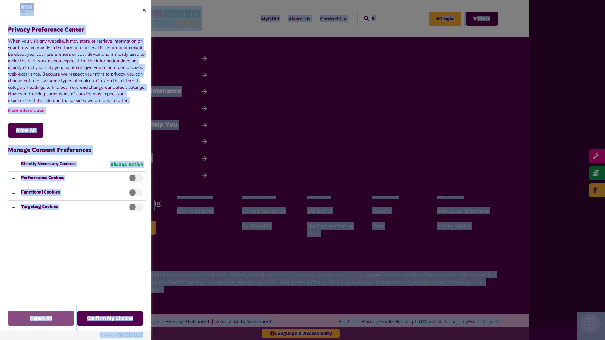
click at [23, 322] on button "Reject All" at bounding box center [41, 318] width 66 height 15
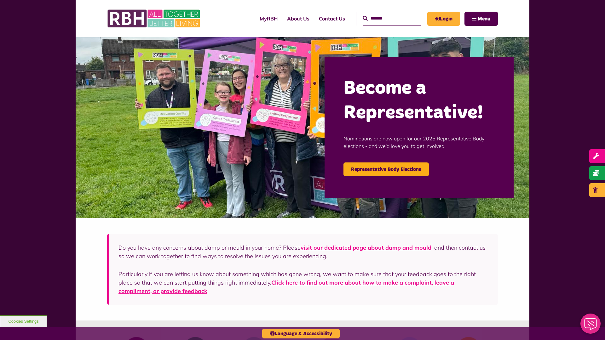
click at [385, 18] on input "Search" at bounding box center [392, 19] width 58 height 14
type input "*"
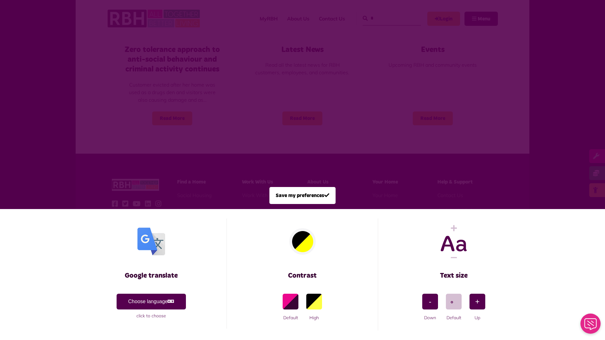
click at [385, 18] on span at bounding box center [302, 170] width 605 height 340
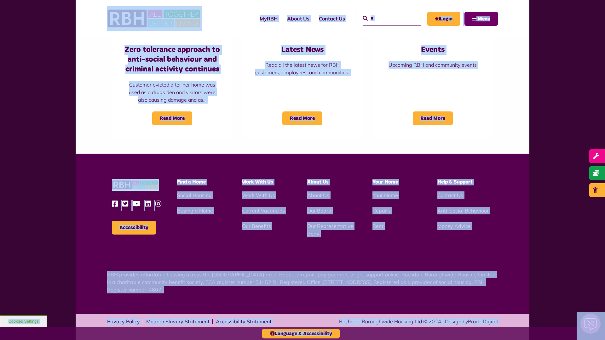
click at [481, 19] on span "Menu" at bounding box center [484, 18] width 13 height 5
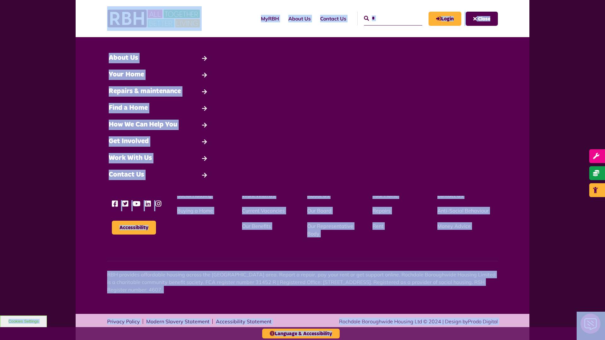
click at [386, 18] on input "*" at bounding box center [393, 19] width 58 height 14
type input "*"
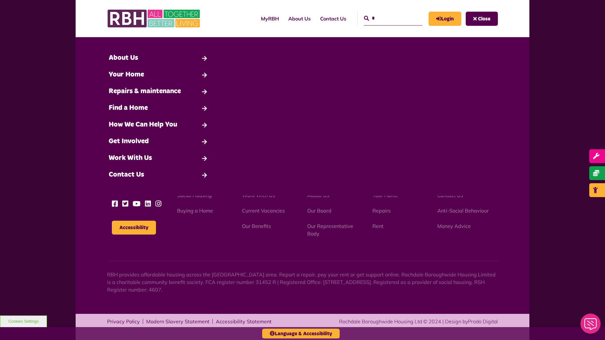
click at [23, 322] on button "Cookies Settings" at bounding box center [23, 322] width 47 height 12
